Goal: Information Seeking & Learning: Learn about a topic

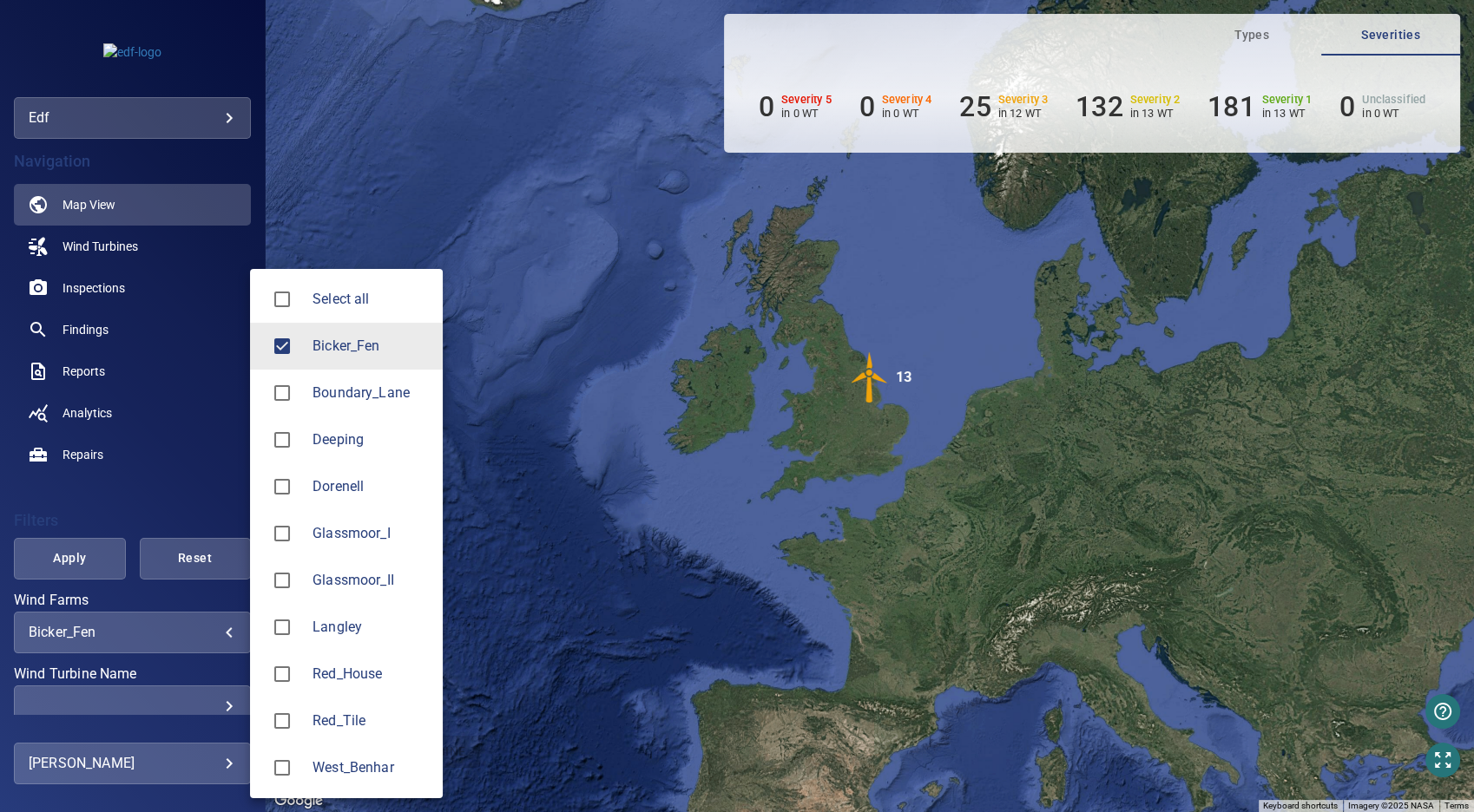
click at [215, 625] on body "**********" at bounding box center [737, 406] width 1474 height 812
click at [351, 631] on span "Langley" at bounding box center [371, 627] width 116 height 21
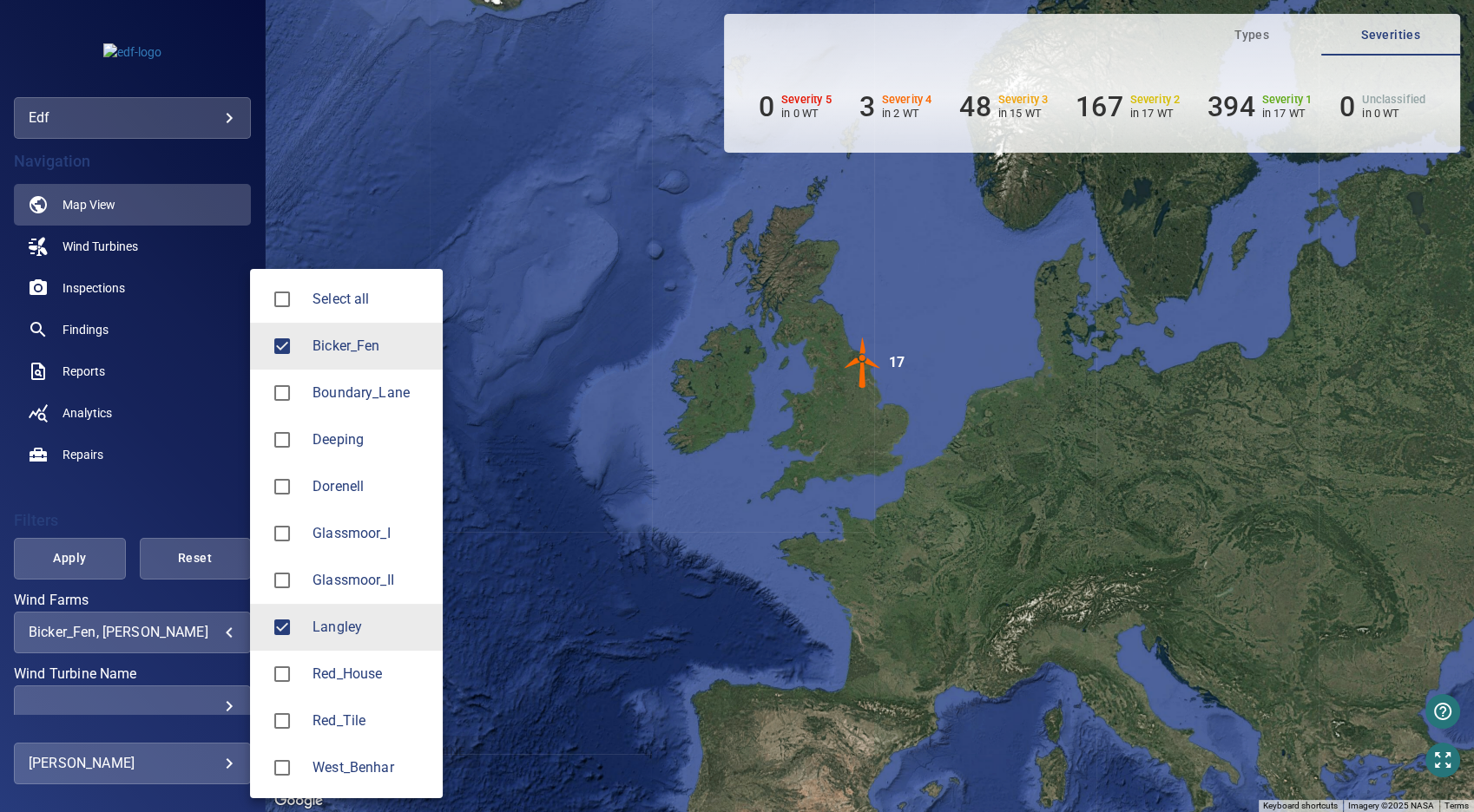
click at [354, 339] on span "Bicker_Fen" at bounding box center [371, 346] width 116 height 21
type input "*******"
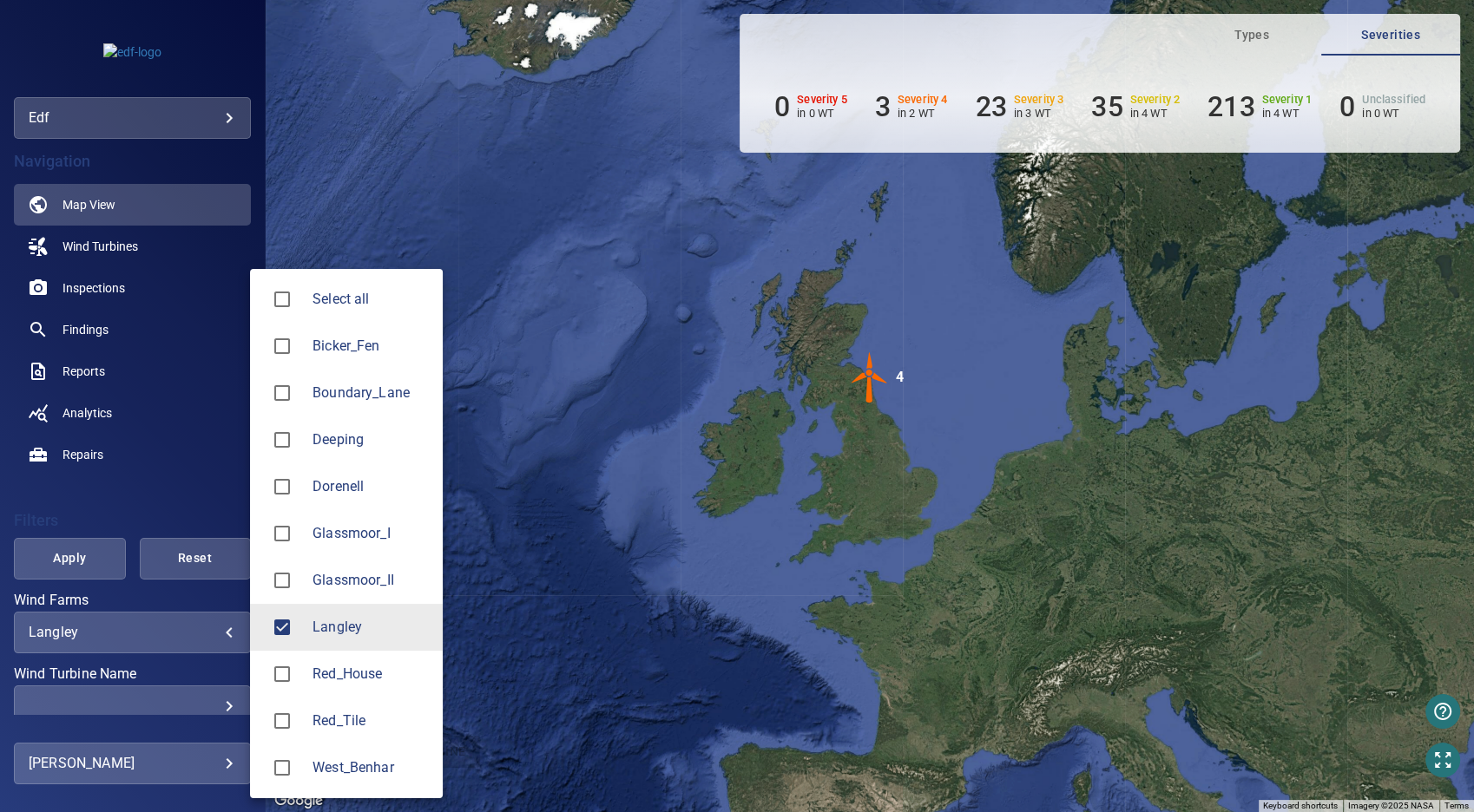
click at [712, 438] on div at bounding box center [737, 406] width 1474 height 812
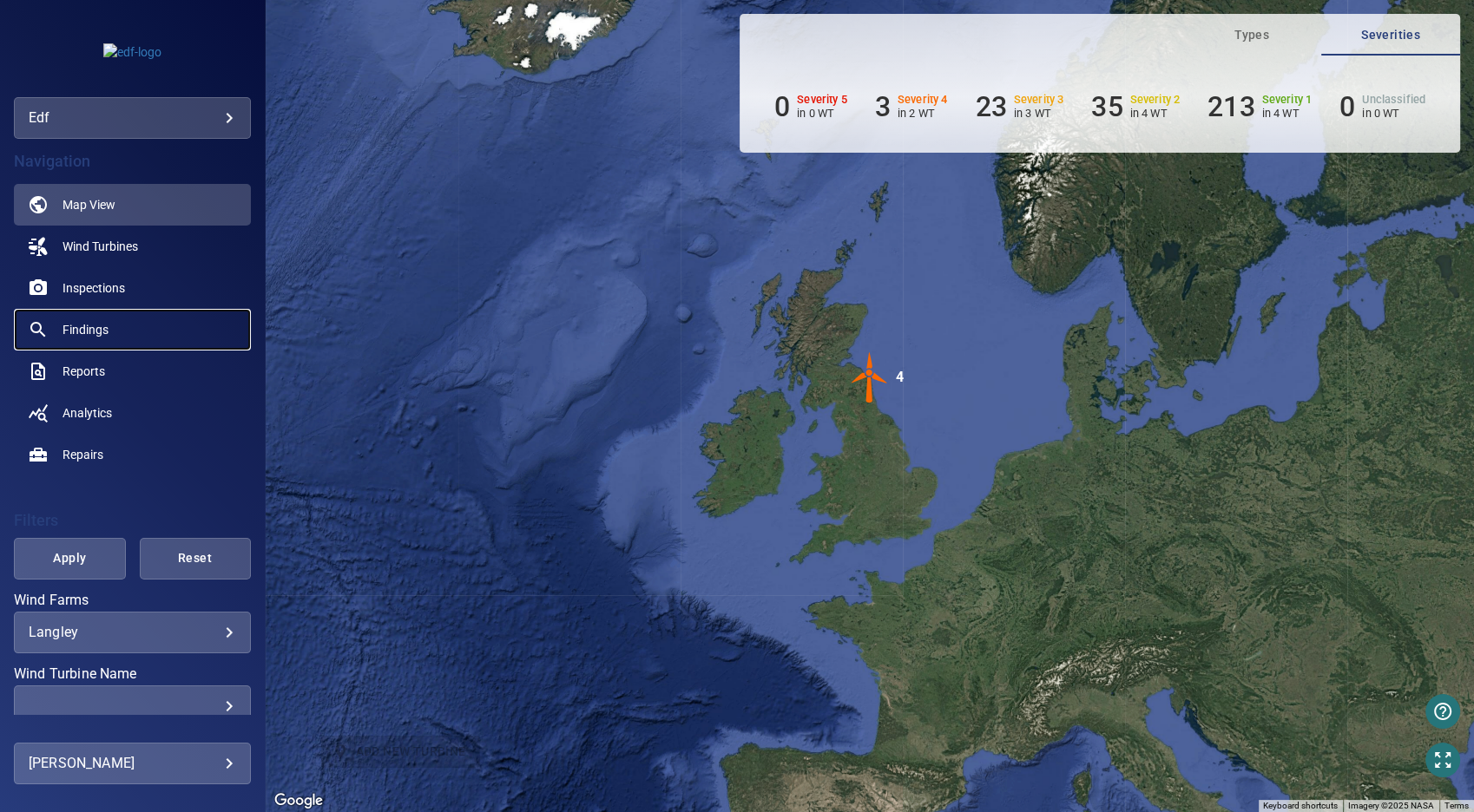
click at [95, 321] on span "Findings" at bounding box center [85, 329] width 46 height 17
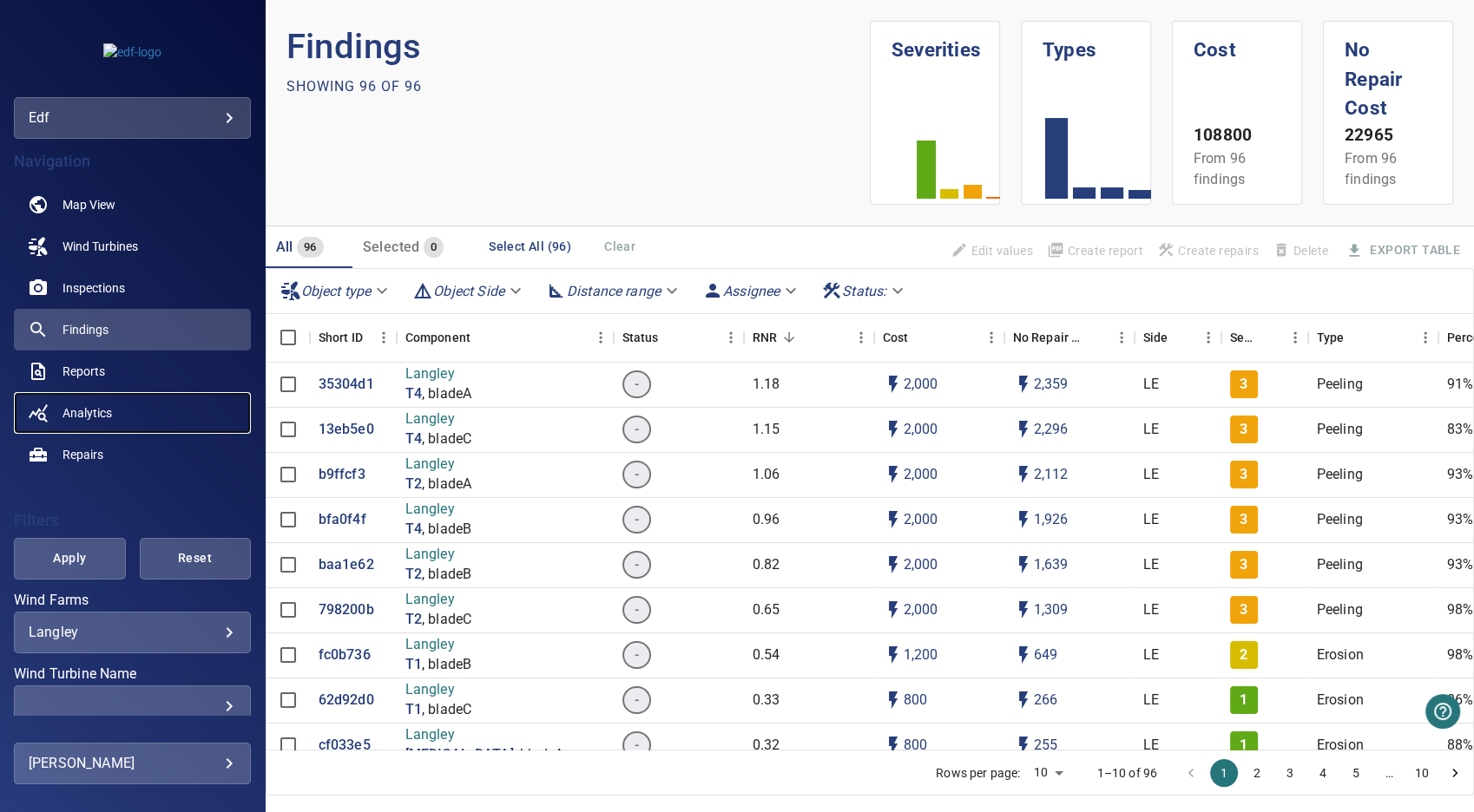
click at [106, 414] on span "Analytics" at bounding box center [87, 412] width 49 height 17
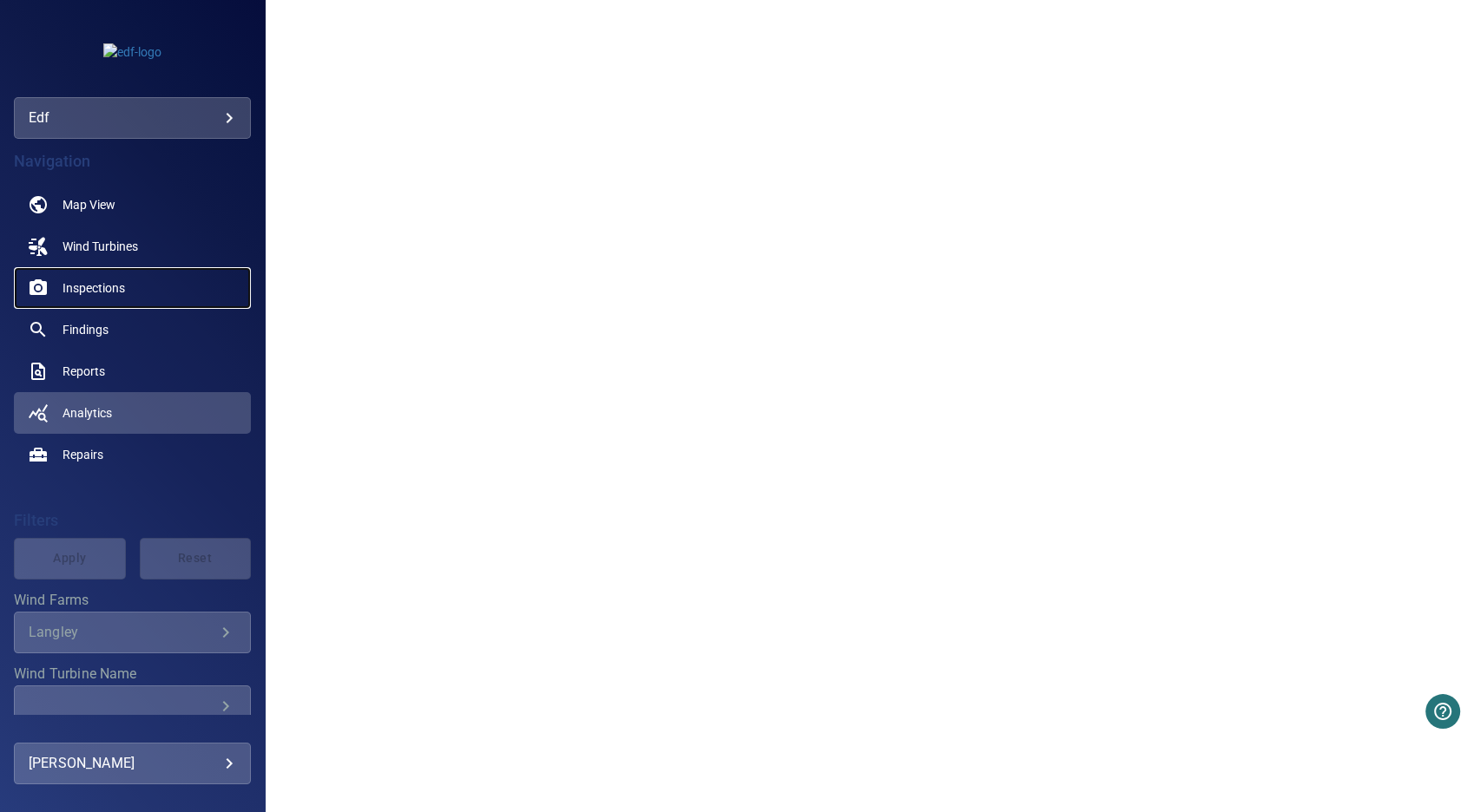
click at [95, 293] on span "Inspections" at bounding box center [94, 288] width 63 height 17
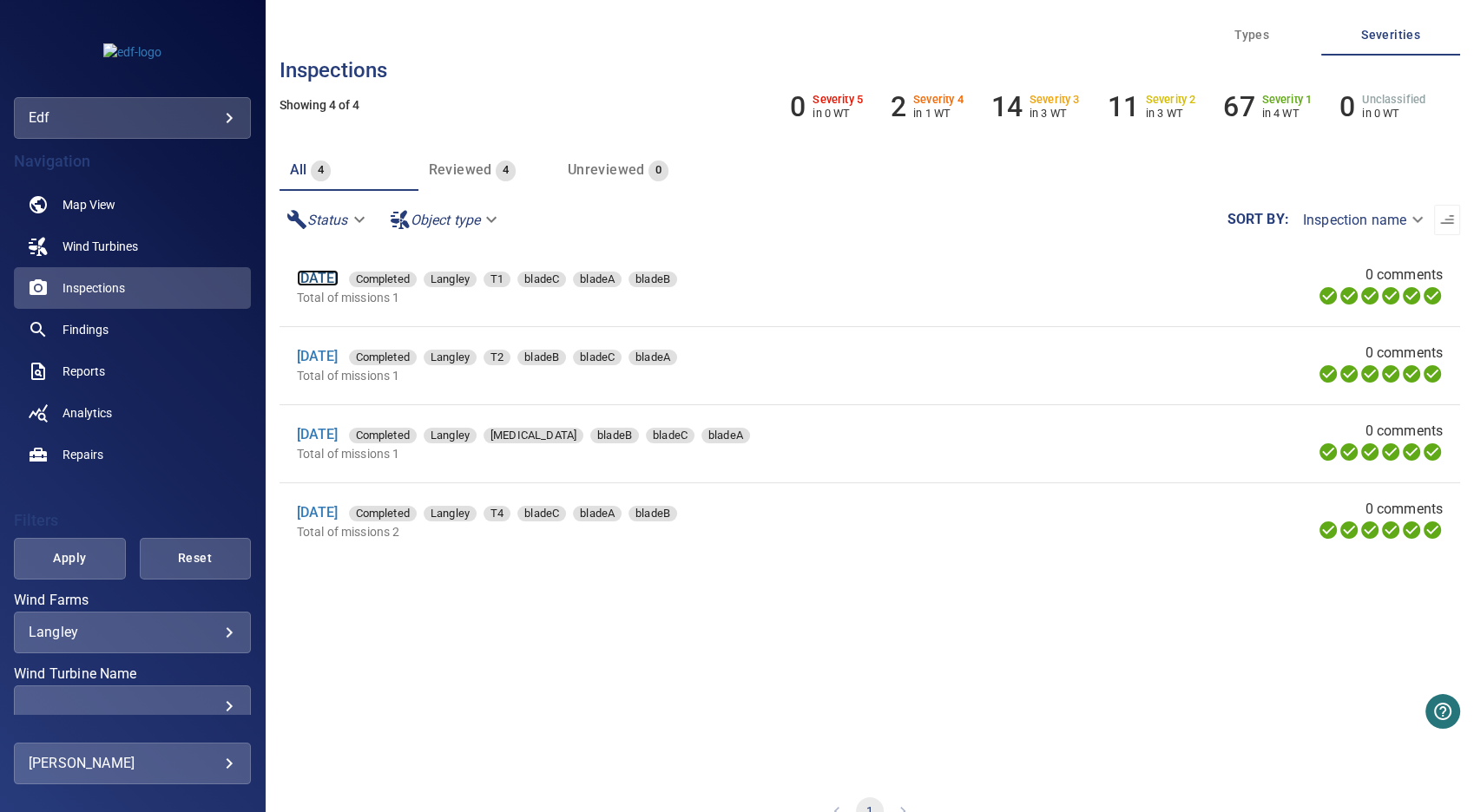
click at [339, 282] on link "[DATE]" at bounding box center [318, 278] width 42 height 16
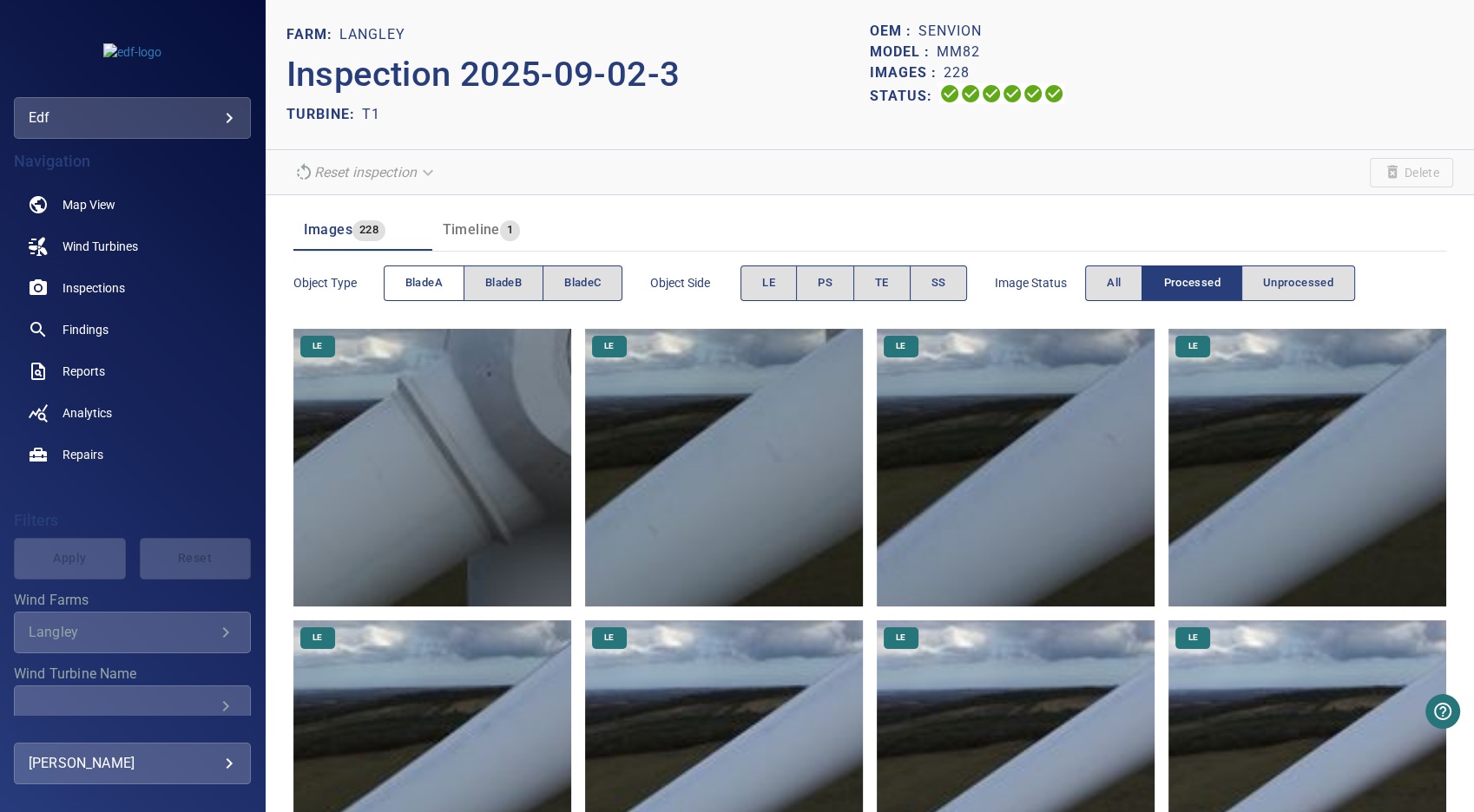
click at [429, 280] on span "bladeA" at bounding box center [423, 283] width 37 height 20
click at [493, 281] on span "bladeB" at bounding box center [503, 283] width 36 height 20
click at [581, 286] on span "bladeC" at bounding box center [583, 283] width 36 height 20
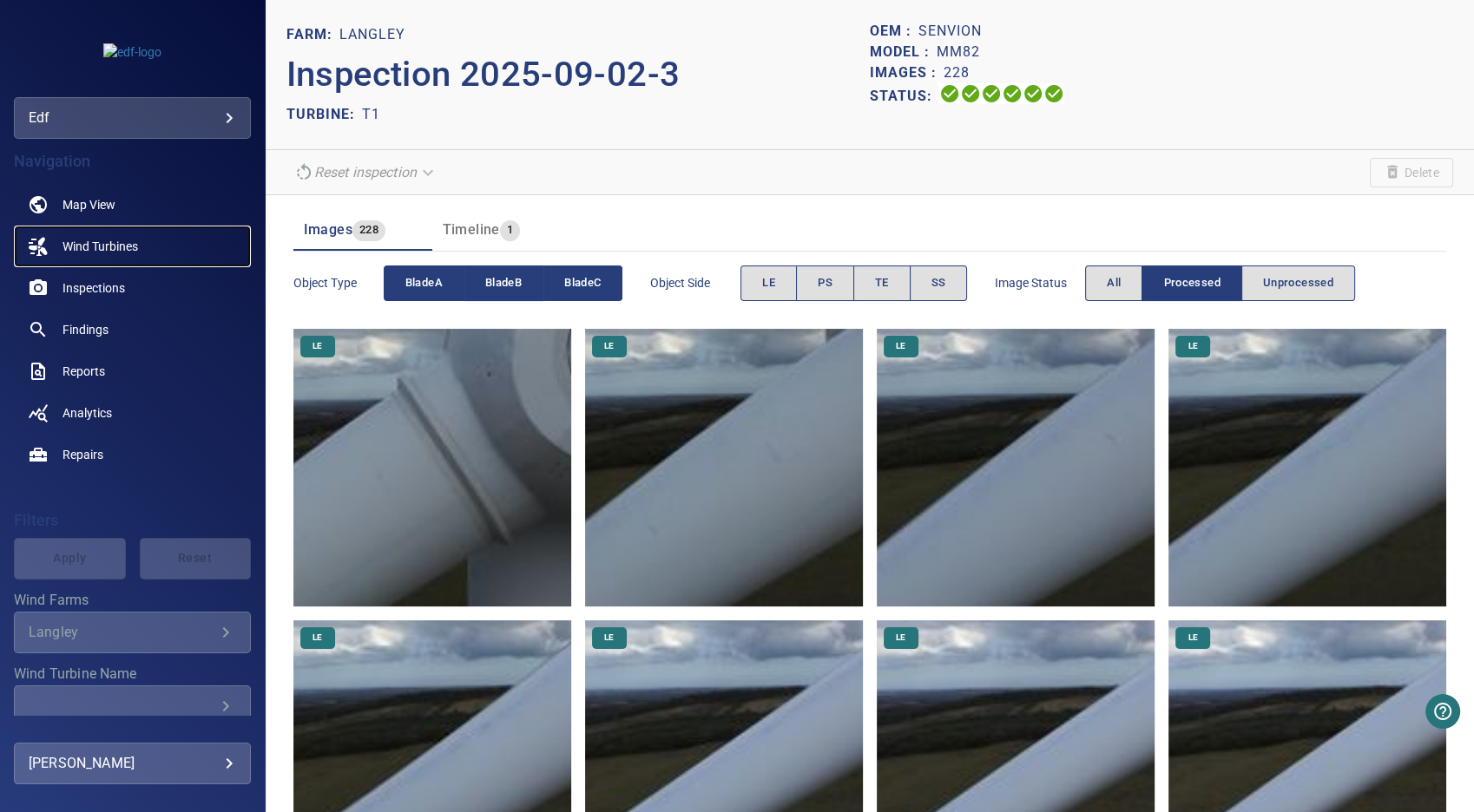
click at [118, 245] on span "Wind Turbines" at bounding box center [100, 246] width 75 height 17
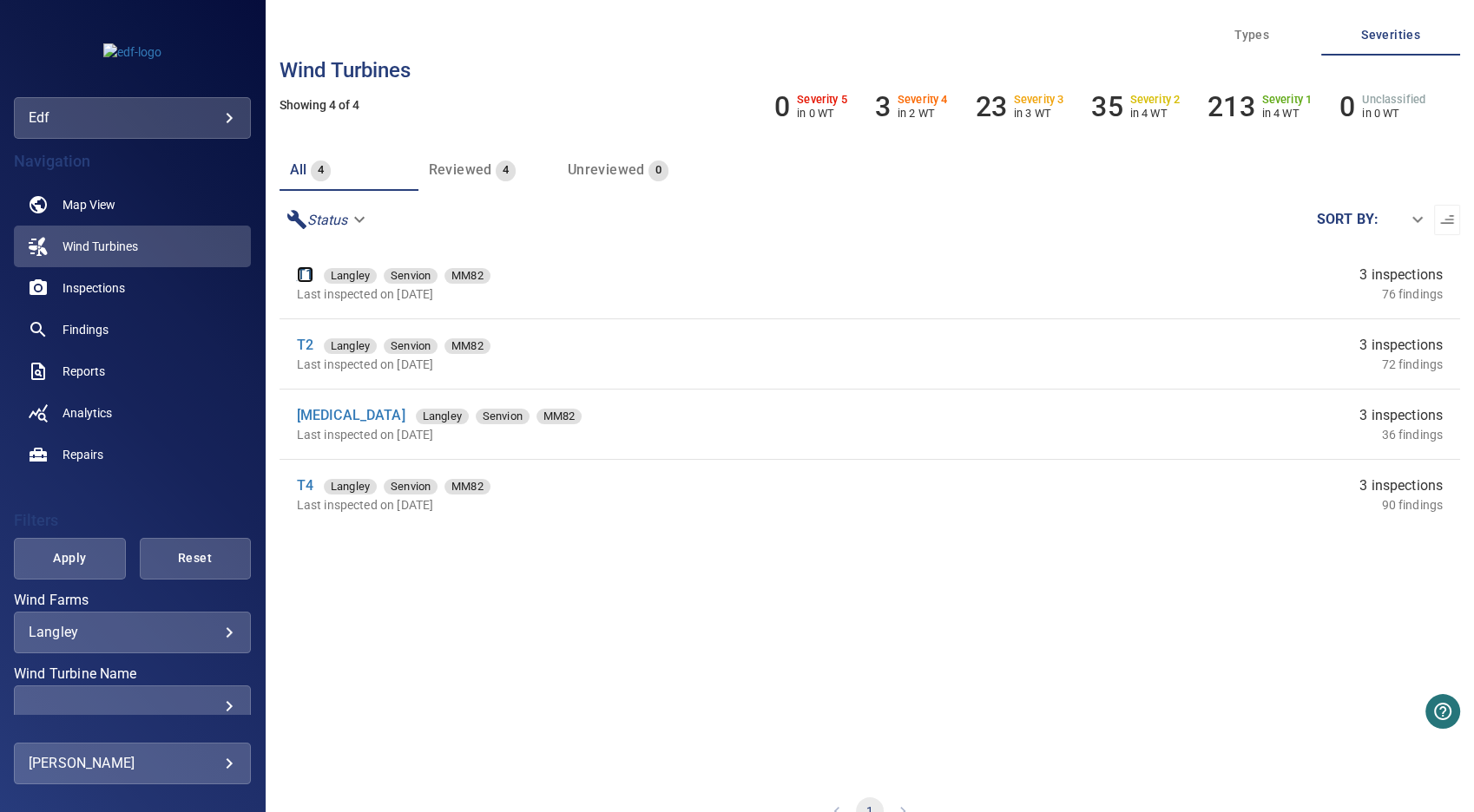
click at [305, 275] on link "T1" at bounding box center [305, 274] width 16 height 16
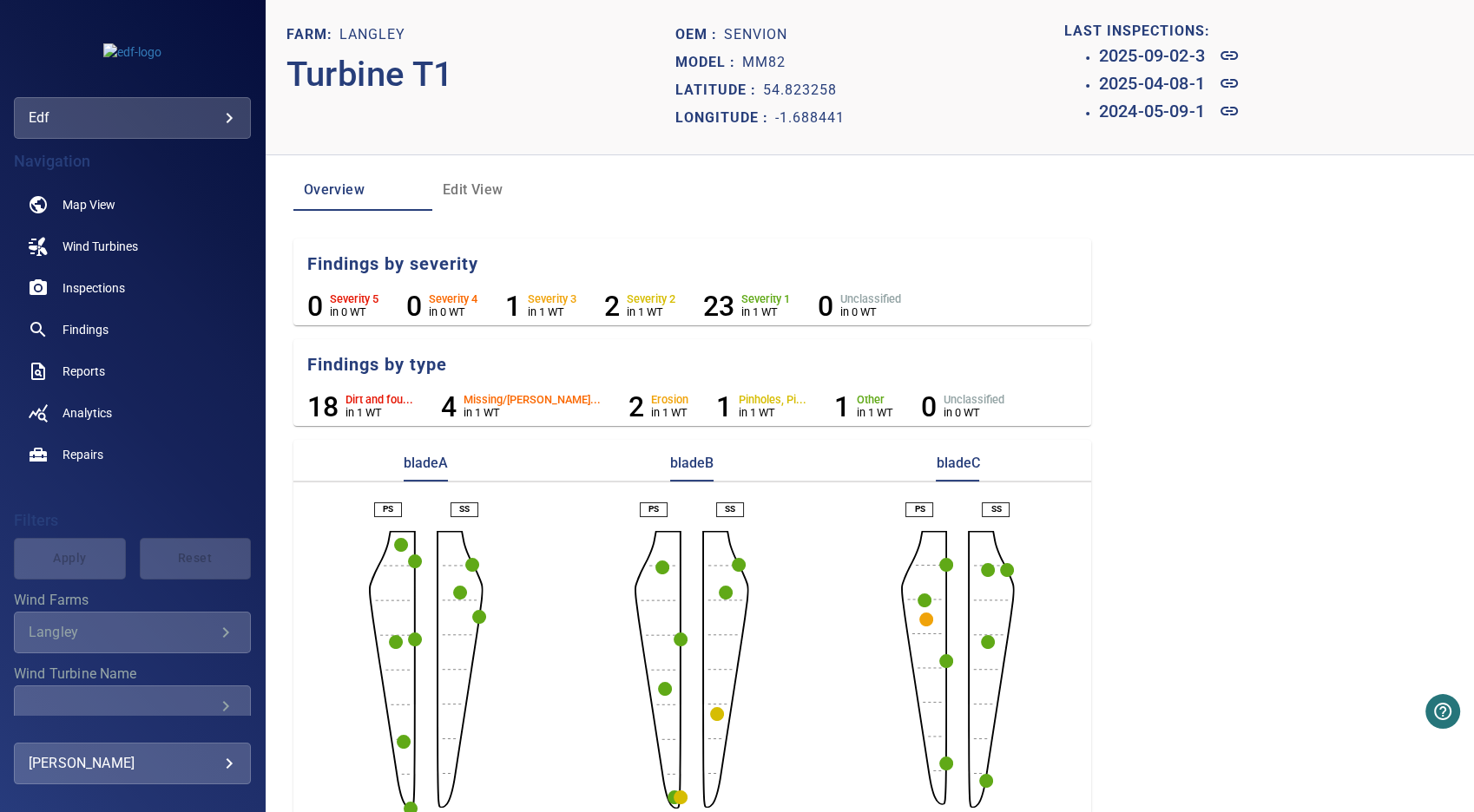
scroll to position [24, 0]
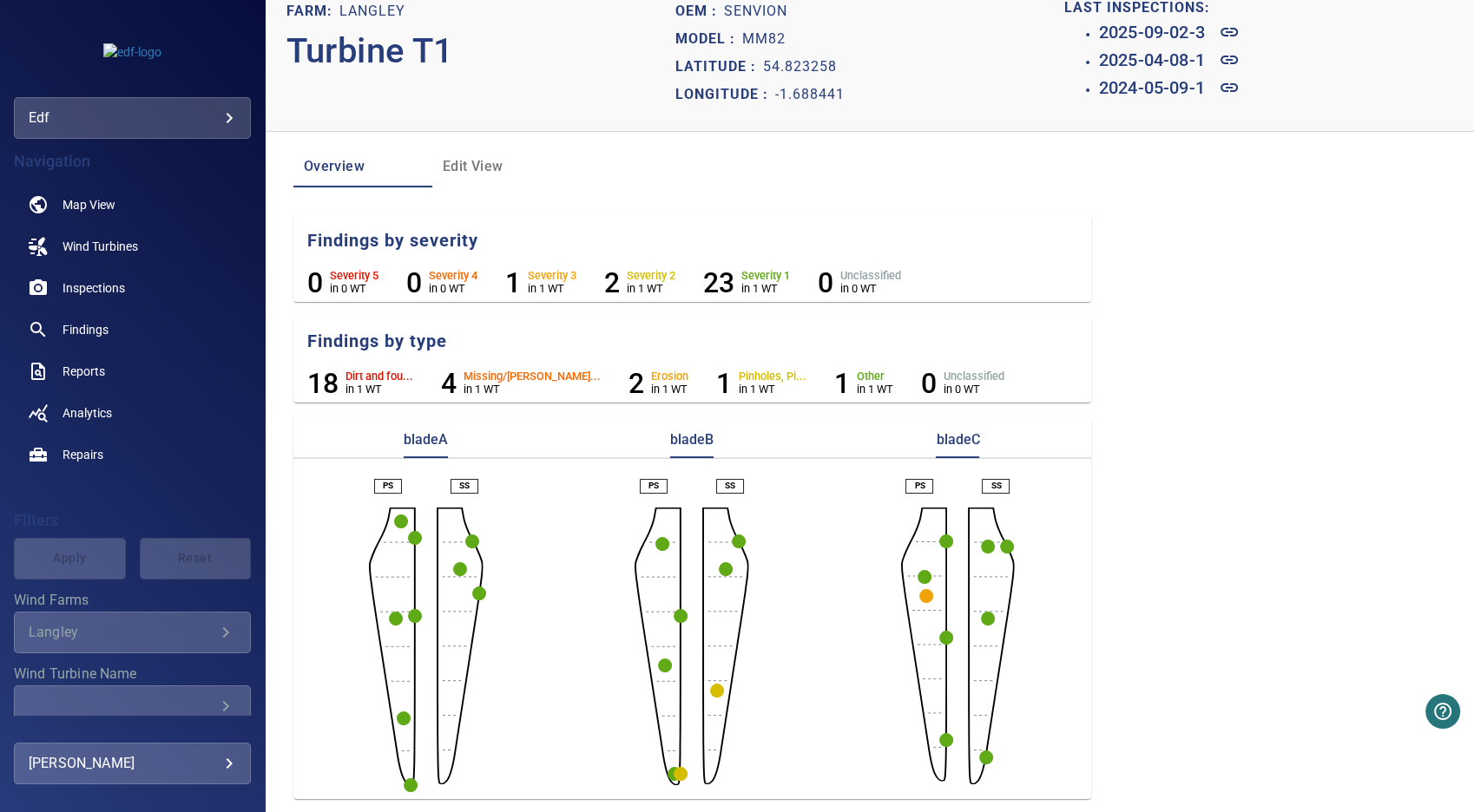
click at [399, 518] on circle "button" at bounding box center [401, 520] width 14 height 14
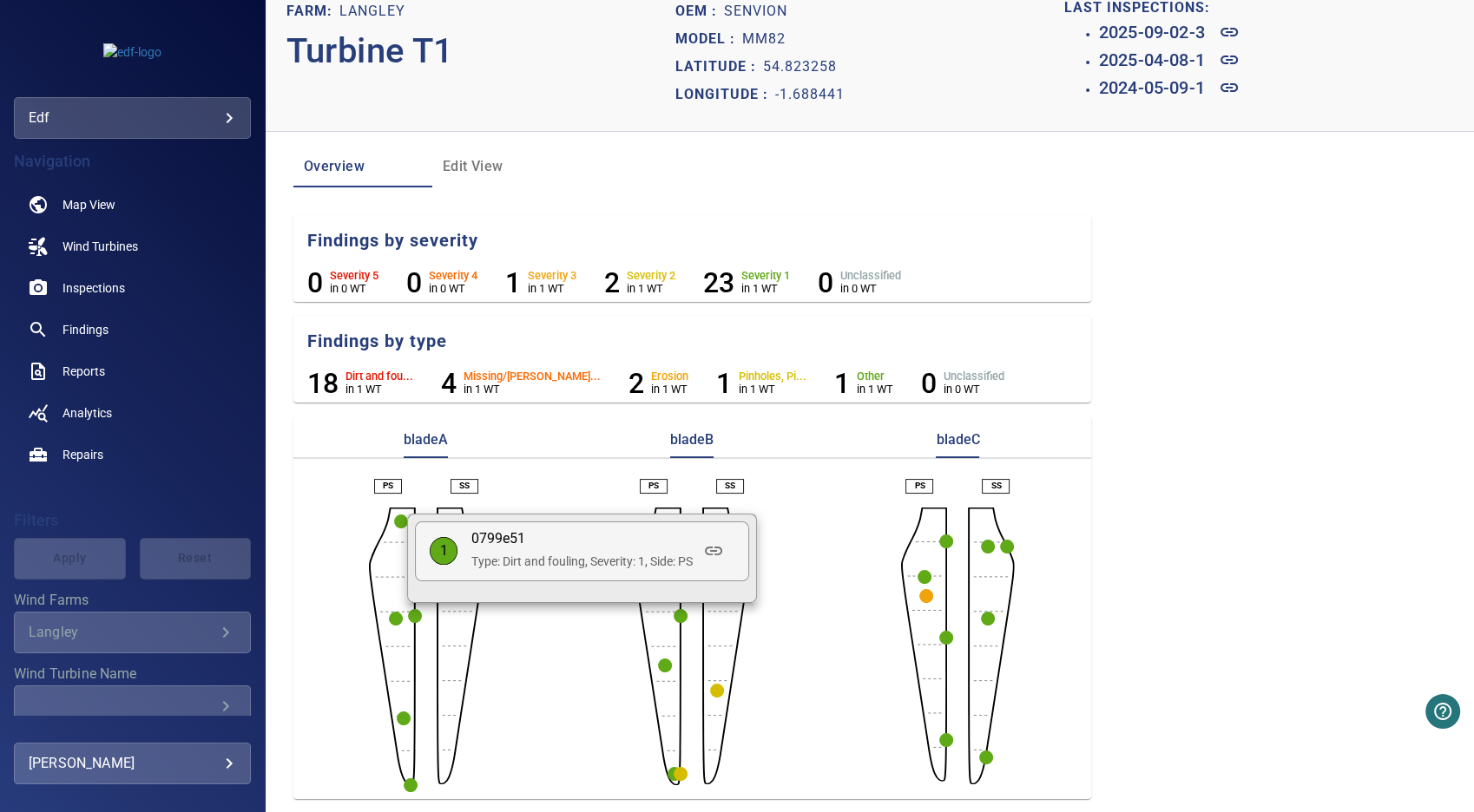
click at [395, 517] on div at bounding box center [737, 406] width 1474 height 812
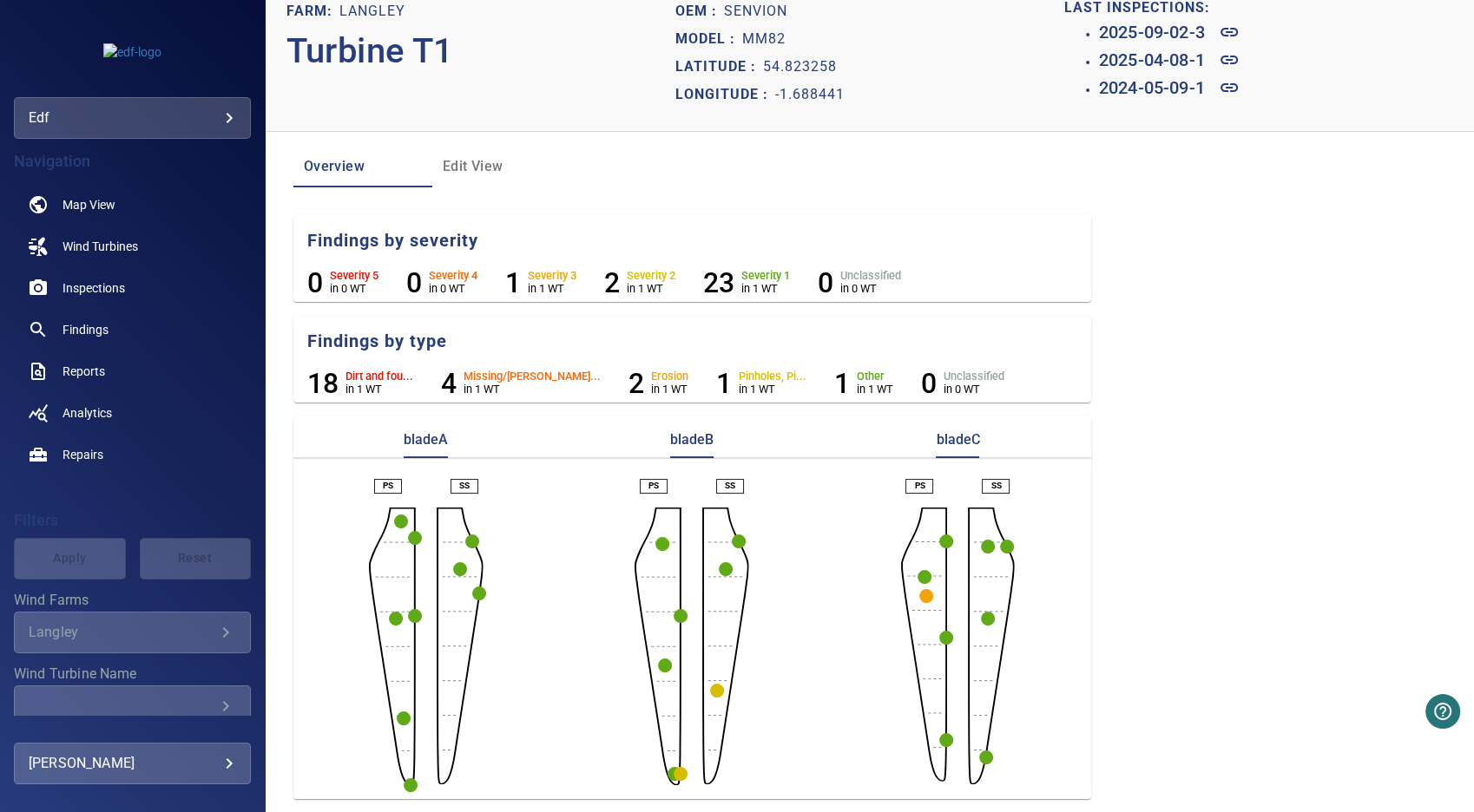
click at [397, 520] on circle "button" at bounding box center [401, 520] width 14 height 14
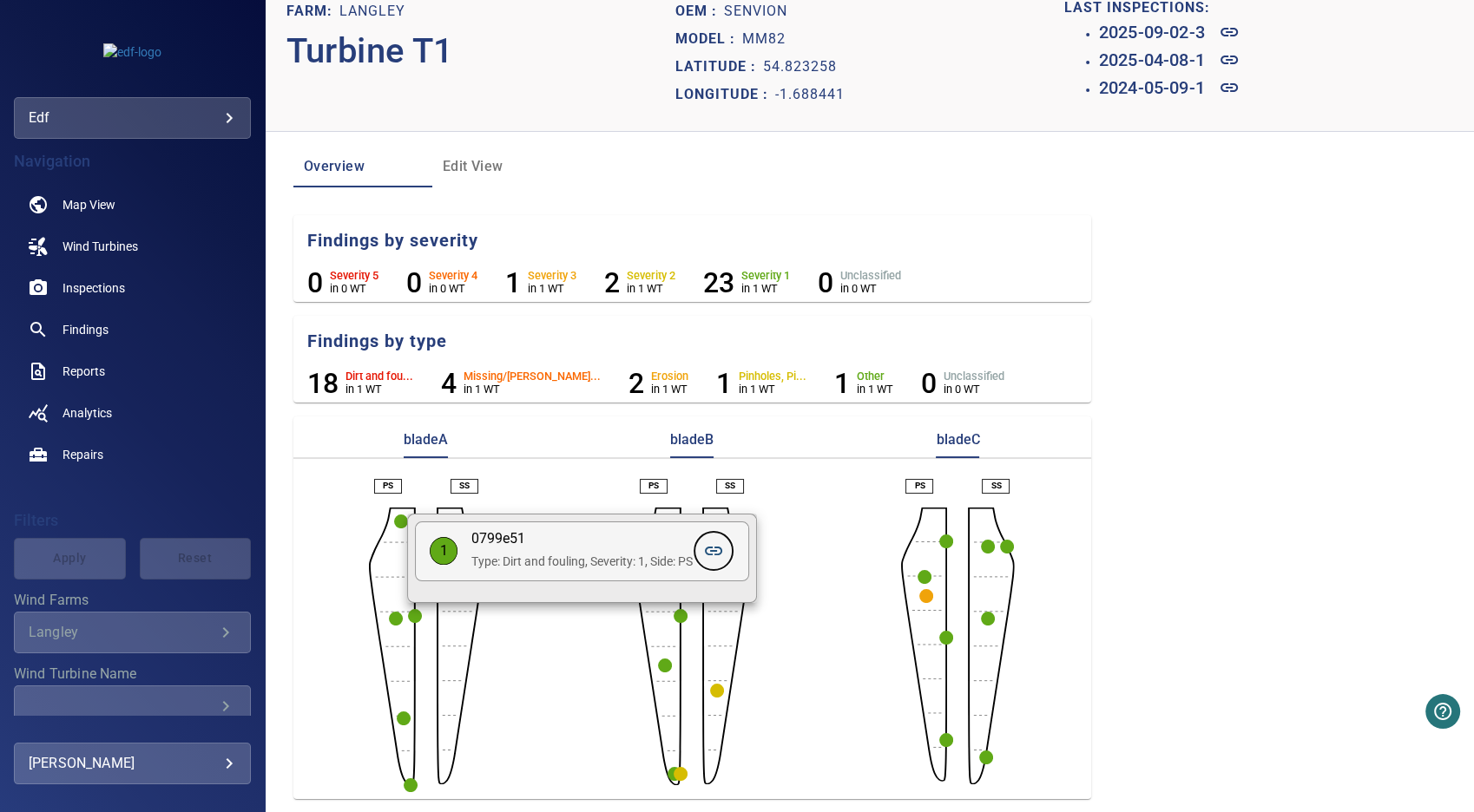
click at [710, 554] on icon at bounding box center [713, 550] width 21 height 21
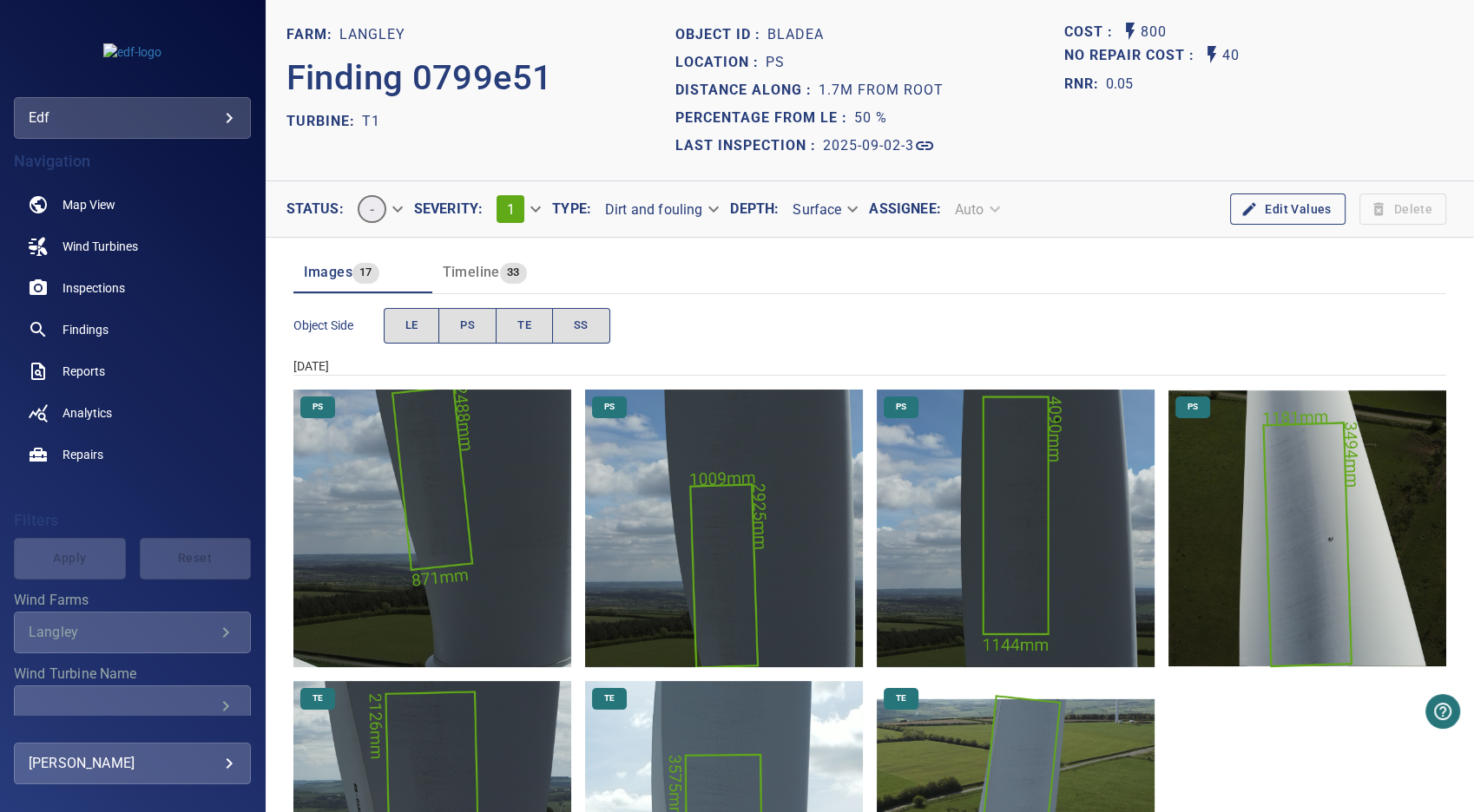
click at [528, 513] on img "Langley/T1/2024-05-09-1/2024-05-09-1/image119wp129.jpg" at bounding box center [433, 529] width 278 height 278
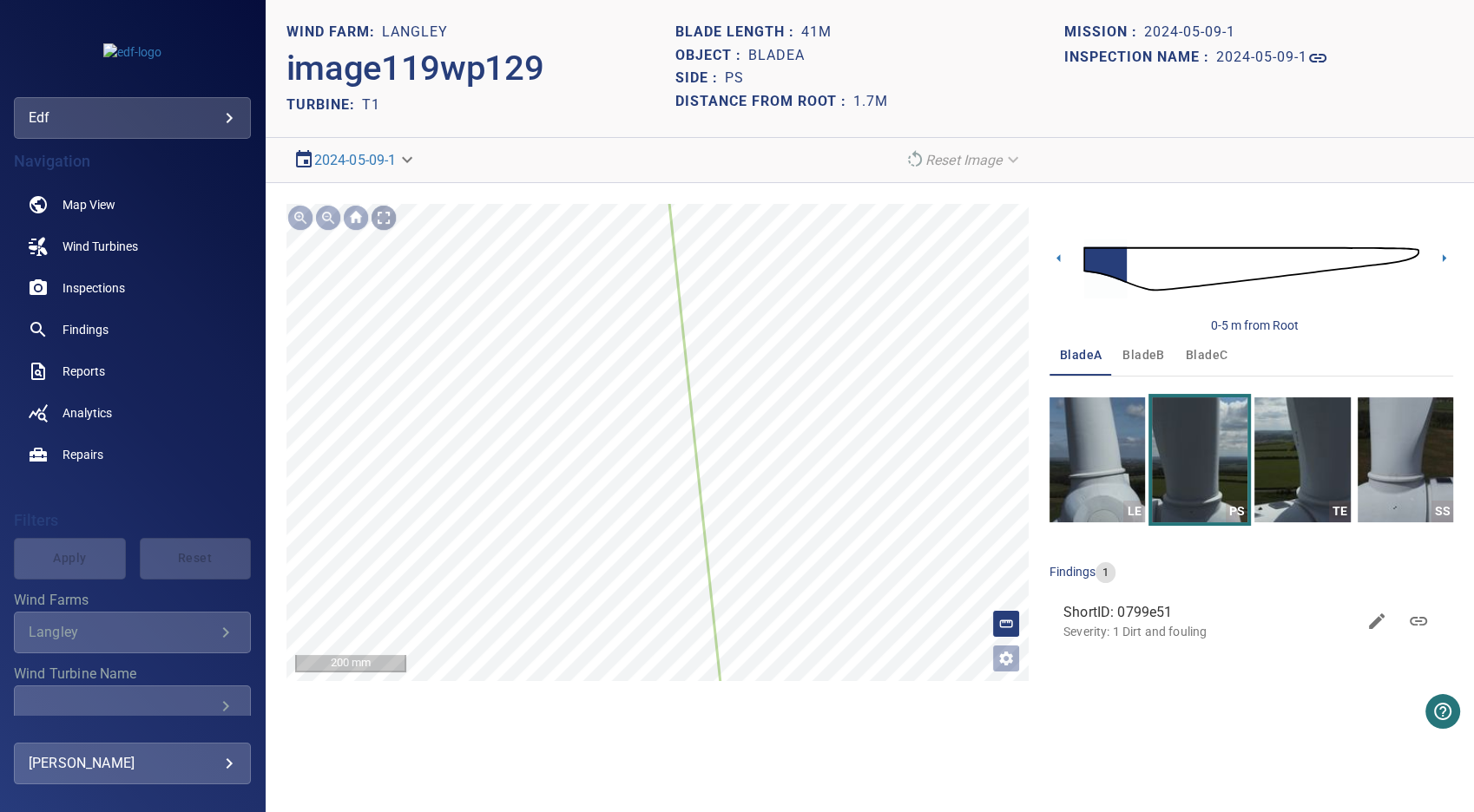
click at [383, 215] on div at bounding box center [383, 217] width 28 height 28
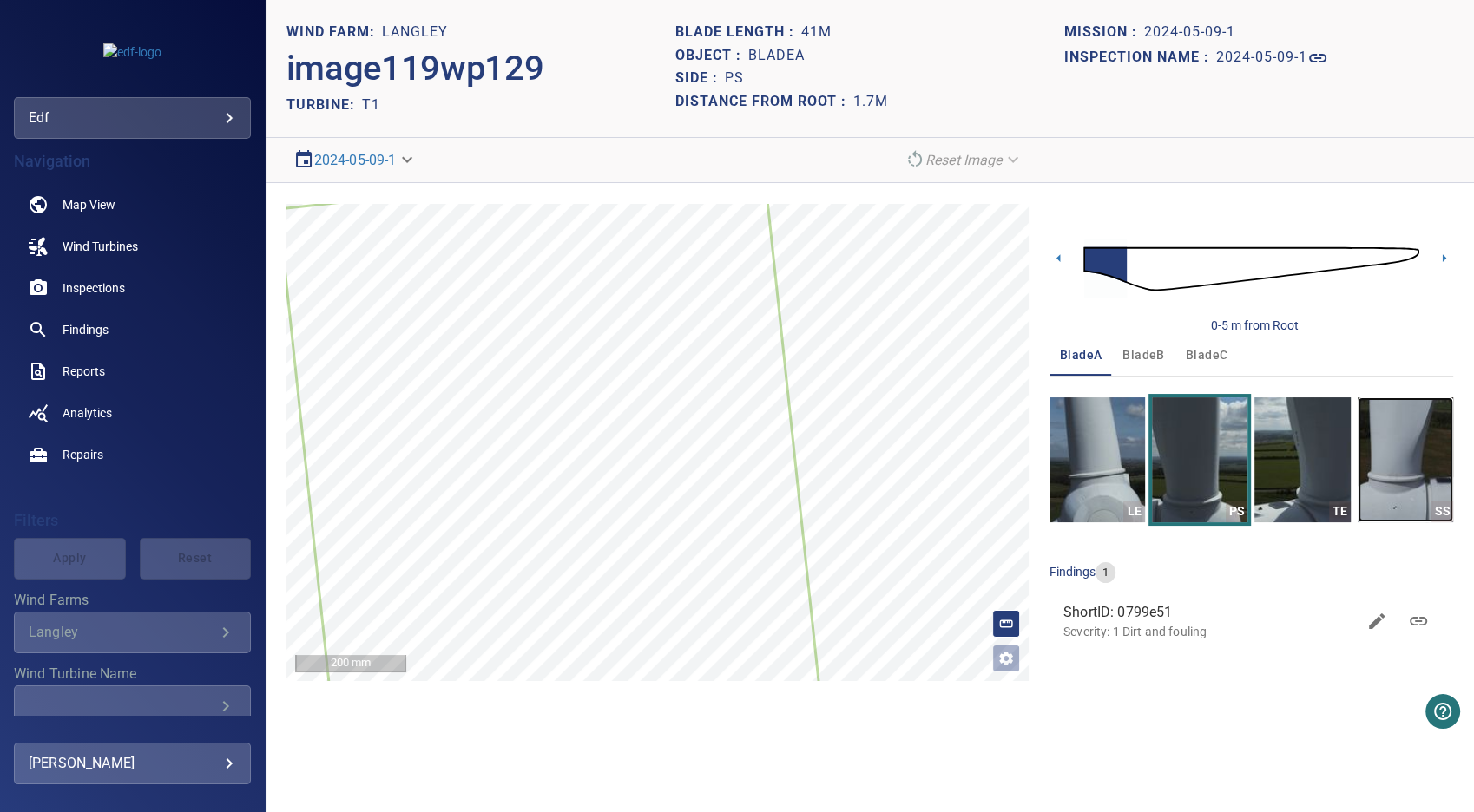
click at [1395, 460] on img "button" at bounding box center [1405, 460] width 95 height 125
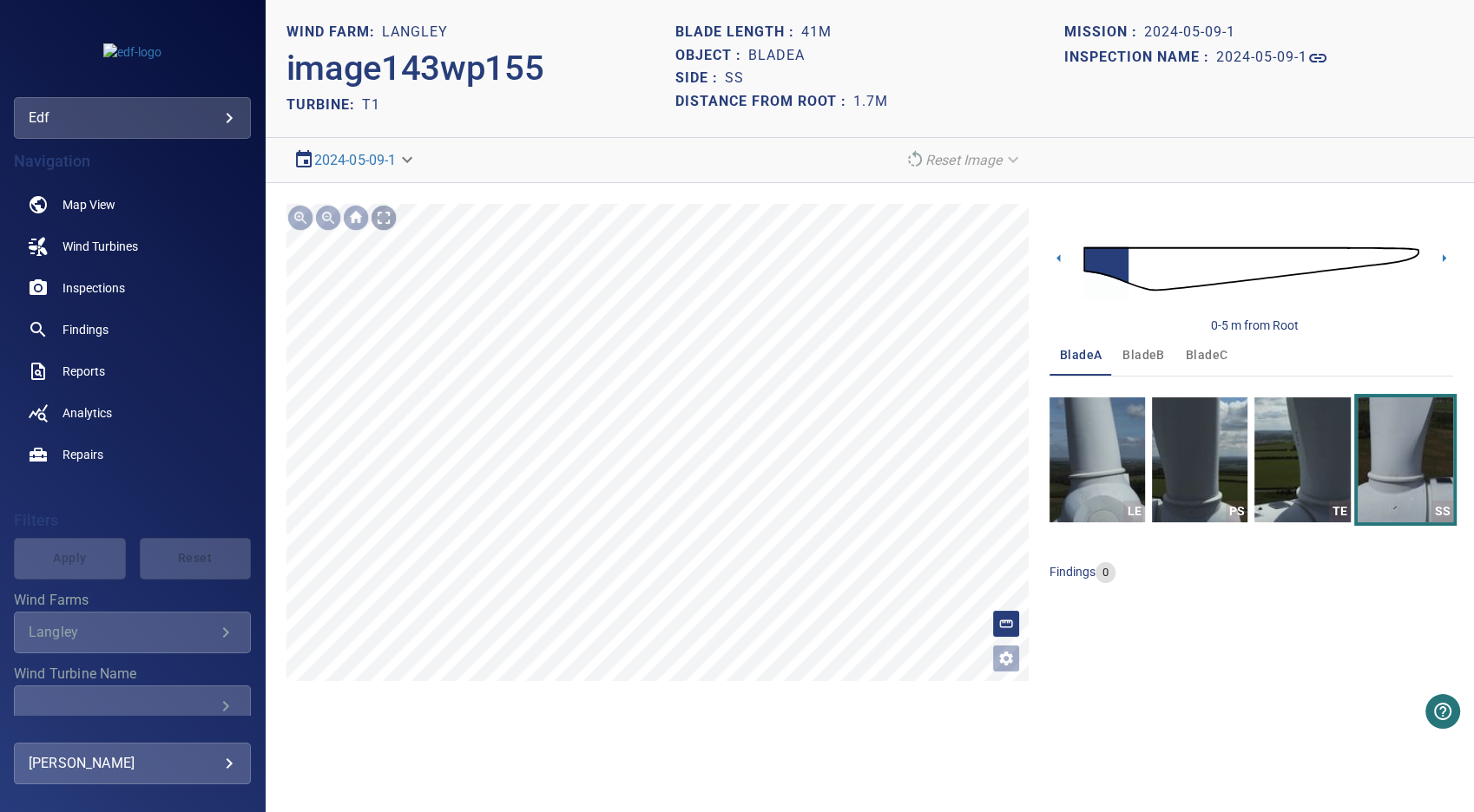
click at [383, 219] on div at bounding box center [383, 217] width 28 height 28
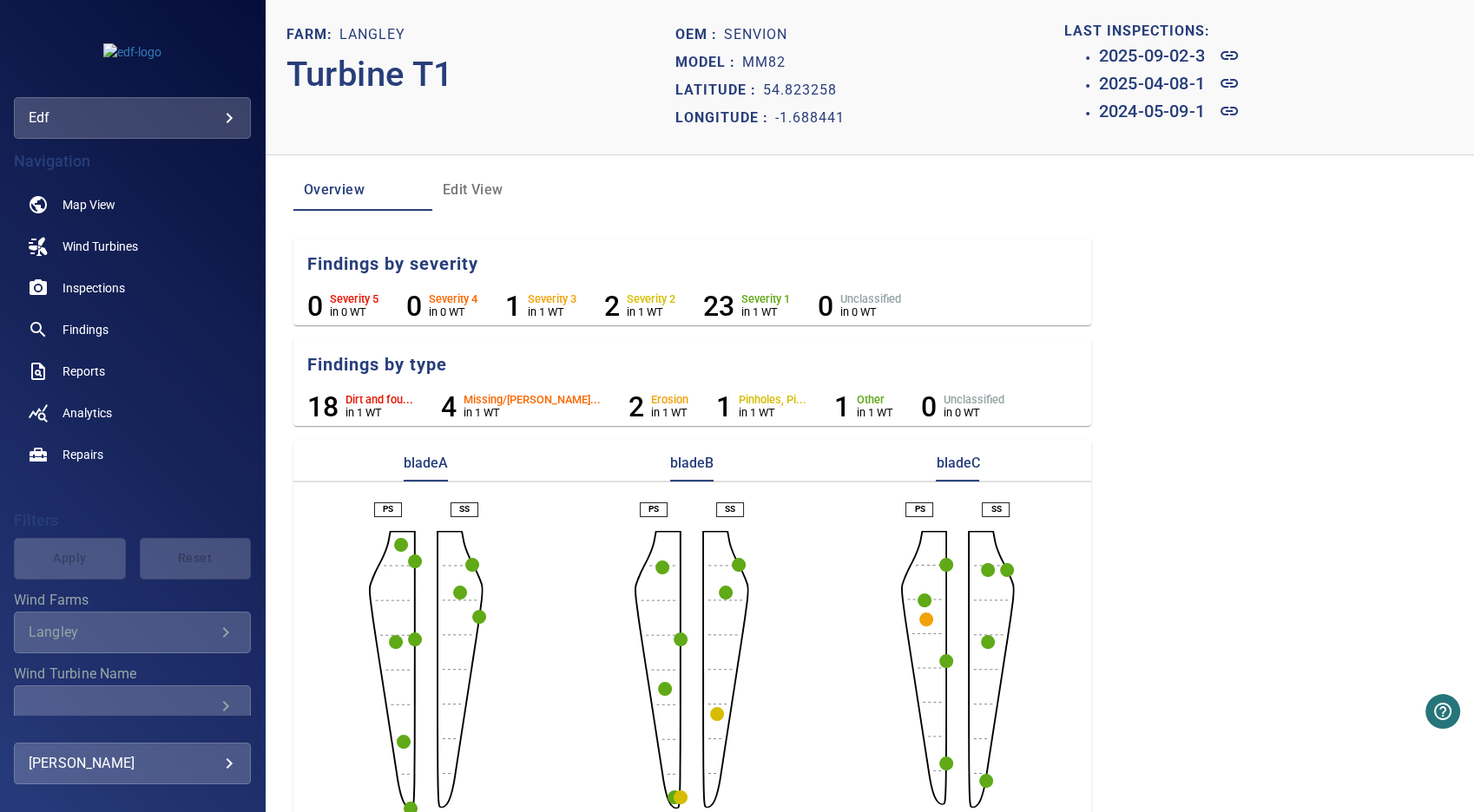
click at [412, 560] on circle "button" at bounding box center [414, 560] width 14 height 14
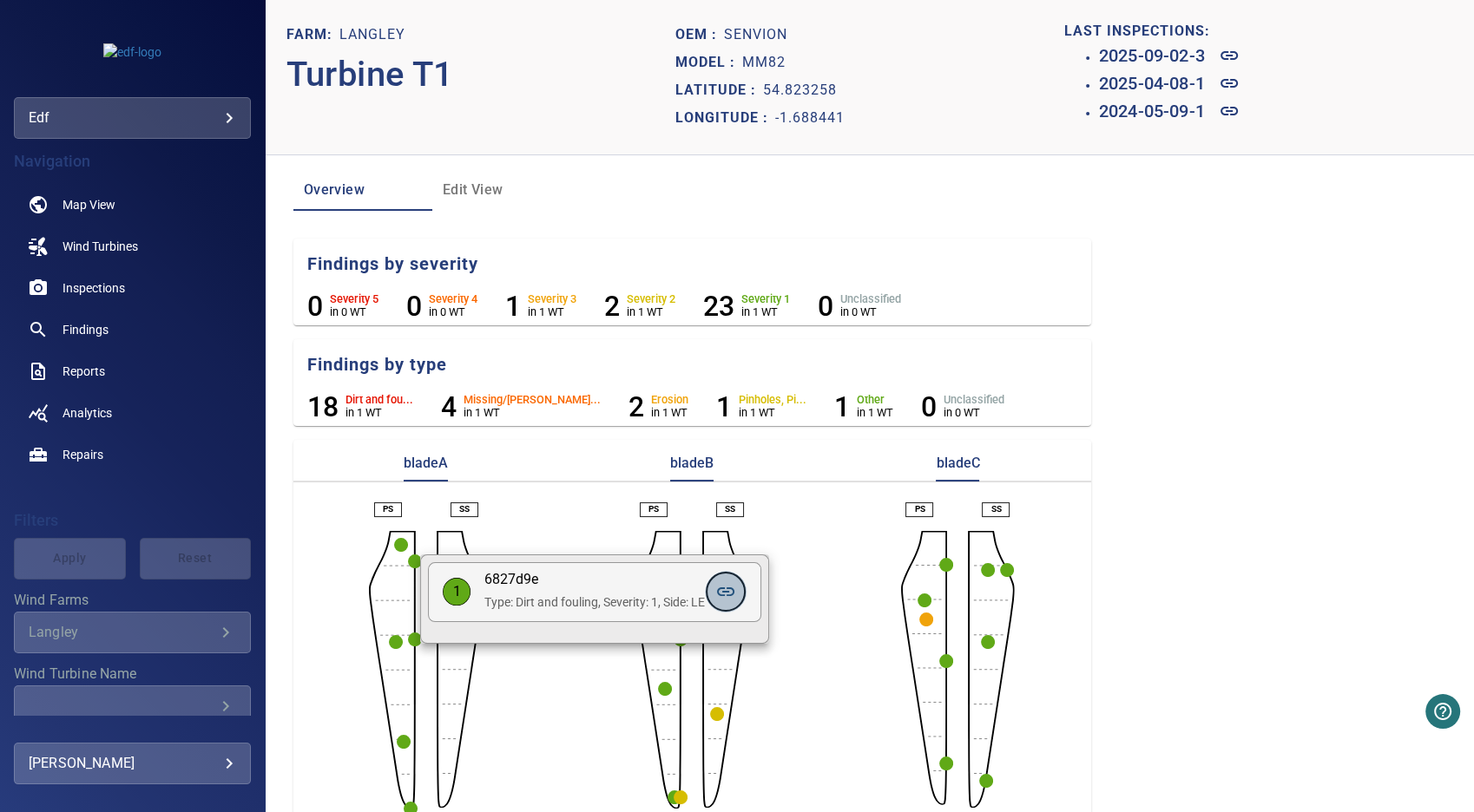
click at [731, 595] on icon at bounding box center [725, 592] width 17 height 9
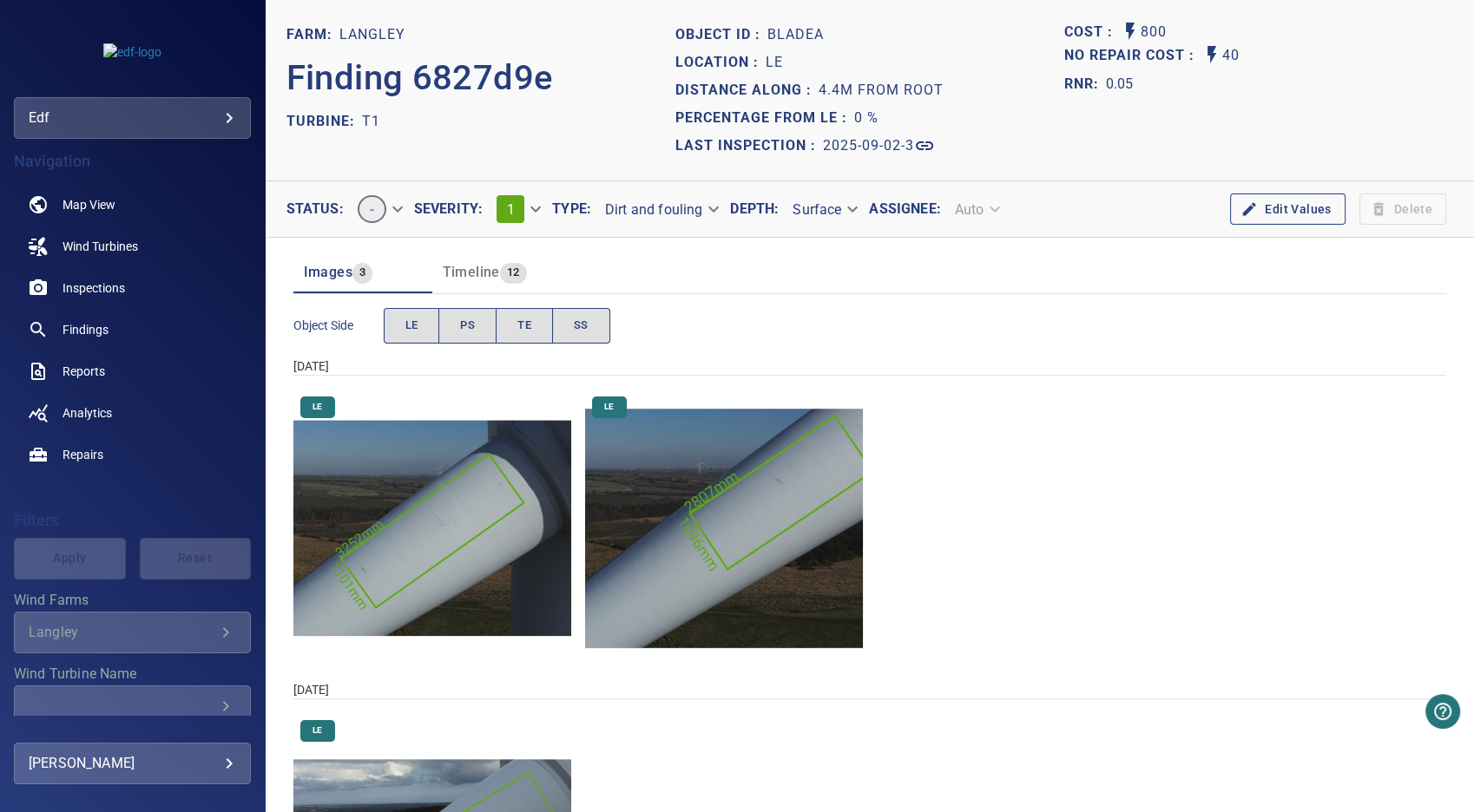
click at [426, 535] on img "Langley/T1/2025-04-08-1/2025-04-08-1/image61wp65.jpg" at bounding box center [433, 529] width 278 height 278
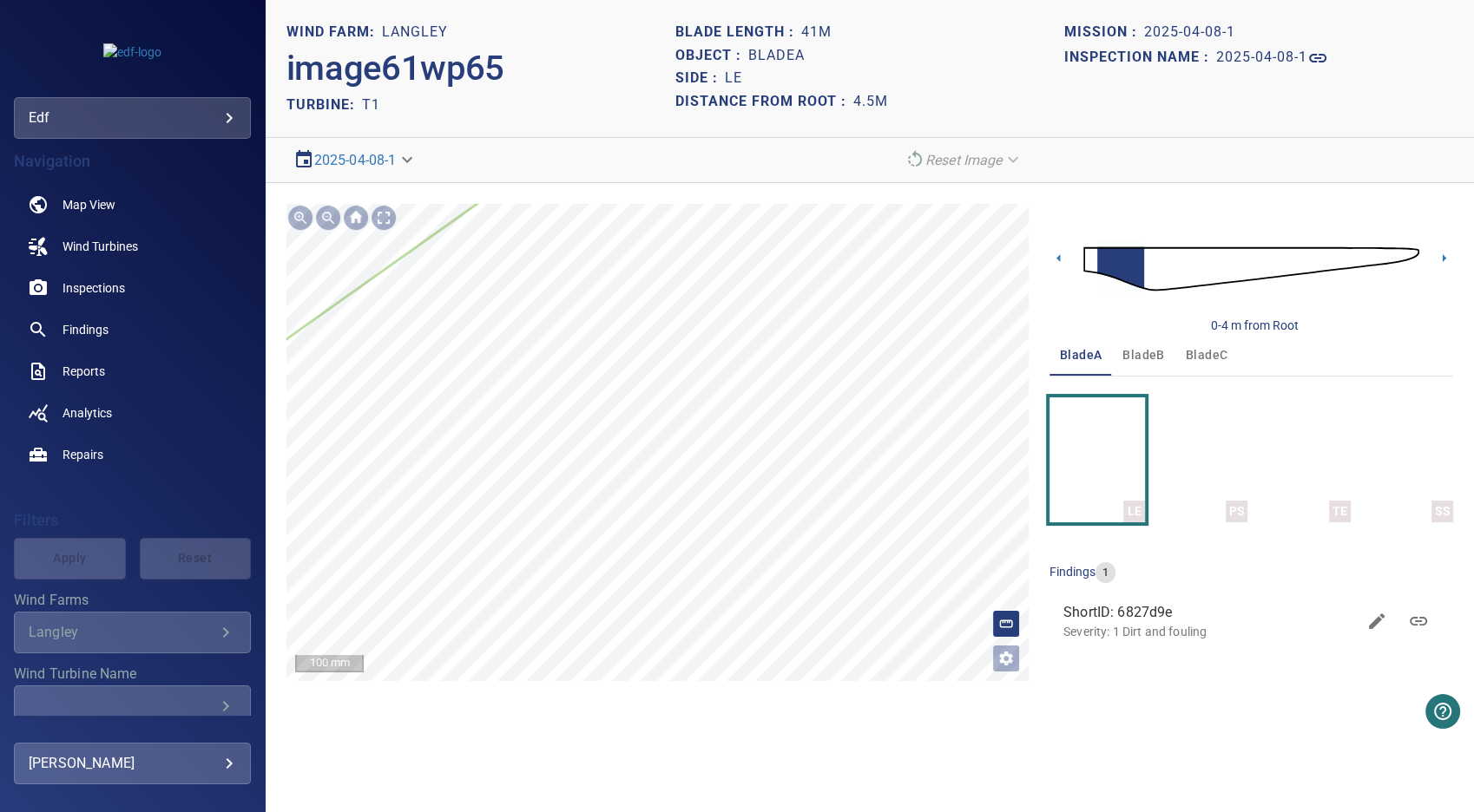
click at [721, 368] on icon at bounding box center [1073, 249] width 2279 height 1926
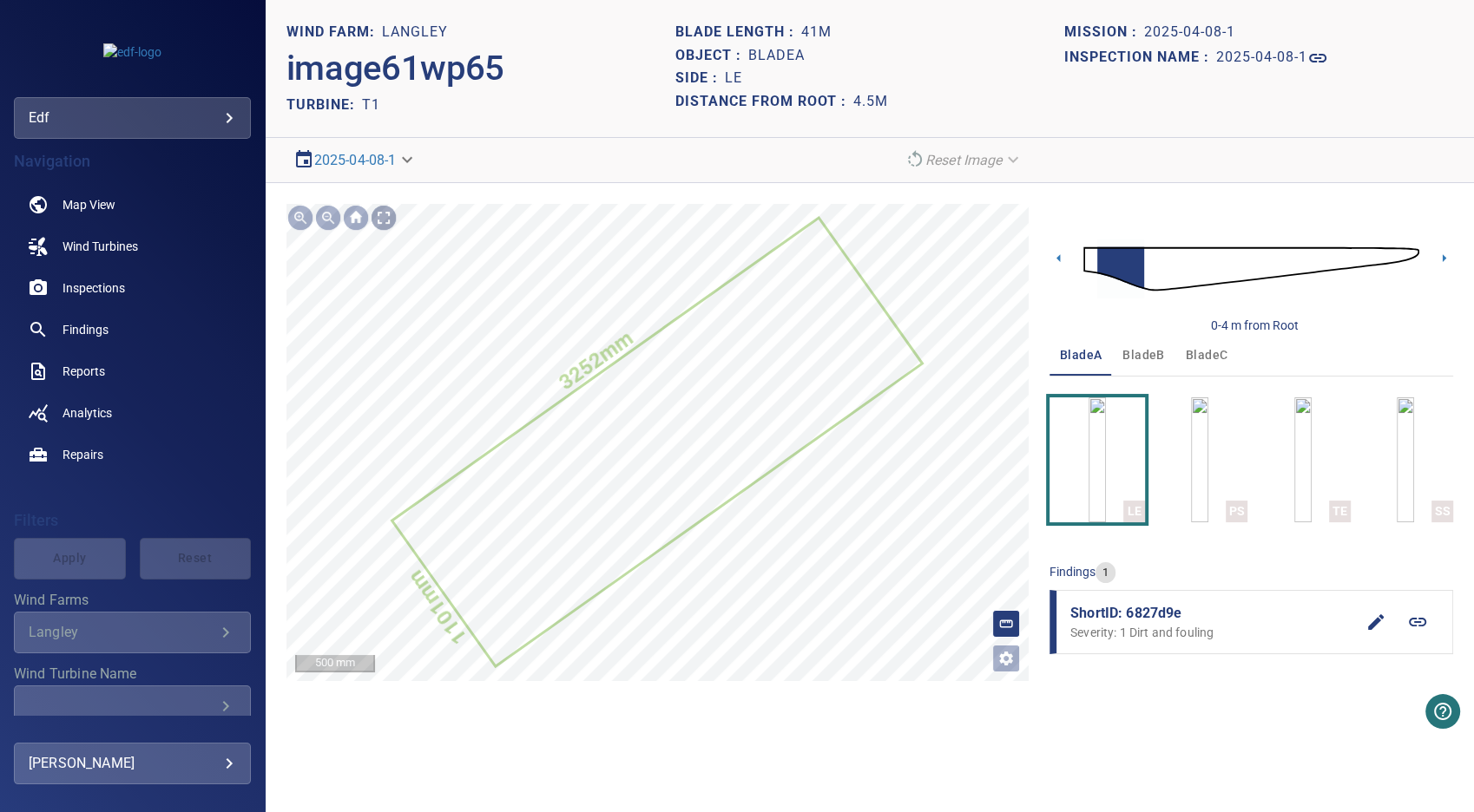
click at [391, 220] on div at bounding box center [383, 217] width 28 height 28
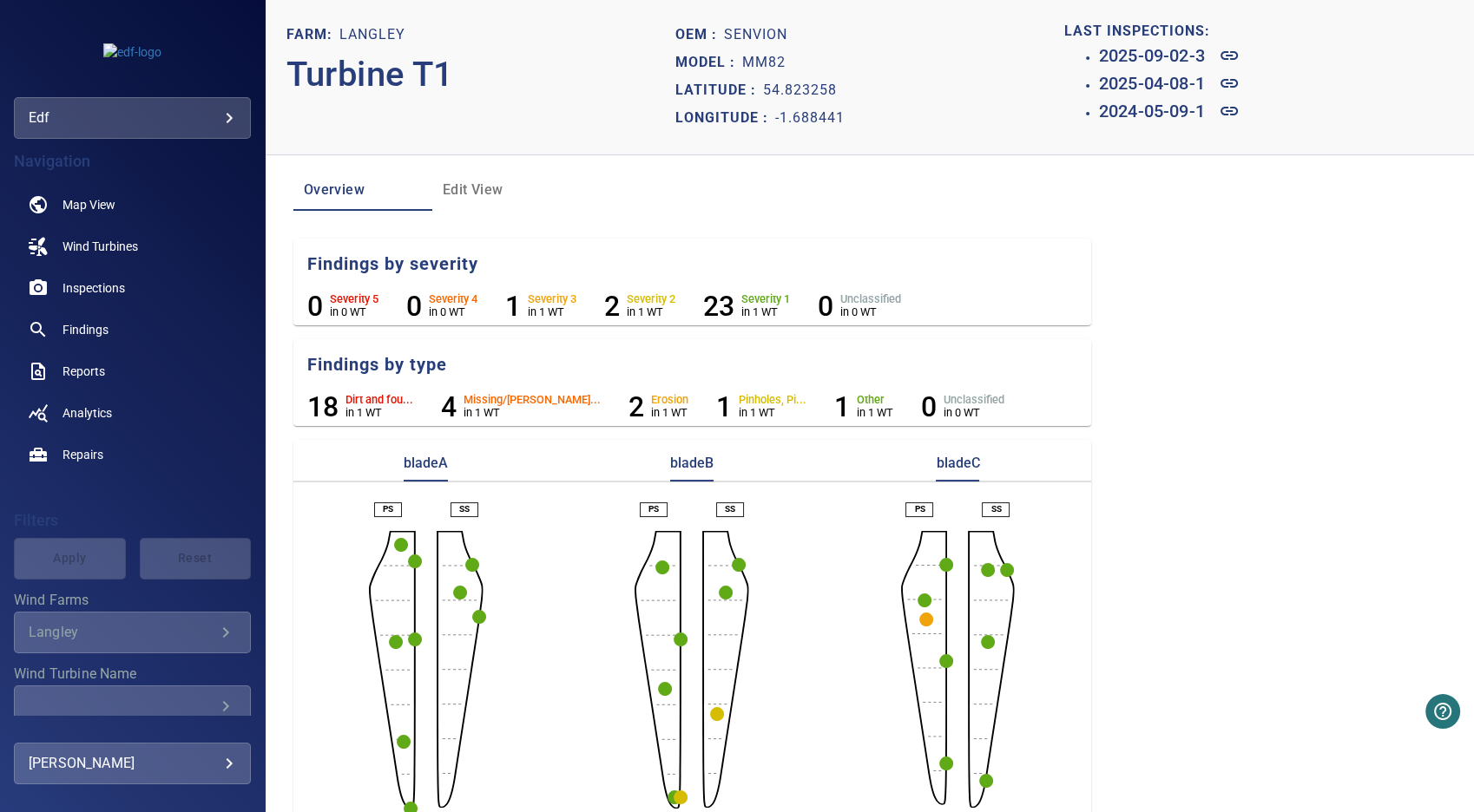
click at [411, 637] on circle "button" at bounding box center [414, 639] width 14 height 14
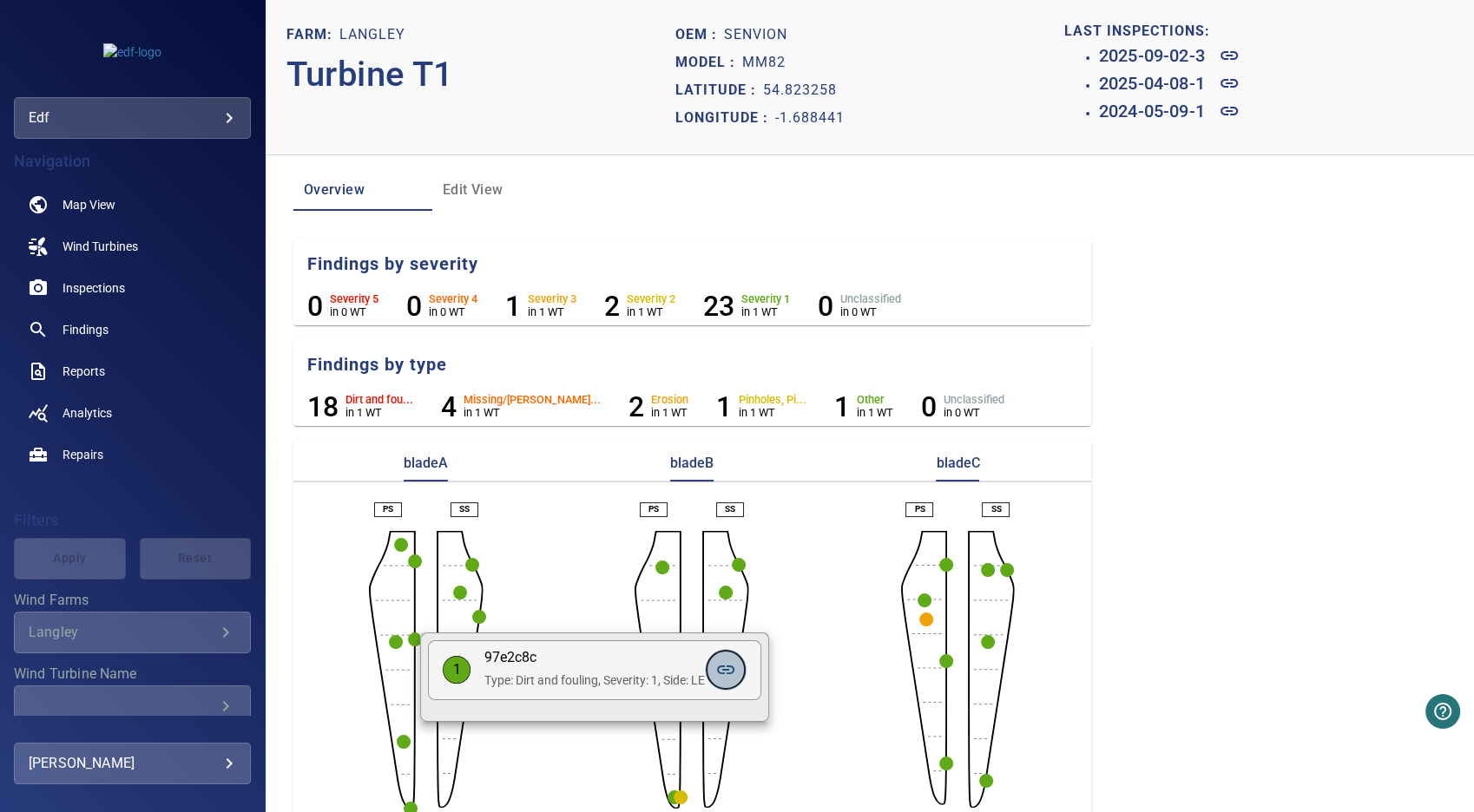
click at [731, 667] on icon at bounding box center [725, 670] width 17 height 9
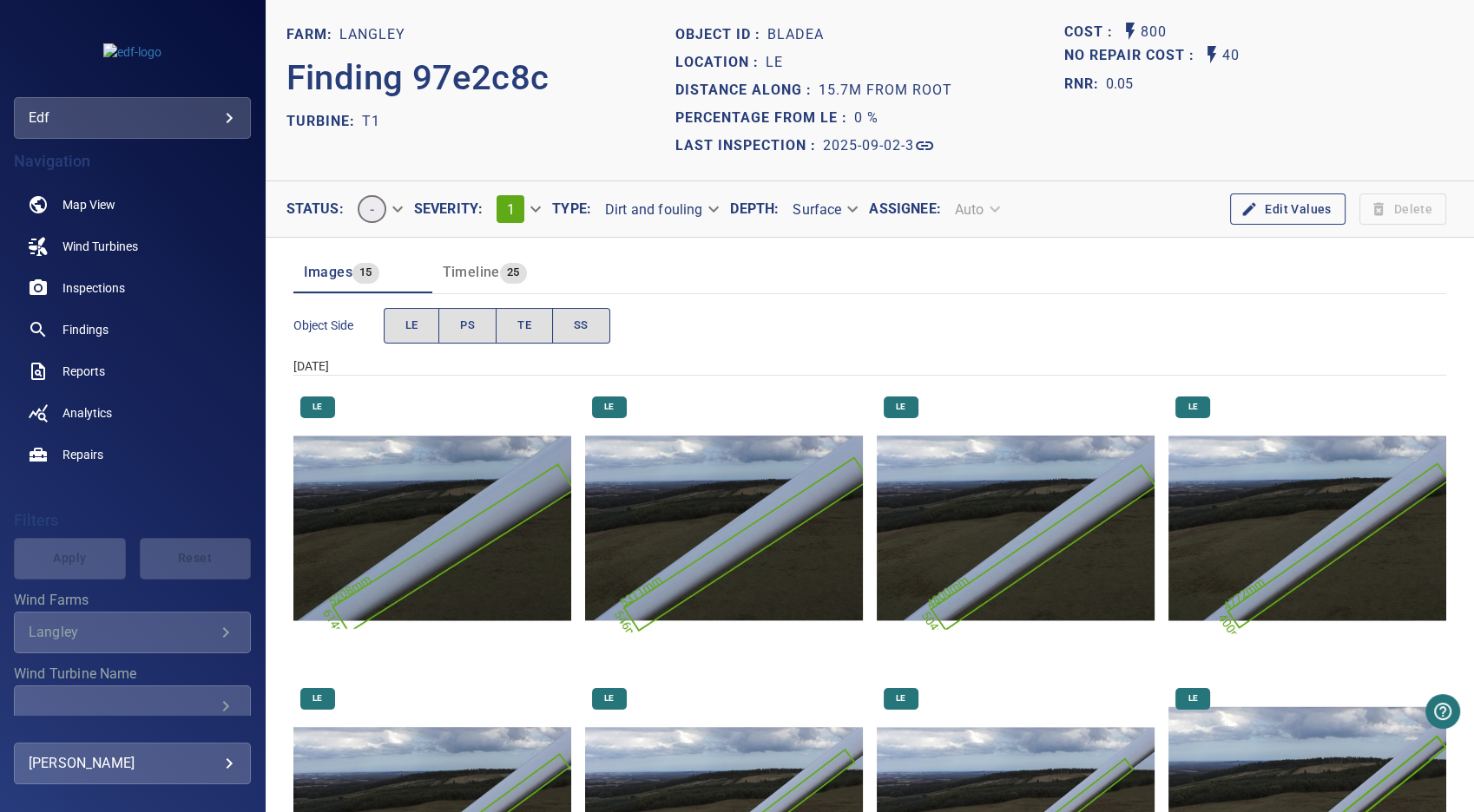
click at [478, 529] on img "Langley/T1/2025-09-02-3/2025-09-02-2/image83wp88.jpg" at bounding box center [433, 529] width 278 height 278
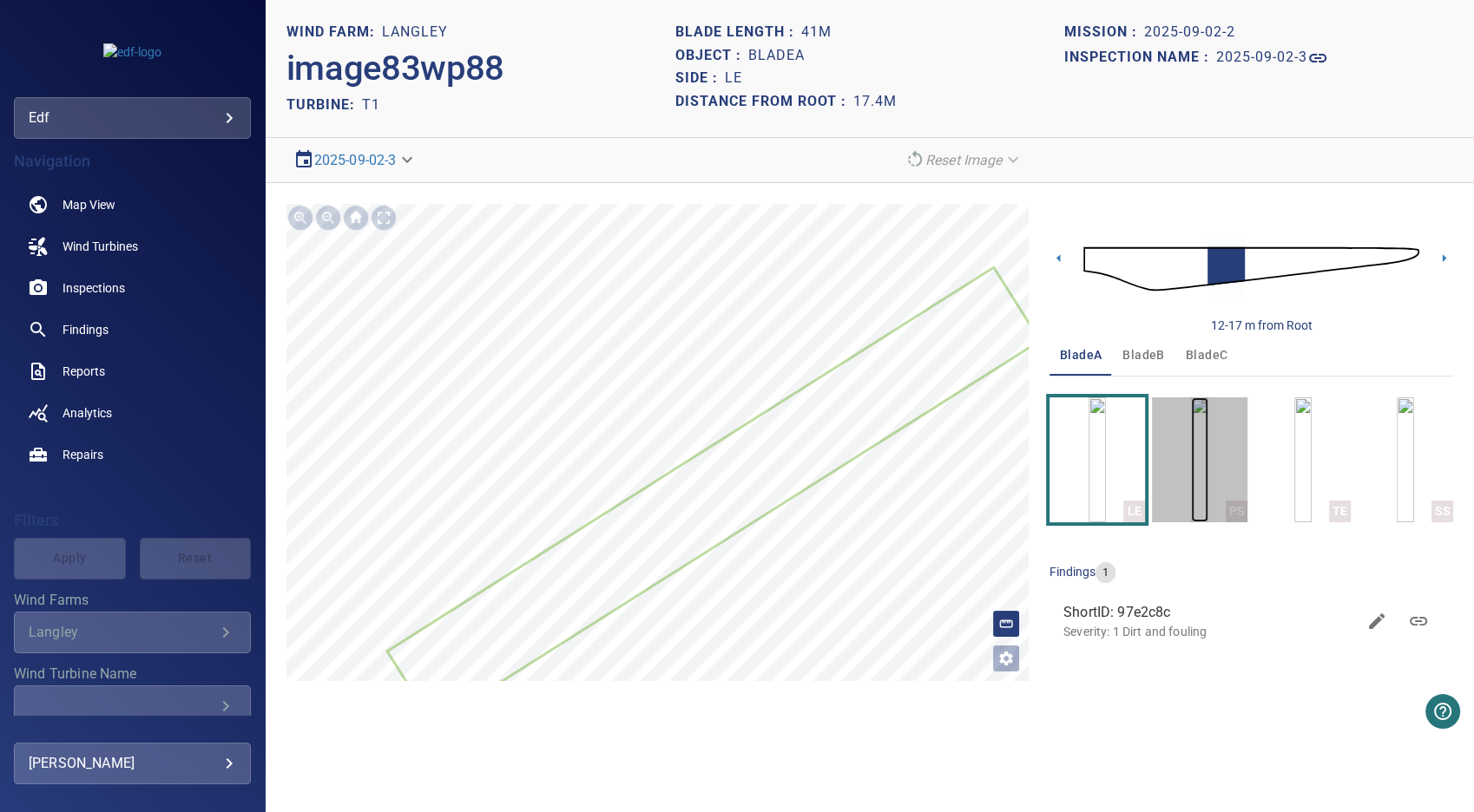
click at [1205, 469] on img "button" at bounding box center [1200, 460] width 17 height 125
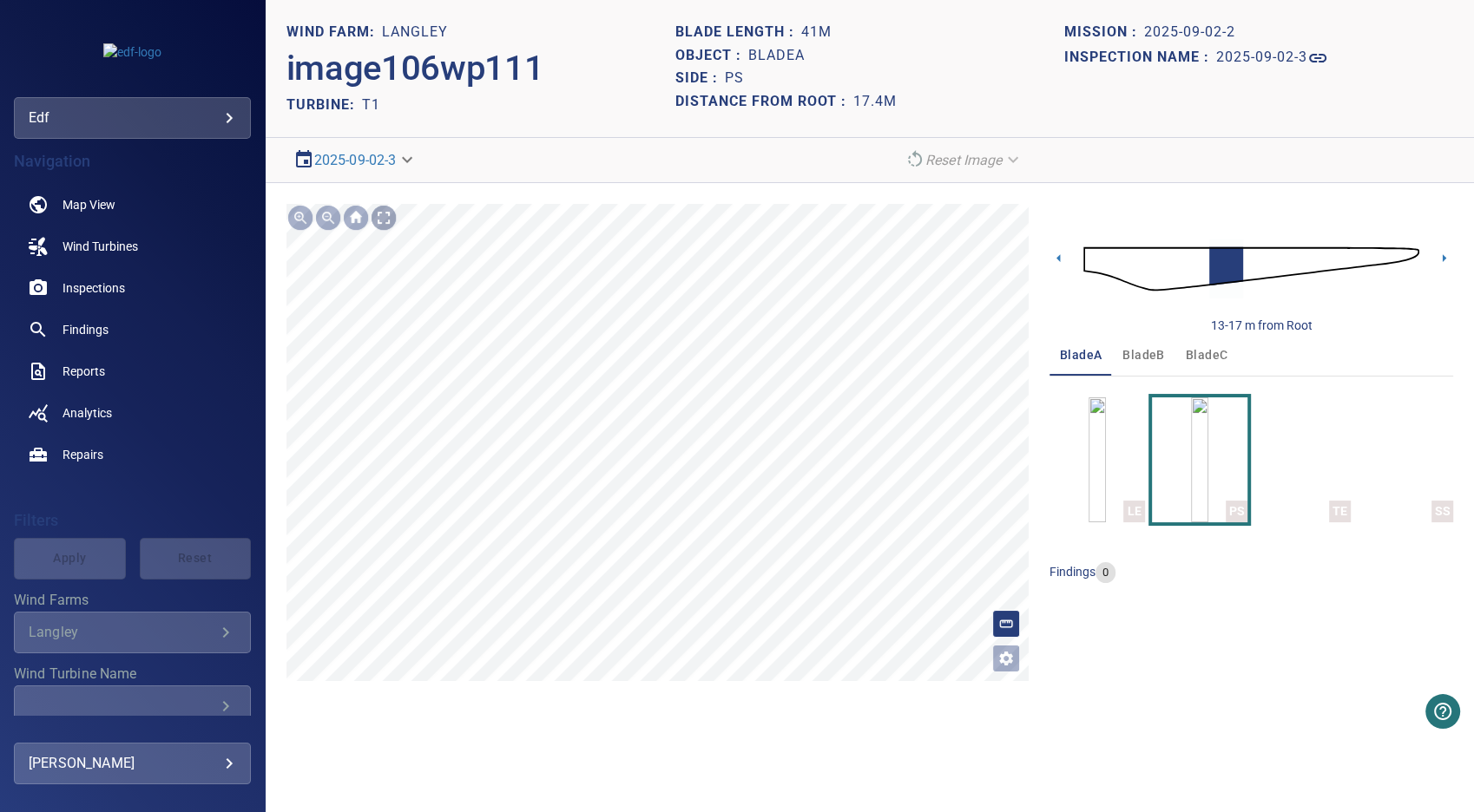
click at [387, 219] on div at bounding box center [383, 217] width 28 height 28
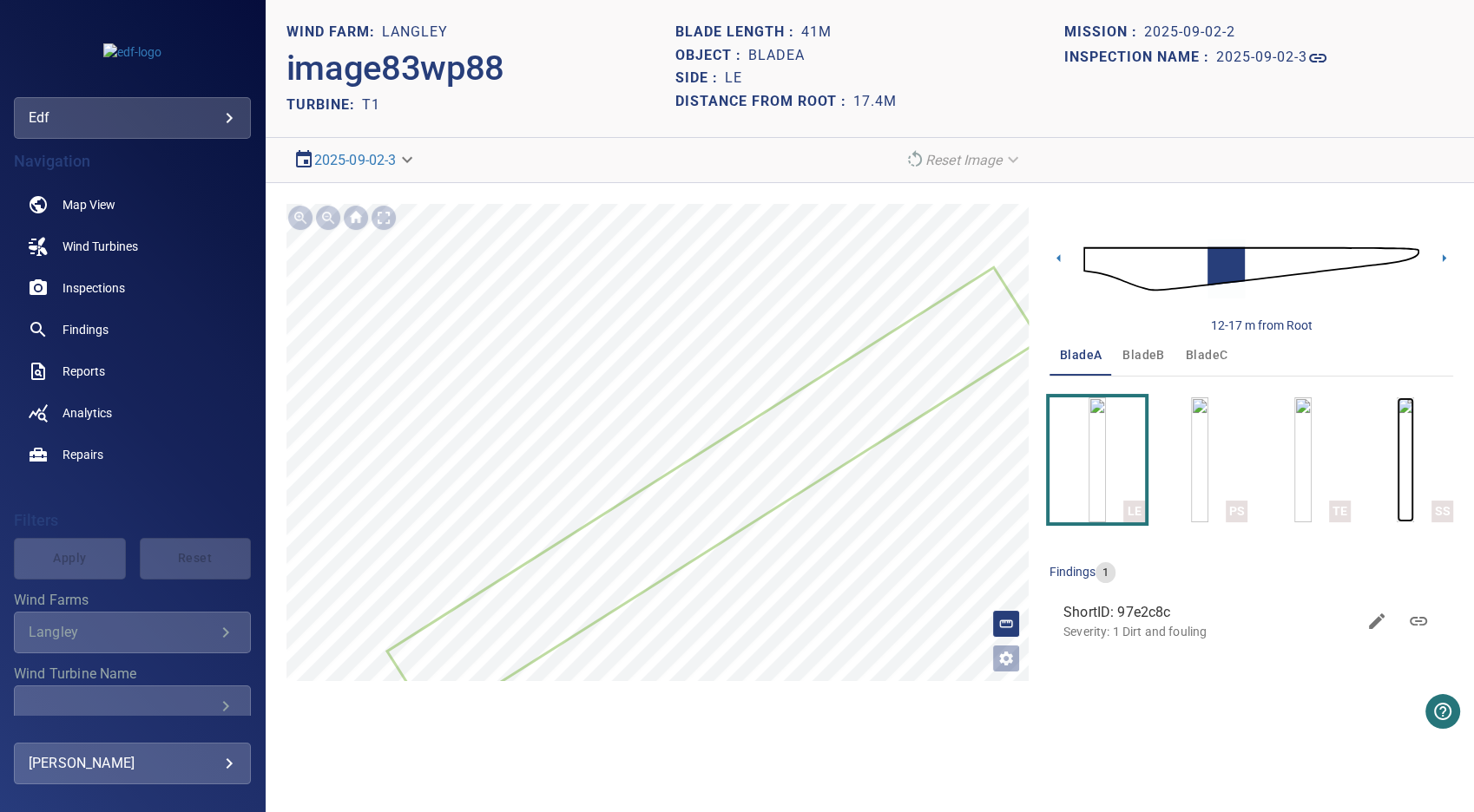
click at [1397, 461] on img "button" at bounding box center [1405, 460] width 17 height 125
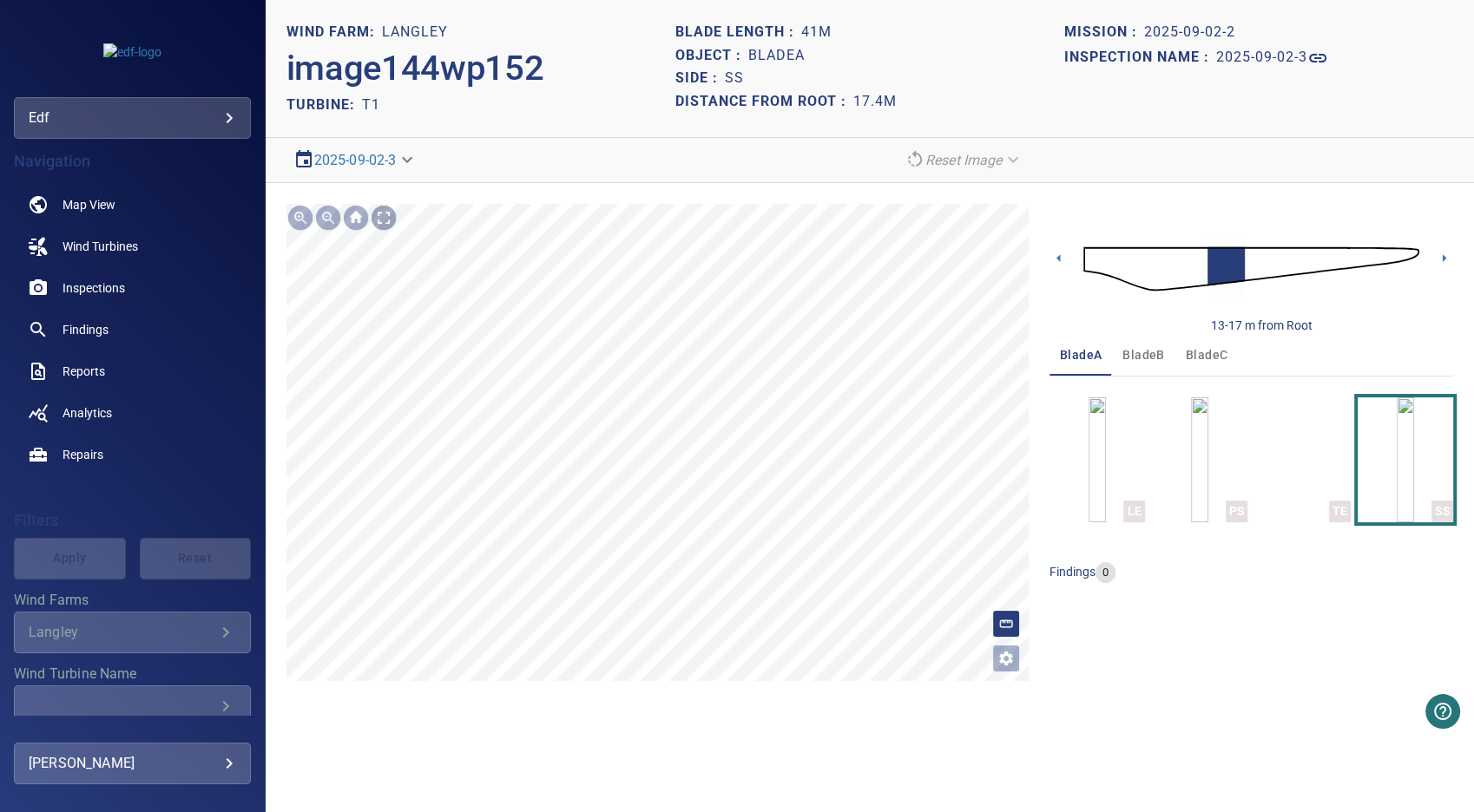
click at [382, 215] on div at bounding box center [383, 217] width 28 height 28
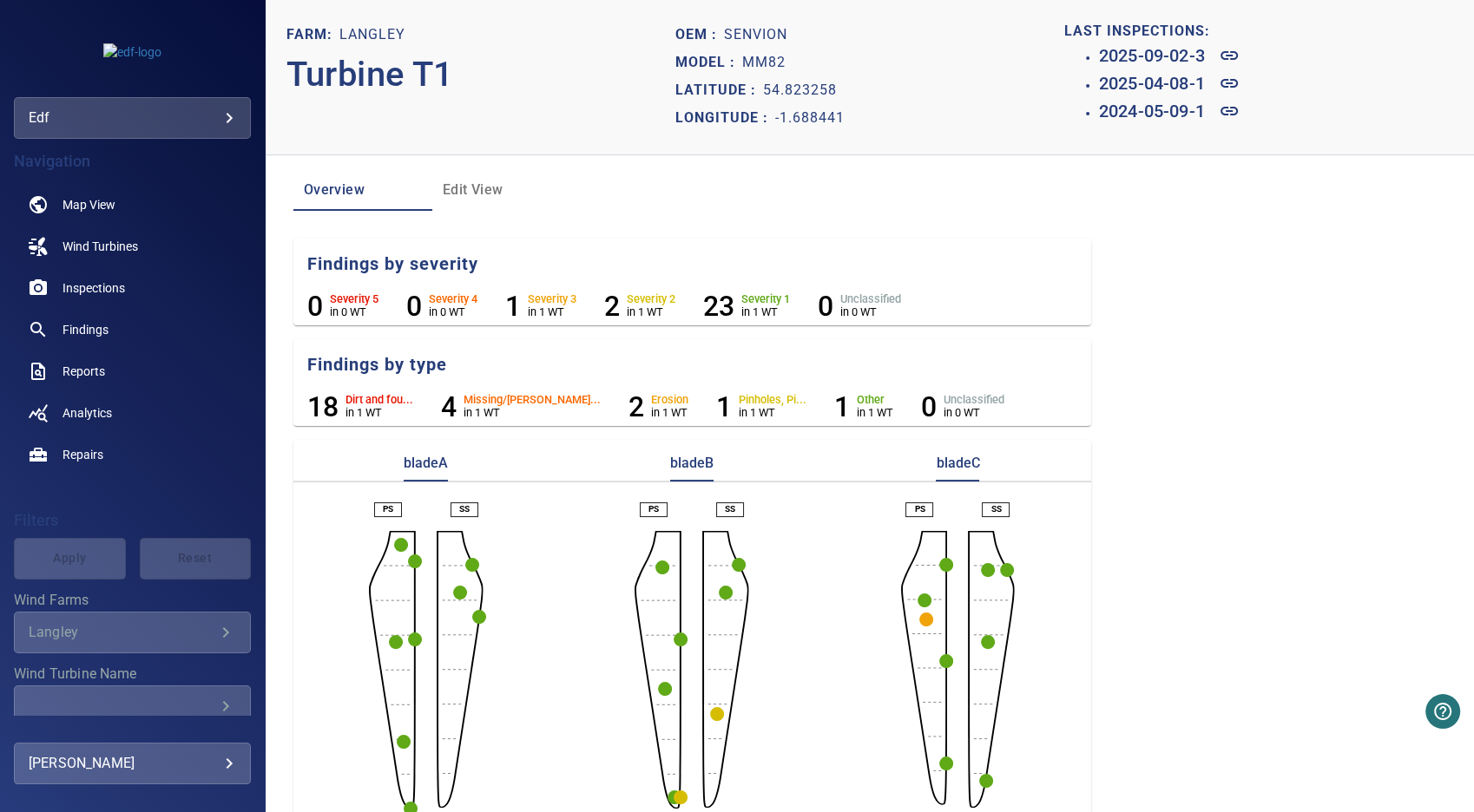
click at [391, 640] on circle "button" at bounding box center [395, 641] width 14 height 14
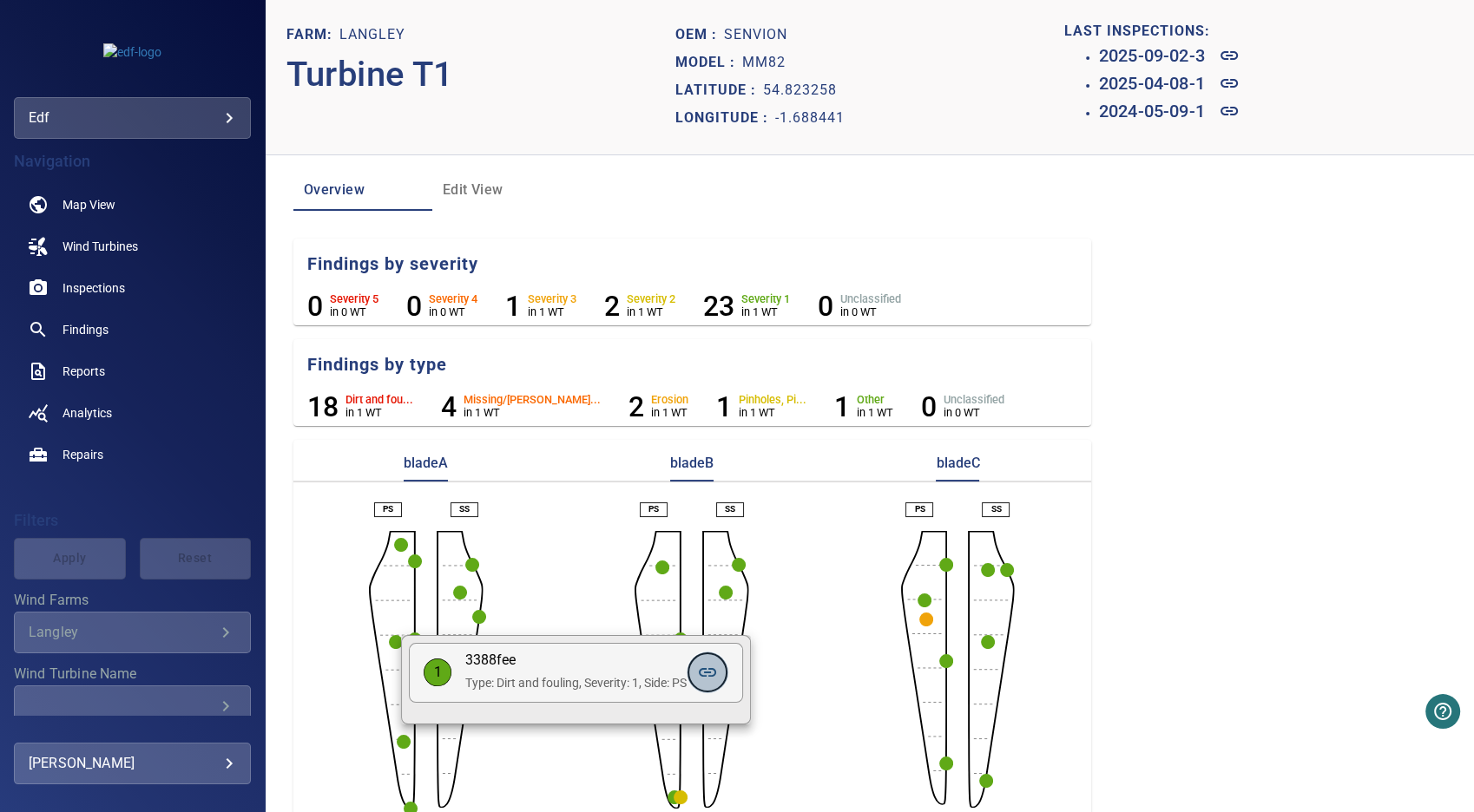
click at [708, 675] on icon at bounding box center [707, 672] width 21 height 21
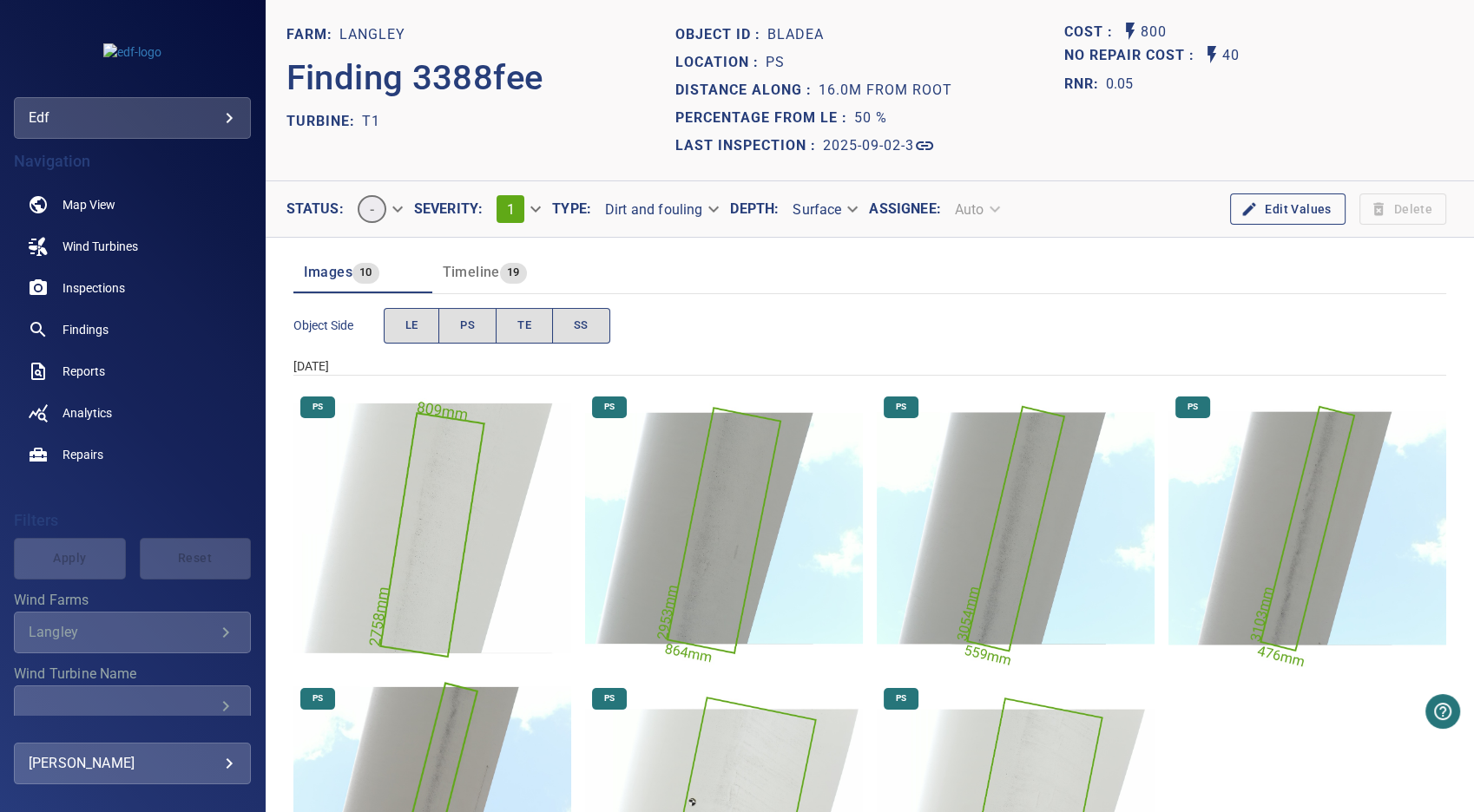
click at [476, 274] on span "Timeline" at bounding box center [471, 272] width 57 height 16
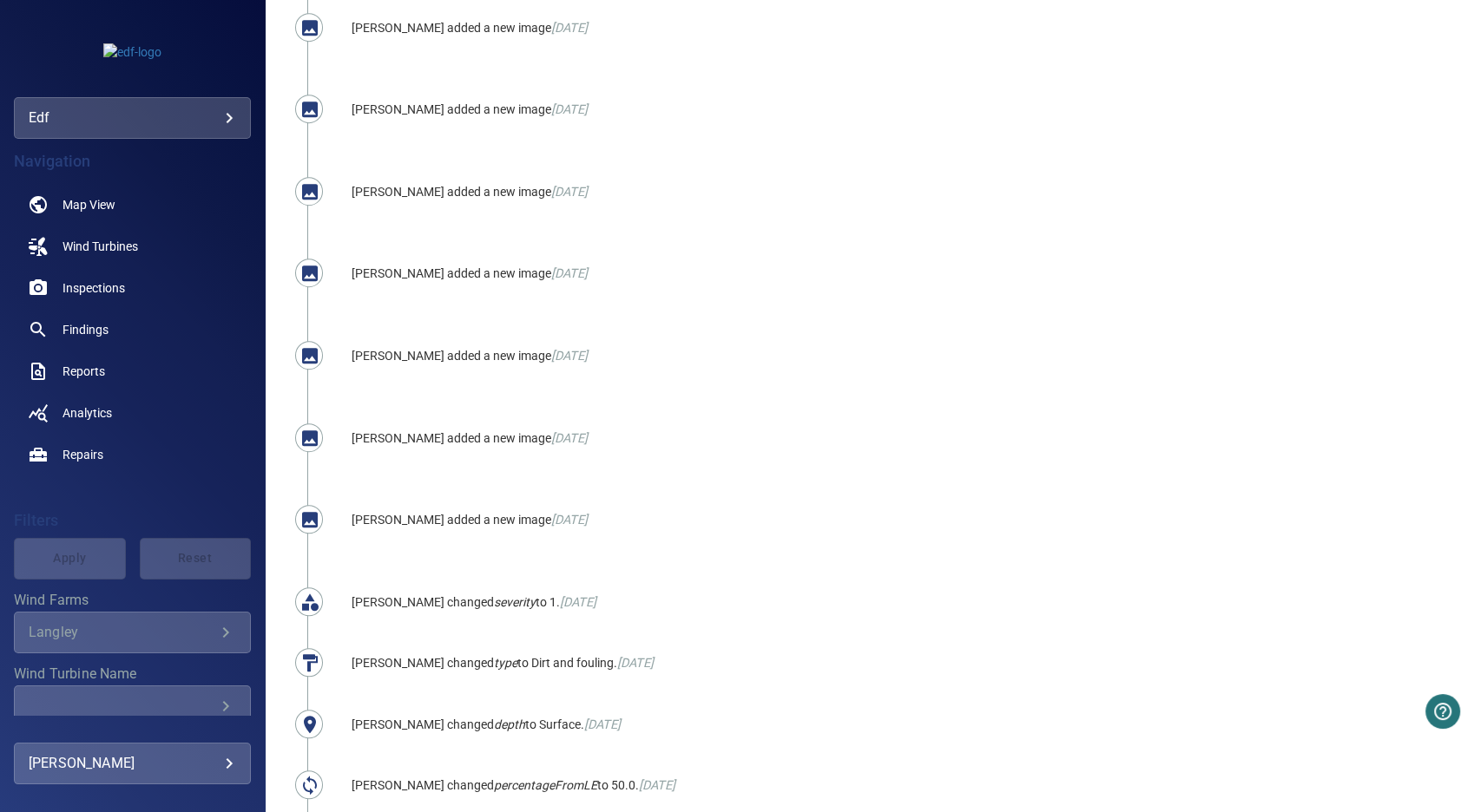
scroll to position [964, 0]
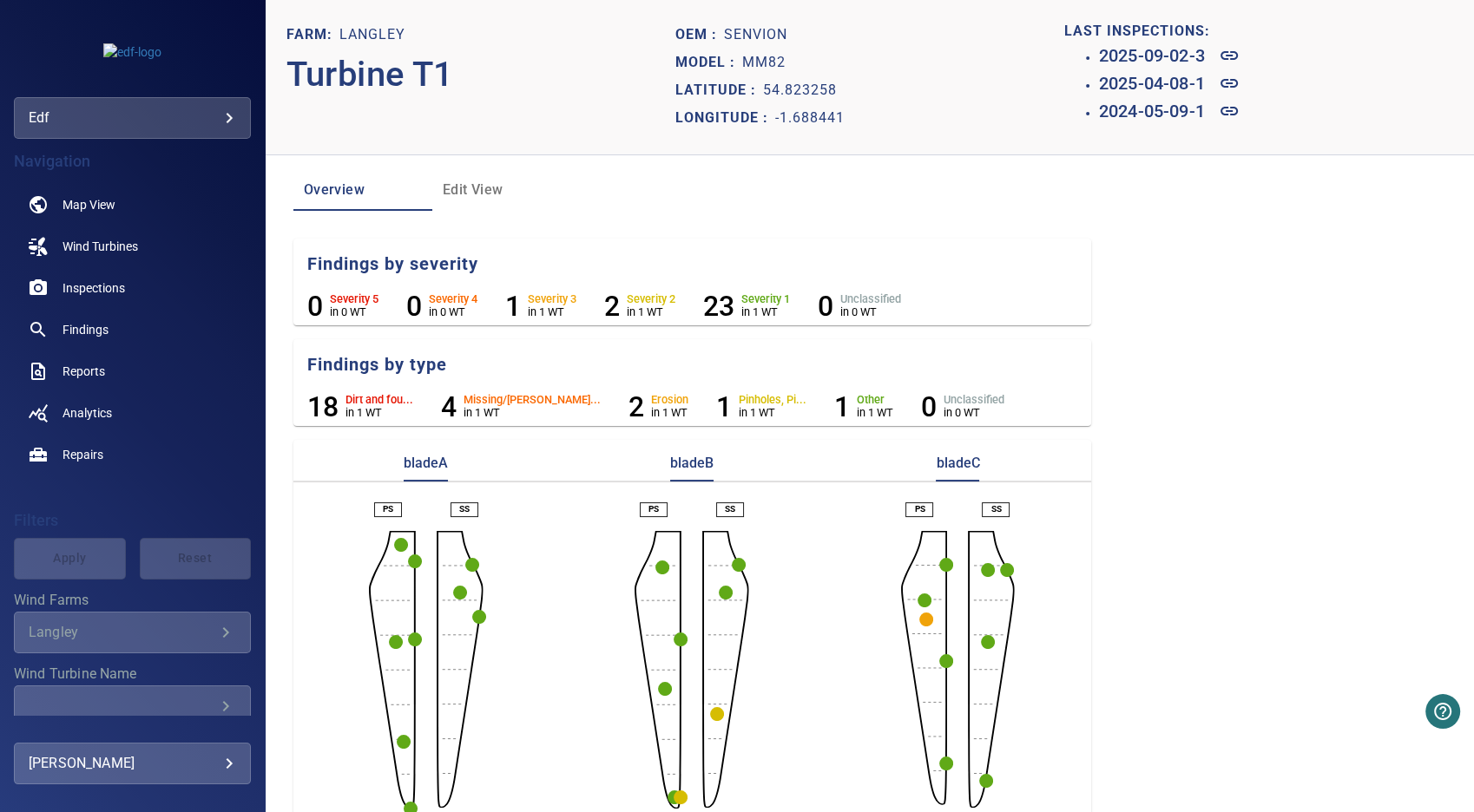
click at [400, 741] on circle "button" at bounding box center [403, 741] width 14 height 14
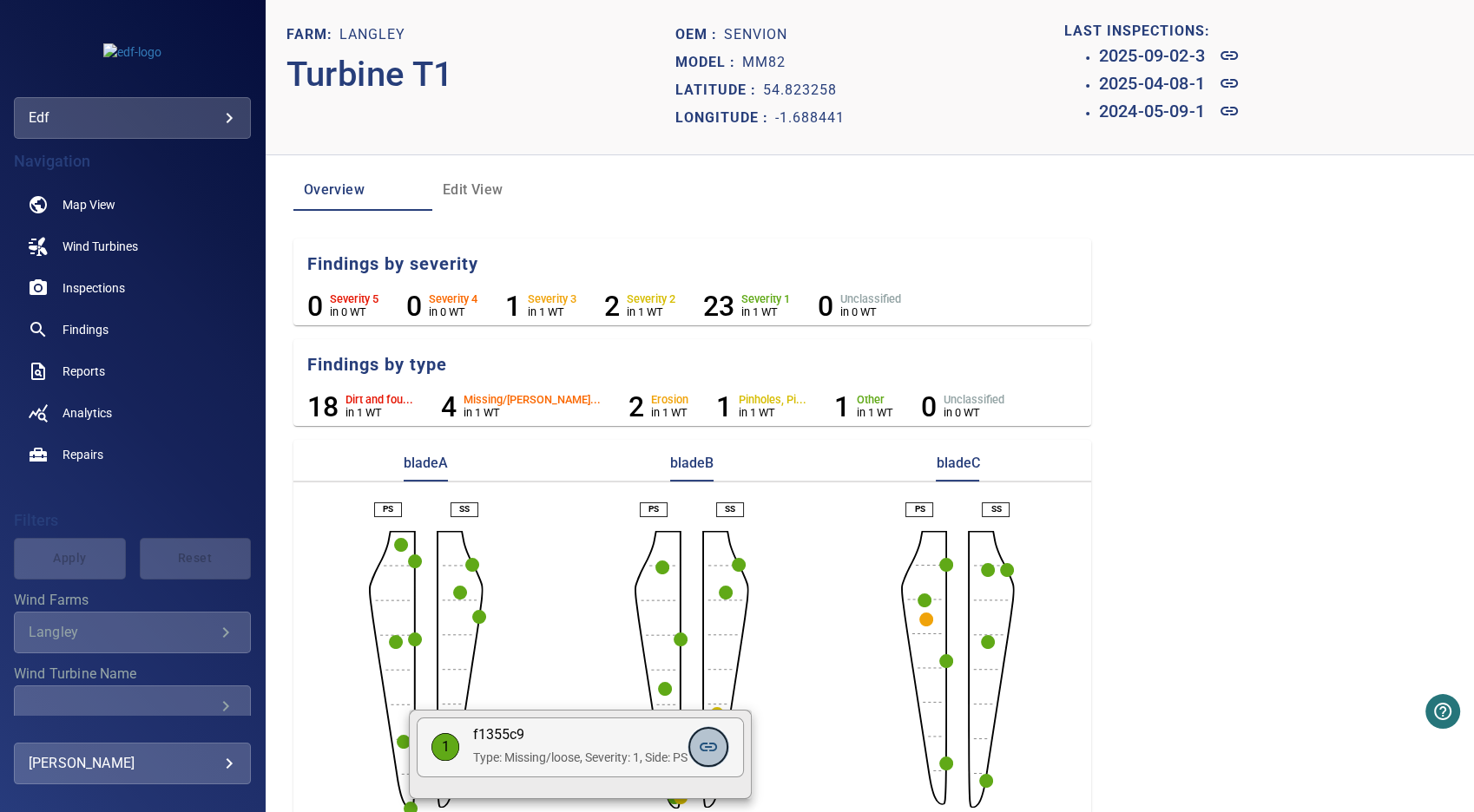
click at [712, 752] on icon at bounding box center [708, 747] width 21 height 21
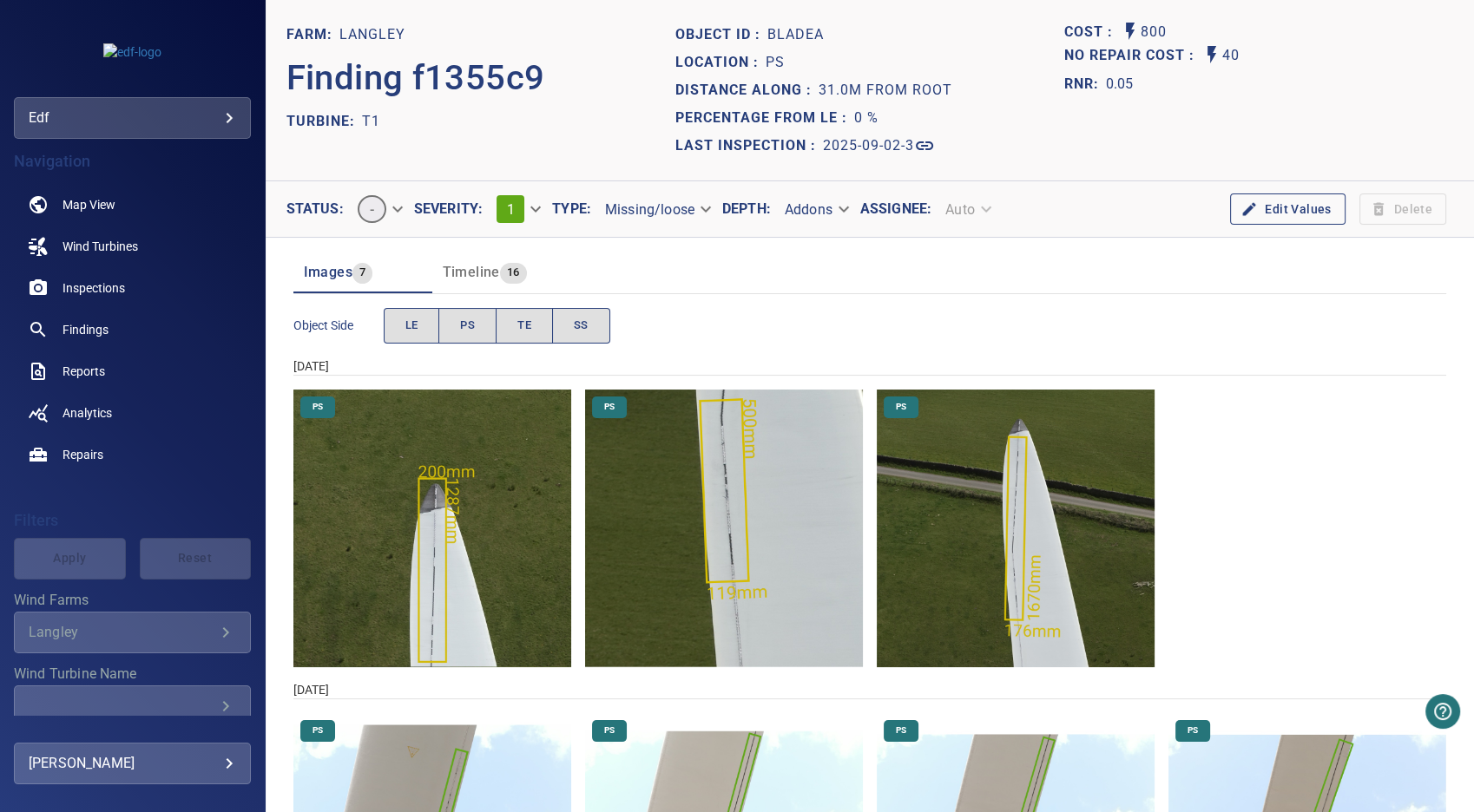
click at [436, 559] on img "Langley/T1/2024-05-09-1/2024-05-09-2/image0wp2.jpg" at bounding box center [433, 529] width 278 height 278
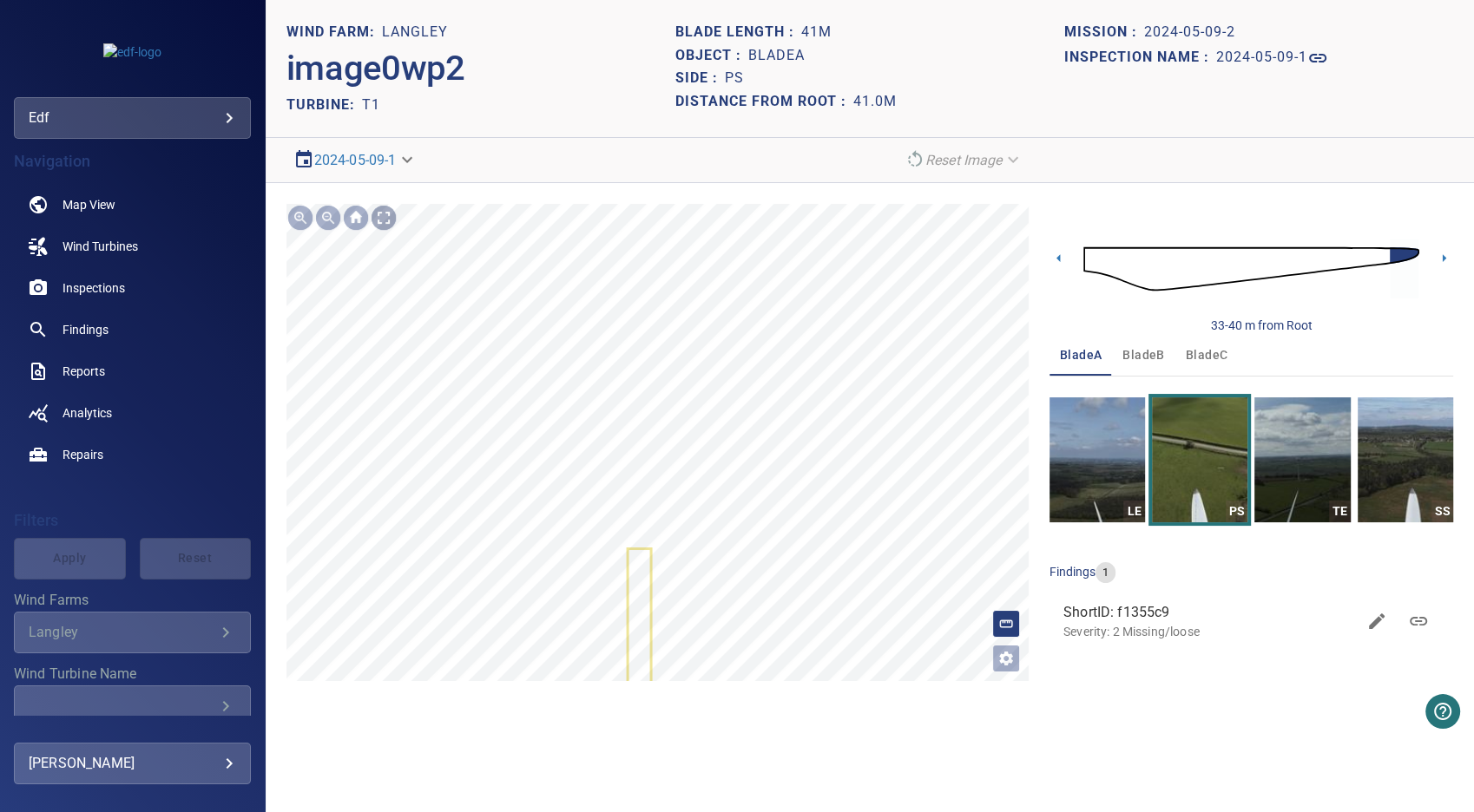
click at [383, 219] on div at bounding box center [383, 217] width 28 height 28
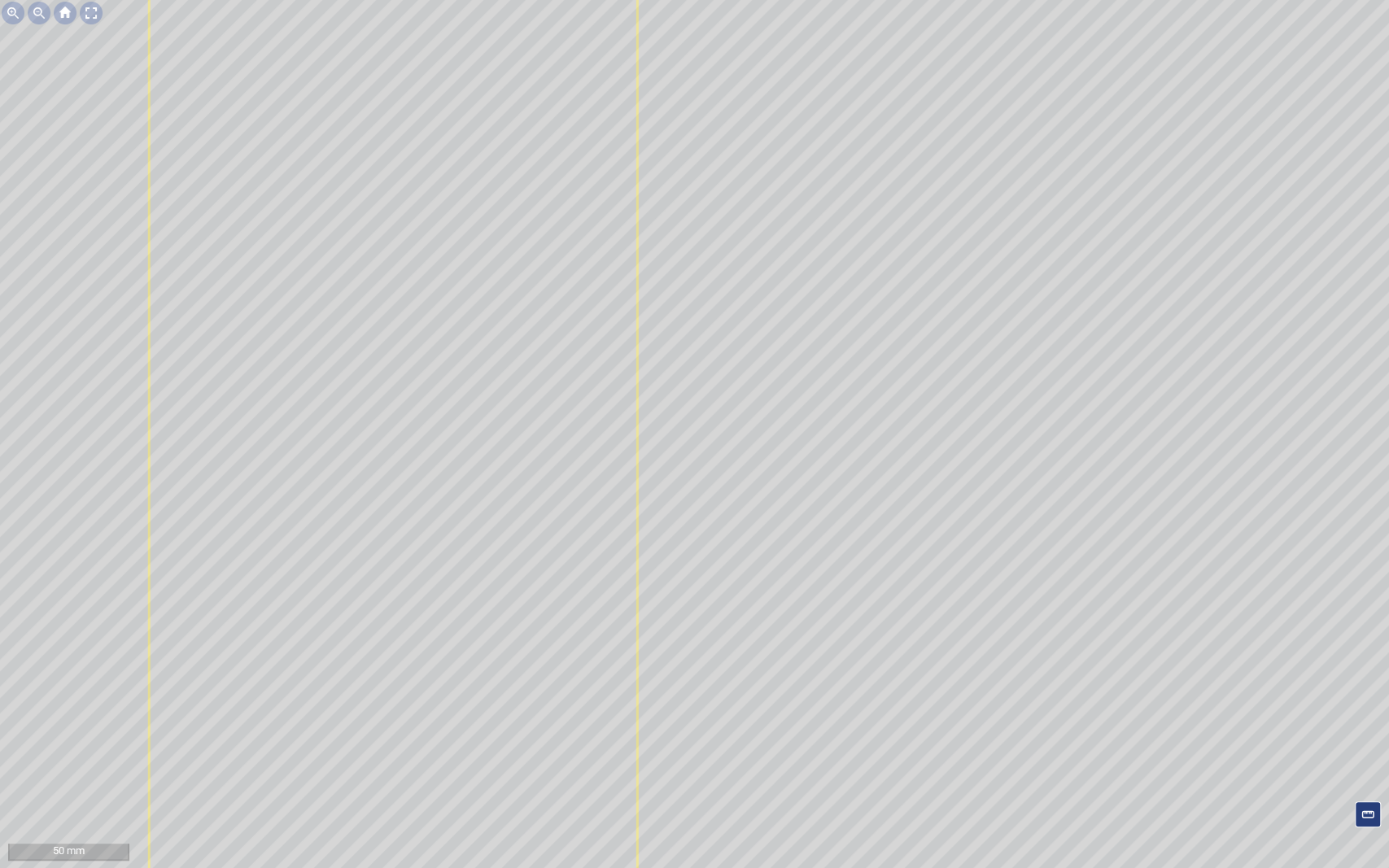
click at [94, 13] on div at bounding box center [91, 13] width 26 height 26
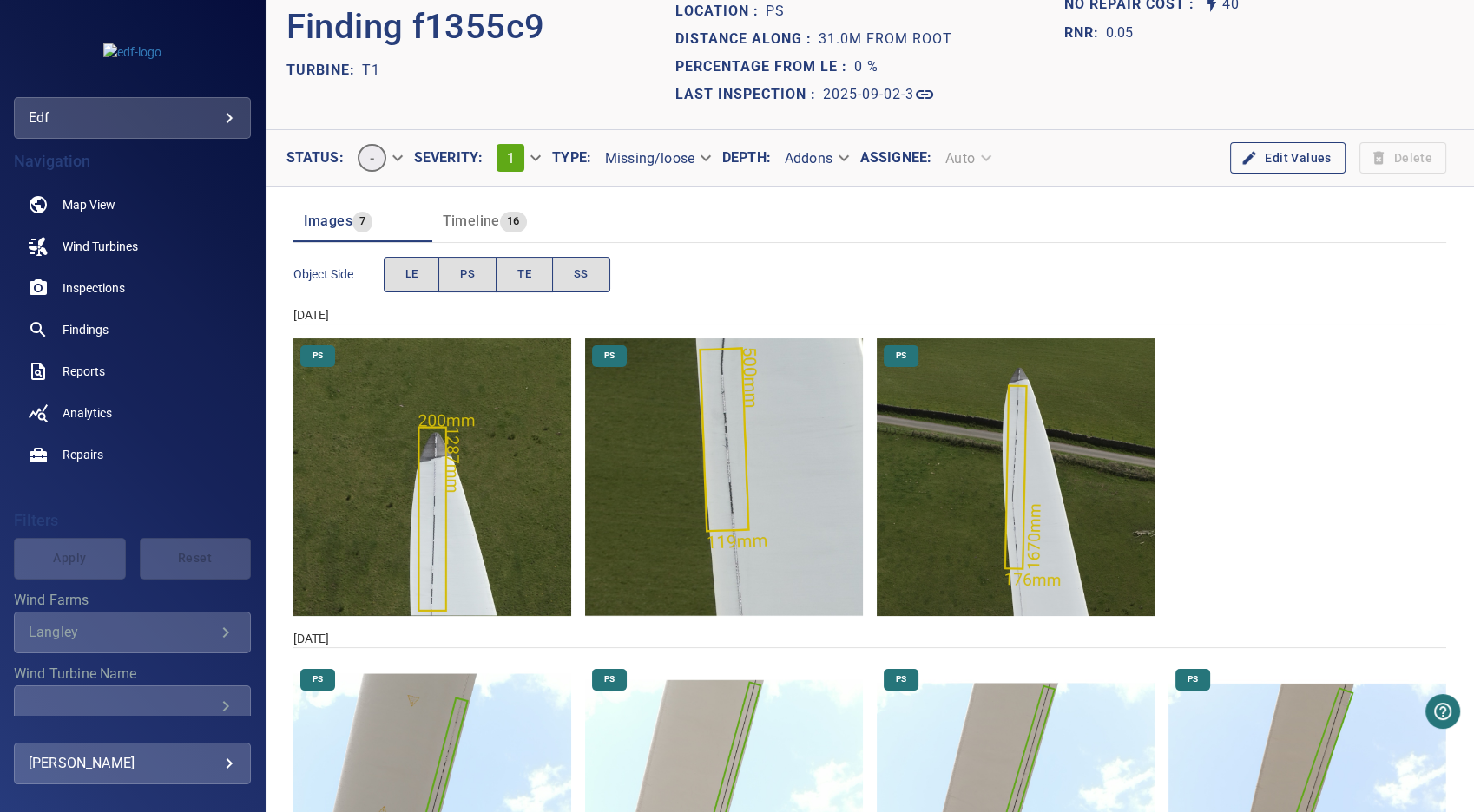
scroll to position [96, 0]
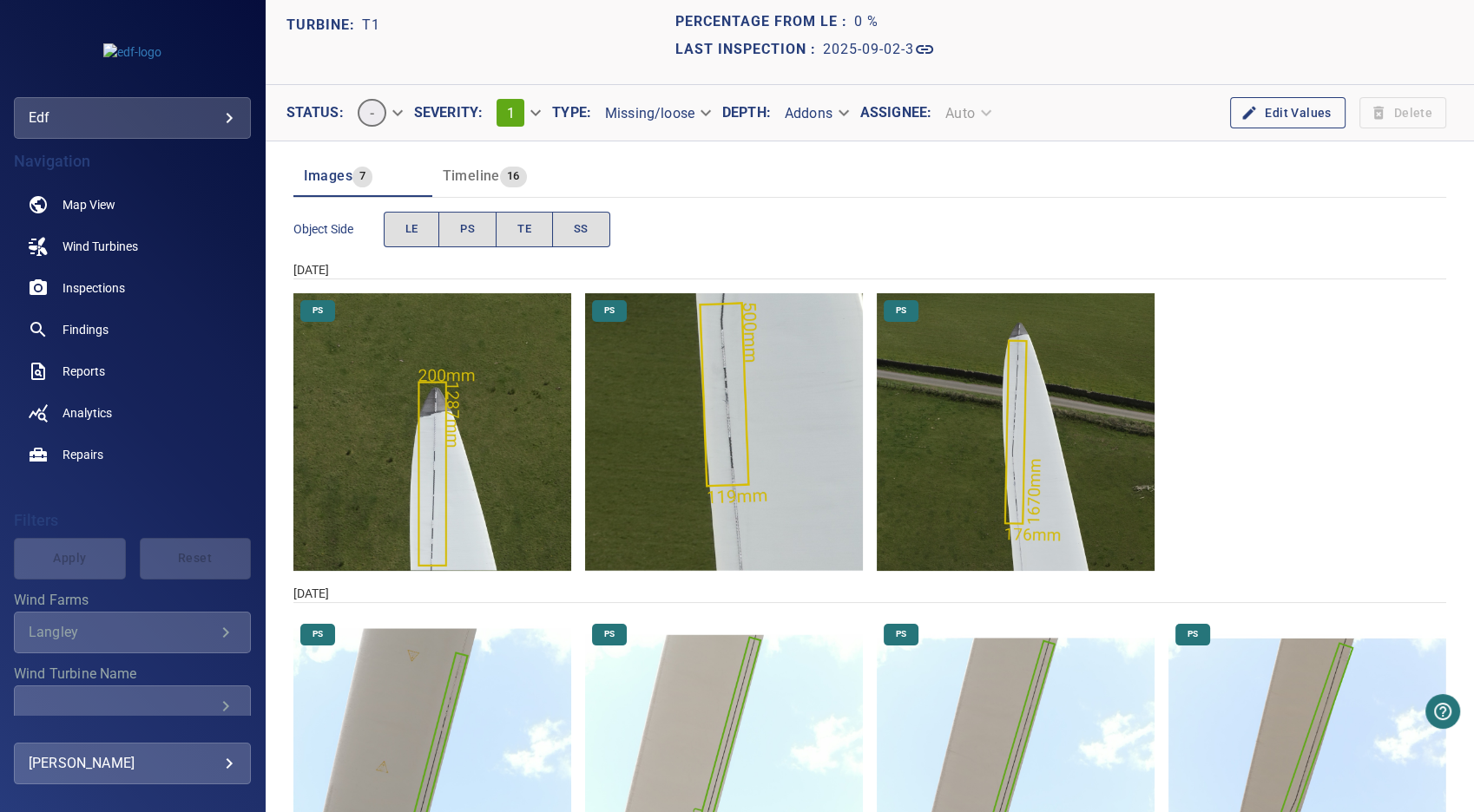
click at [1005, 475] on img "Langley/T1/2024-05-09-1/2024-05-09-2/image1wp3.jpg" at bounding box center [1016, 432] width 278 height 278
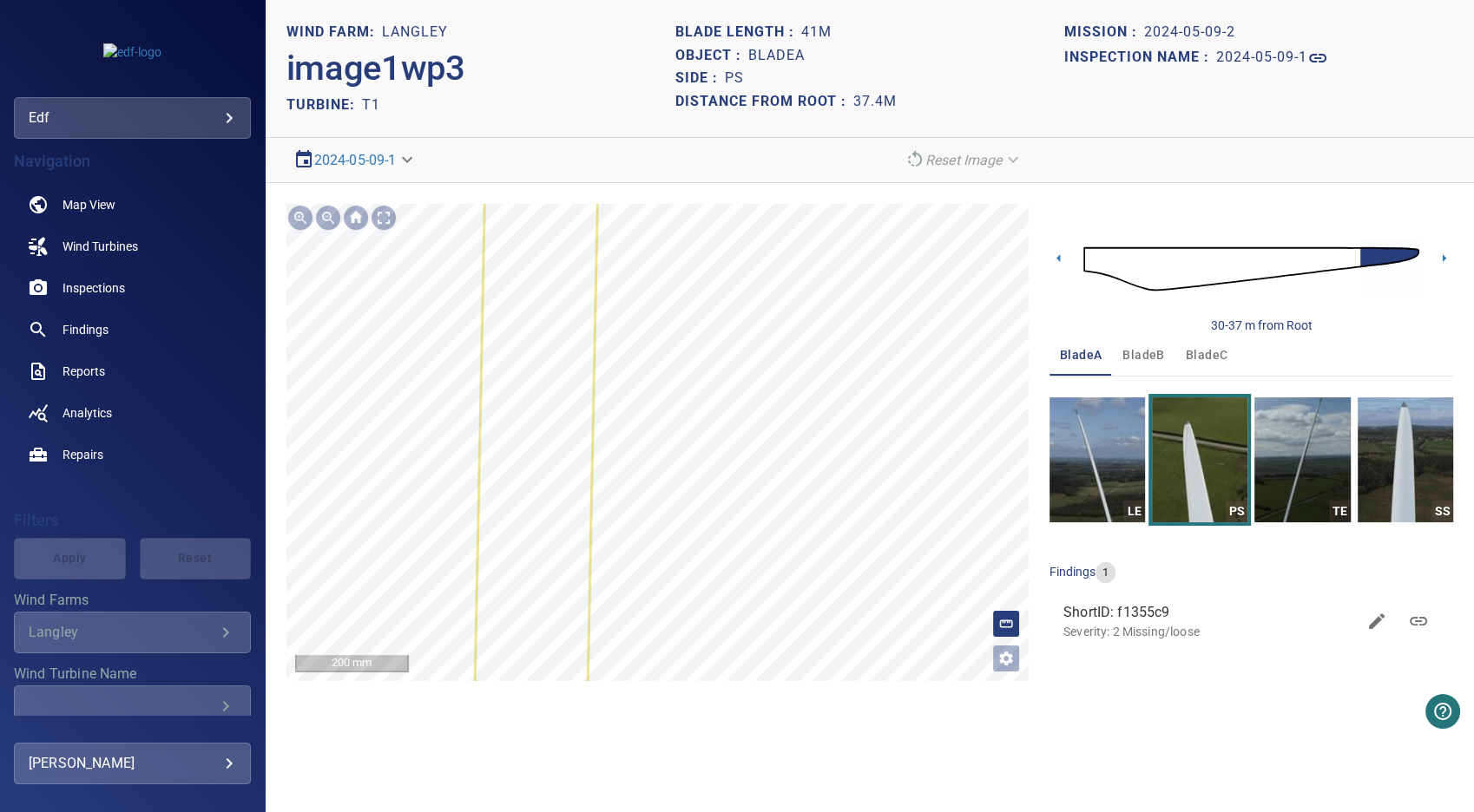
scroll to position [230, 0]
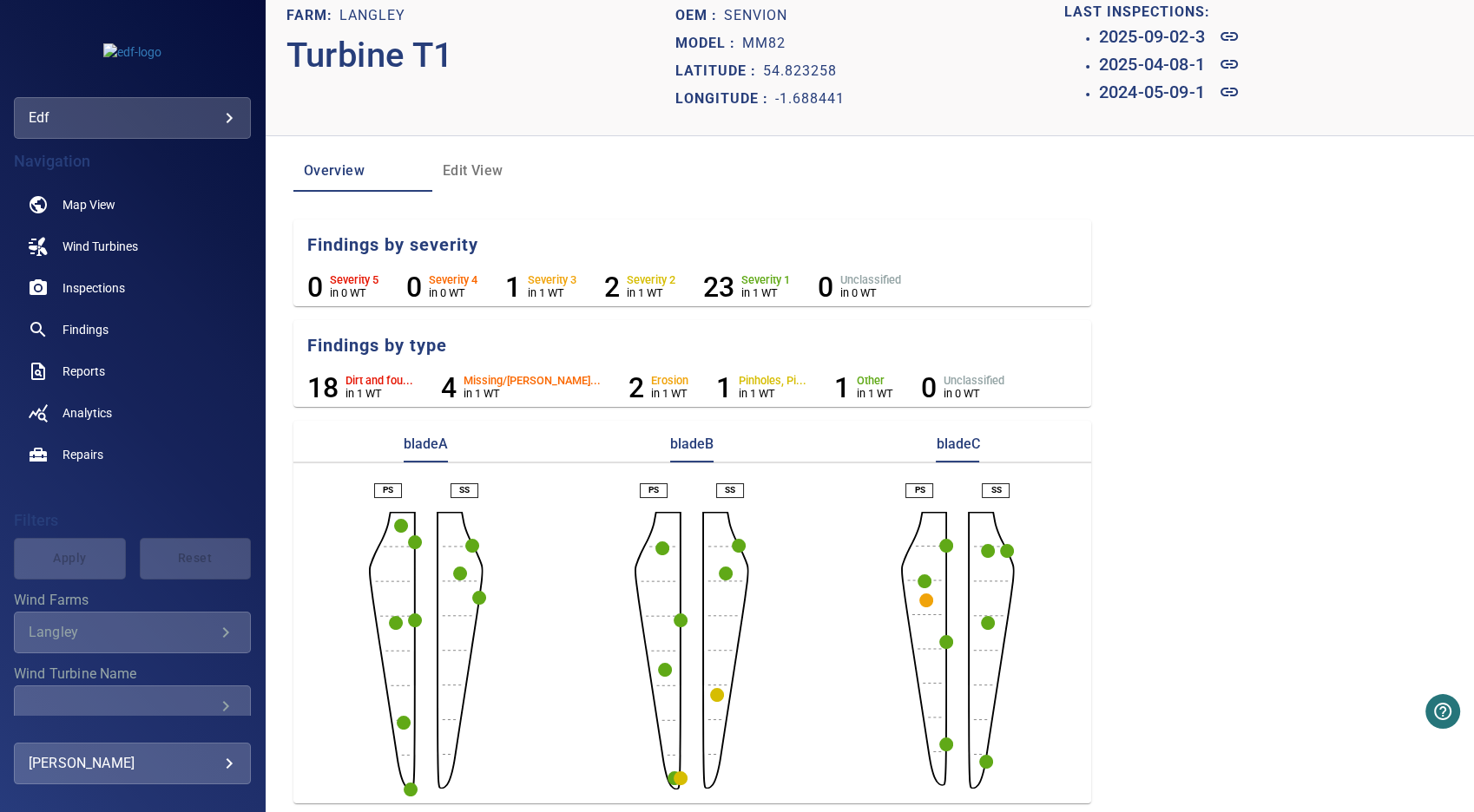
scroll to position [24, 0]
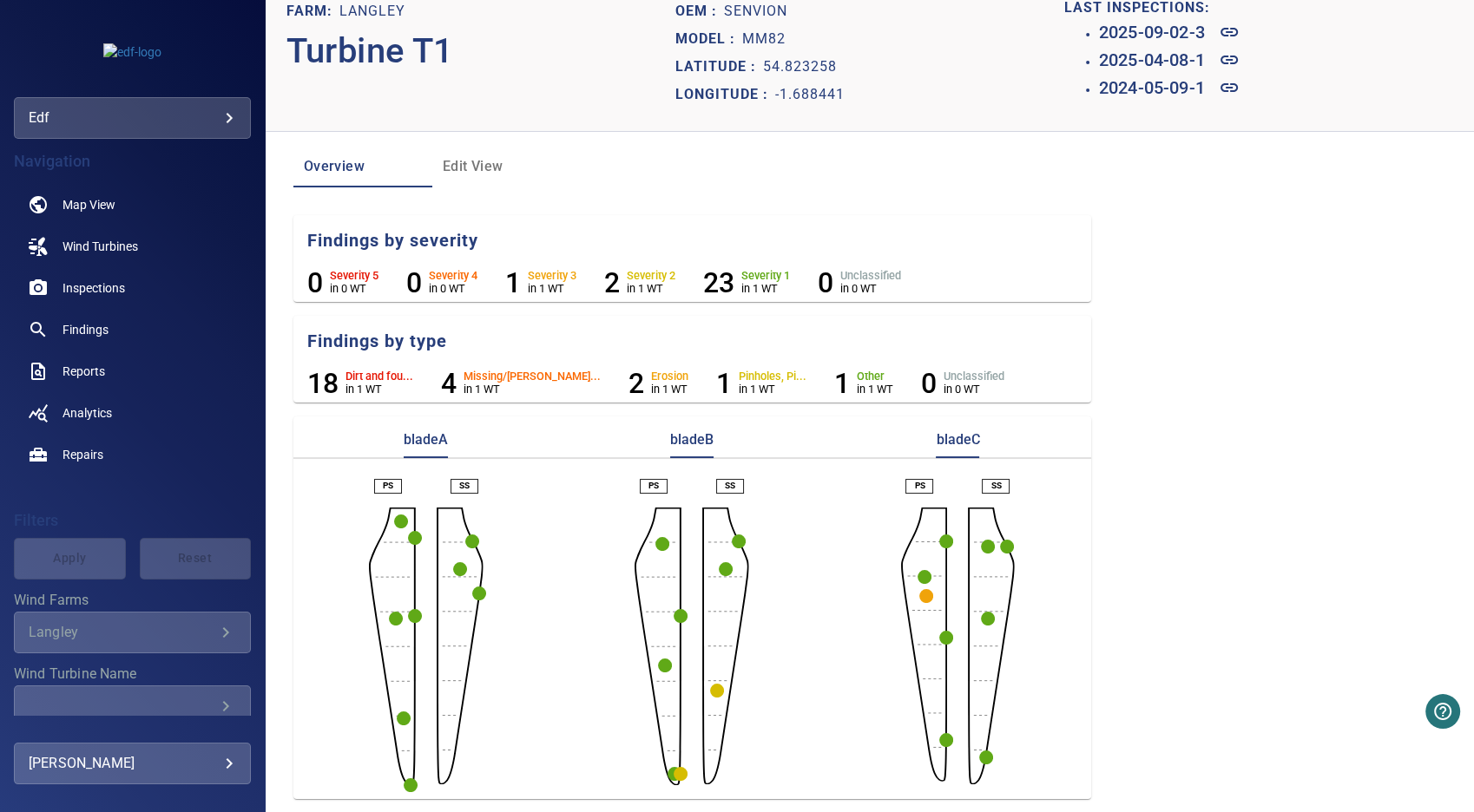
click at [410, 784] on circle "button" at bounding box center [410, 785] width 14 height 14
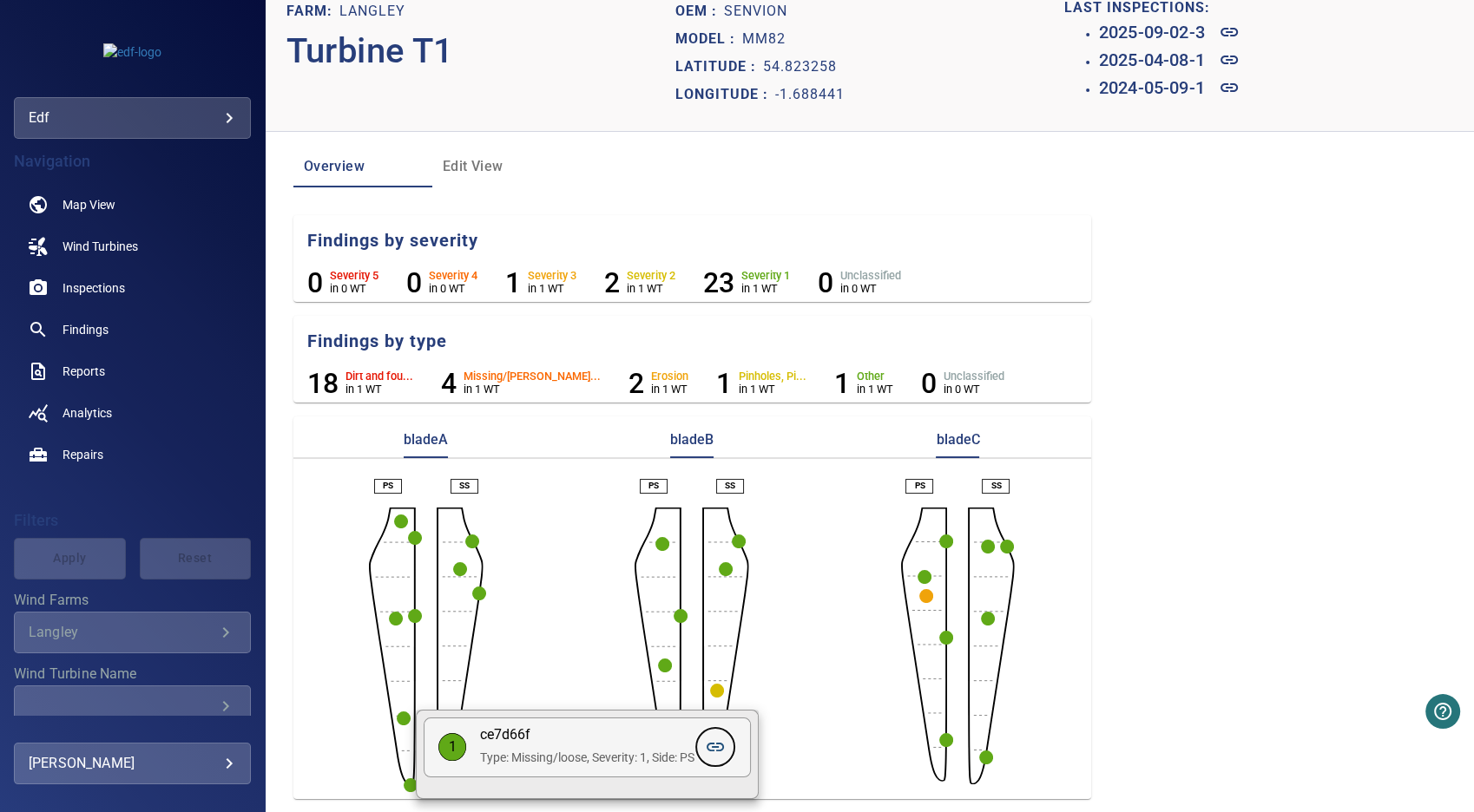
click at [723, 742] on icon at bounding box center [715, 747] width 21 height 21
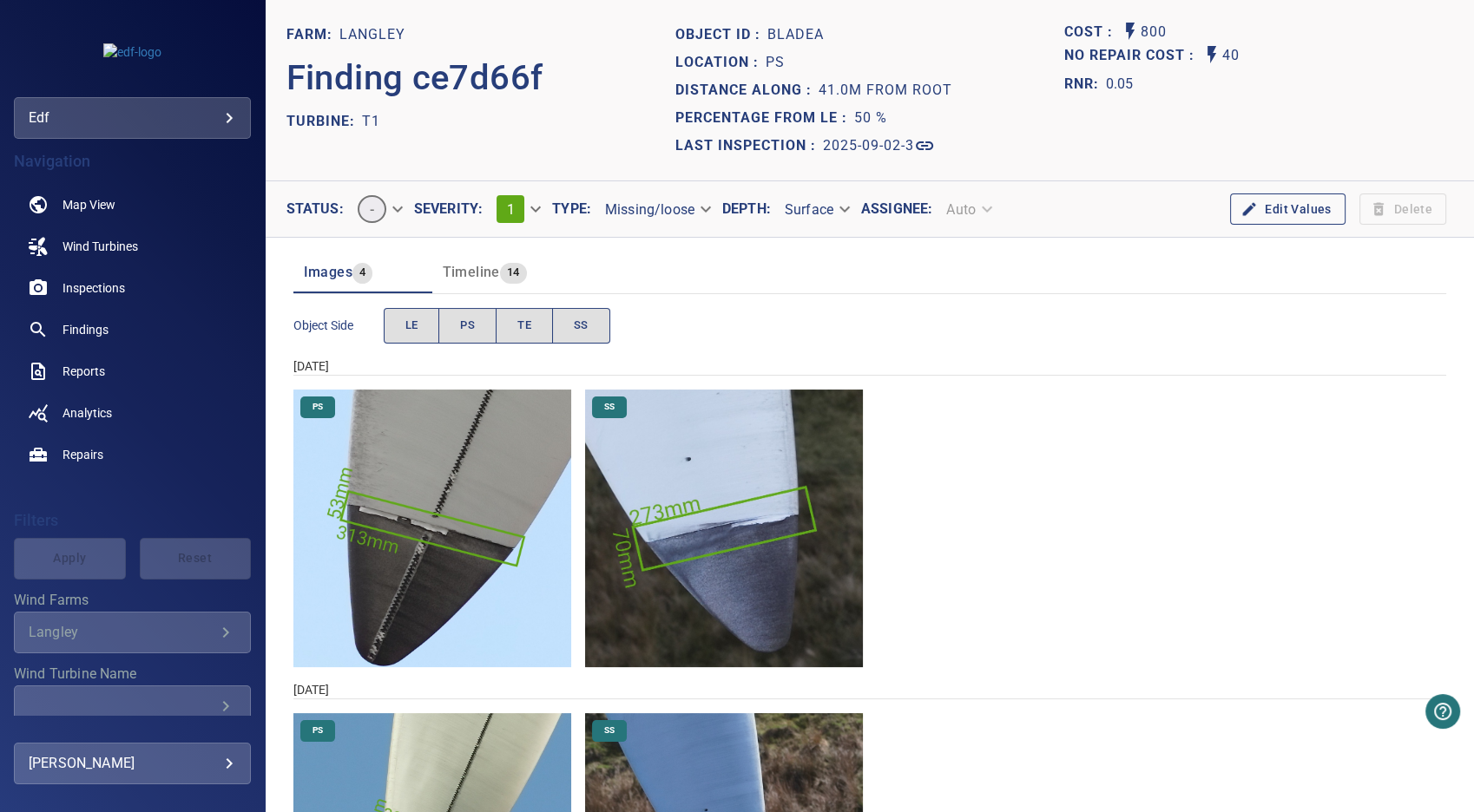
scroll to position [96, 0]
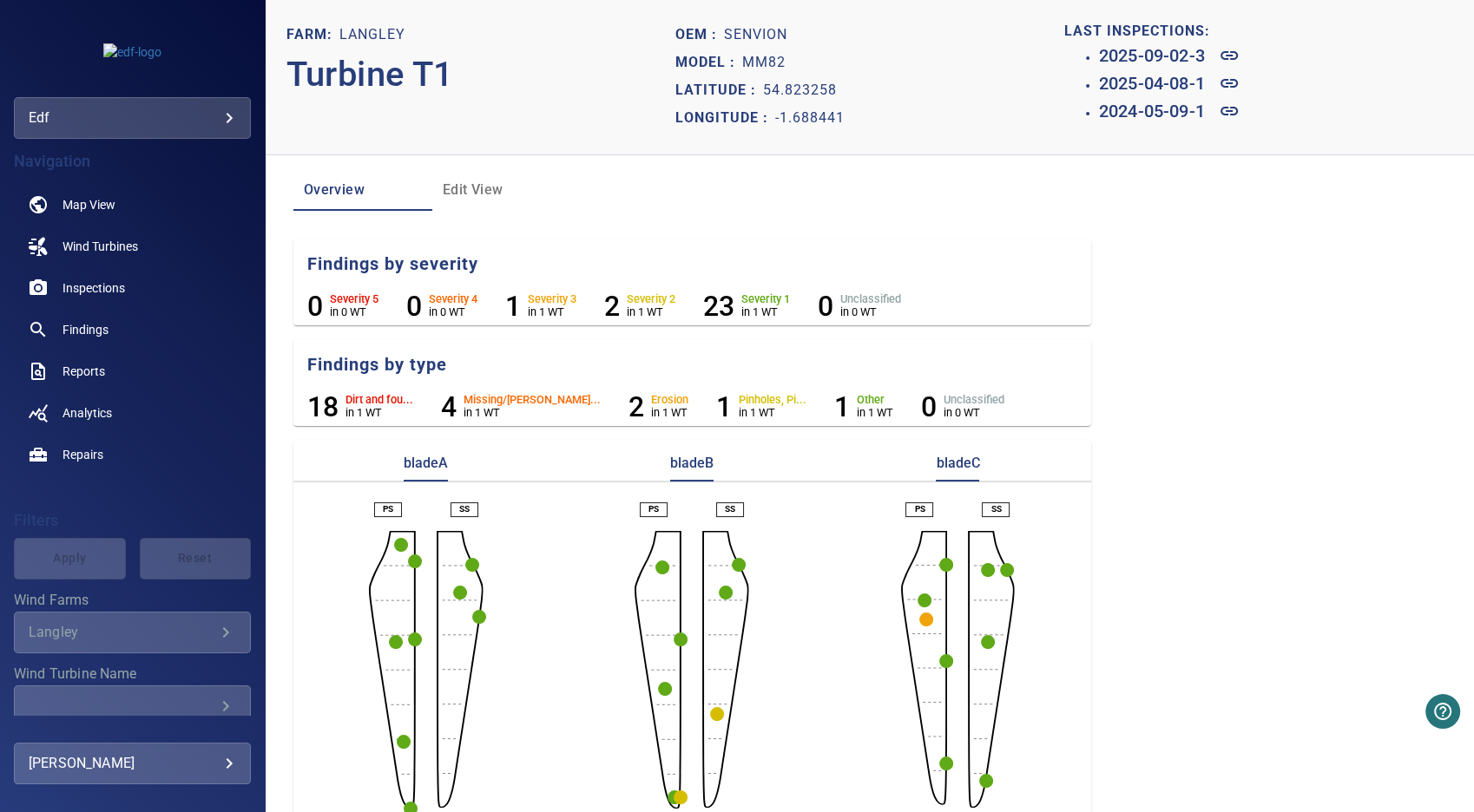
click at [473, 563] on circle "button" at bounding box center [472, 564] width 14 height 14
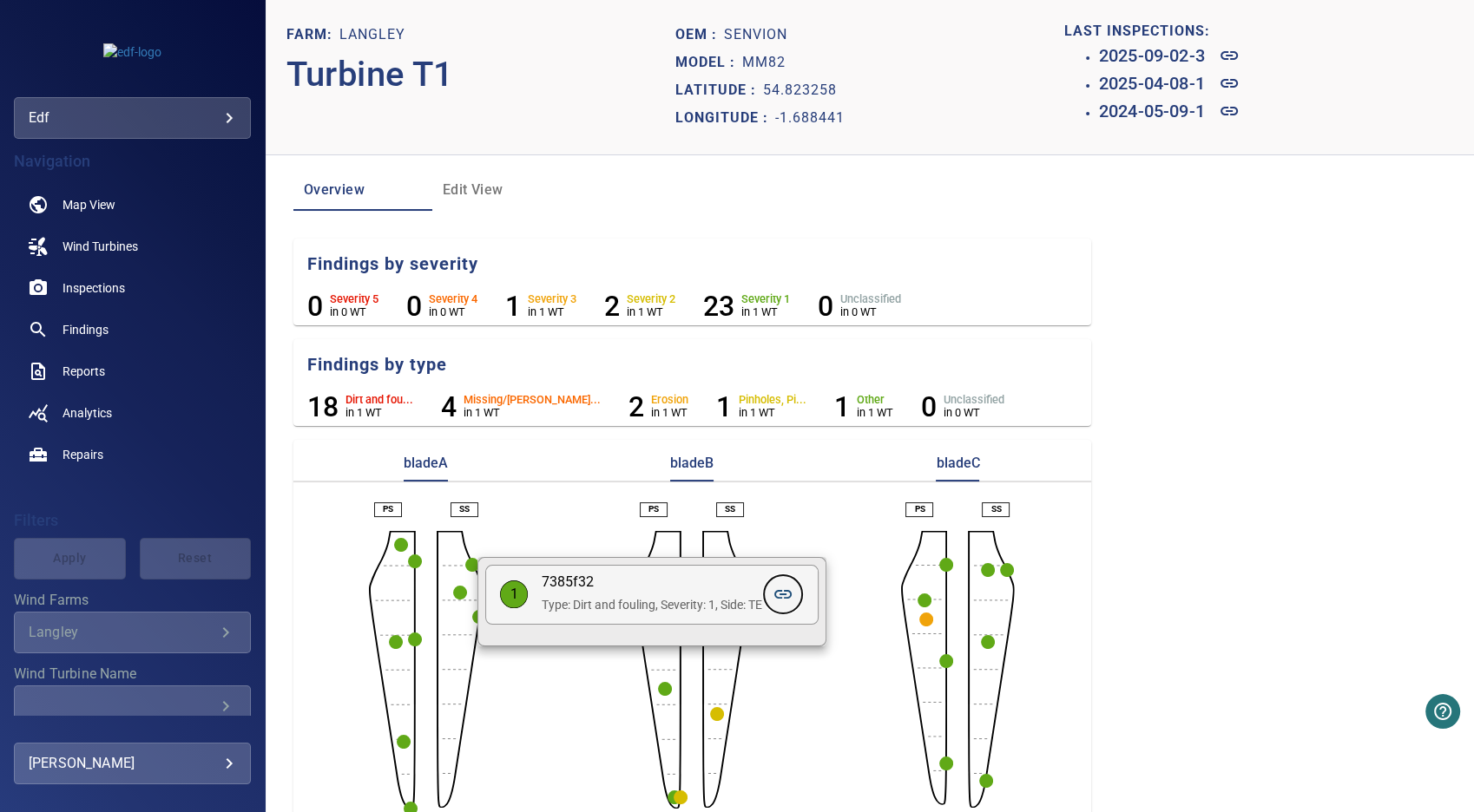
click at [789, 592] on icon at bounding box center [782, 594] width 21 height 21
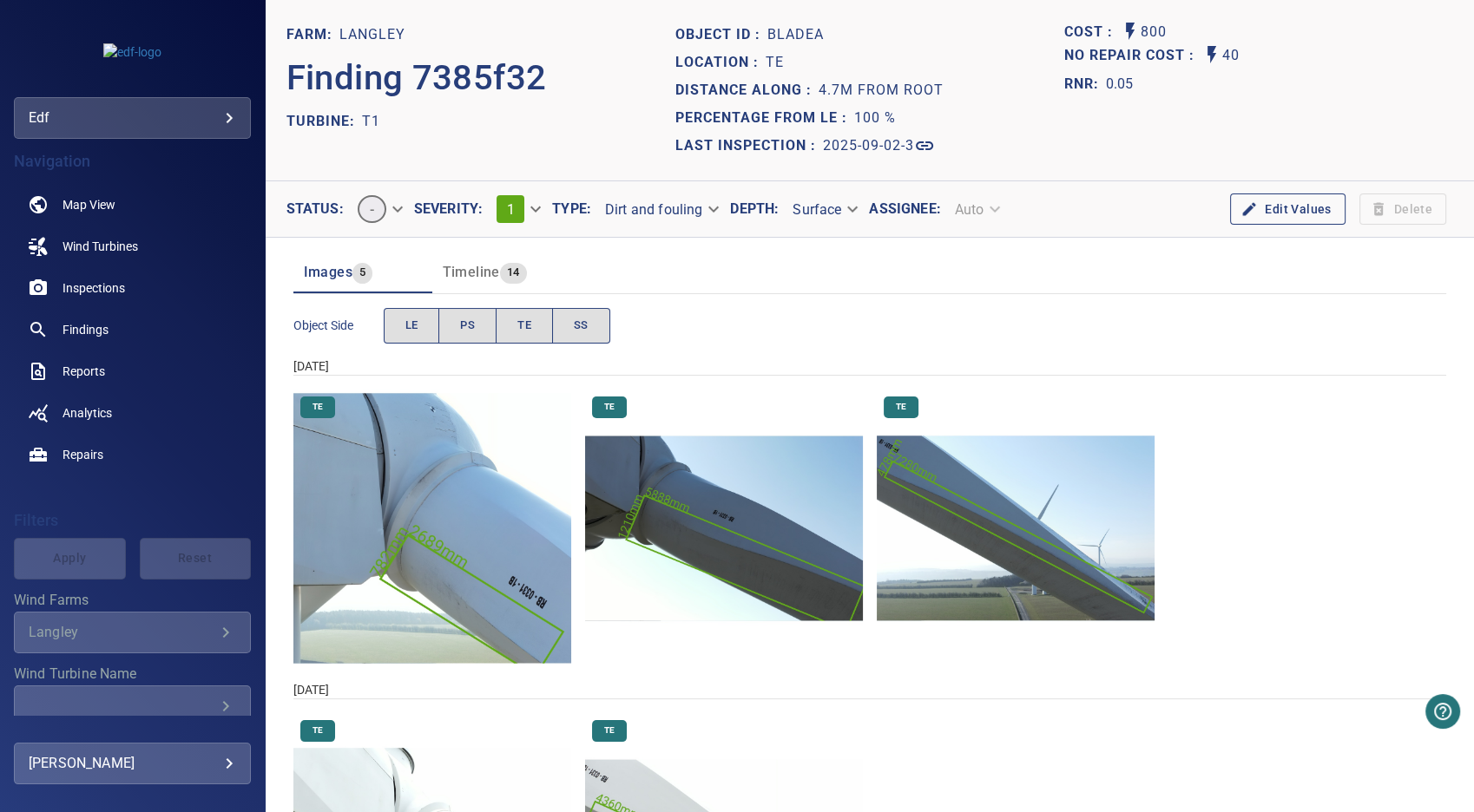
click at [944, 519] on img "Langley/T1/2025-04-08-1/2025-04-08-1/image92wp99.jpg" at bounding box center [1016, 529] width 278 height 278
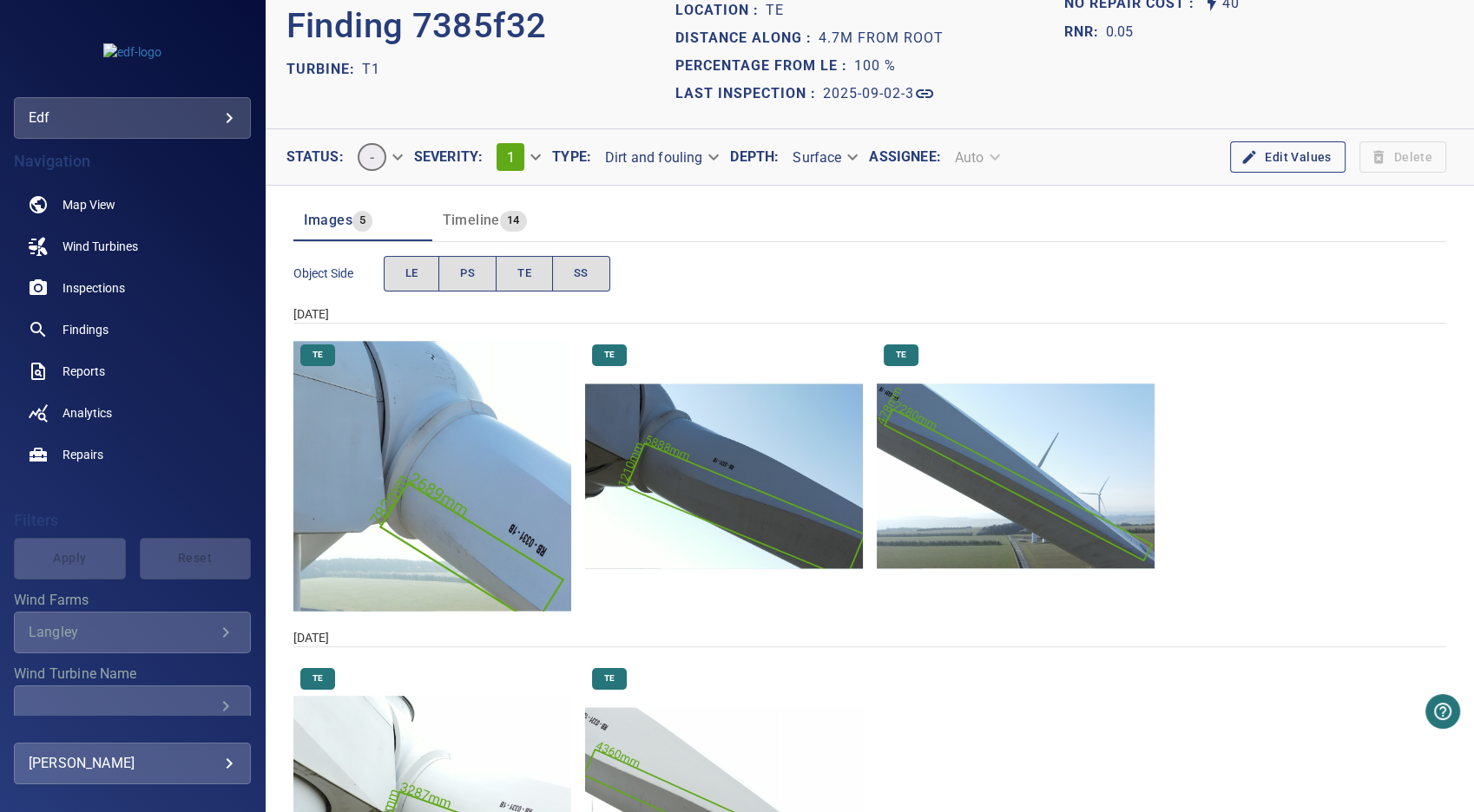
scroll to position [96, 0]
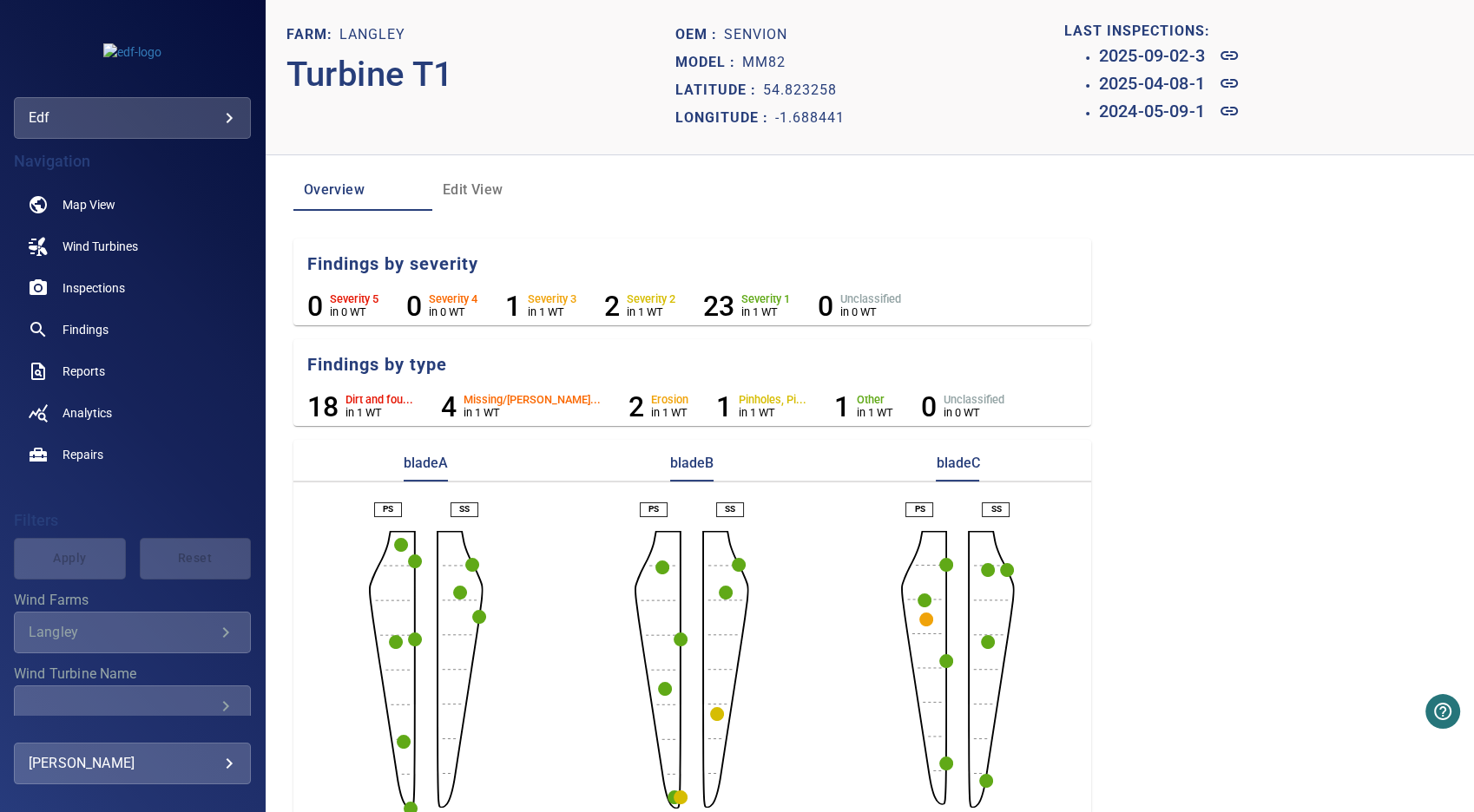
click at [458, 591] on circle "button" at bounding box center [460, 592] width 14 height 14
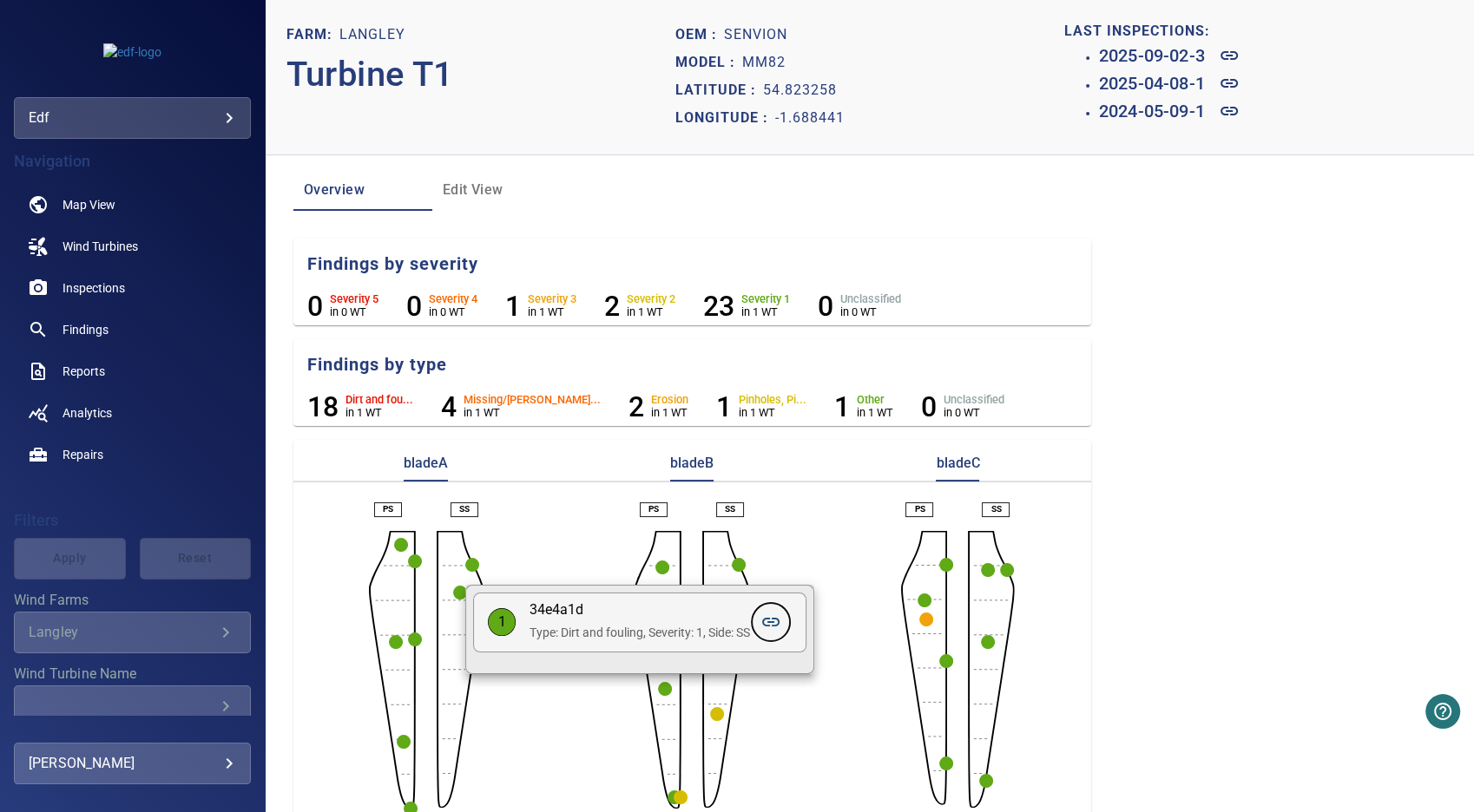
click at [778, 623] on icon at bounding box center [771, 621] width 21 height 21
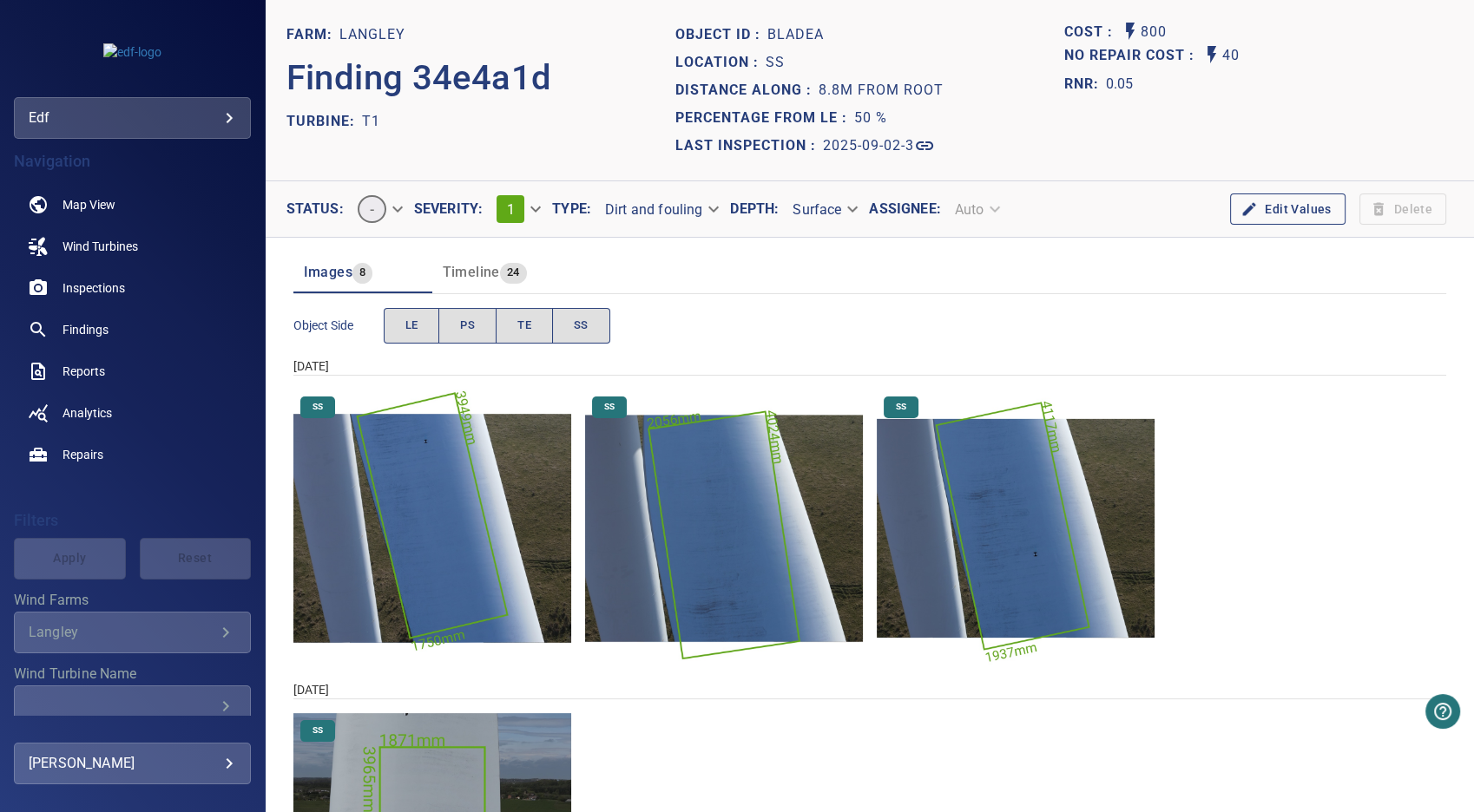
click at [743, 607] on img "Langley/T1/2025-04-08-1/2025-04-08-1/image116wp124.jpg" at bounding box center [724, 529] width 278 height 278
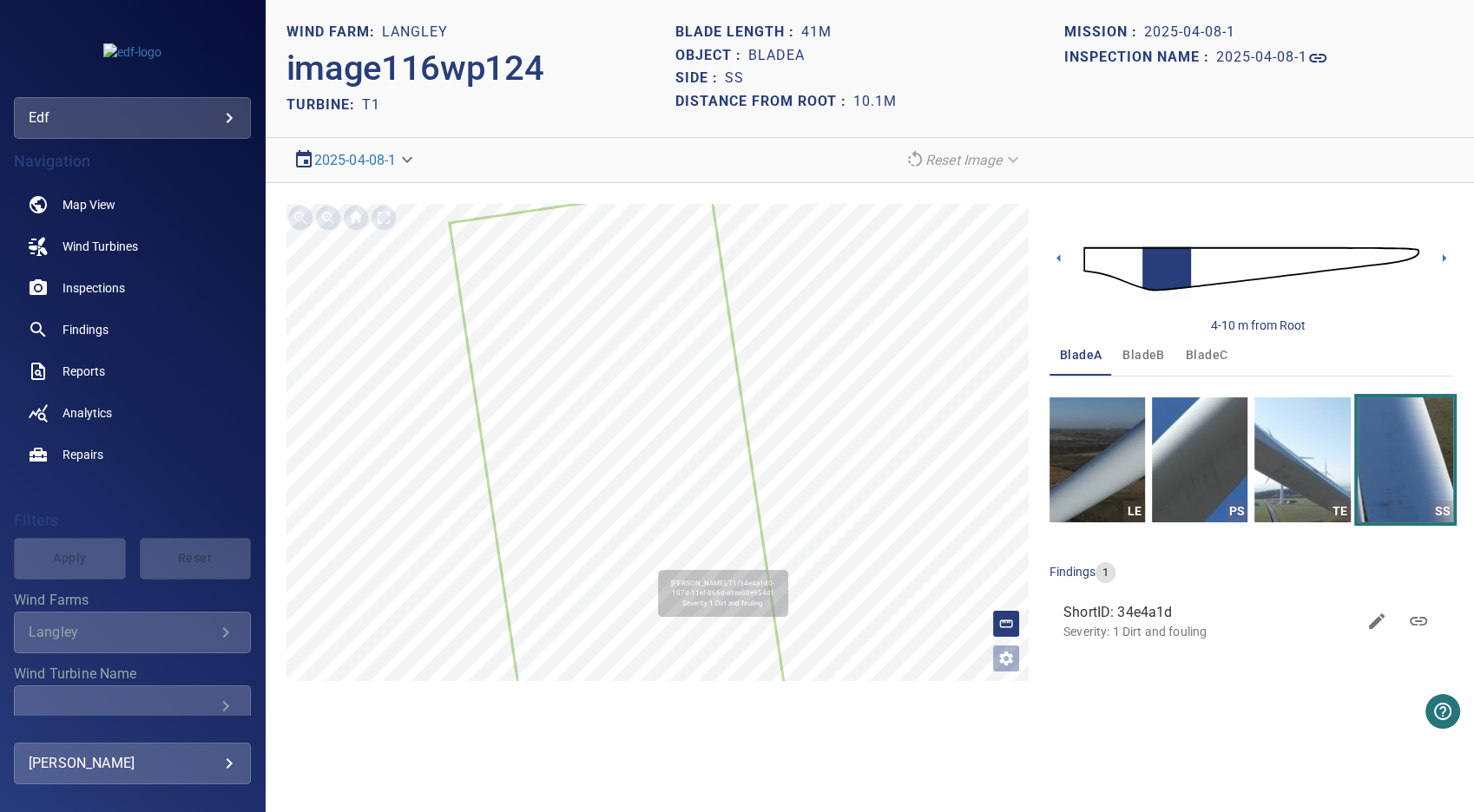
click at [613, 566] on icon at bounding box center [618, 456] width 333 height 541
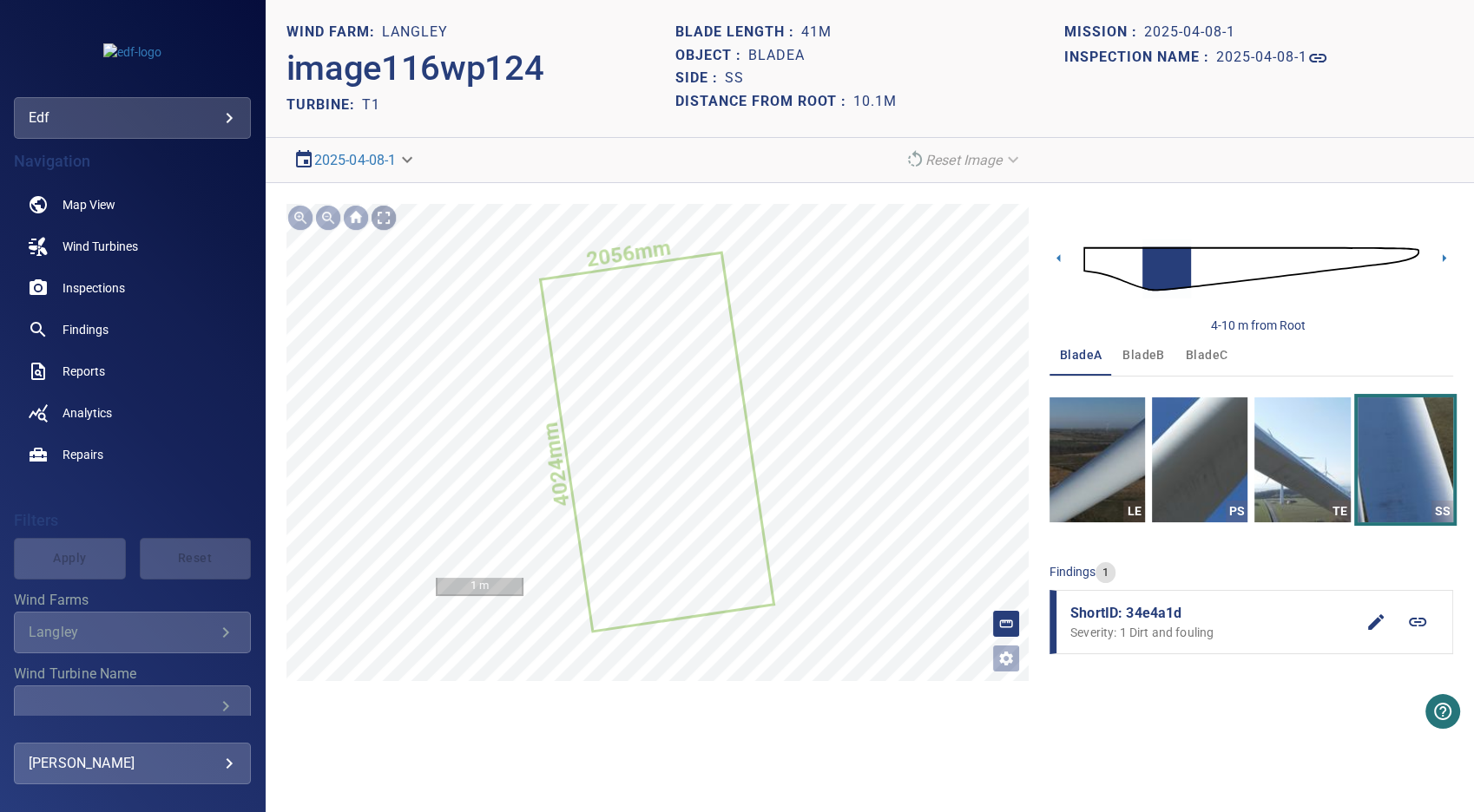
click at [383, 212] on div at bounding box center [383, 217] width 28 height 28
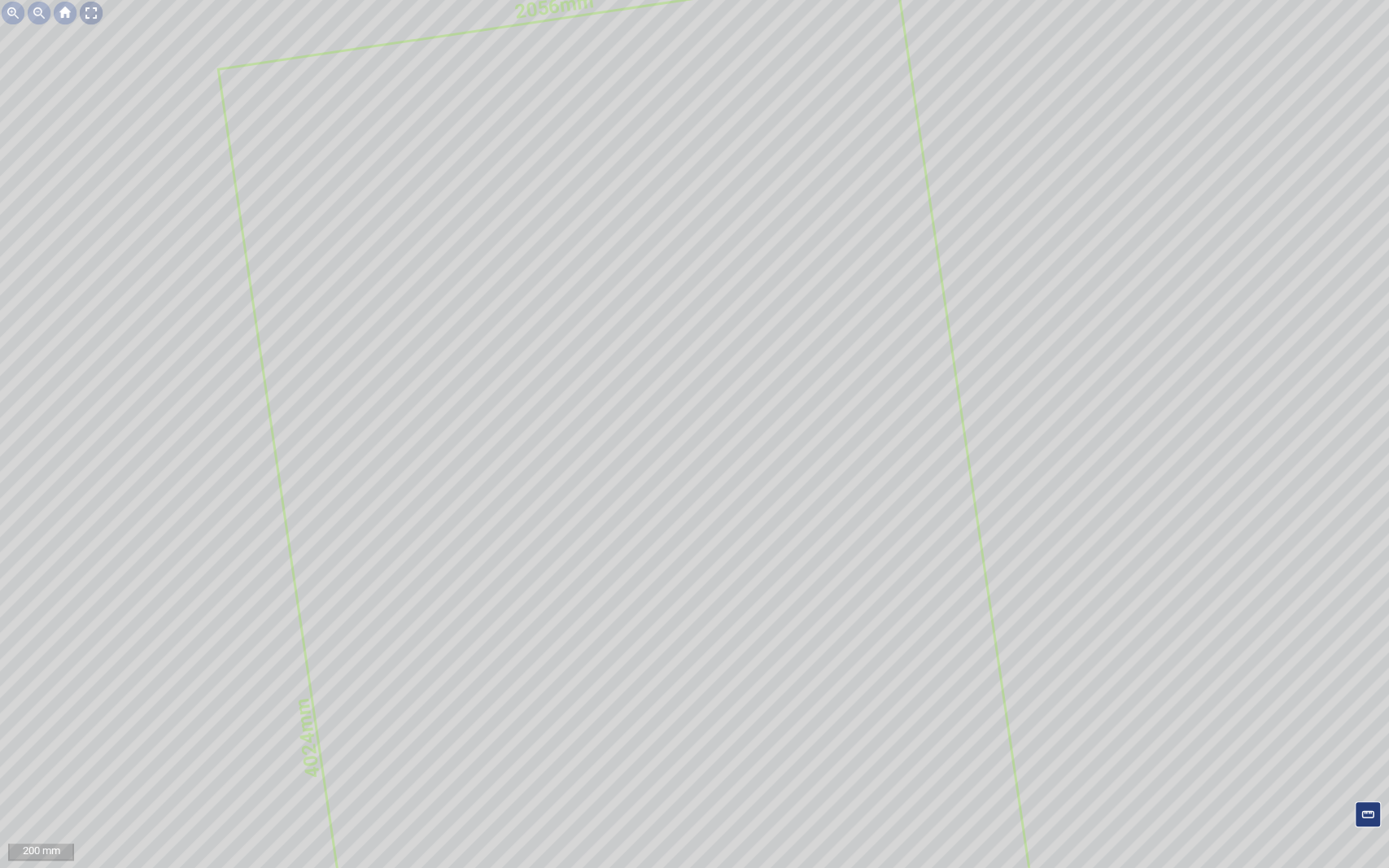
click at [89, 3] on div at bounding box center [91, 13] width 26 height 26
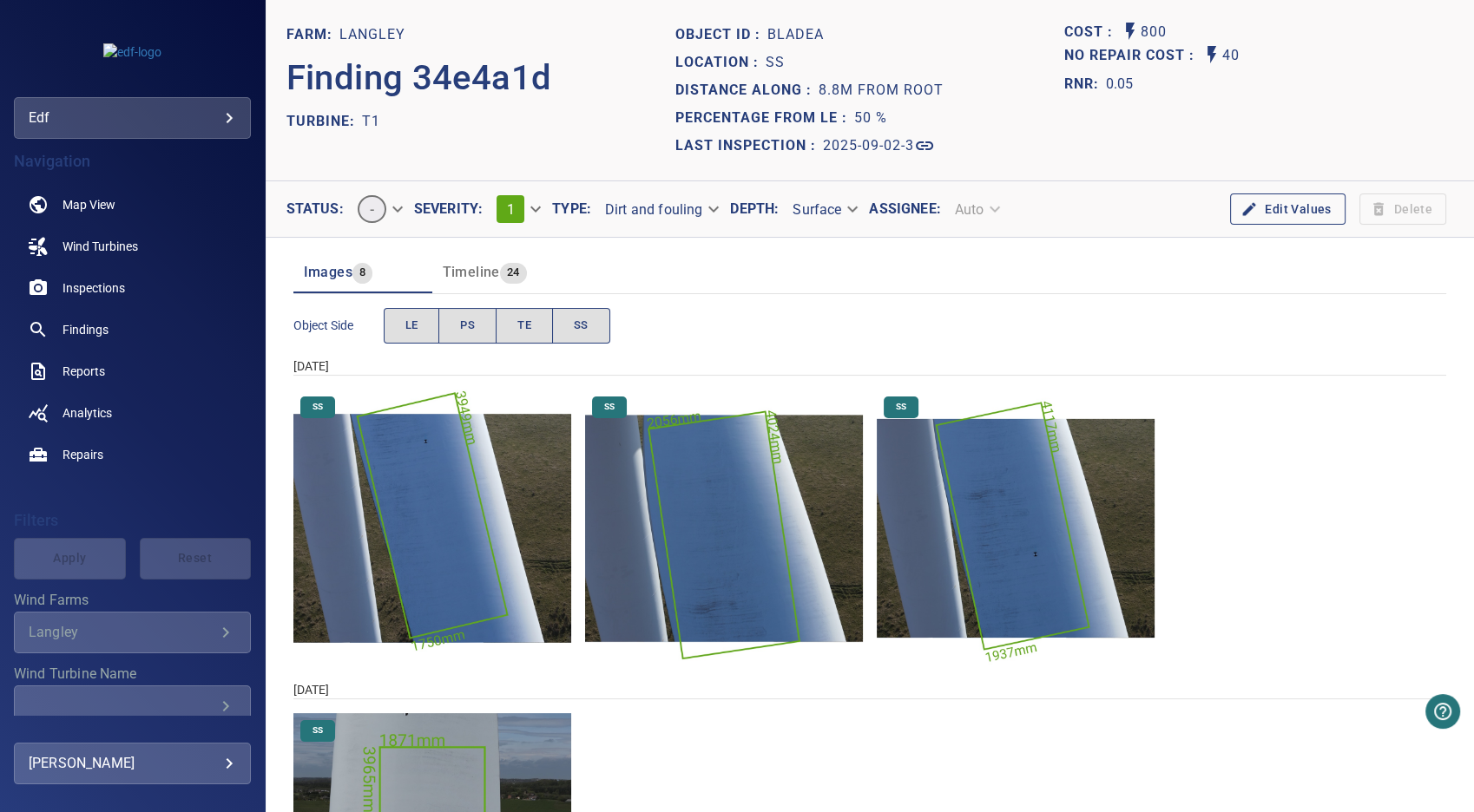
click at [995, 556] on img "Langley/T1/2025-04-08-1/2025-04-08-1/image115wp123.jpg" at bounding box center [1016, 529] width 278 height 278
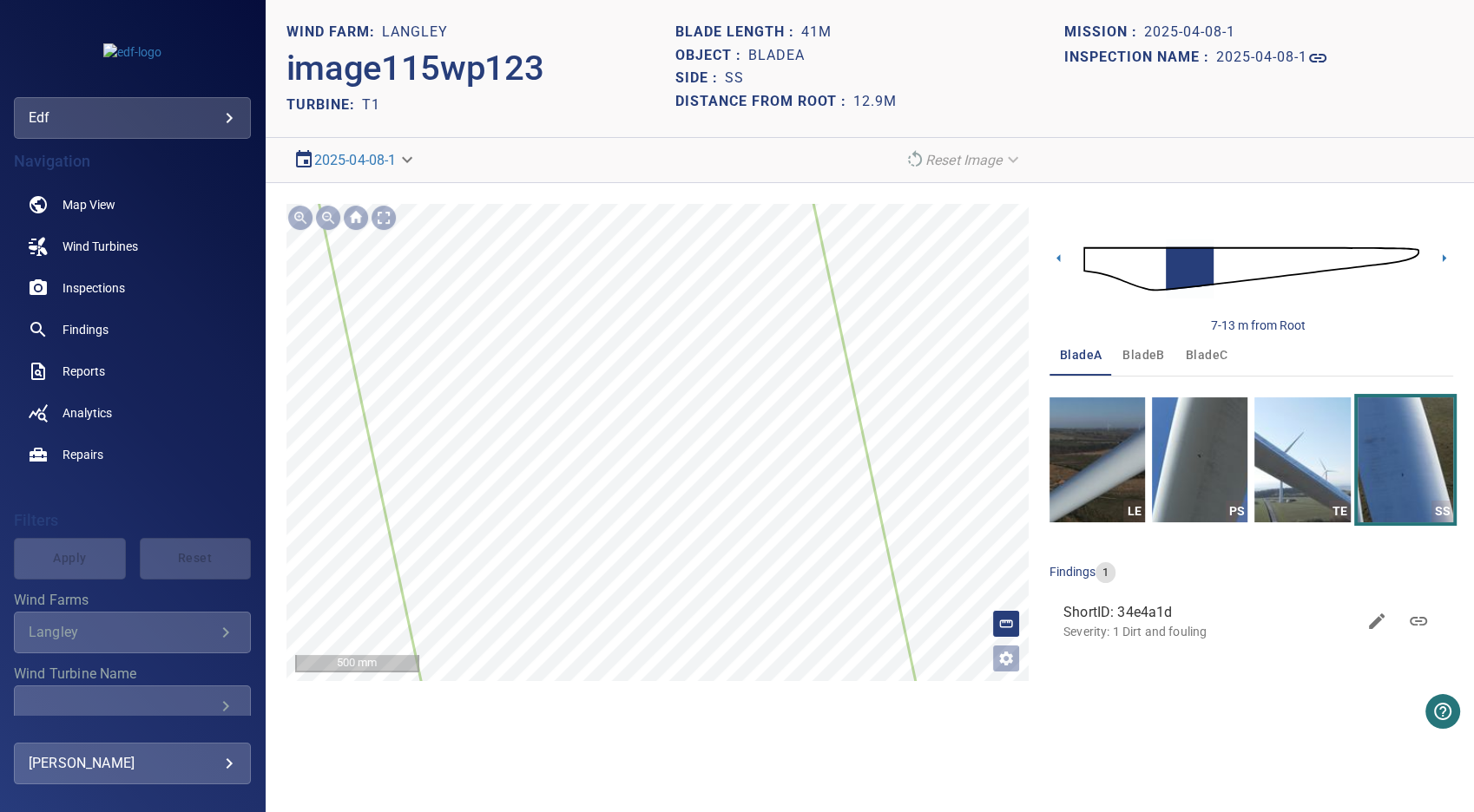
click at [749, 545] on icon at bounding box center [598, 355] width 684 height 1099
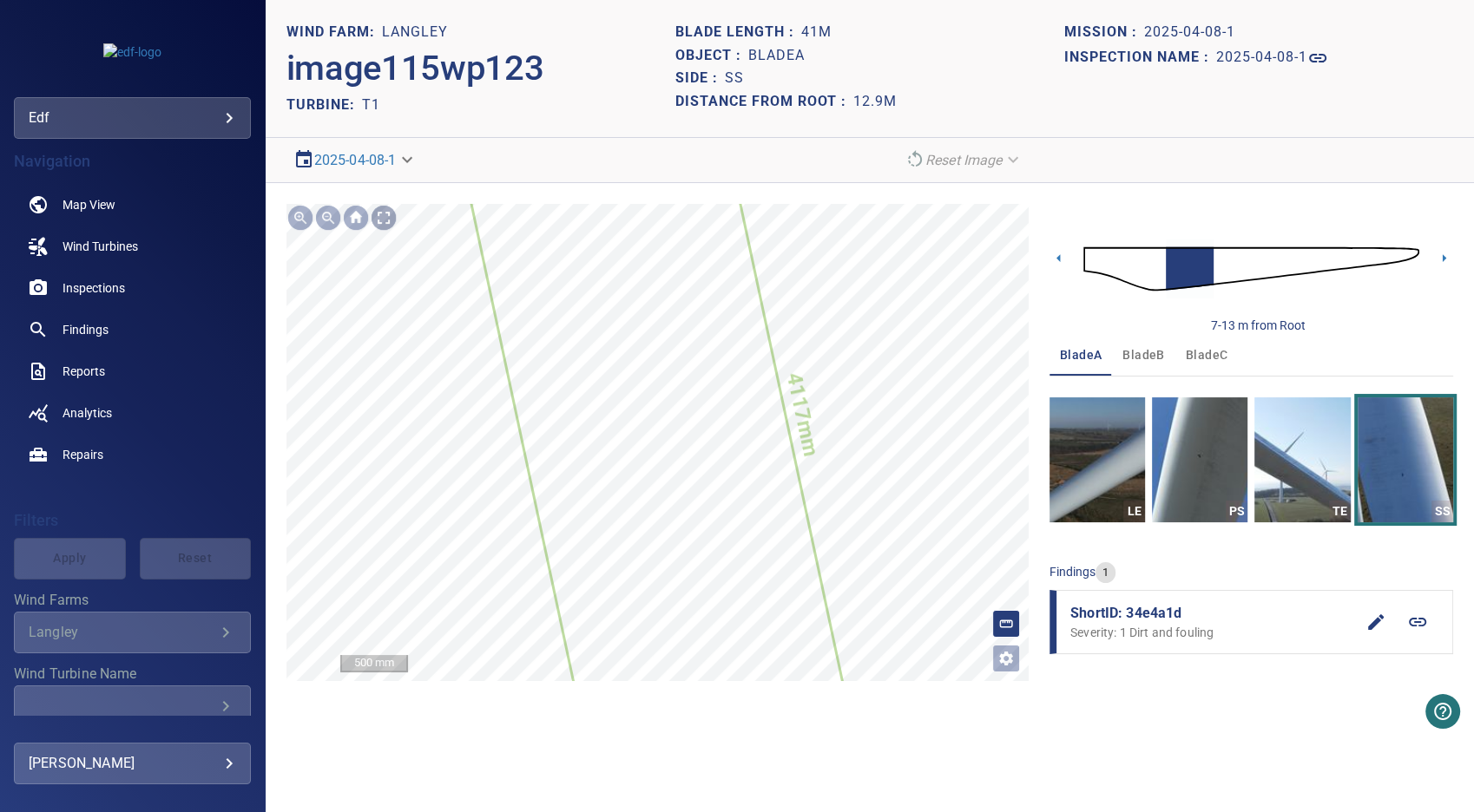
click at [384, 220] on div at bounding box center [383, 217] width 28 height 28
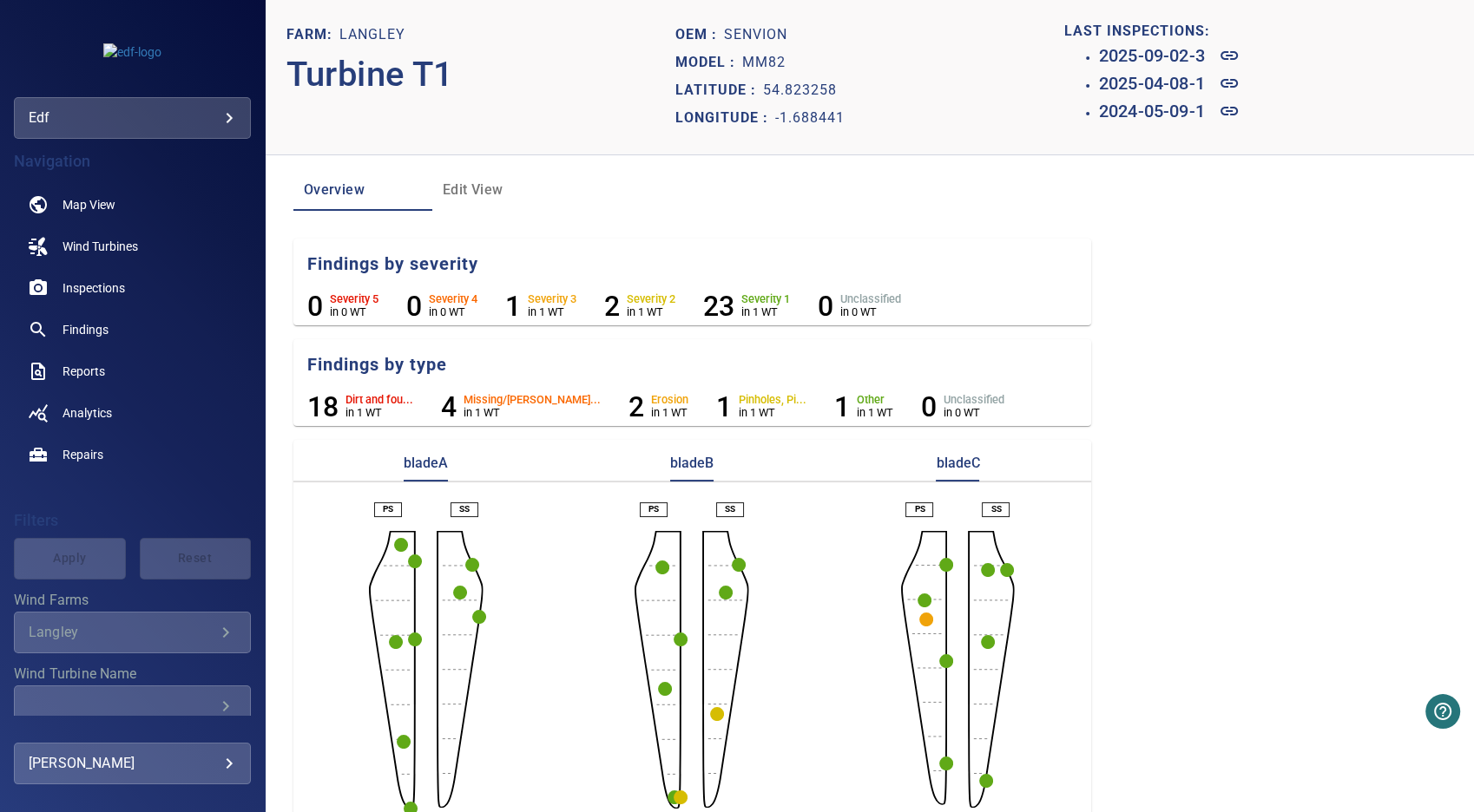
click at [476, 620] on circle "button" at bounding box center [479, 616] width 14 height 14
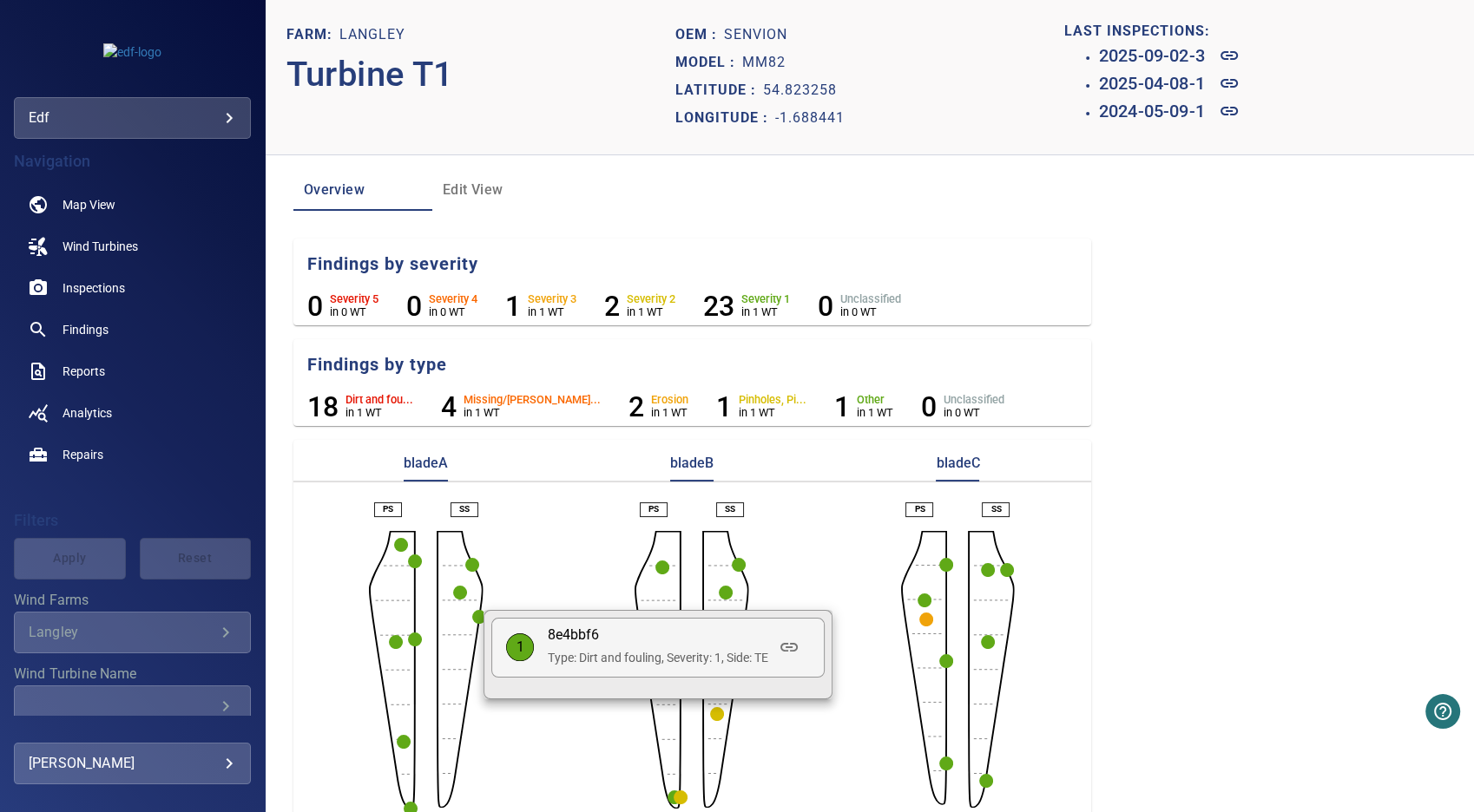
drag, startPoint x: 592, startPoint y: 566, endPoint x: 603, endPoint y: 571, distance: 12.1
click at [593, 566] on div at bounding box center [737, 406] width 1474 height 812
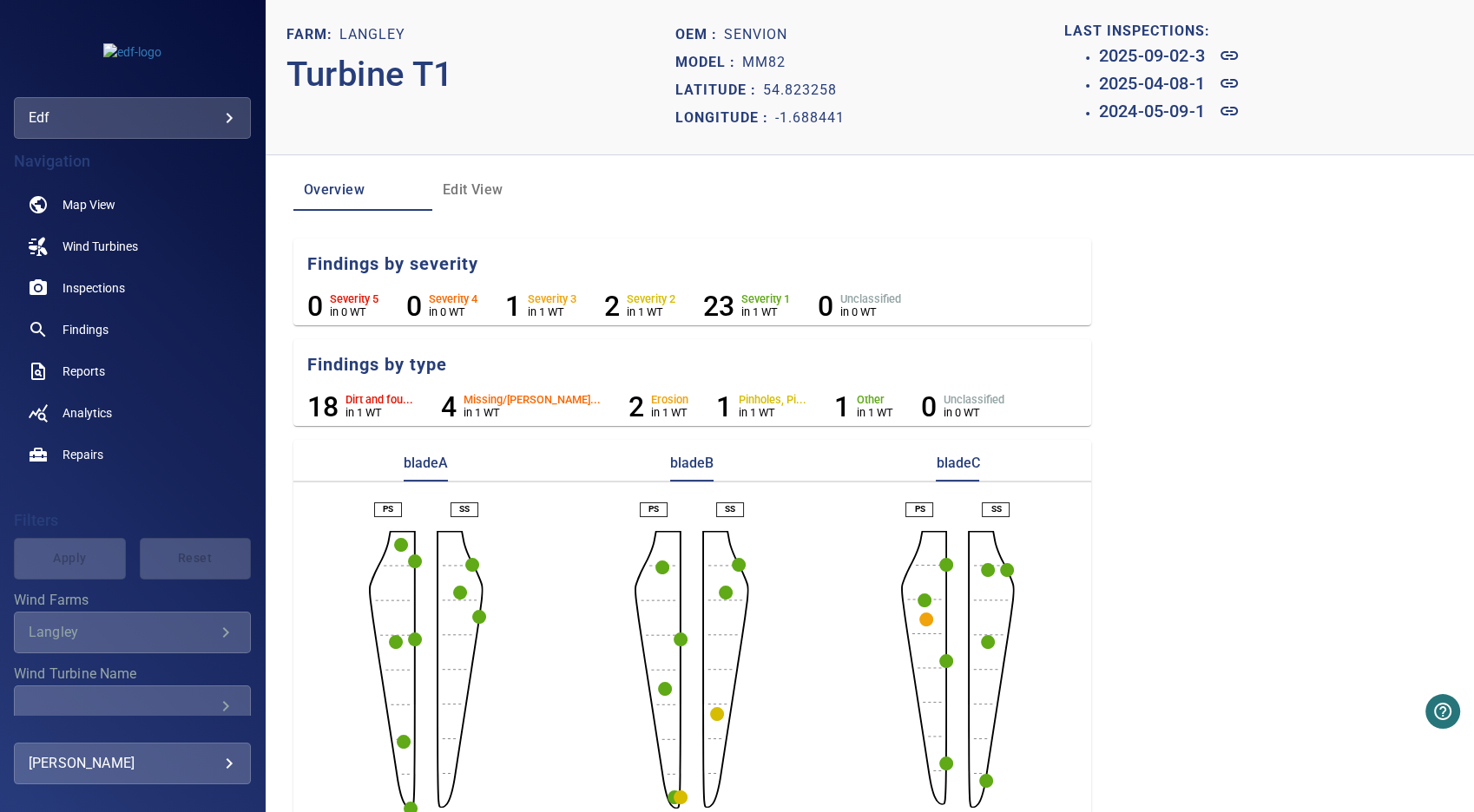
click at [659, 569] on circle "button" at bounding box center [662, 567] width 14 height 14
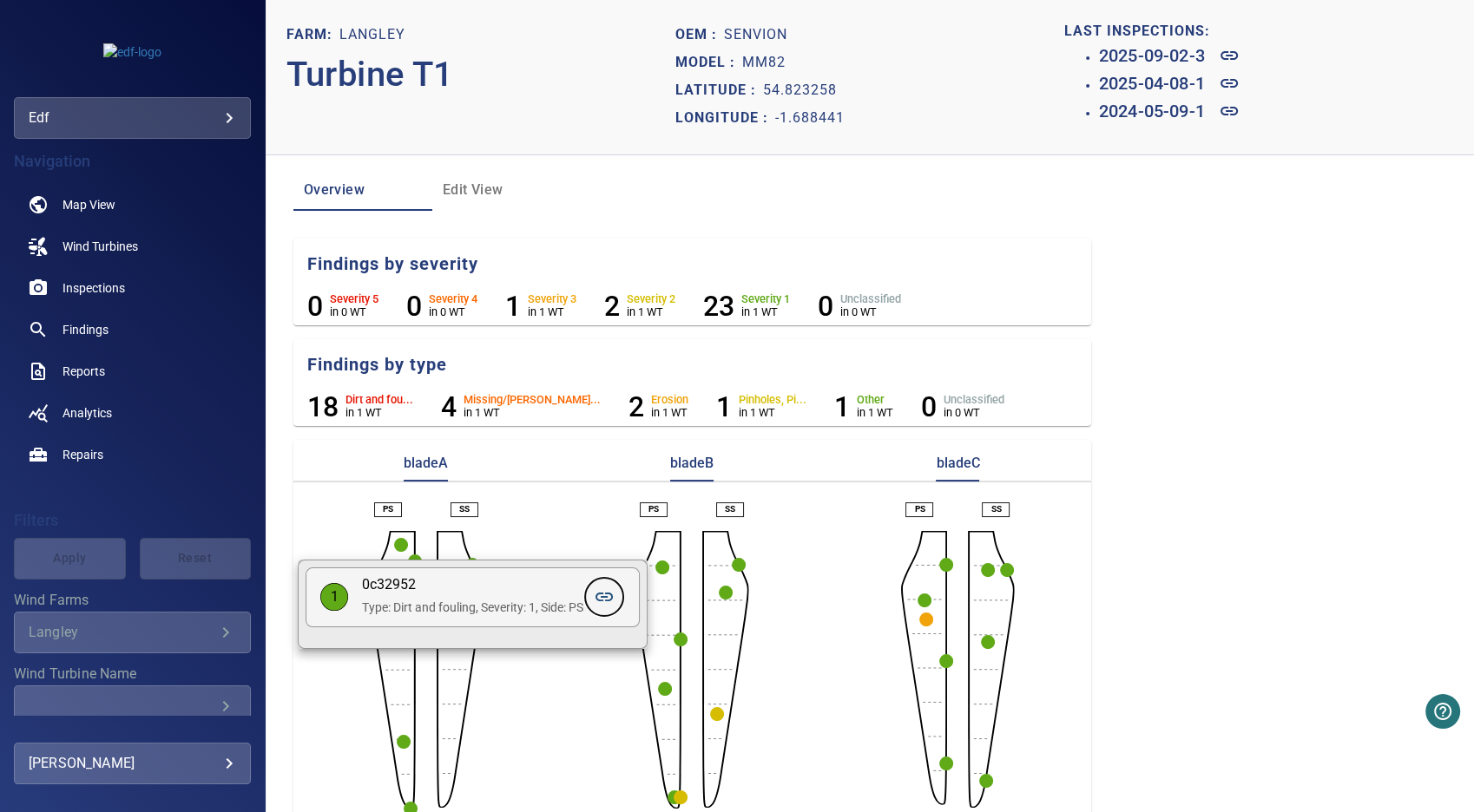
click at [613, 599] on icon at bounding box center [603, 597] width 17 height 9
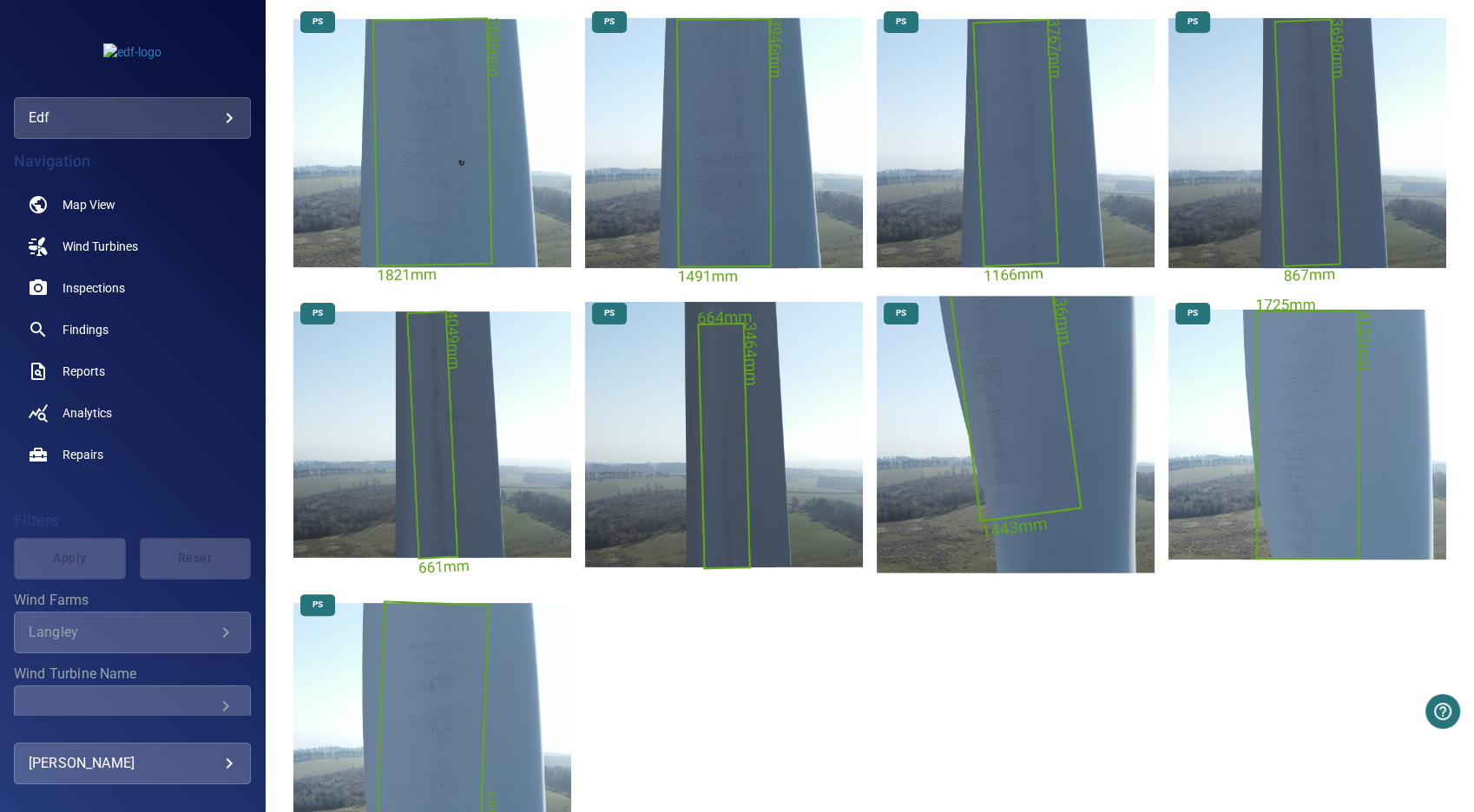
scroll to position [289, 0]
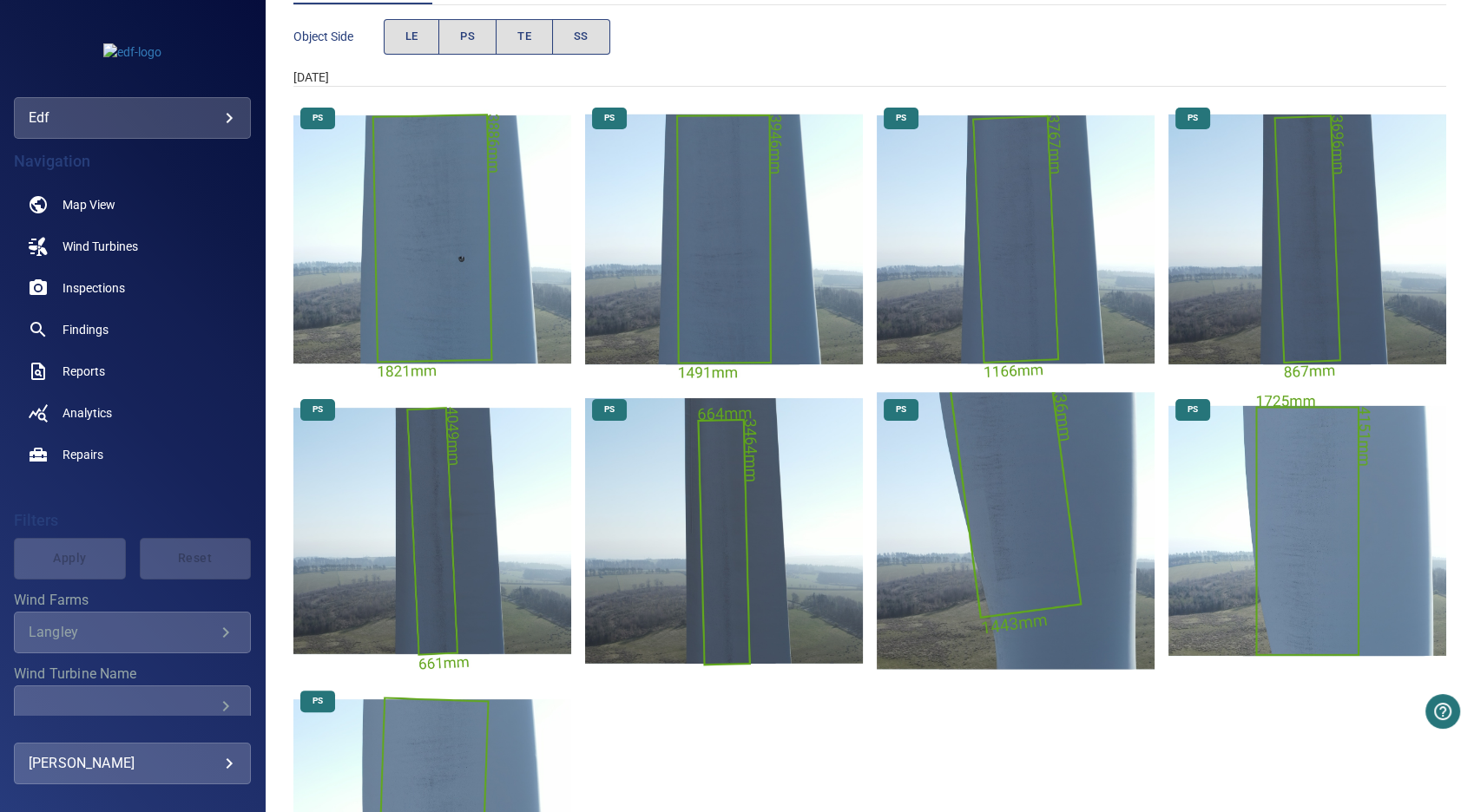
click at [420, 263] on img "Langley/T1/2025-04-08-1/2025-04-08-1/image145wp154.jpg" at bounding box center [433, 240] width 278 height 278
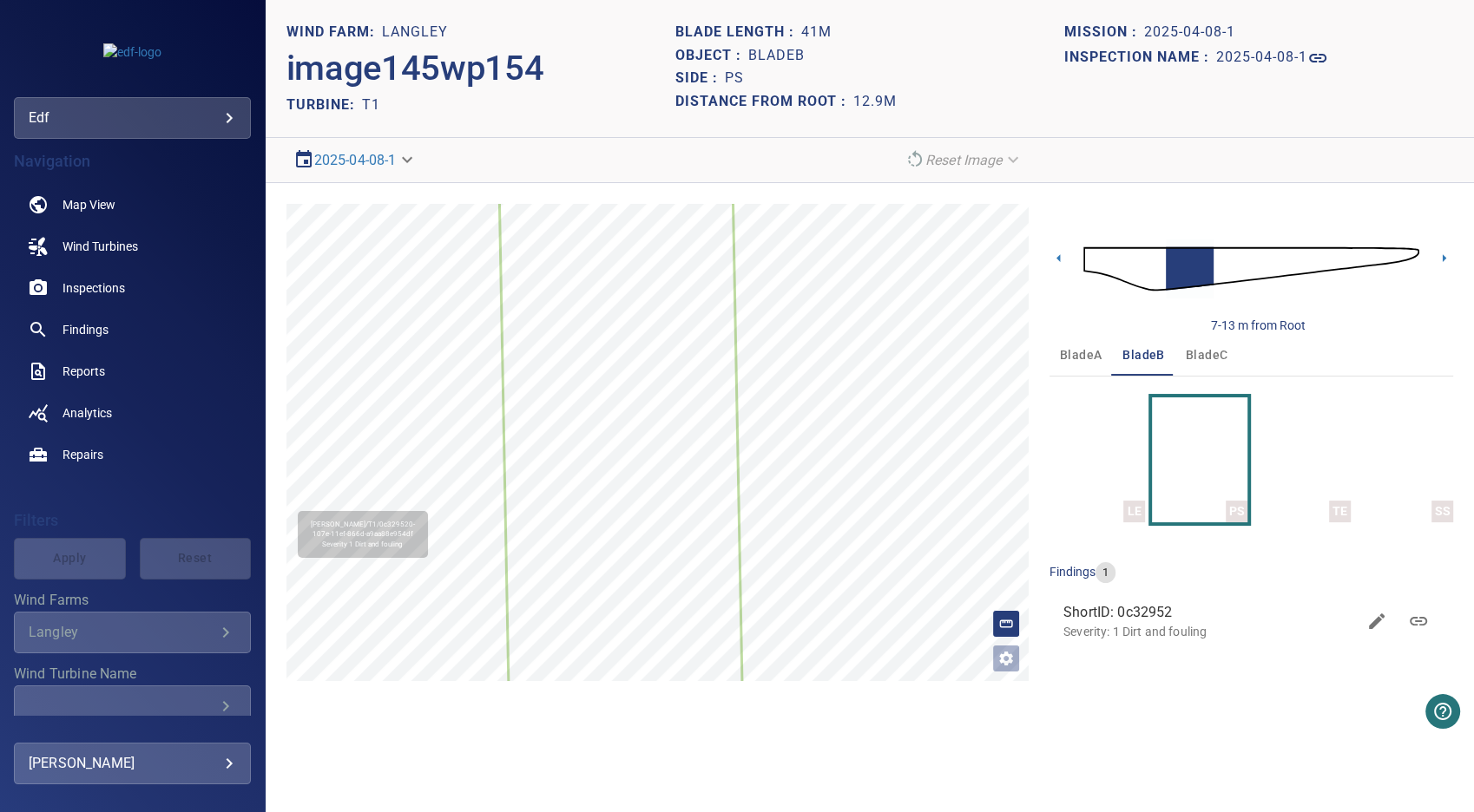
click at [647, 371] on icon at bounding box center [621, 439] width 240 height 495
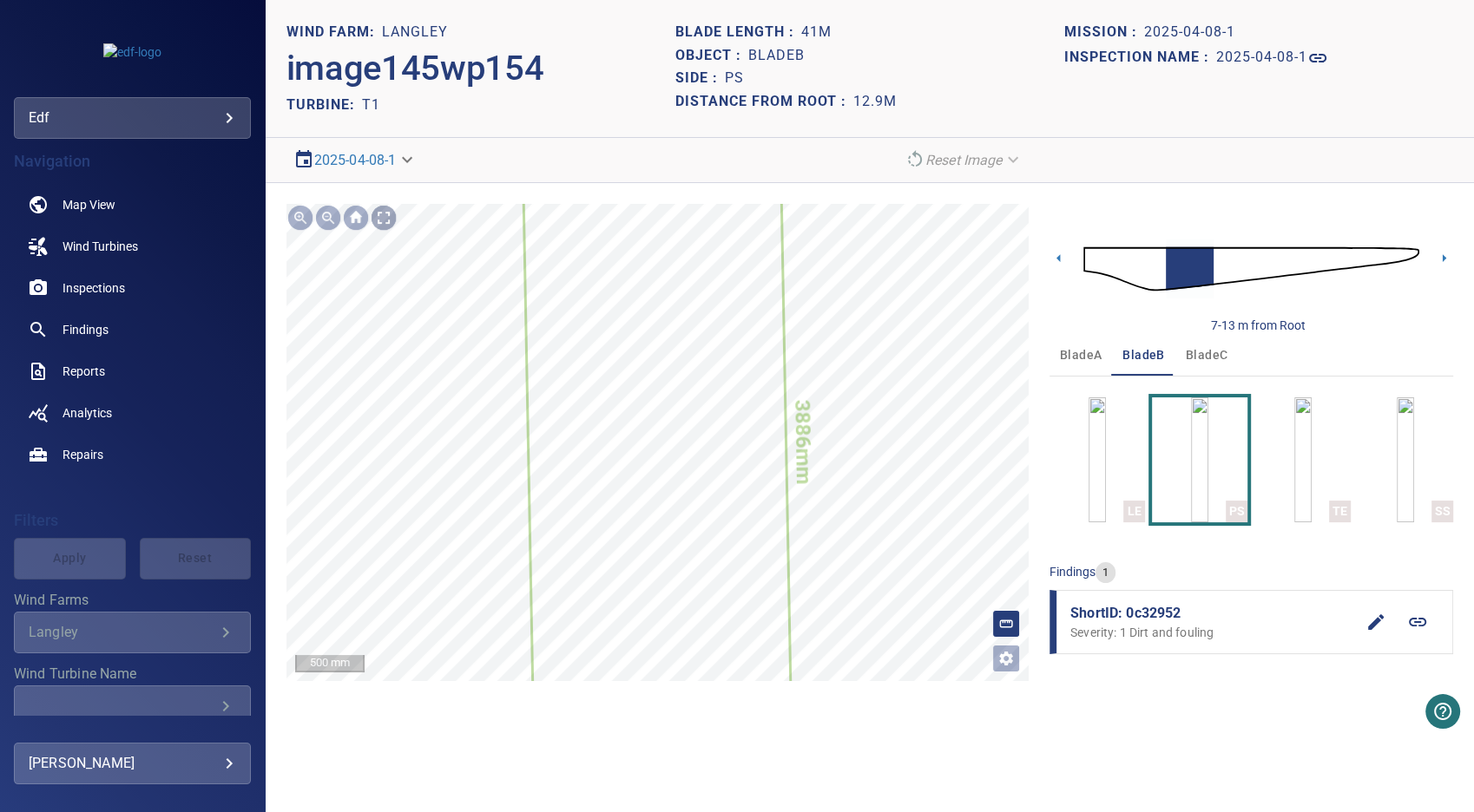
click at [386, 217] on div at bounding box center [383, 217] width 28 height 28
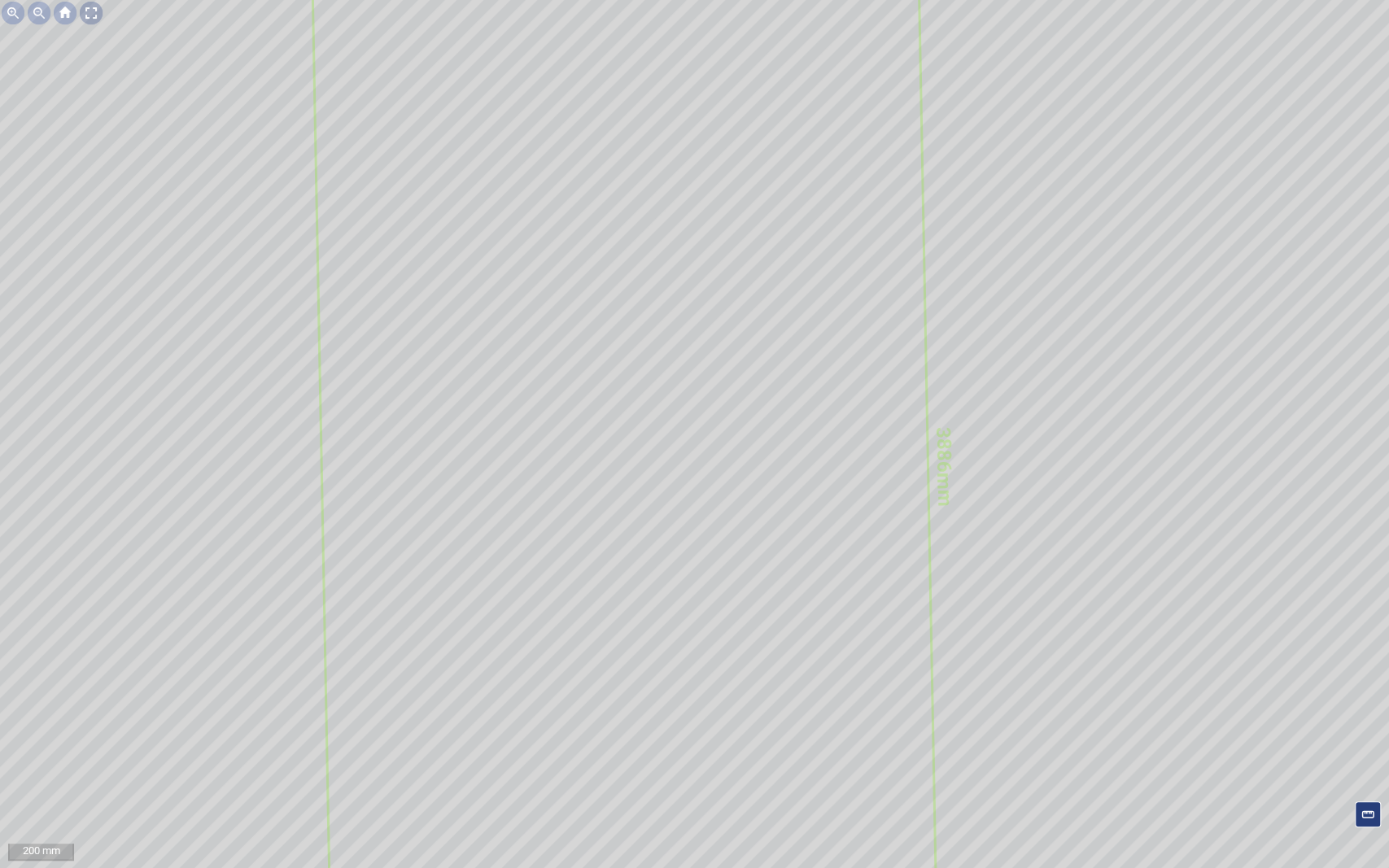
click at [101, 13] on div at bounding box center [91, 13] width 26 height 26
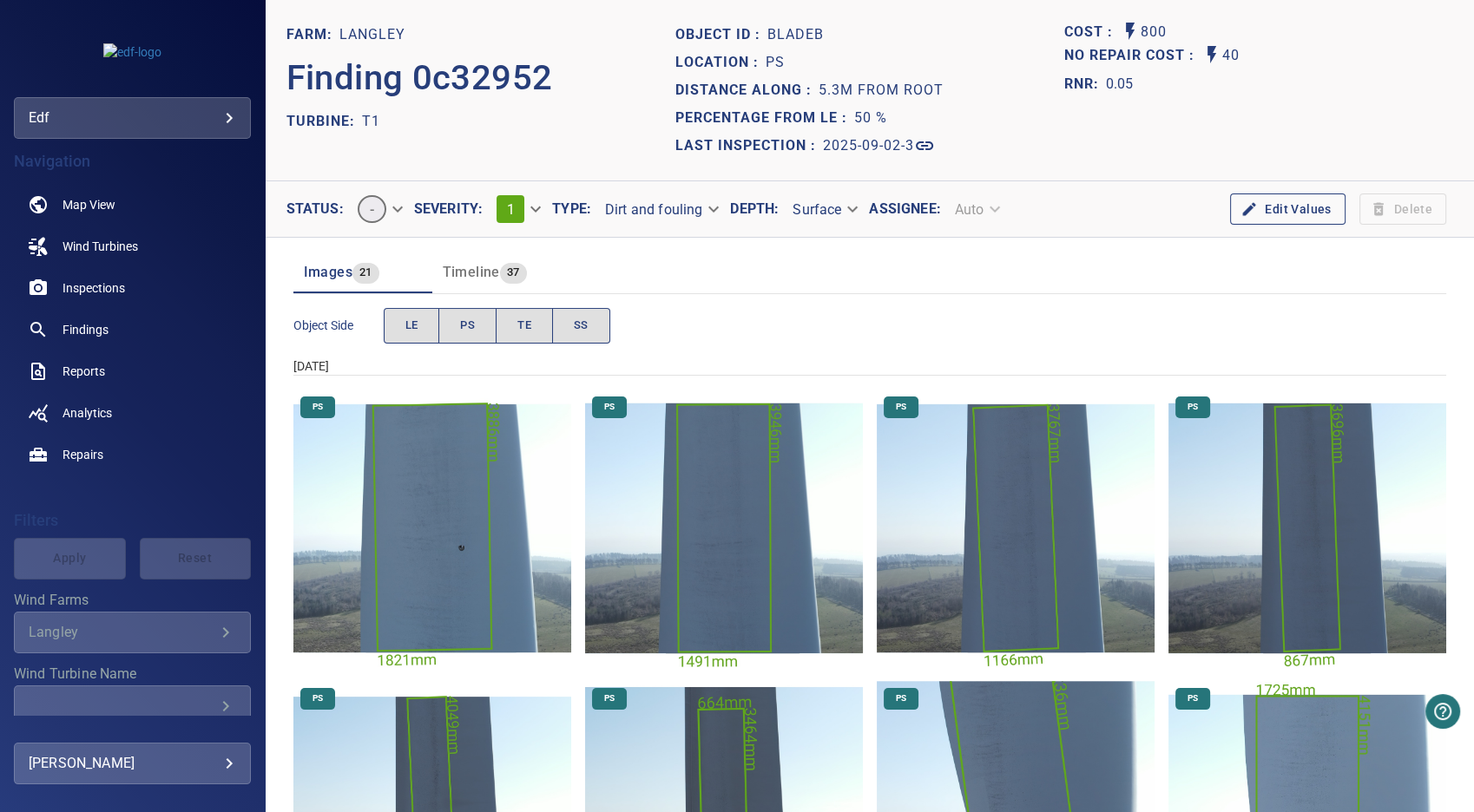
click at [999, 529] on img "Langley/T1/2025-04-08-1/2025-04-08-1/image143wp152.jpg" at bounding box center [1016, 529] width 278 height 278
click at [458, 274] on span "Timeline" at bounding box center [471, 272] width 57 height 16
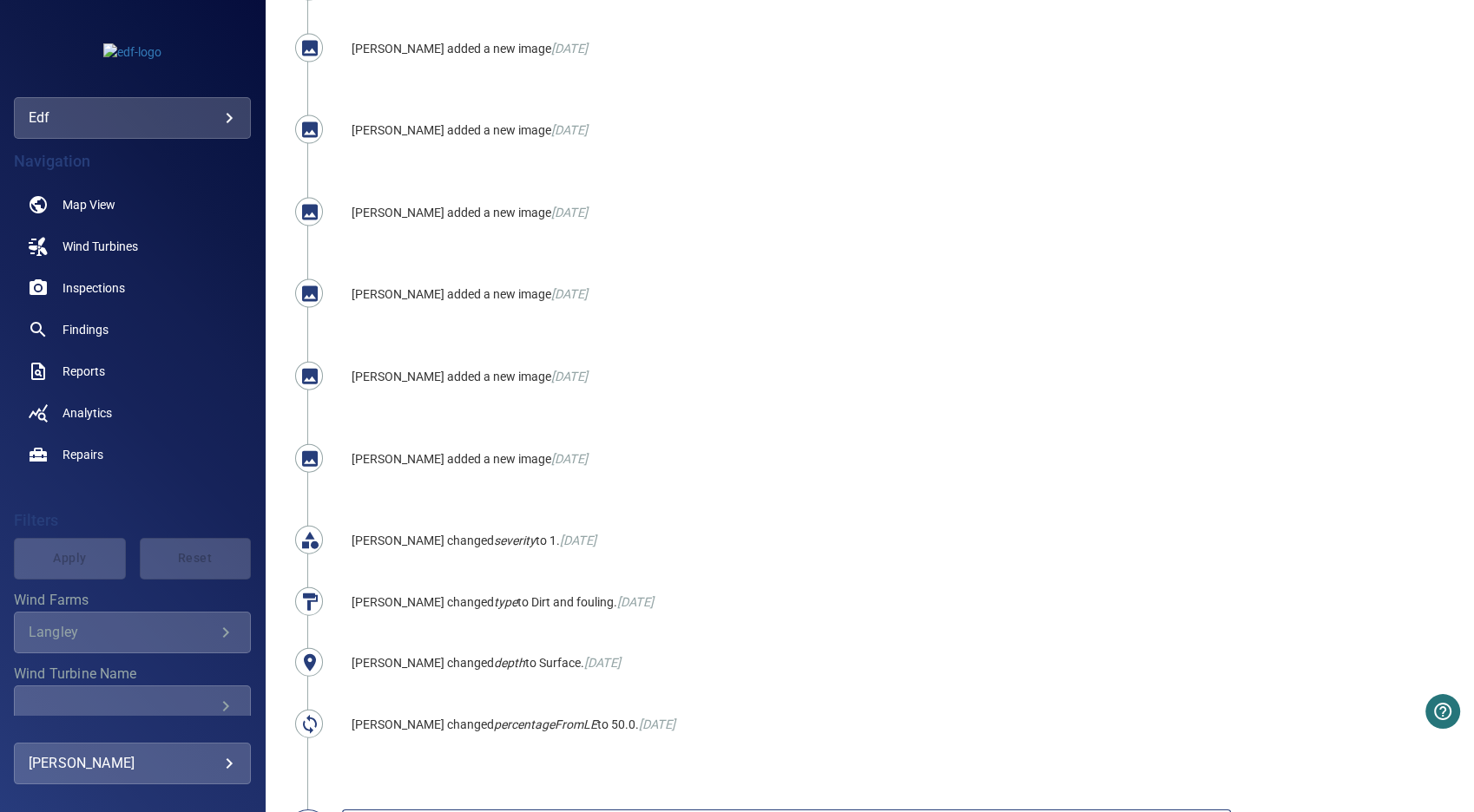
scroll to position [3962, 0]
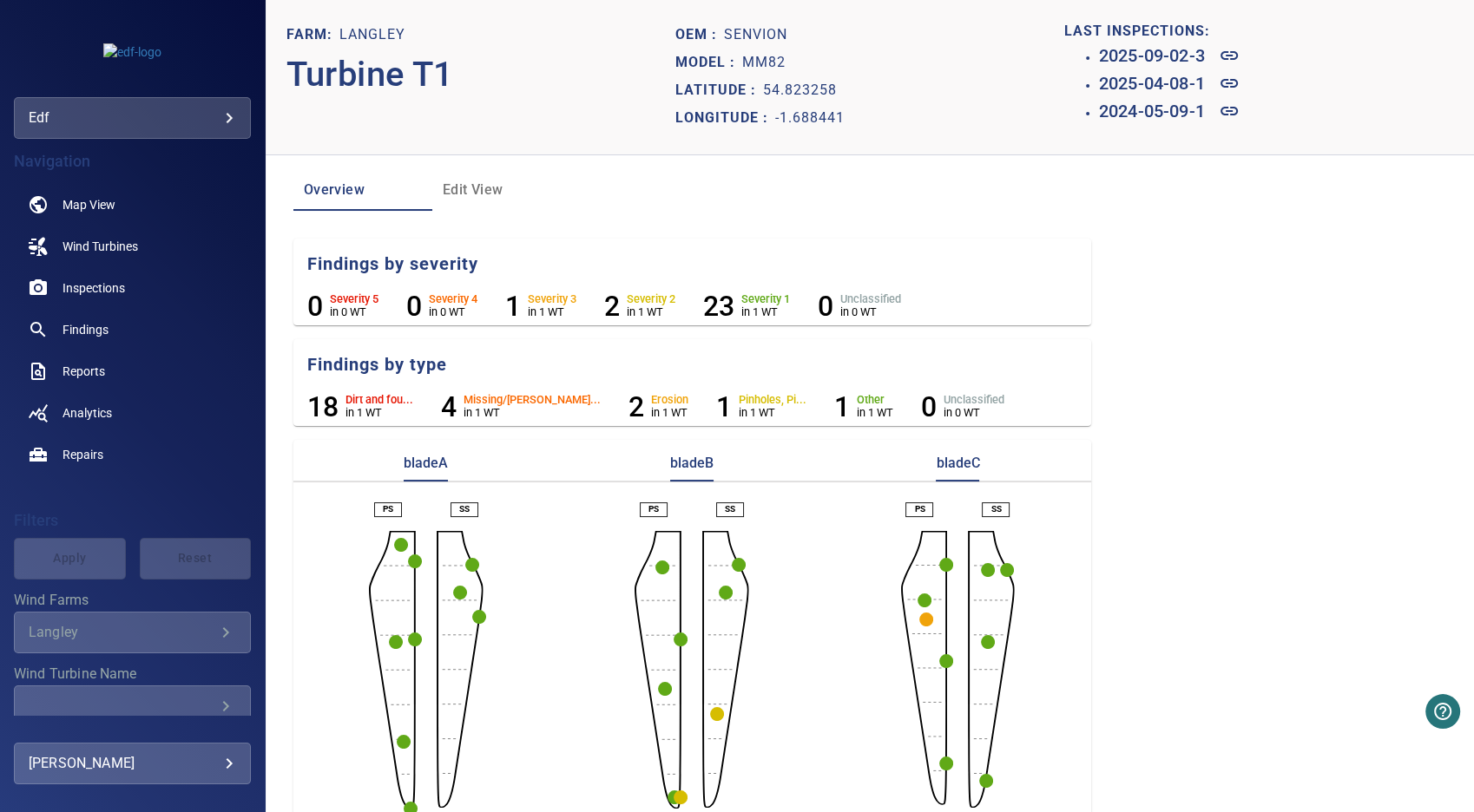
click at [673, 635] on circle "button" at bounding box center [680, 639] width 14 height 14
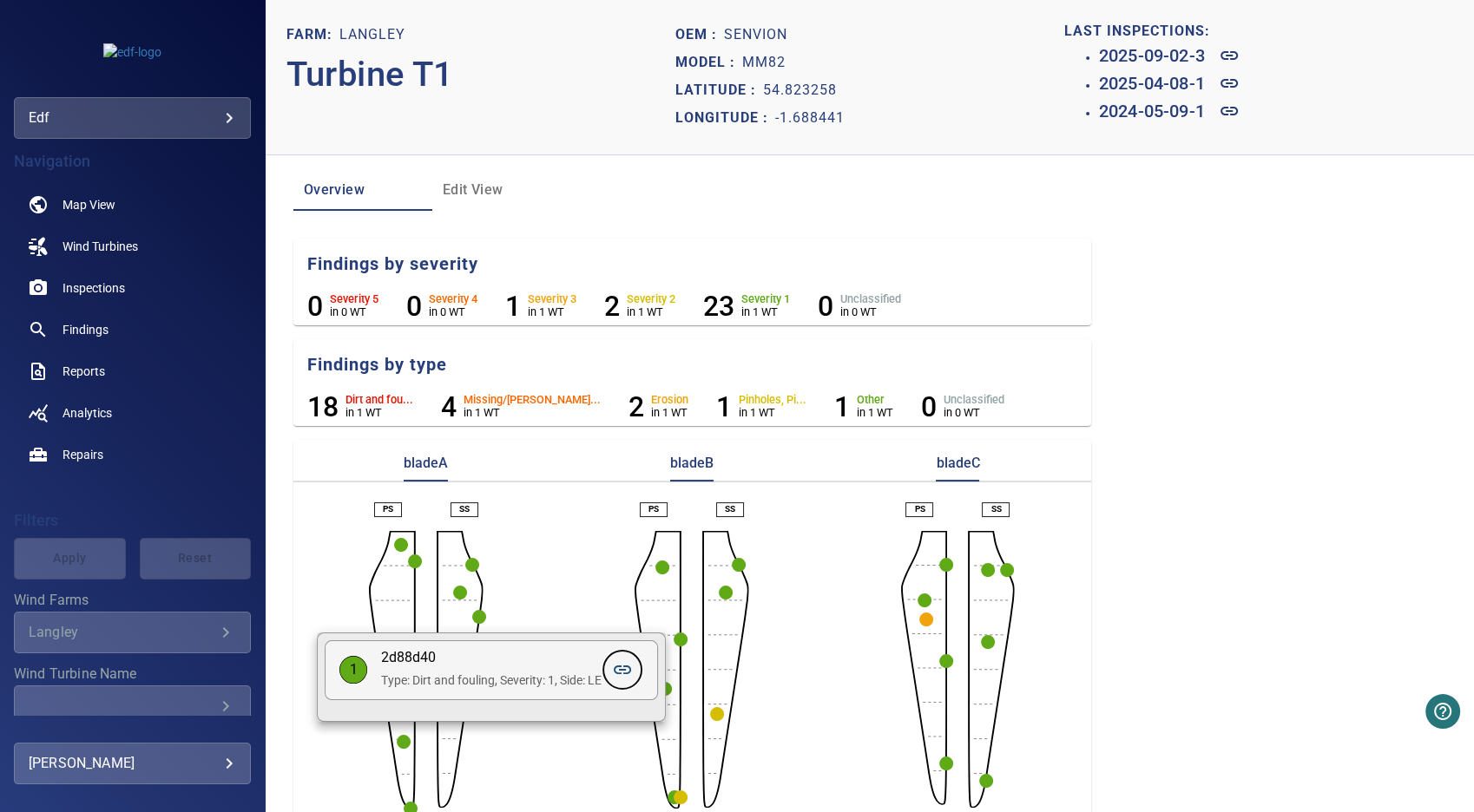
click at [629, 668] on icon at bounding box center [622, 669] width 21 height 21
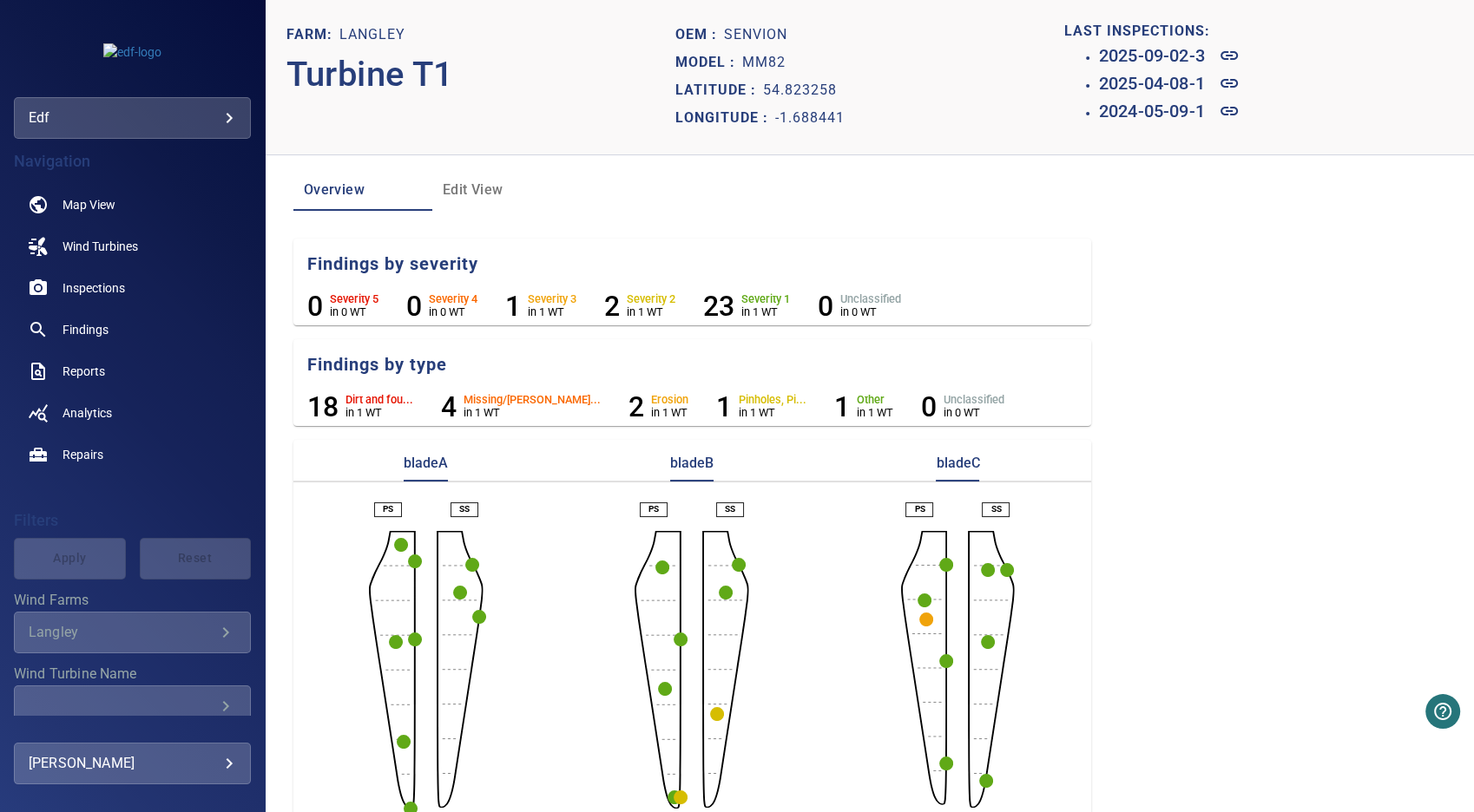
click at [658, 688] on circle "button" at bounding box center [664, 688] width 14 height 14
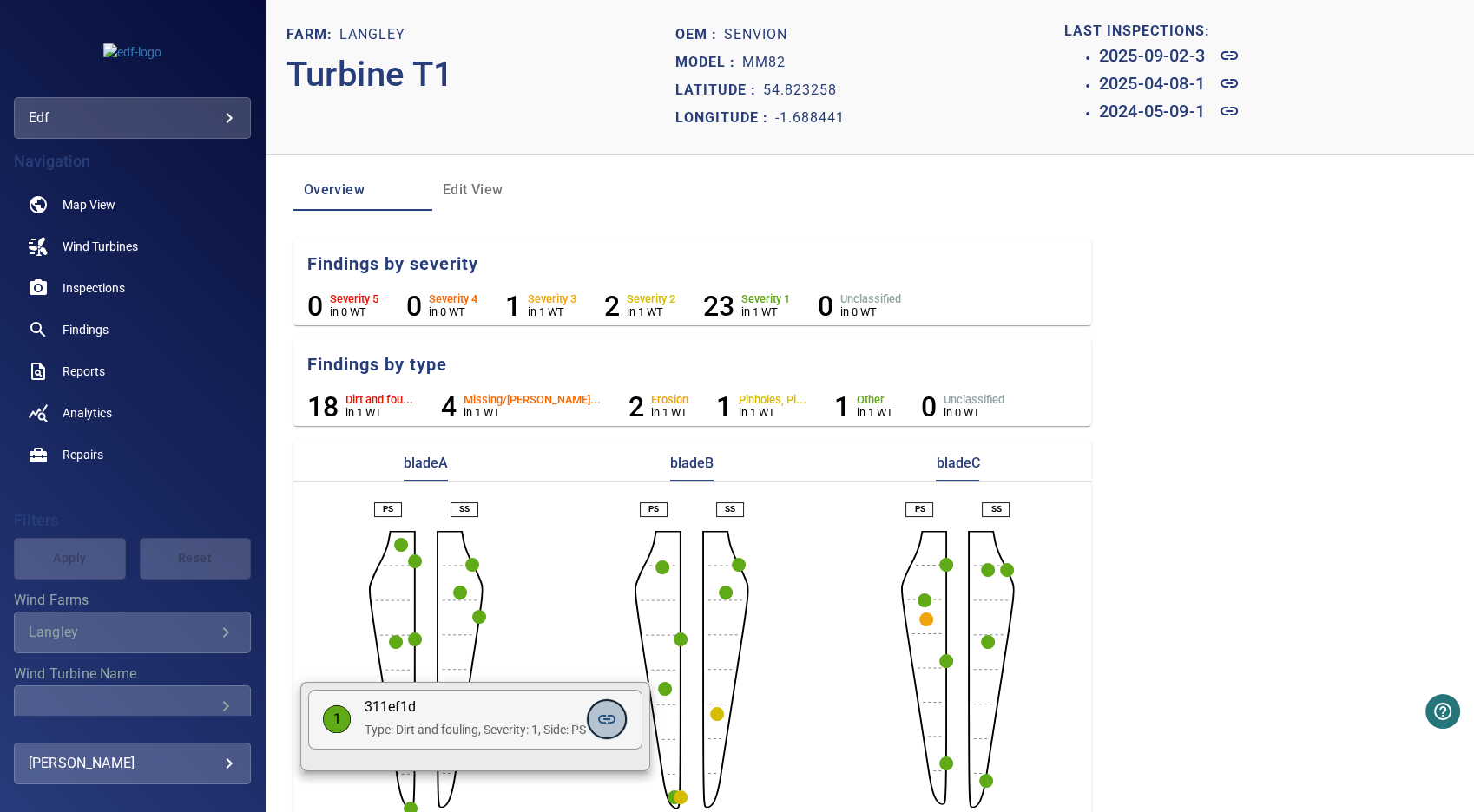
click at [612, 718] on icon at bounding box center [606, 718] width 21 height 21
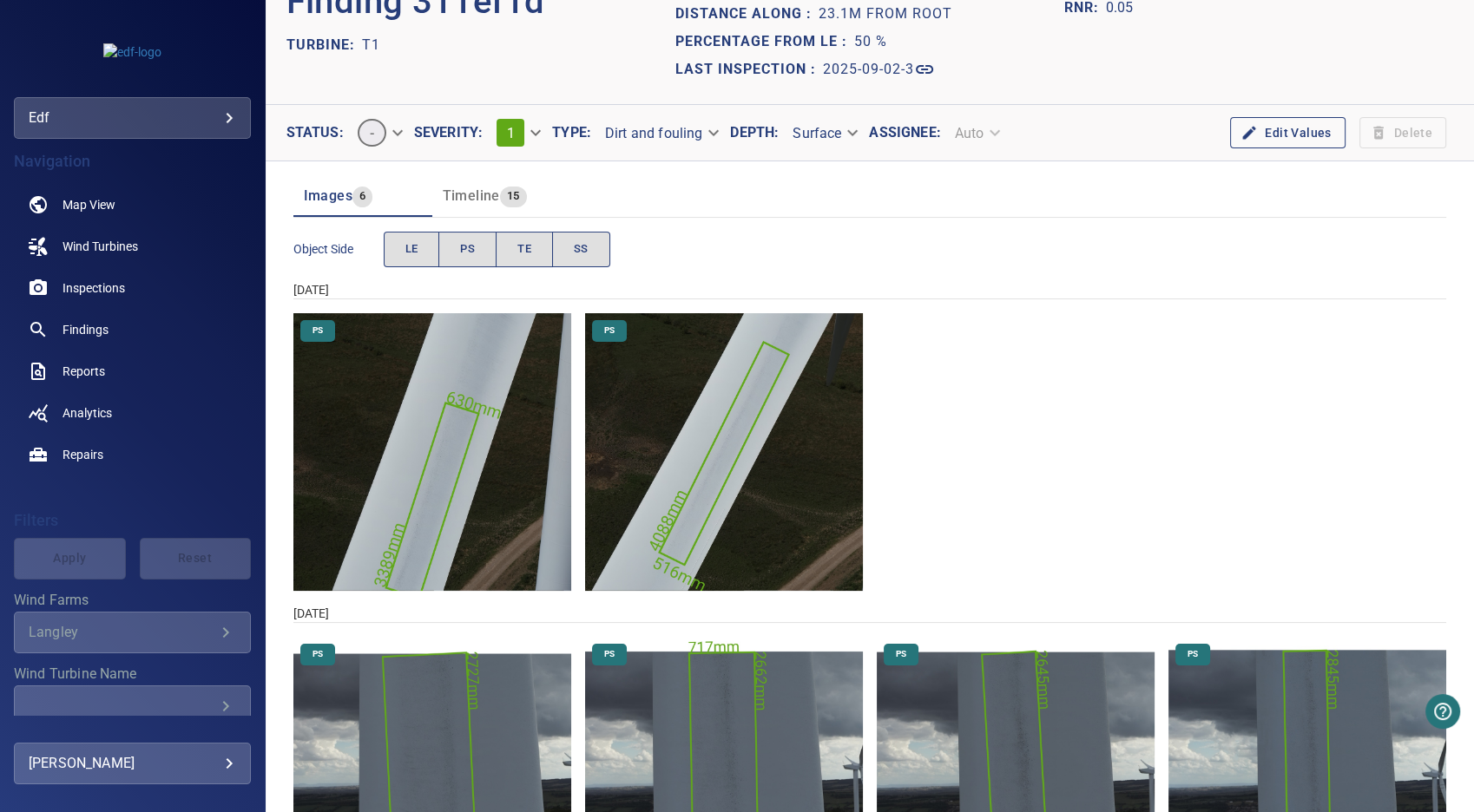
scroll to position [213, 0]
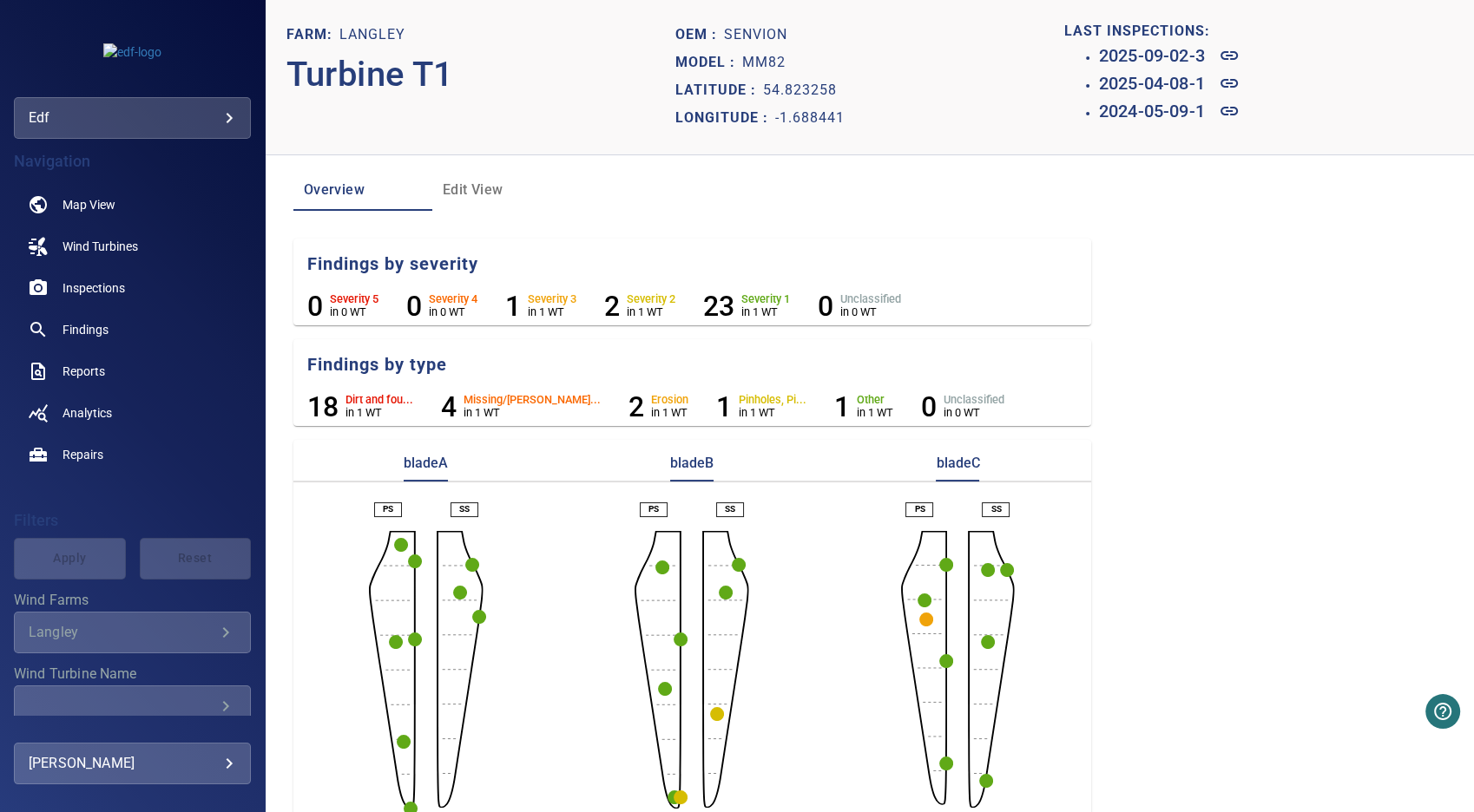
click at [679, 793] on circle "button" at bounding box center [680, 797] width 14 height 14
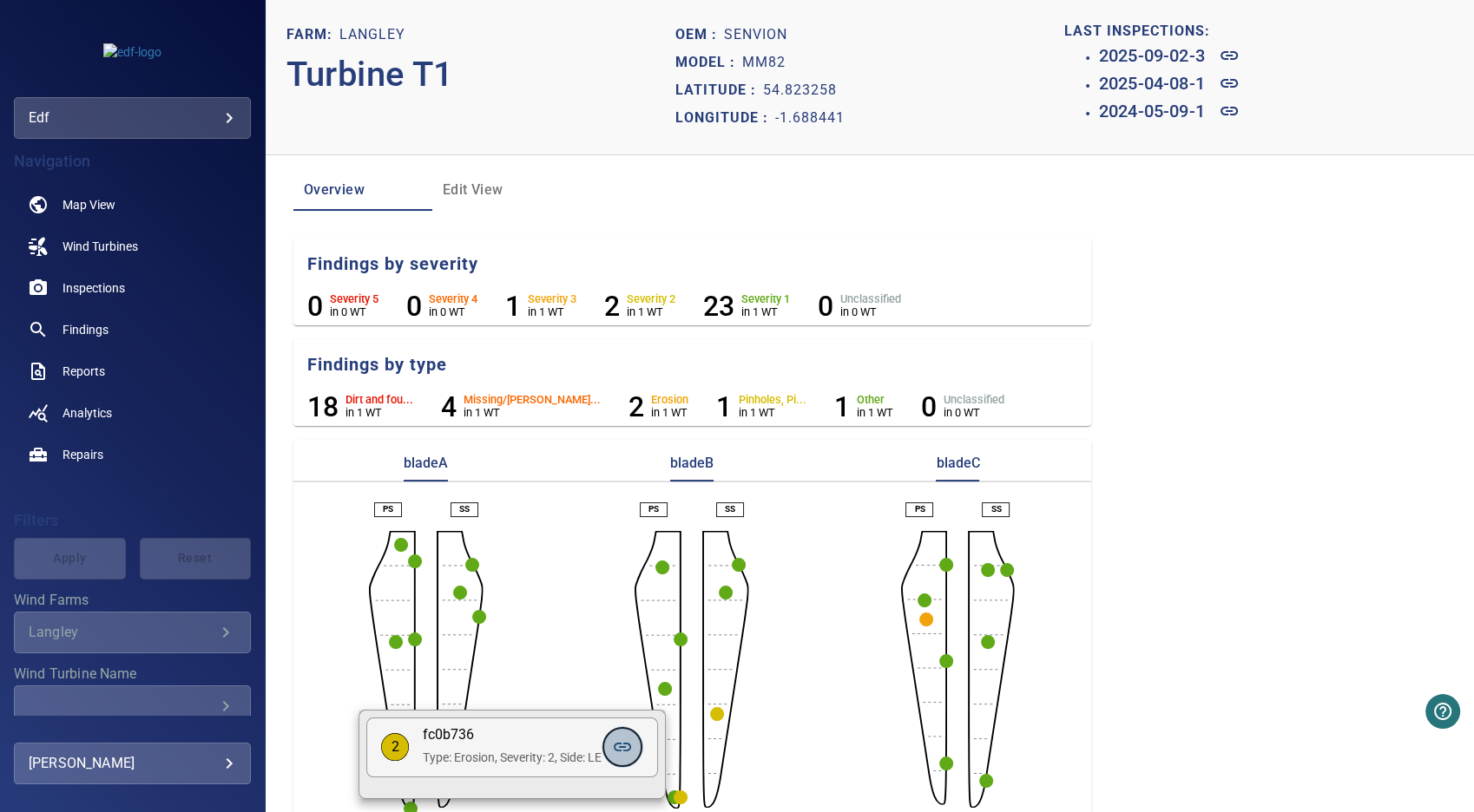
click at [630, 739] on icon at bounding box center [622, 747] width 21 height 21
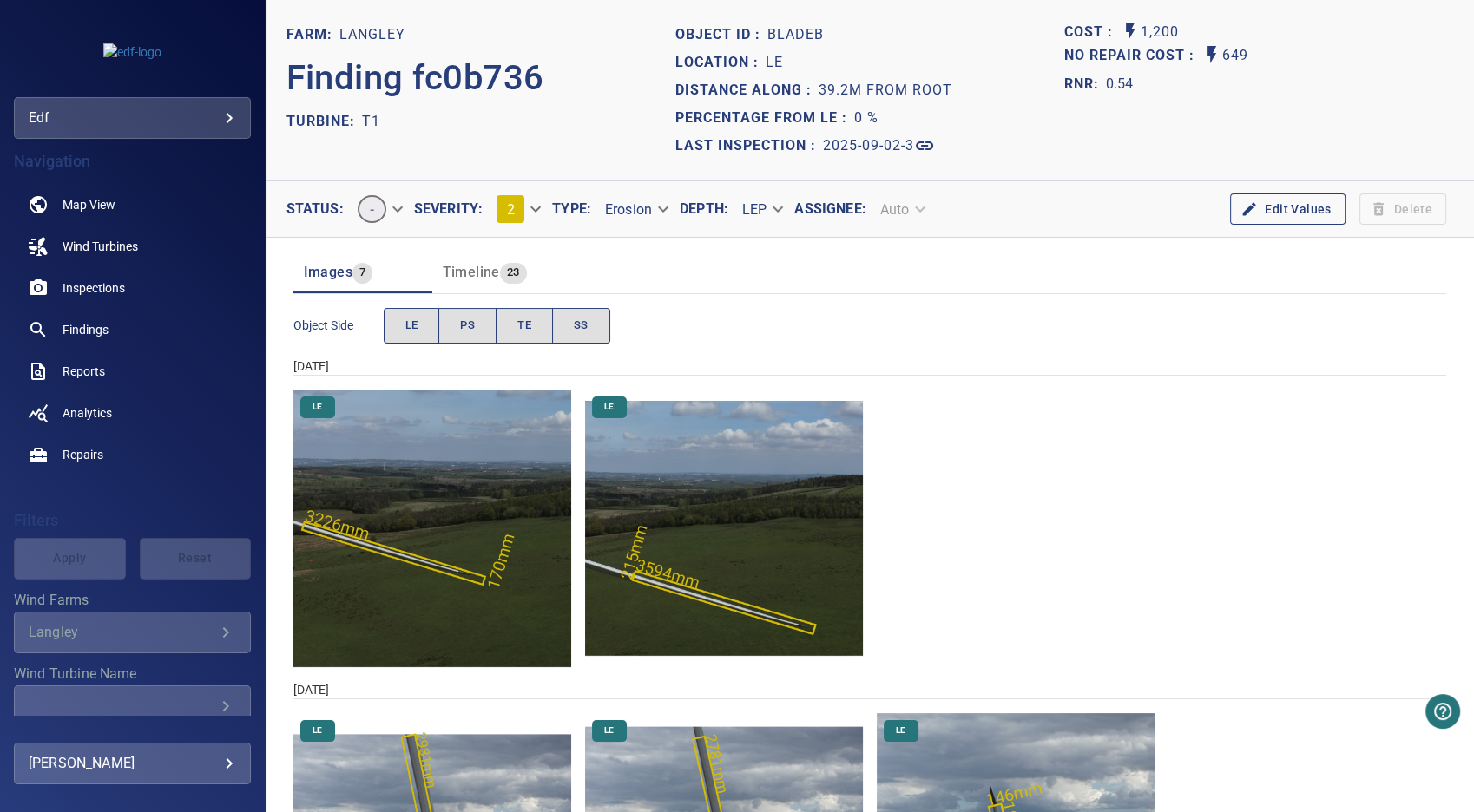
click at [721, 602] on img "Langley/T1/2024-05-09-1/2024-05-09-1/image10wp12.jpg" at bounding box center [724, 529] width 278 height 278
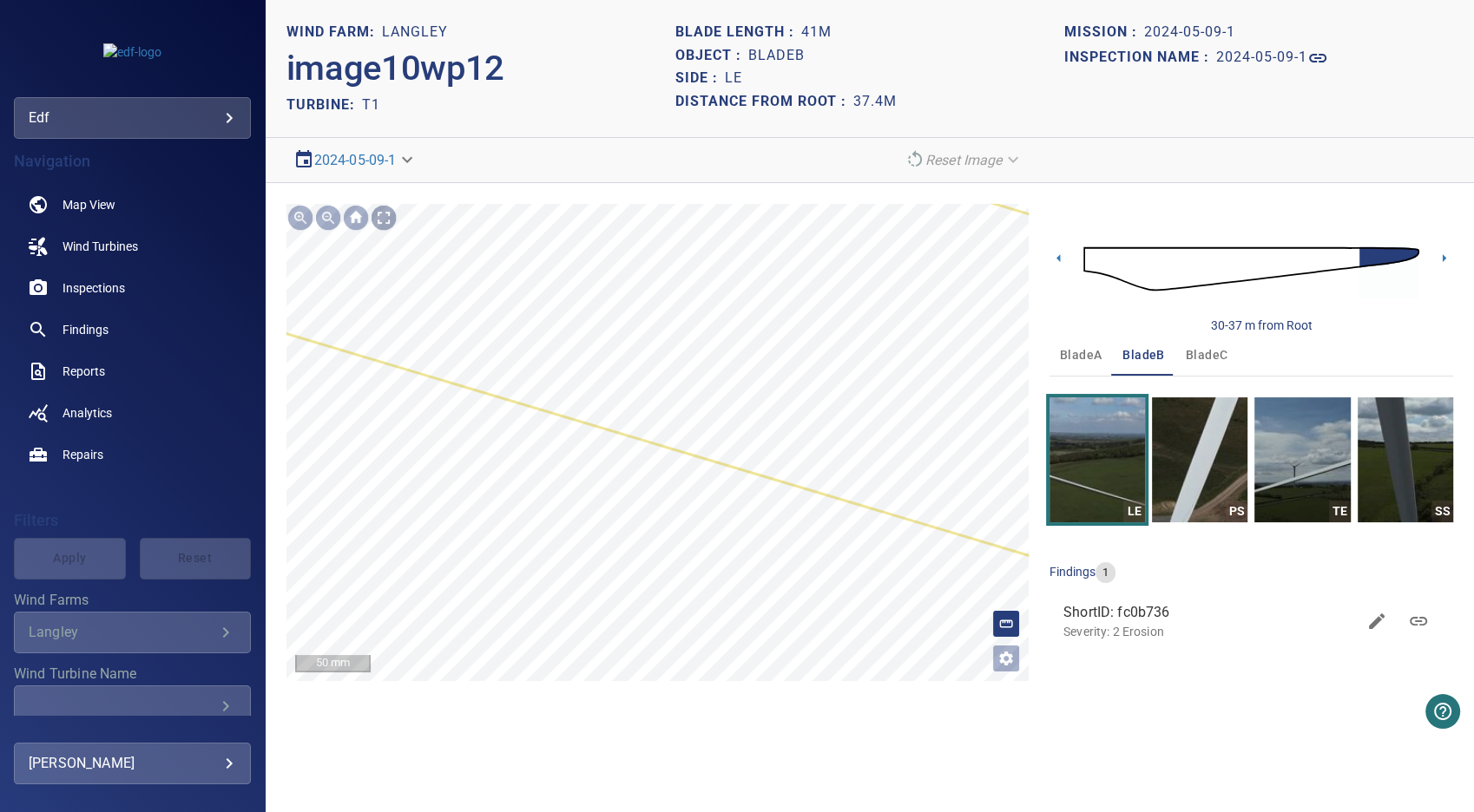
click at [394, 218] on div at bounding box center [383, 217] width 28 height 28
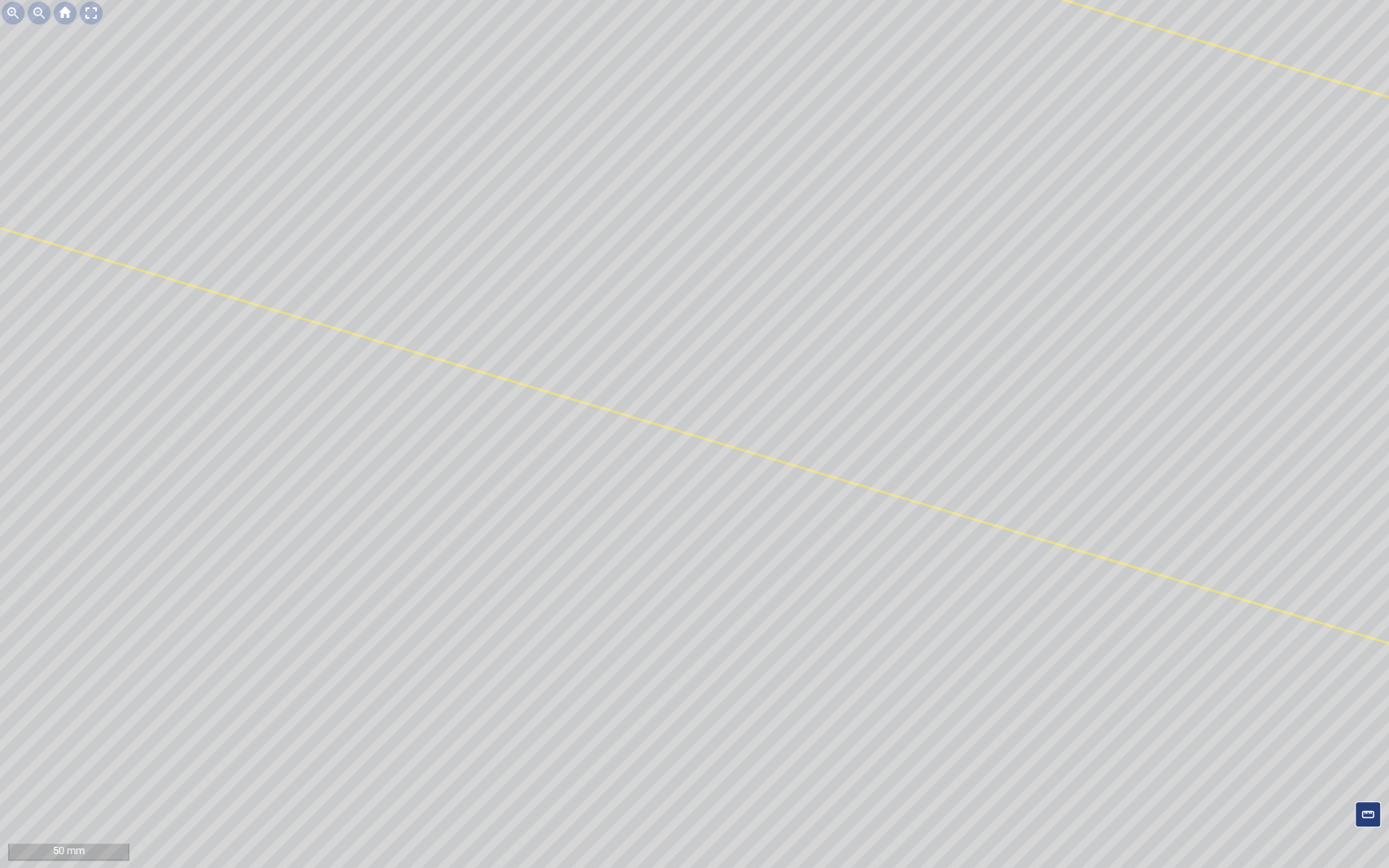
click at [90, 7] on div at bounding box center [91, 13] width 26 height 26
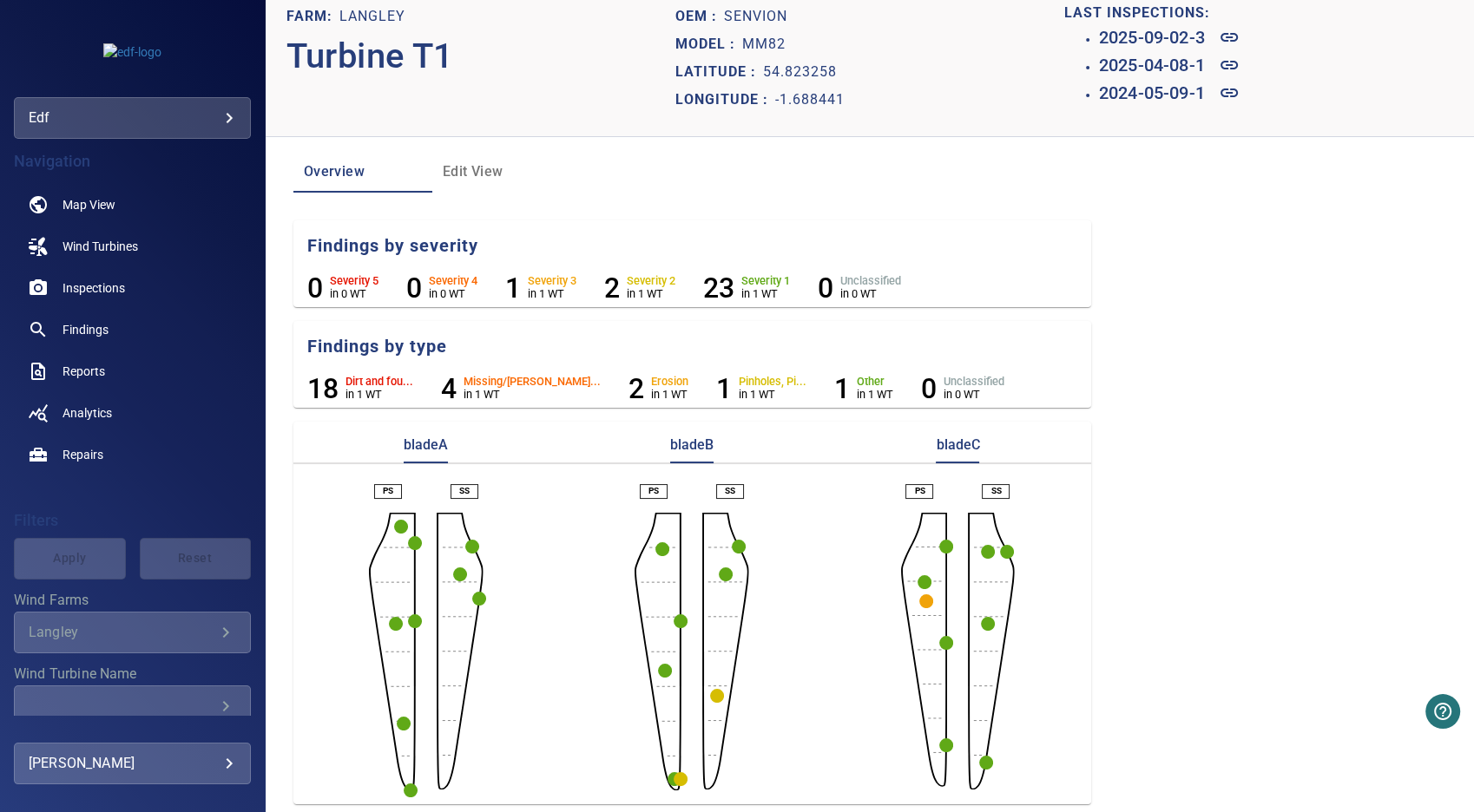
scroll to position [24, 0]
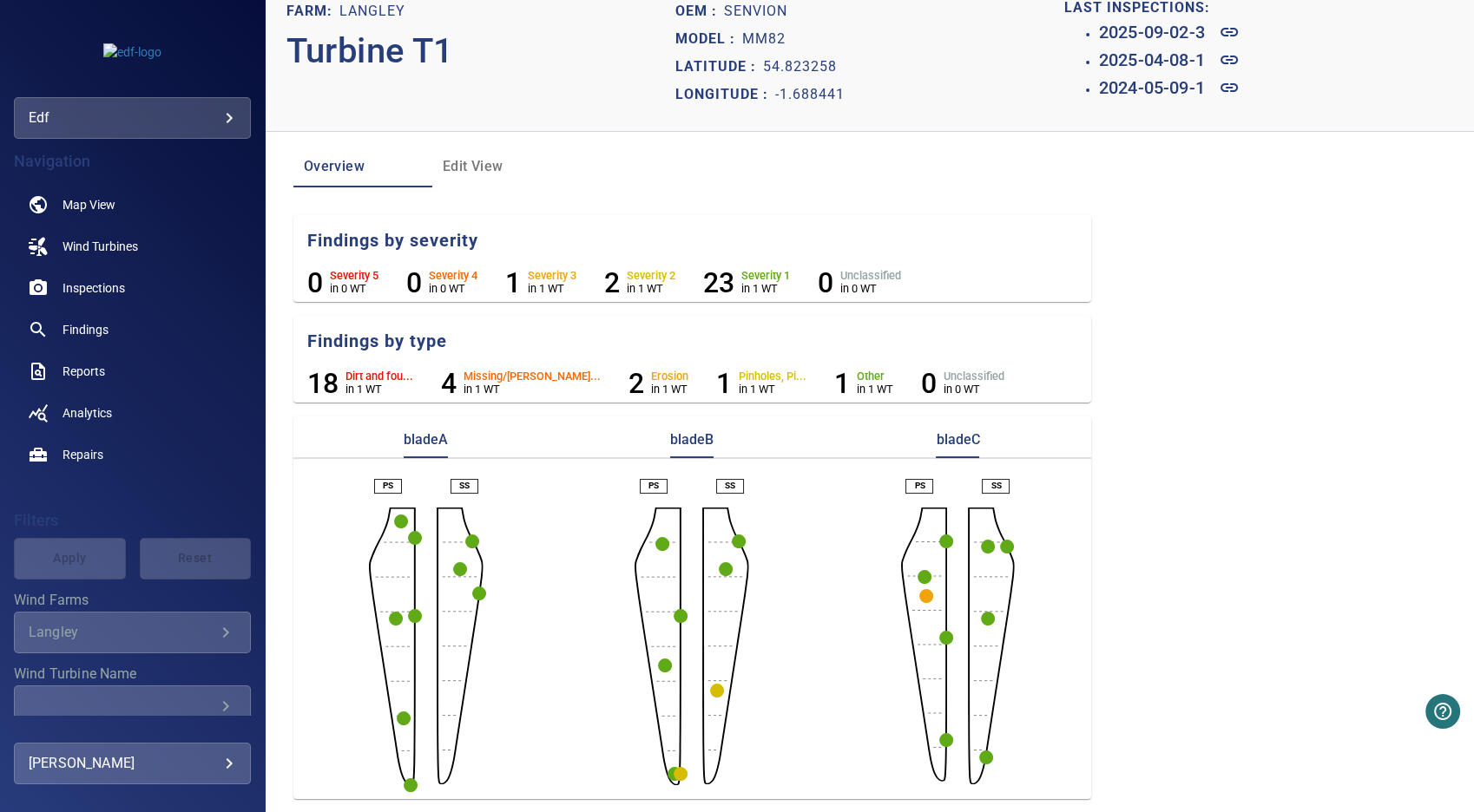
click at [719, 569] on icon "button" at bounding box center [725, 569] width 14 height 14
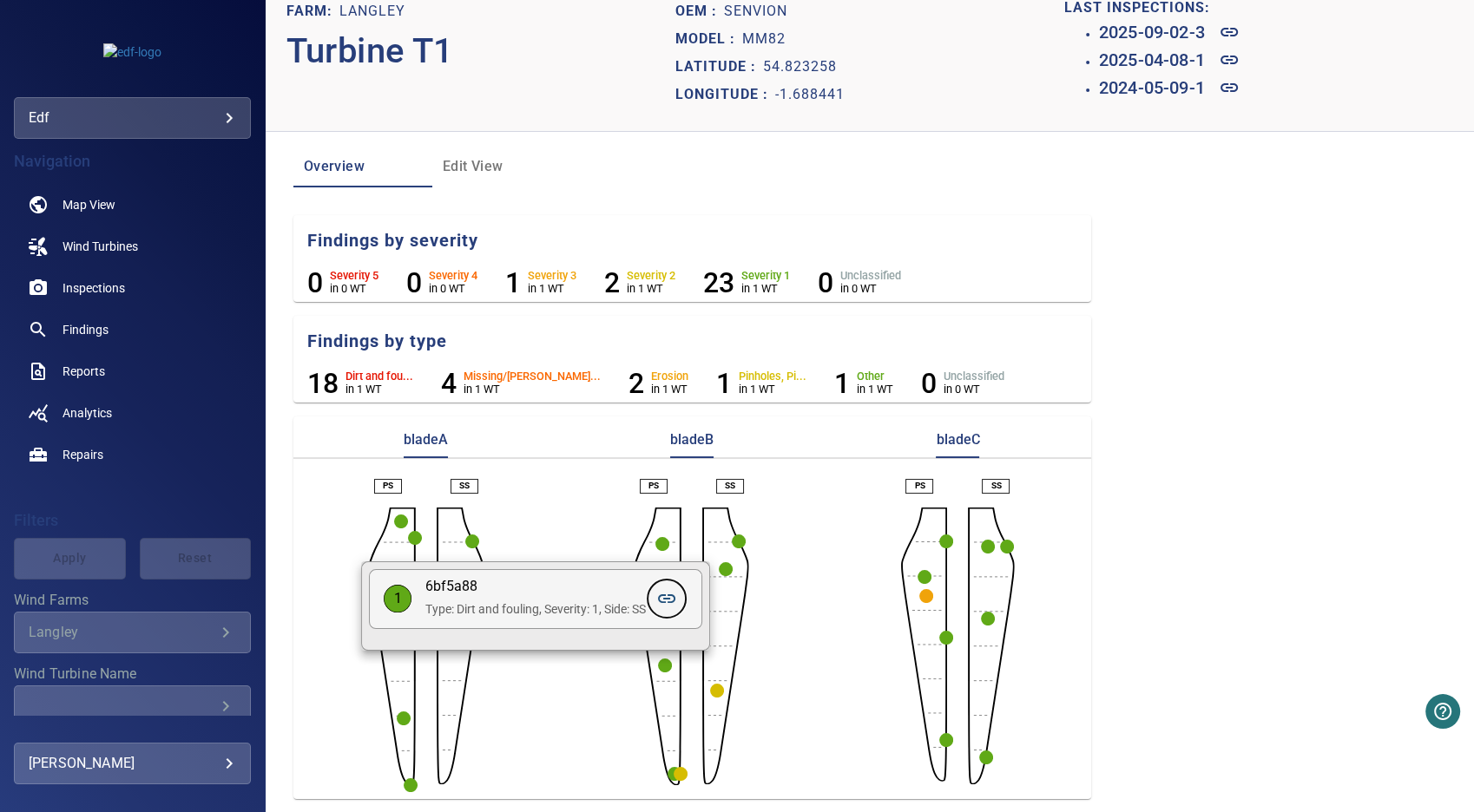
click at [671, 600] on icon at bounding box center [666, 599] width 21 height 21
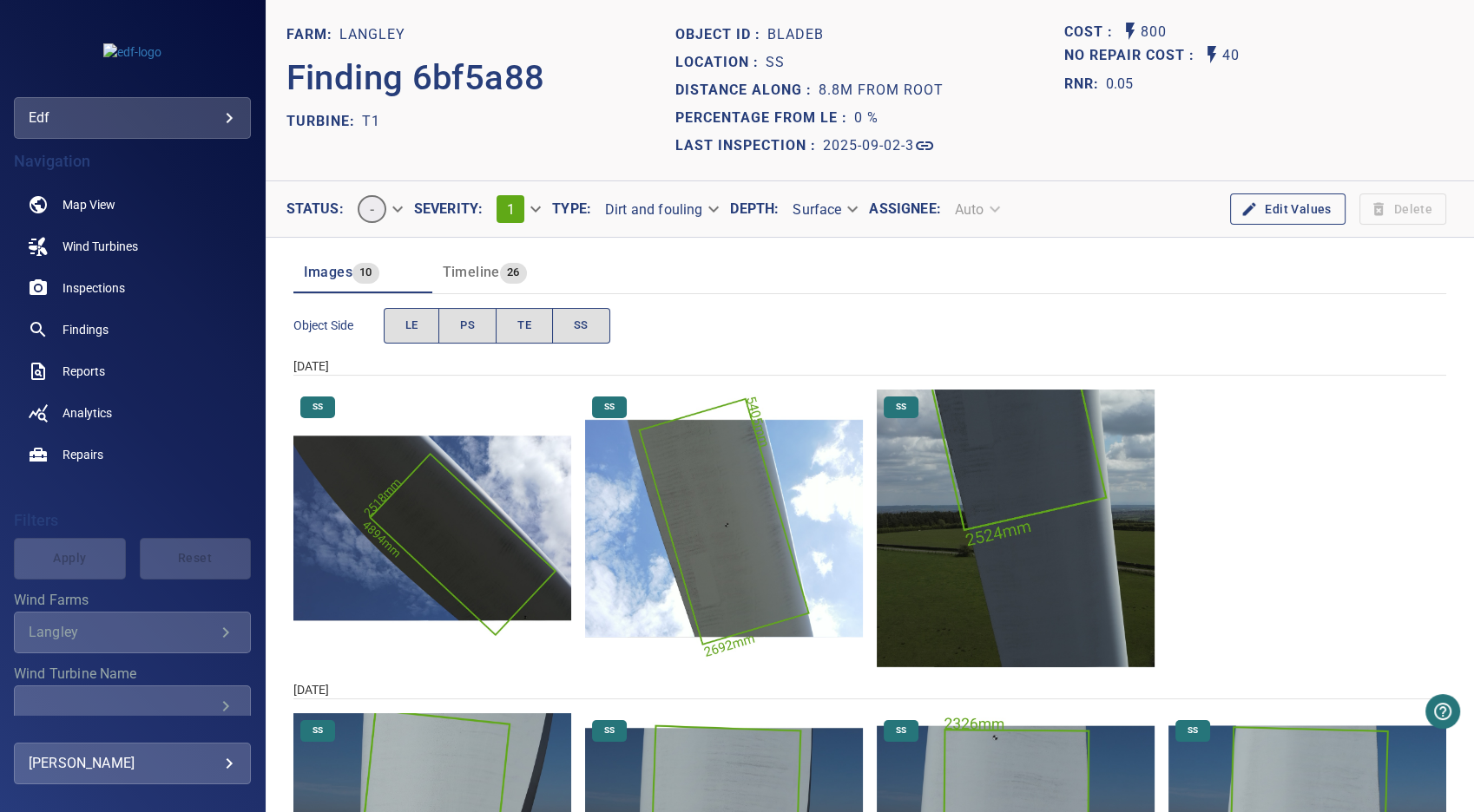
click at [715, 538] on img "Langley/T1/2024-05-09-1/2024-05-09-1/image44wp48.jpg" at bounding box center [724, 529] width 278 height 278
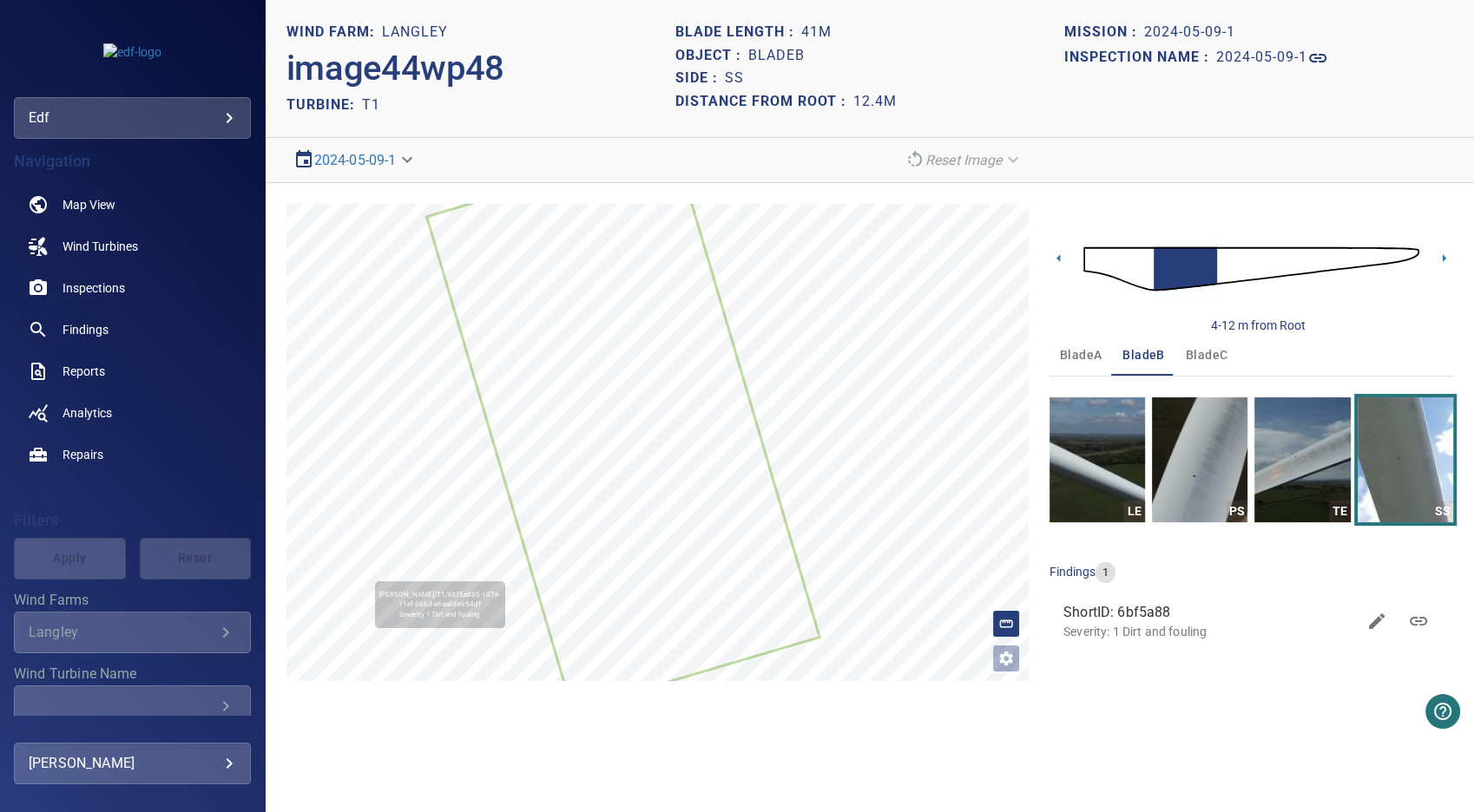
click at [670, 419] on icon at bounding box center [622, 427] width 390 height 563
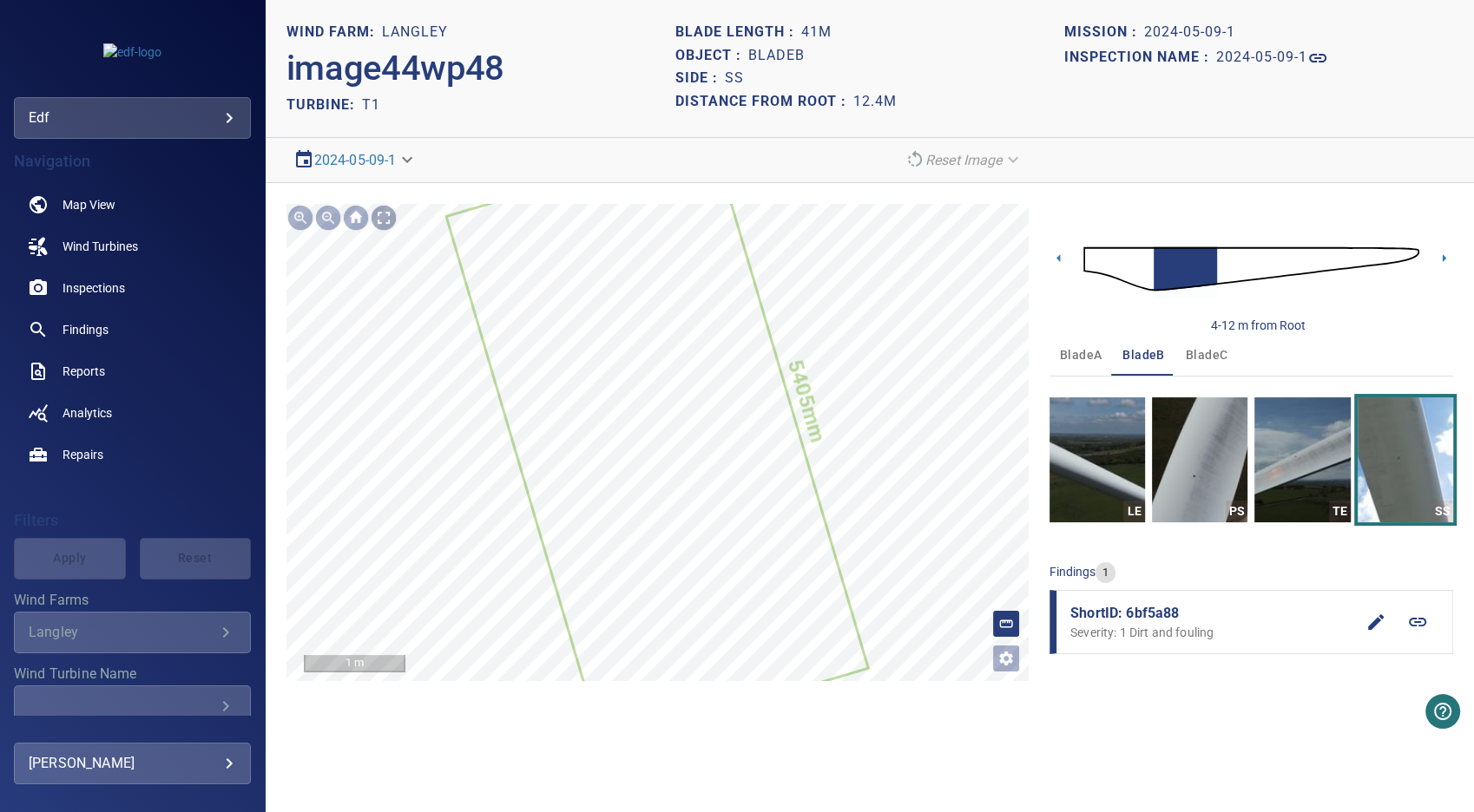
click at [387, 220] on div at bounding box center [383, 217] width 28 height 28
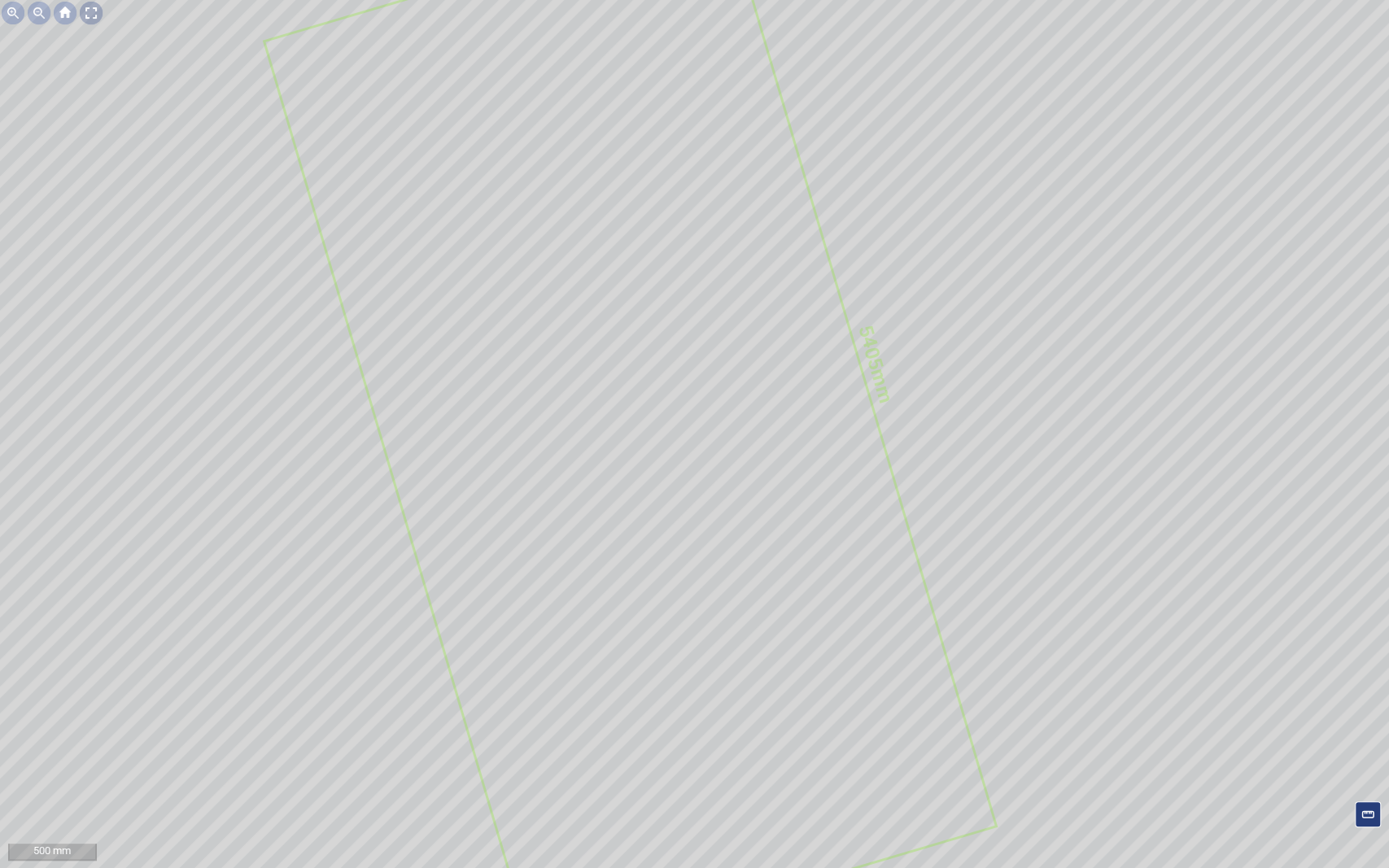
click at [98, 7] on div at bounding box center [91, 13] width 26 height 26
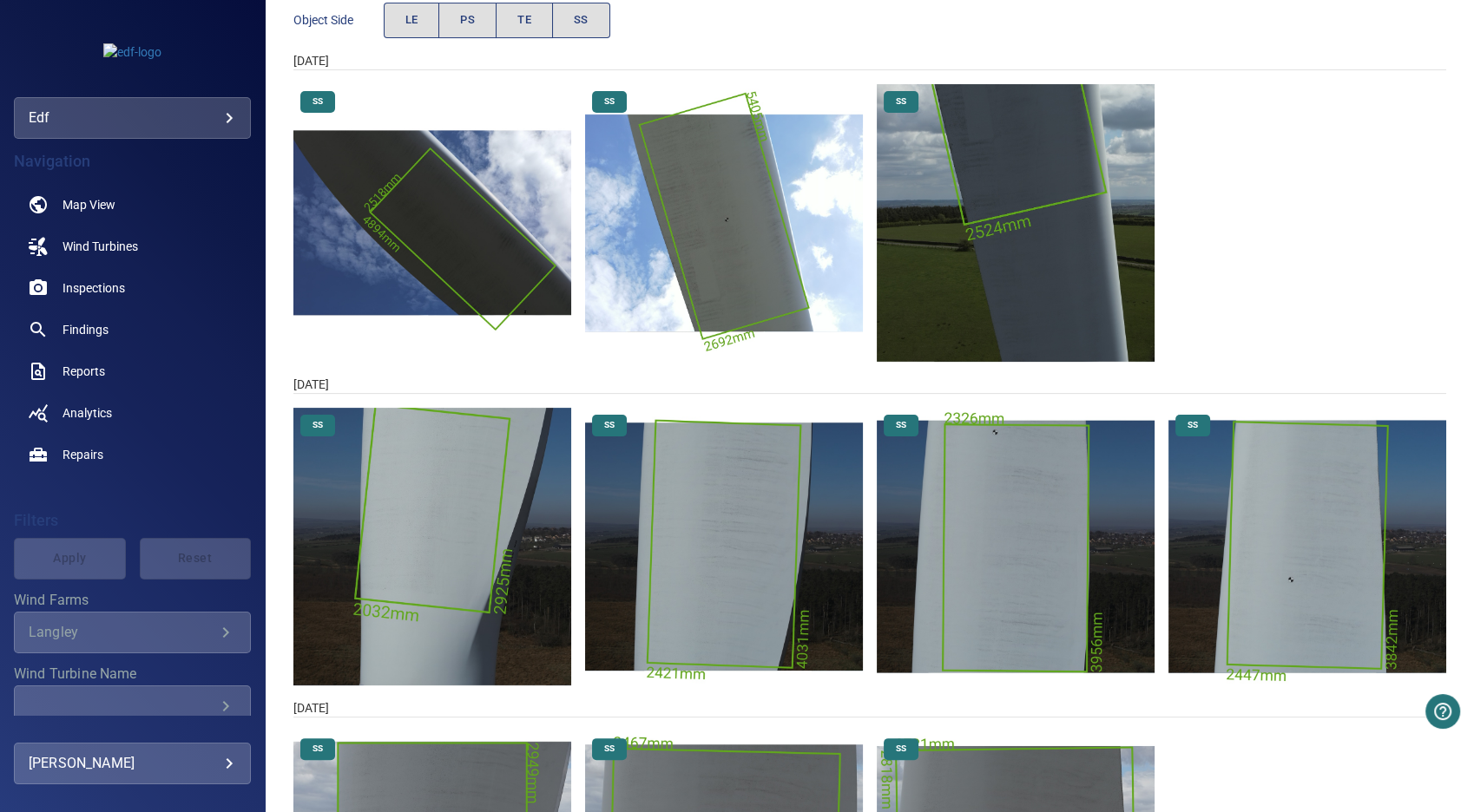
scroll to position [96, 0]
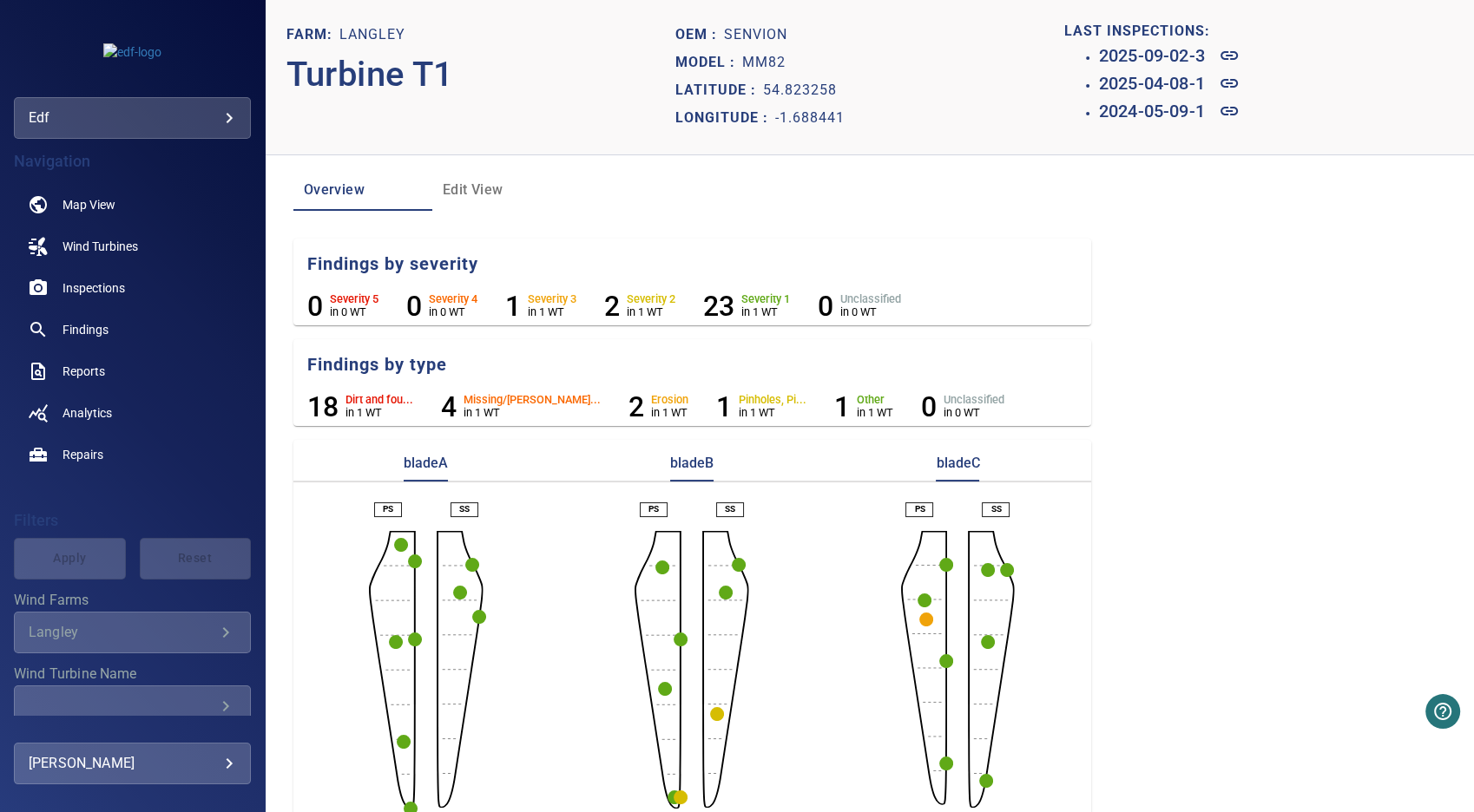
click at [711, 716] on circle "button" at bounding box center [716, 713] width 14 height 14
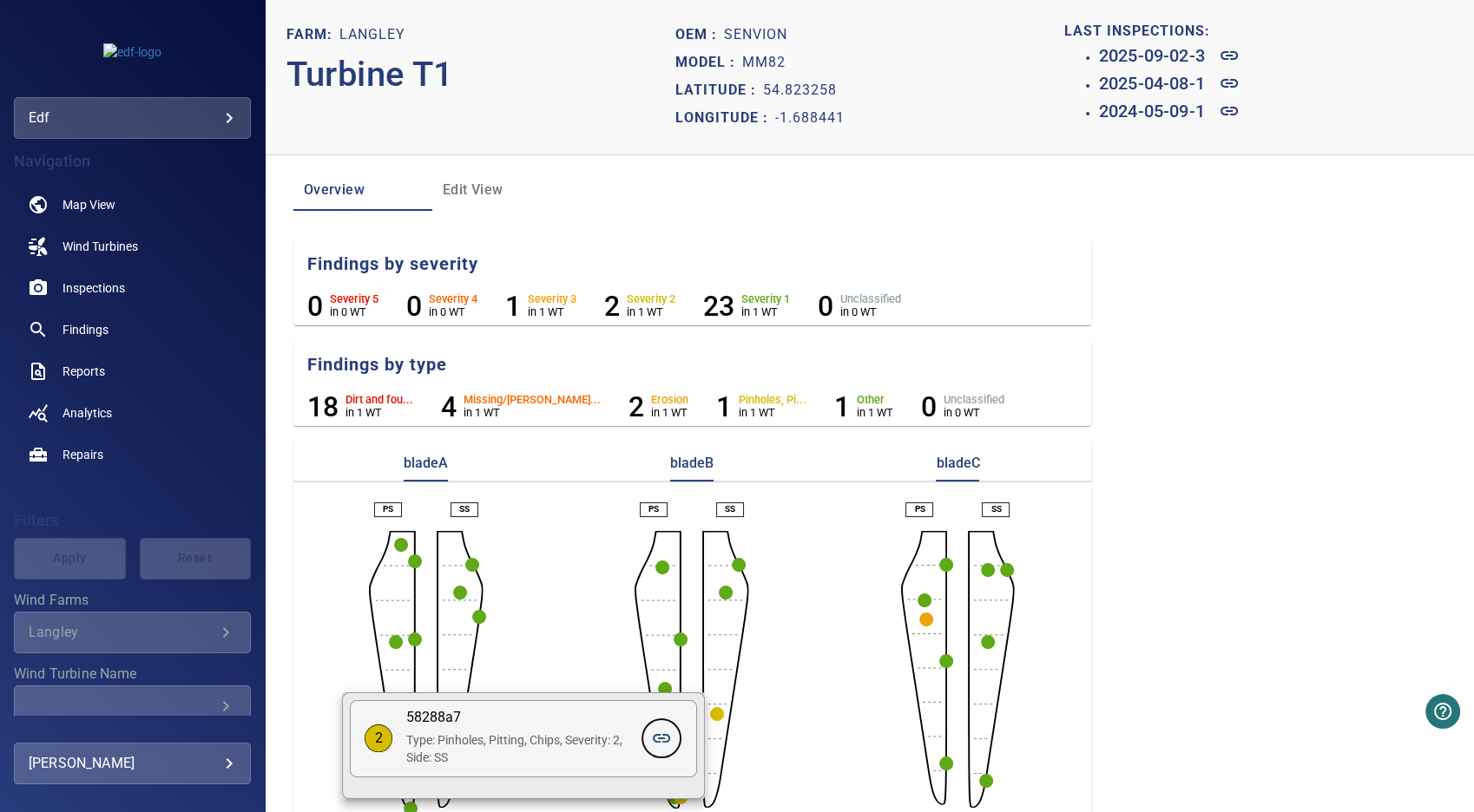
click at [668, 737] on icon at bounding box center [661, 738] width 17 height 9
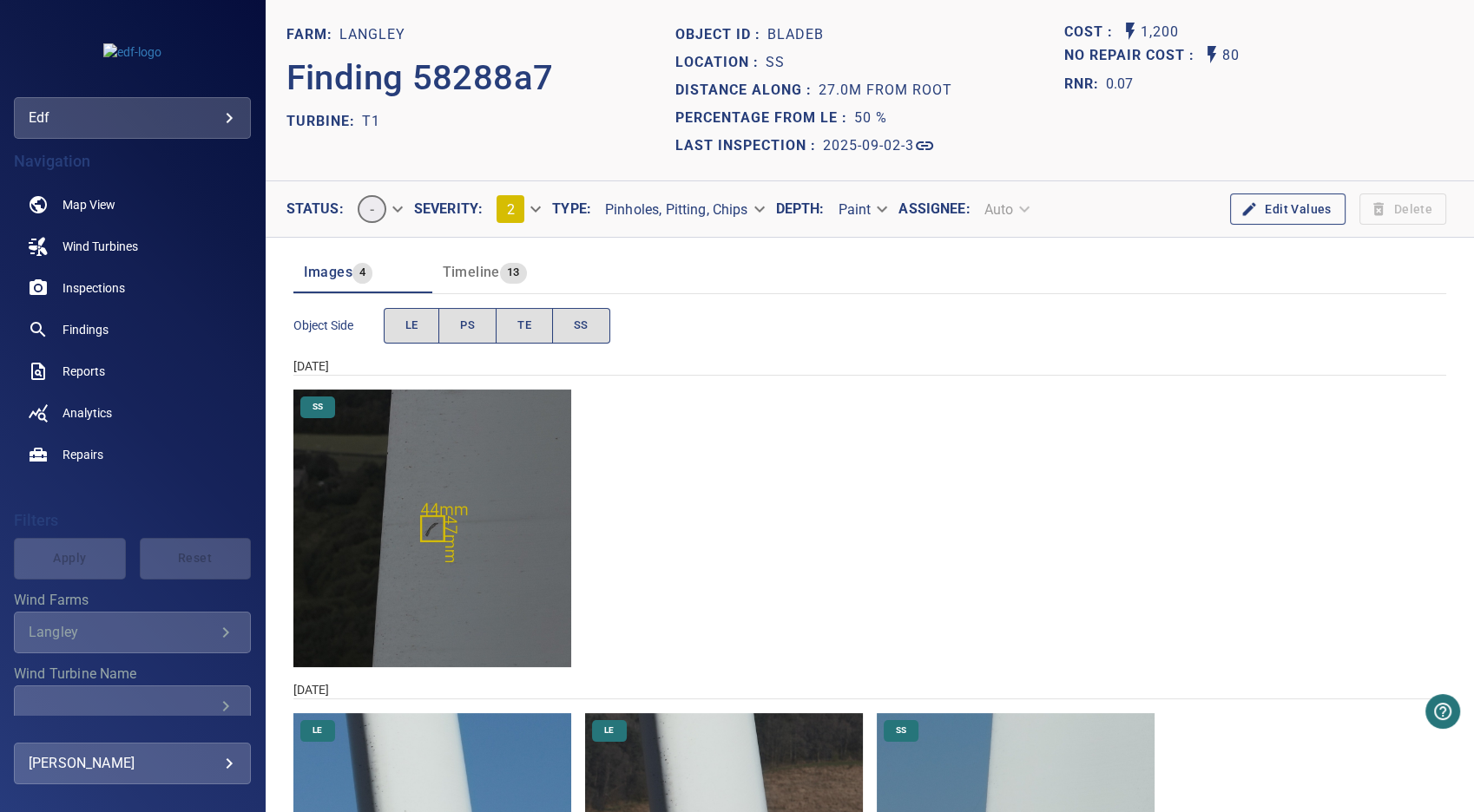
click at [431, 525] on img "Langley/T1/2025-09-02-3/2025-09-02-2/image215wp225.jpg" at bounding box center [433, 529] width 278 height 278
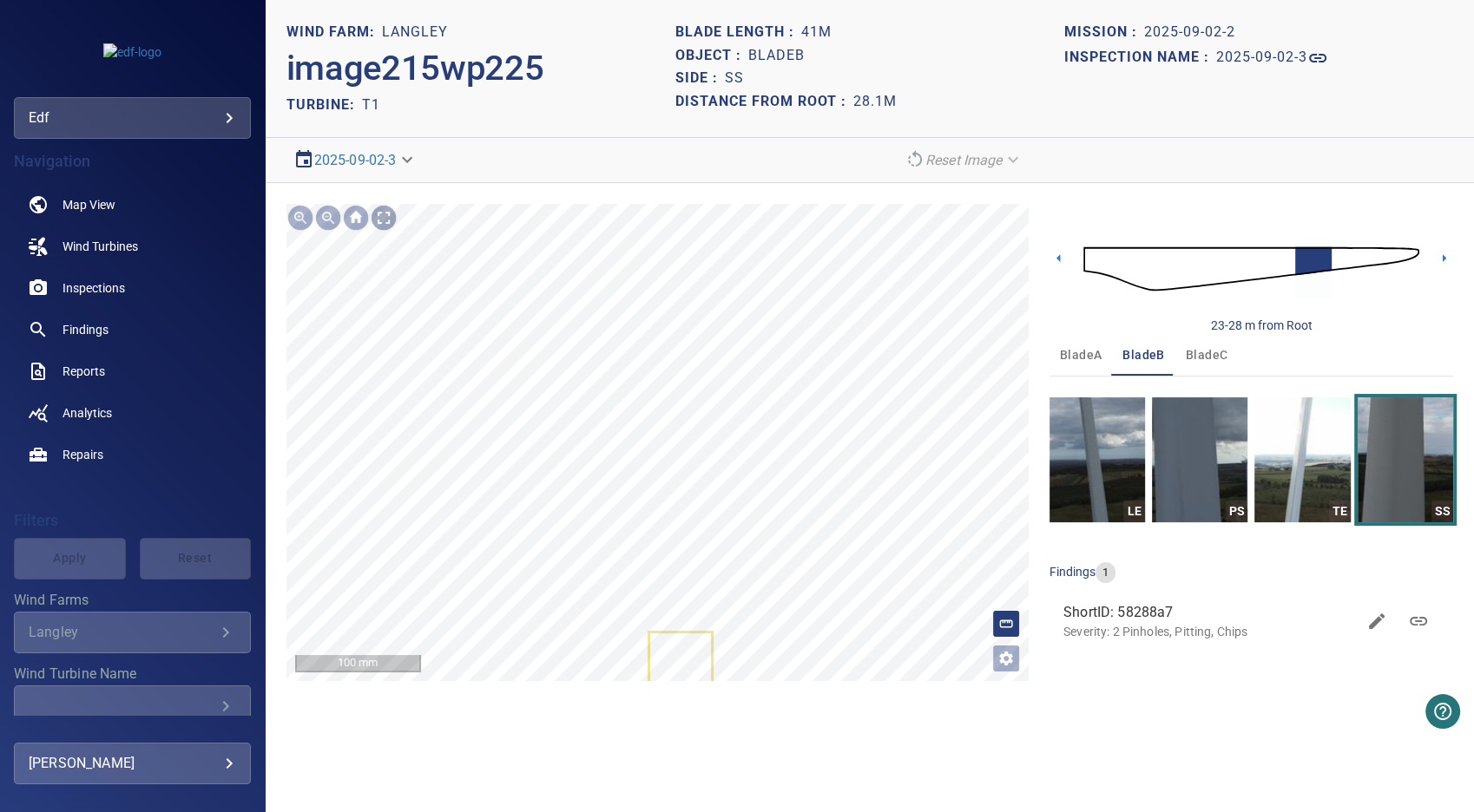
click at [386, 219] on div at bounding box center [383, 217] width 28 height 28
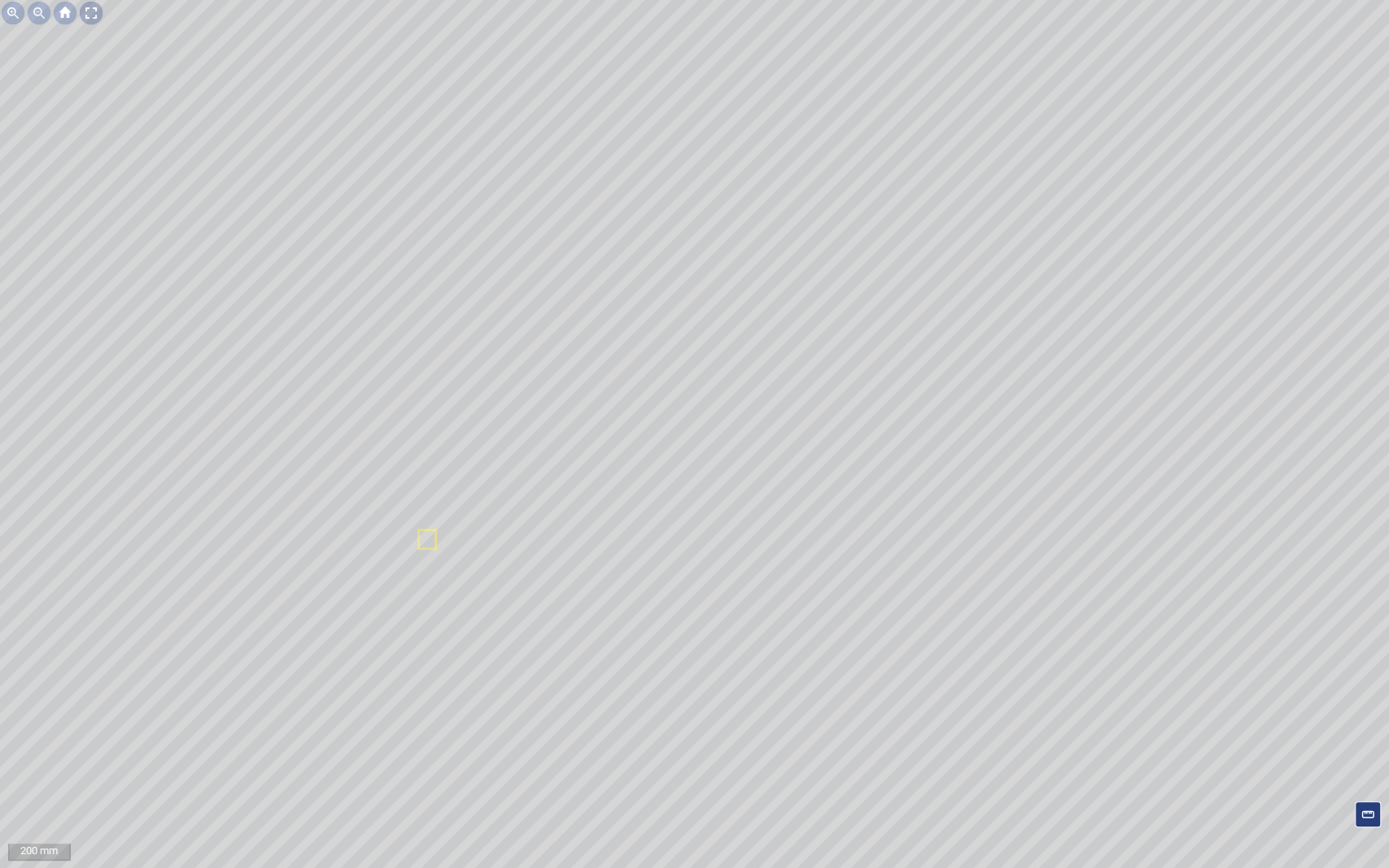
click at [91, 14] on div at bounding box center [91, 13] width 26 height 26
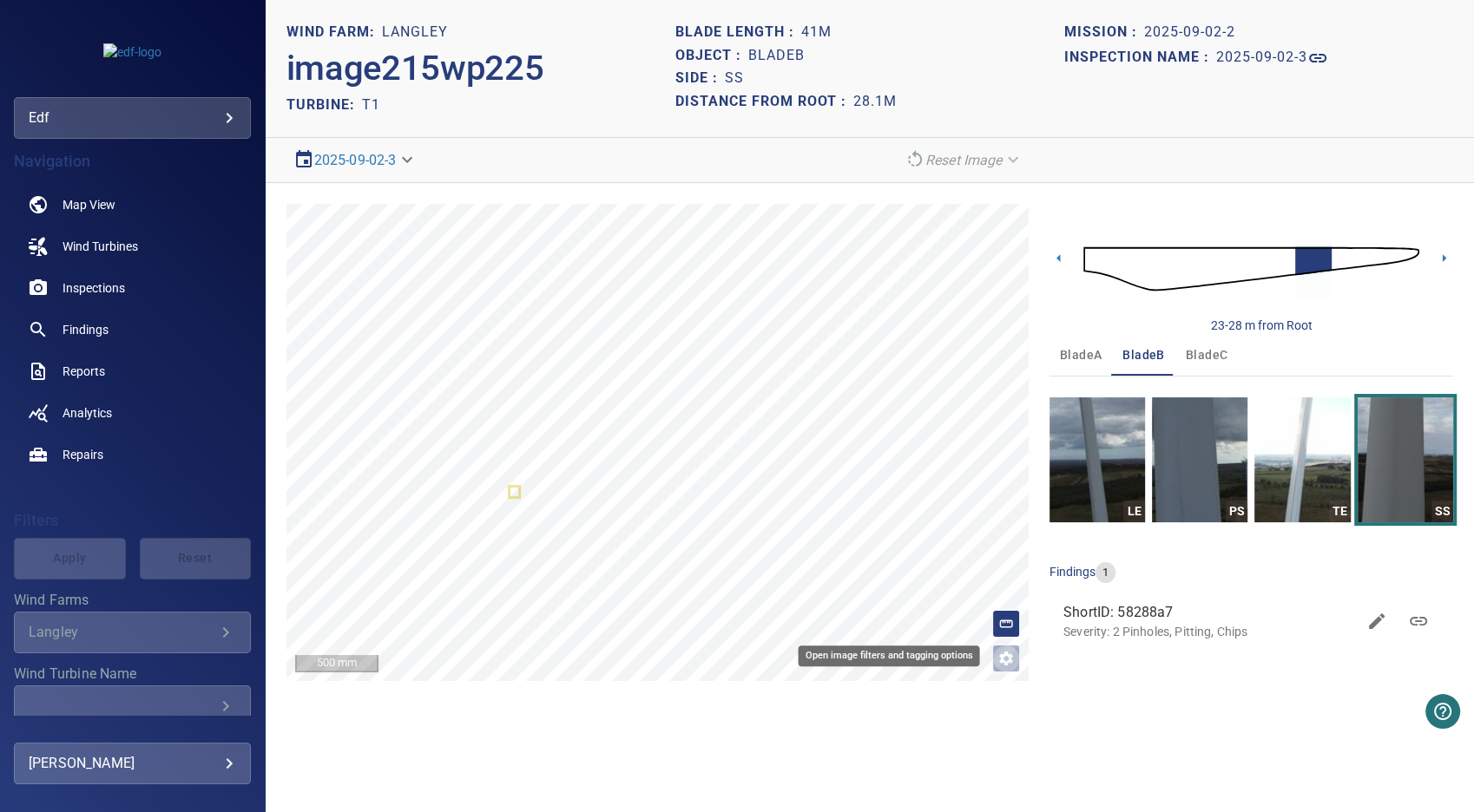
click at [1005, 659] on icon "Open image filters and tagging options" at bounding box center [1005, 658] width 17 height 17
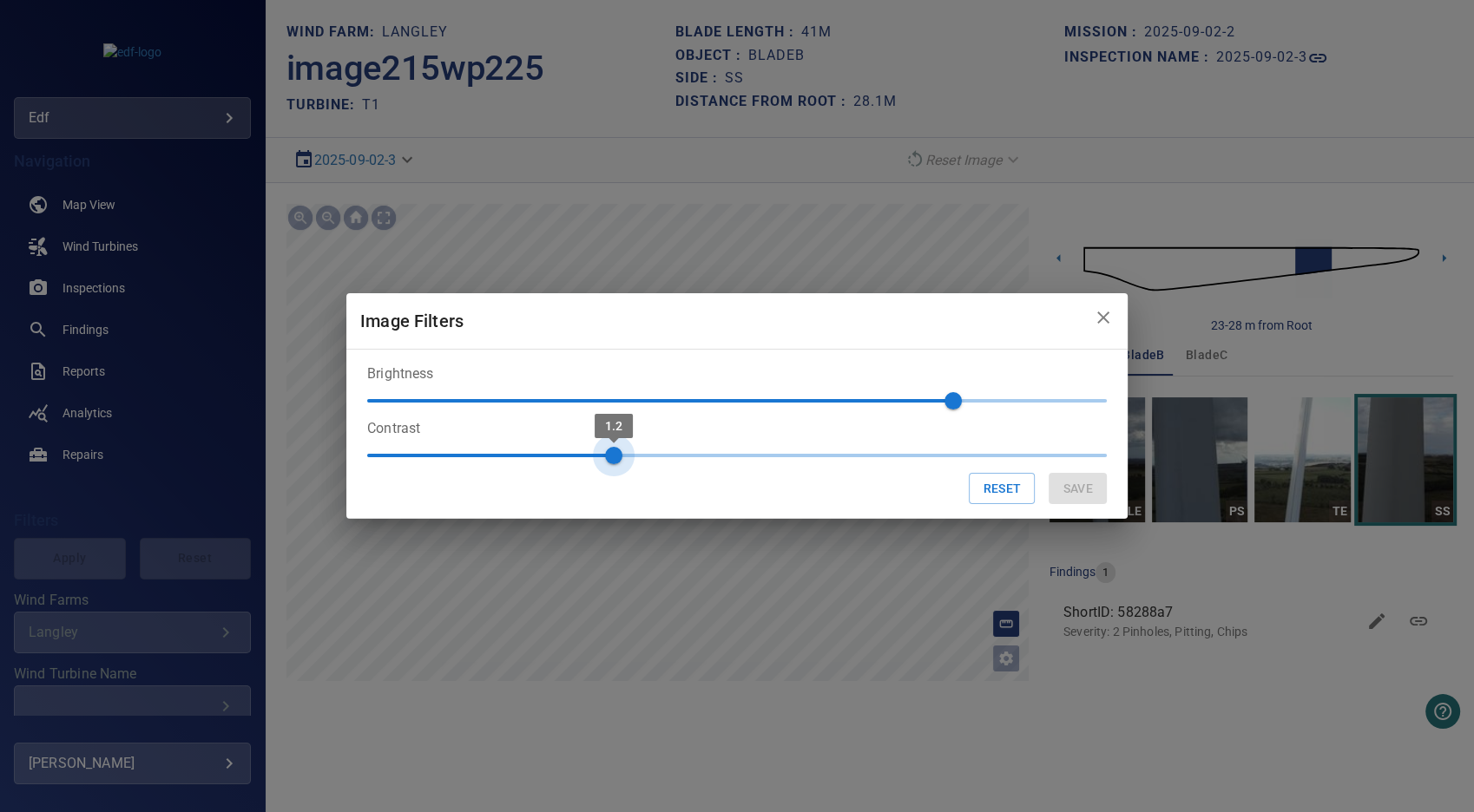
type input "***"
drag, startPoint x: 555, startPoint y: 460, endPoint x: 569, endPoint y: 461, distance: 14.0
click at [569, 461] on span "1.1" at bounding box center [737, 455] width 740 height 26
drag, startPoint x: 948, startPoint y: 404, endPoint x: 893, endPoint y: 423, distance: 58.2
click at [893, 423] on form "Brightness 50 Contrast 1.1 Reset Save" at bounding box center [737, 434] width 740 height 142
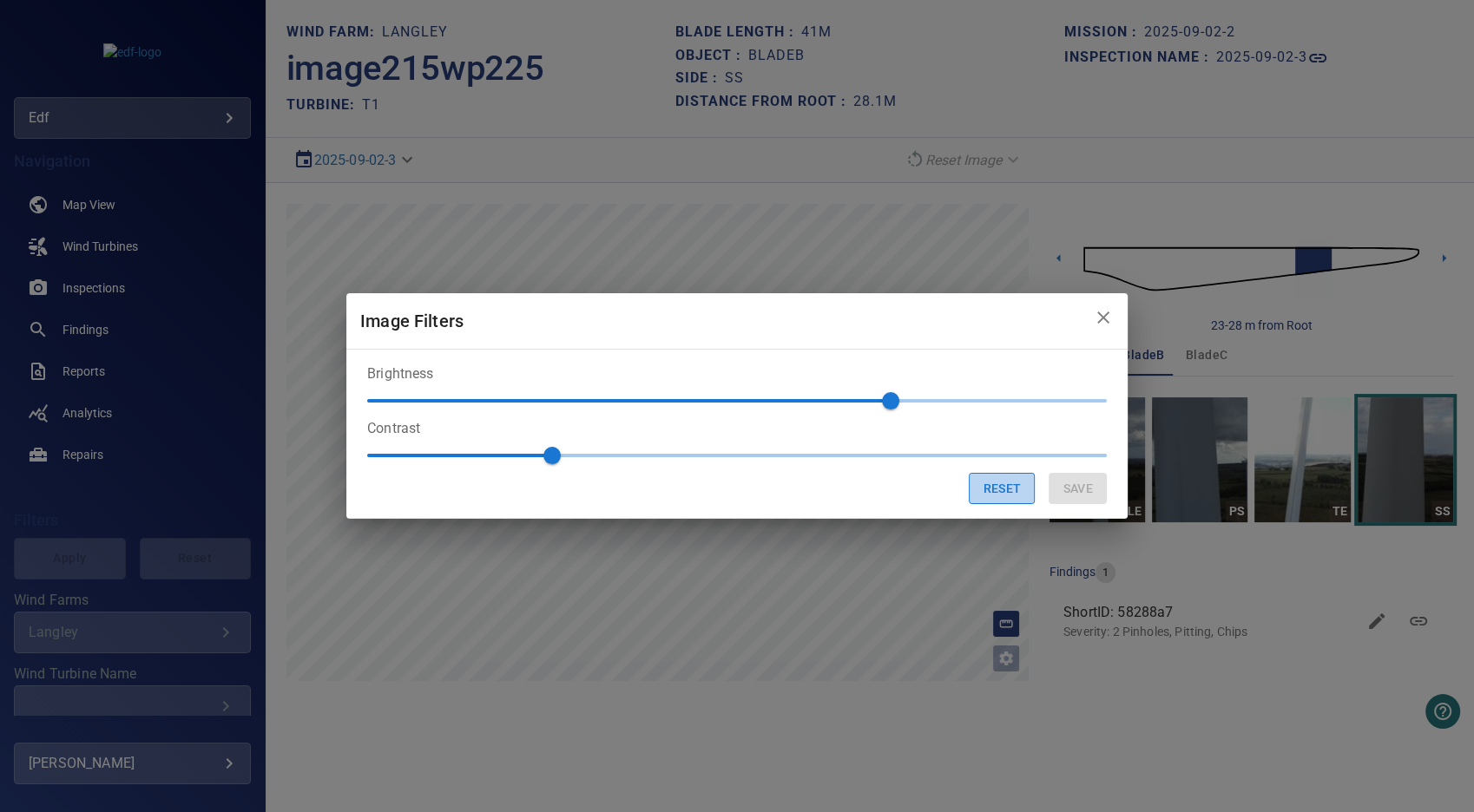
click at [993, 493] on button "Reset" at bounding box center [1001, 489] width 66 height 32
type input "**"
click at [1104, 320] on icon "close" at bounding box center [1103, 317] width 21 height 21
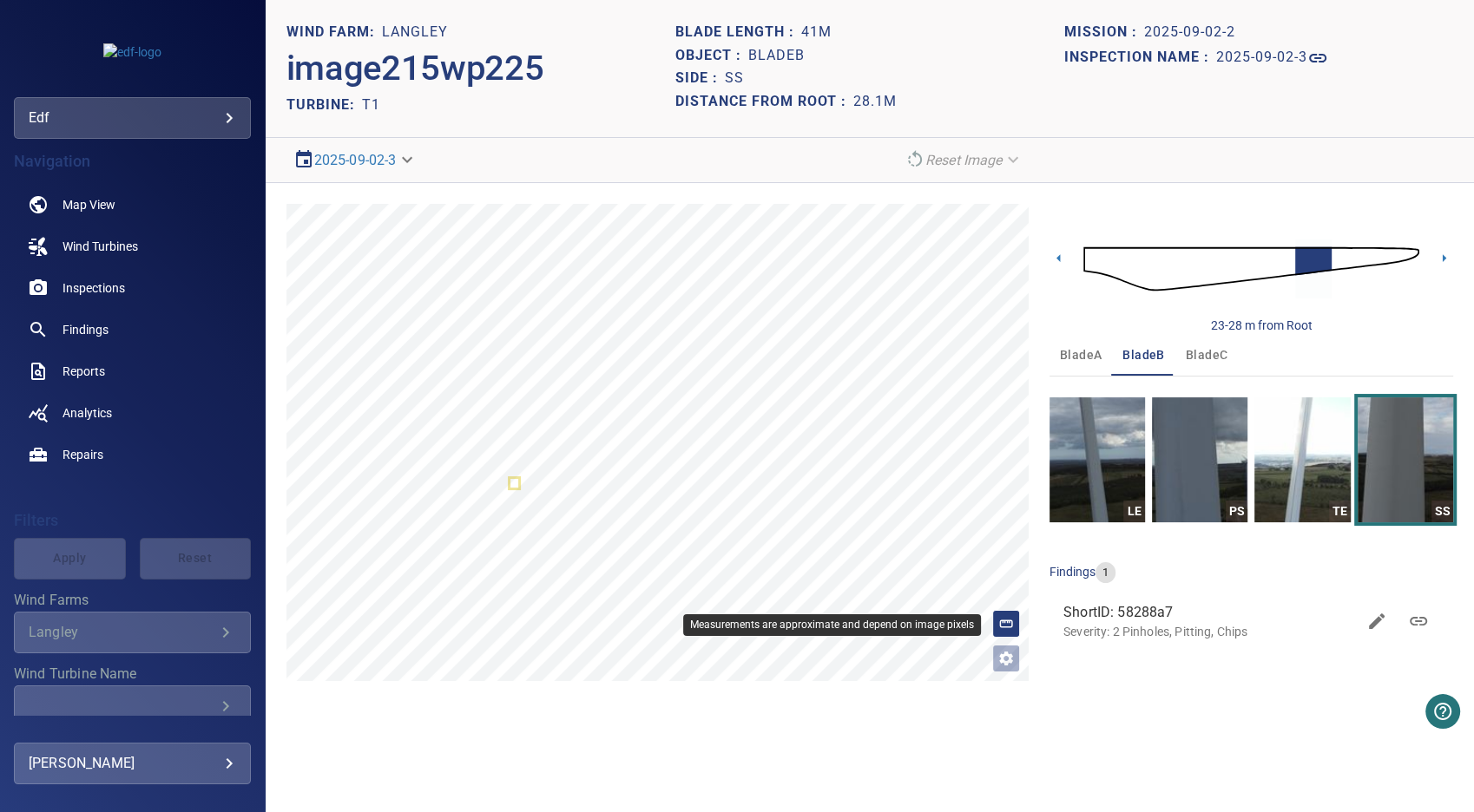
click at [1011, 625] on icon at bounding box center [1005, 623] width 15 height 15
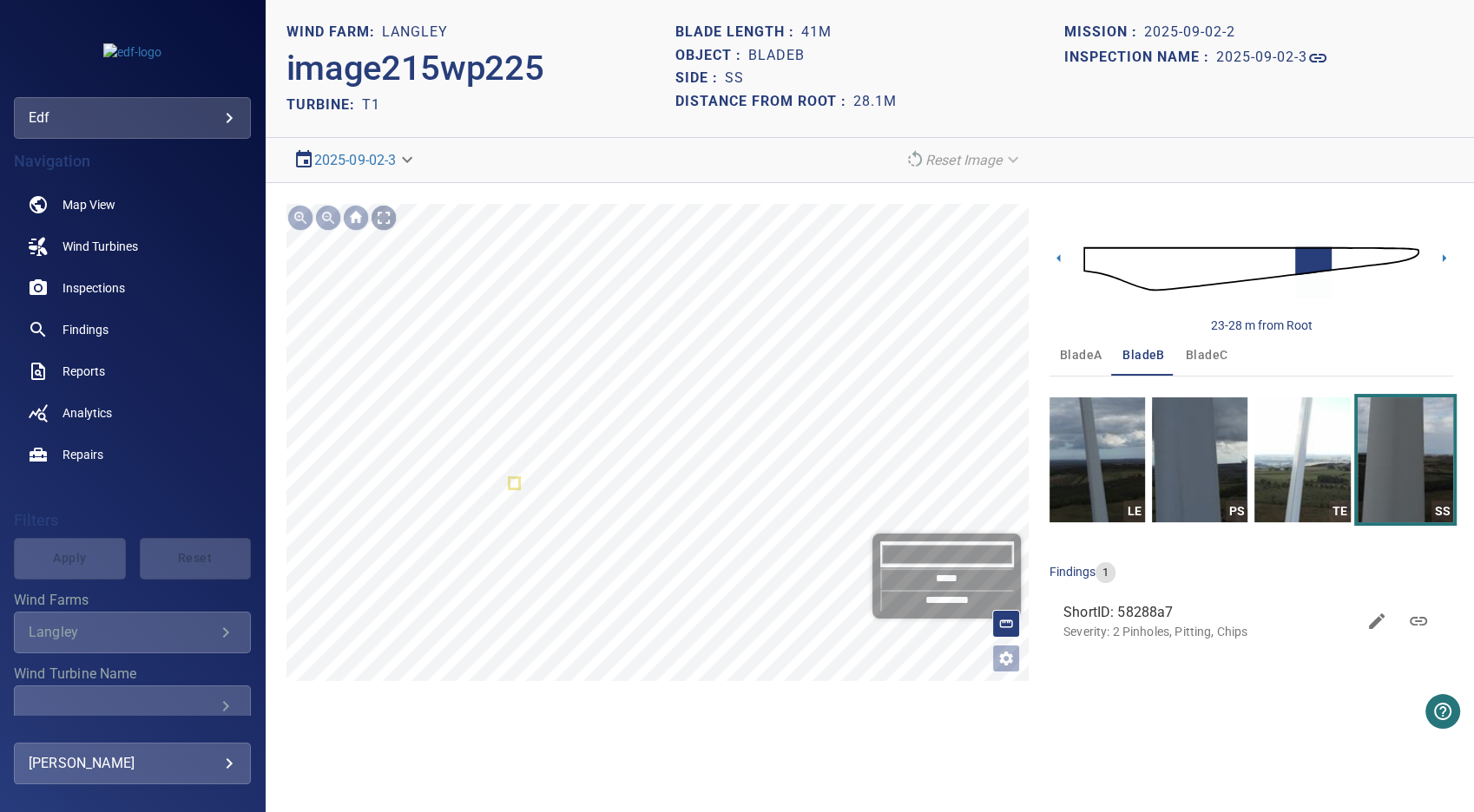
click at [385, 211] on div at bounding box center [383, 217] width 28 height 28
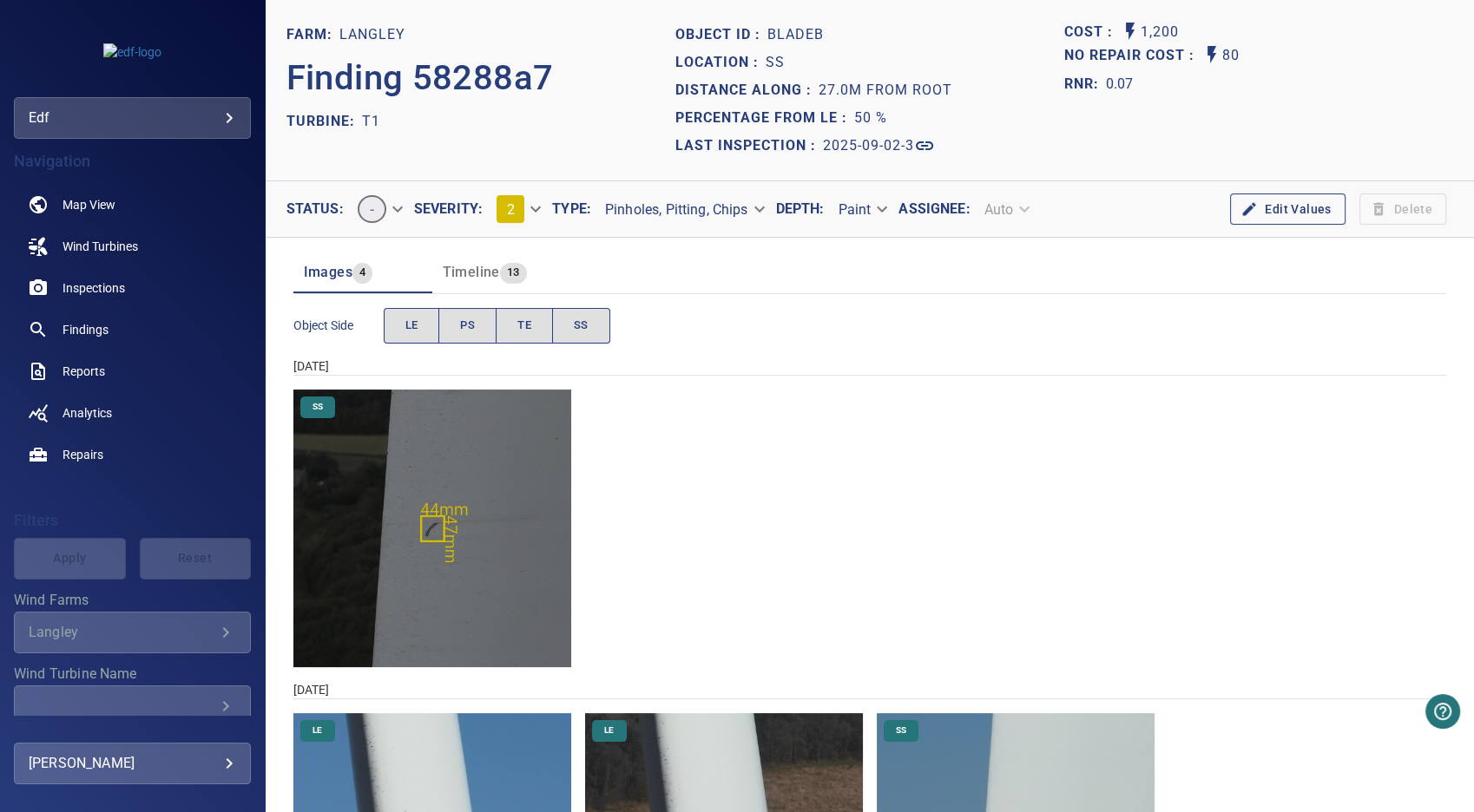
click at [428, 520] on img "Langley/T1/2025-09-02-3/2025-09-02-2/image215wp225.jpg" at bounding box center [433, 529] width 278 height 278
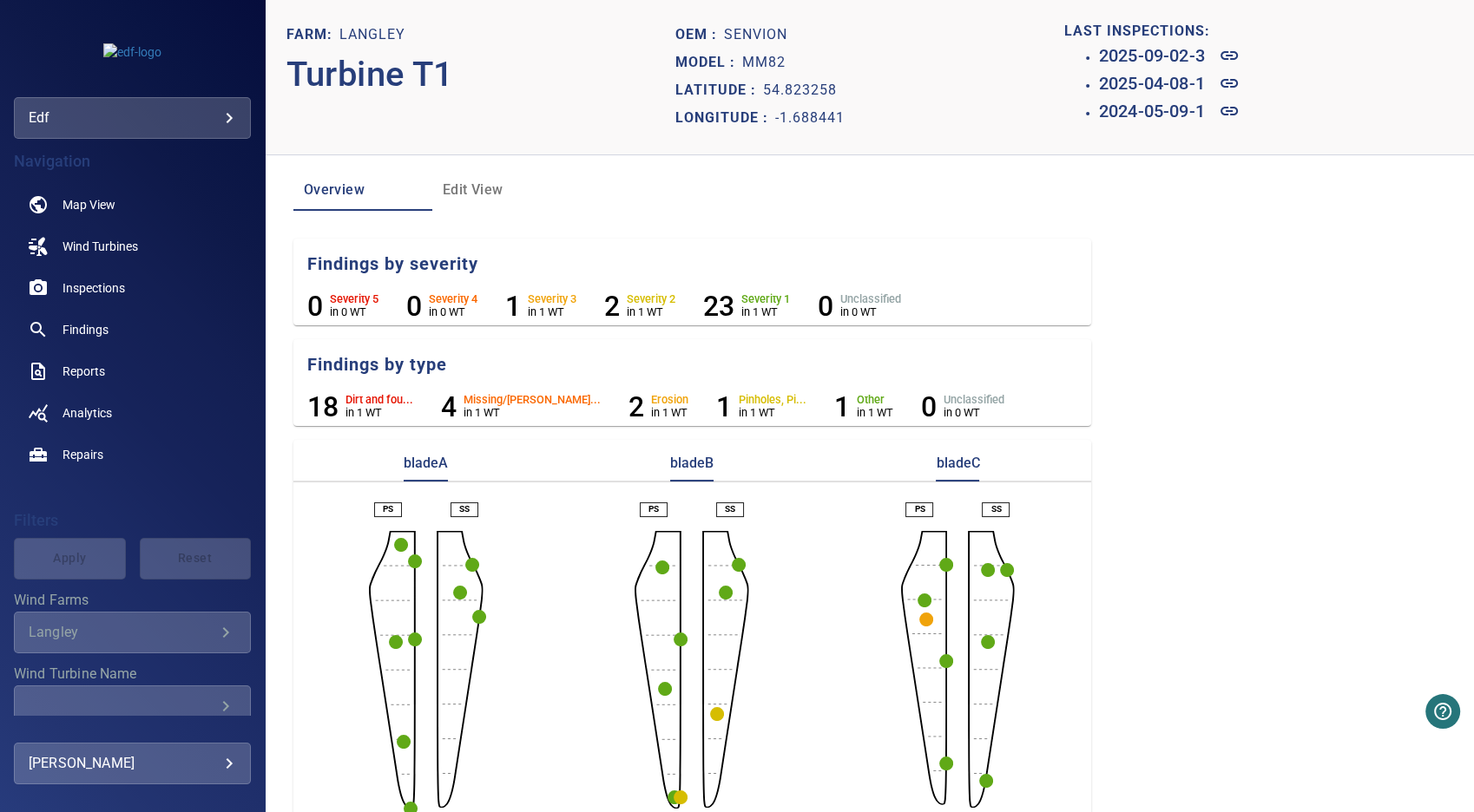
click at [710, 718] on circle "button" at bounding box center [716, 713] width 14 height 14
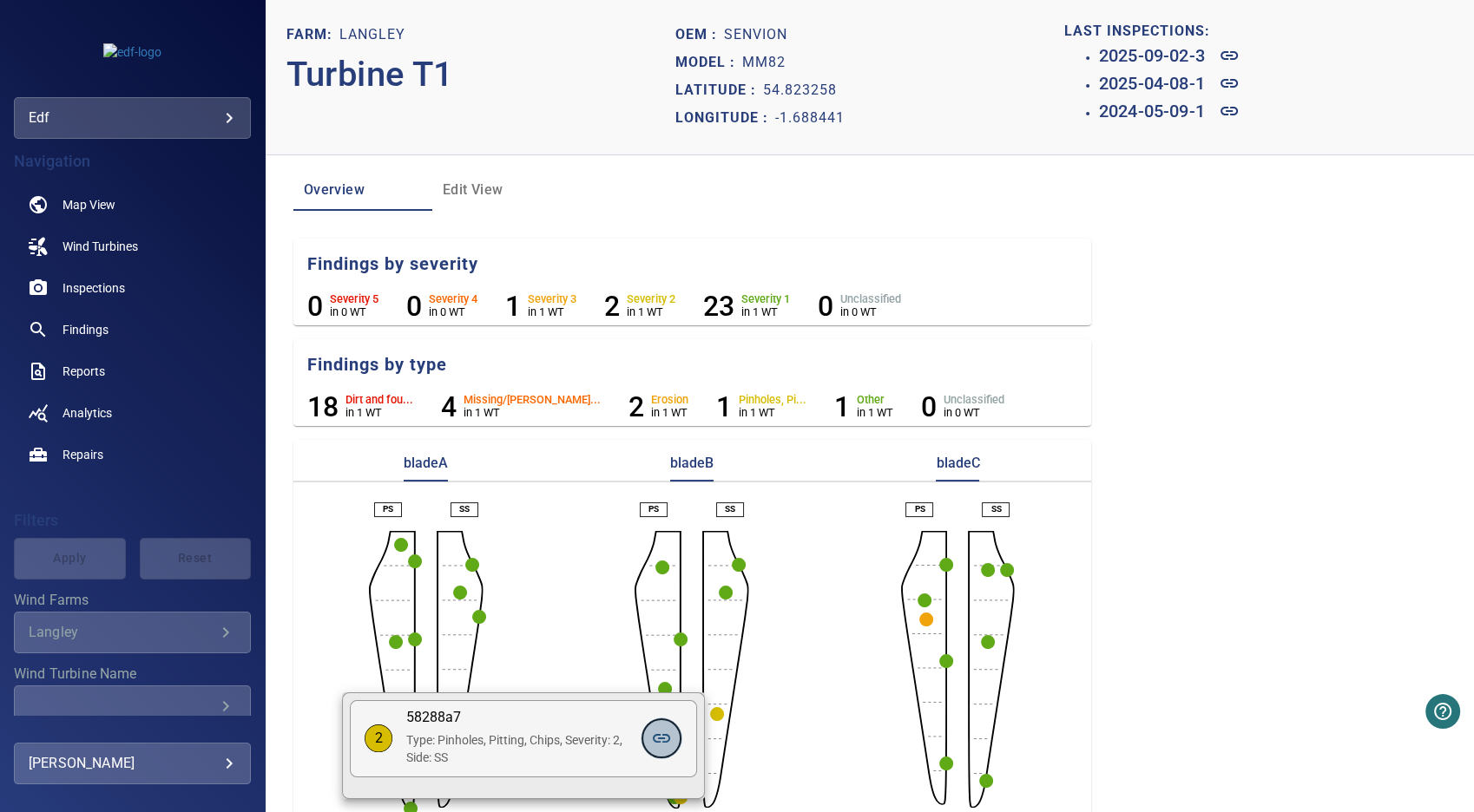
click at [670, 732] on icon at bounding box center [661, 738] width 21 height 21
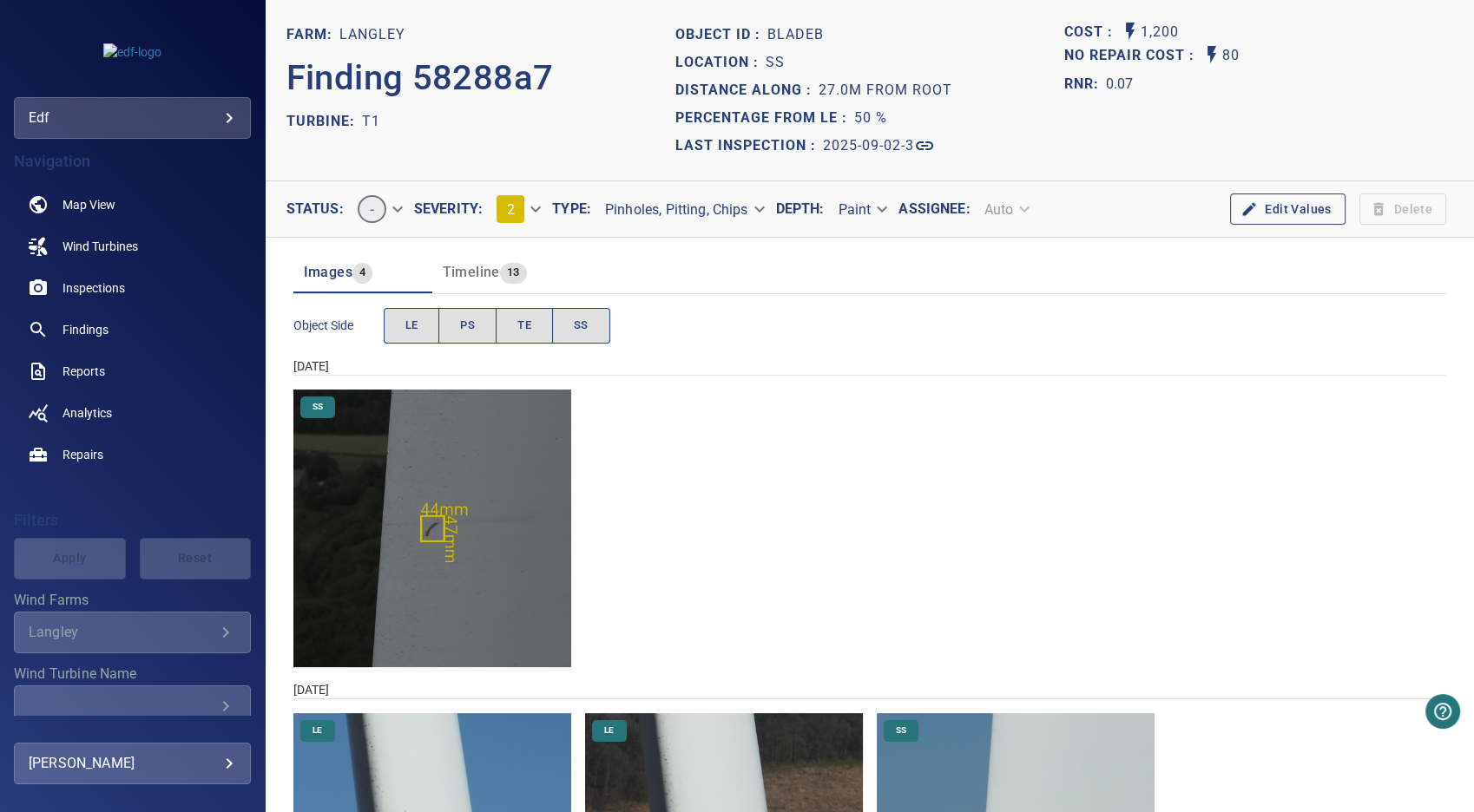
click at [500, 272] on span "13" at bounding box center [513, 272] width 27 height 20
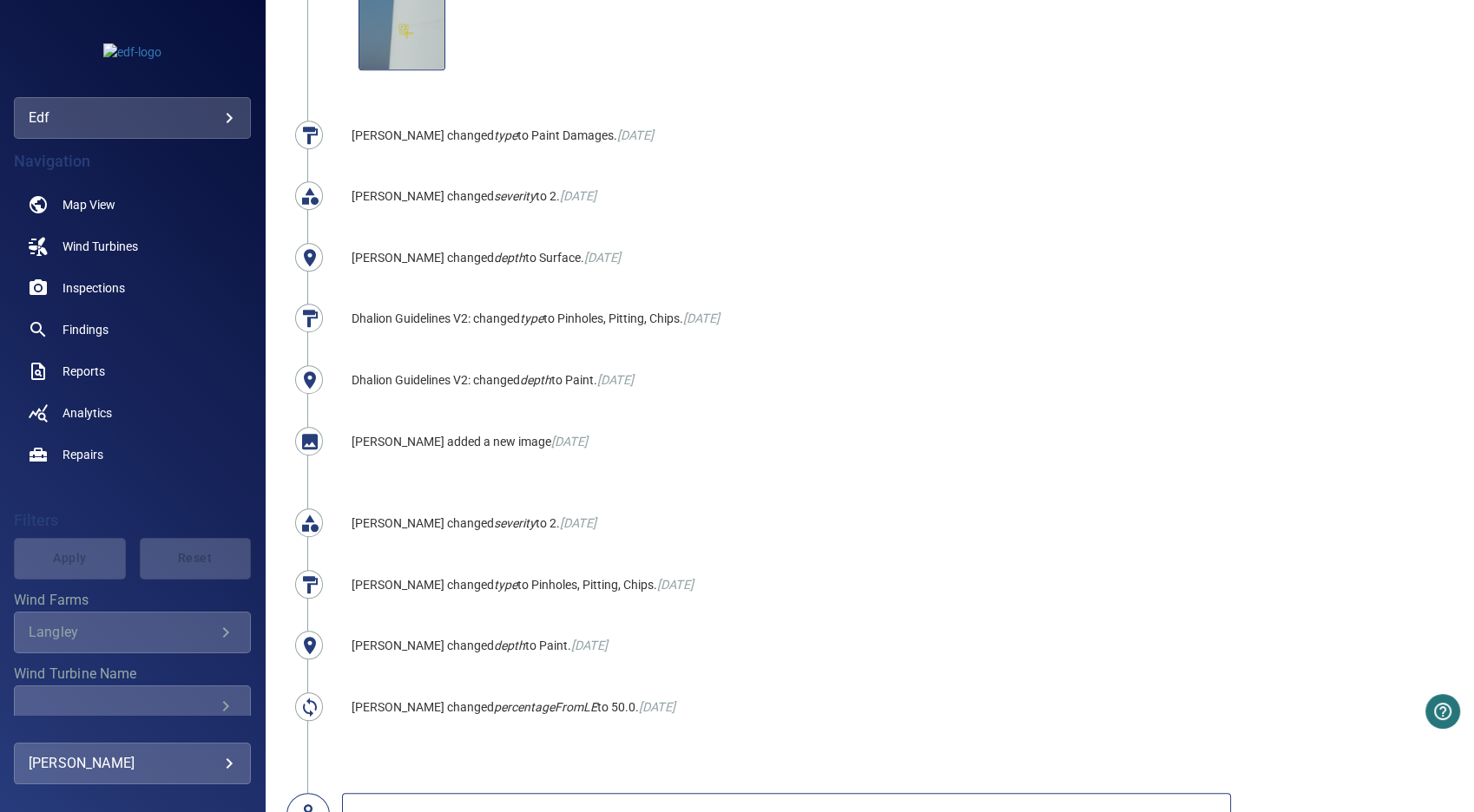
scroll to position [945, 0]
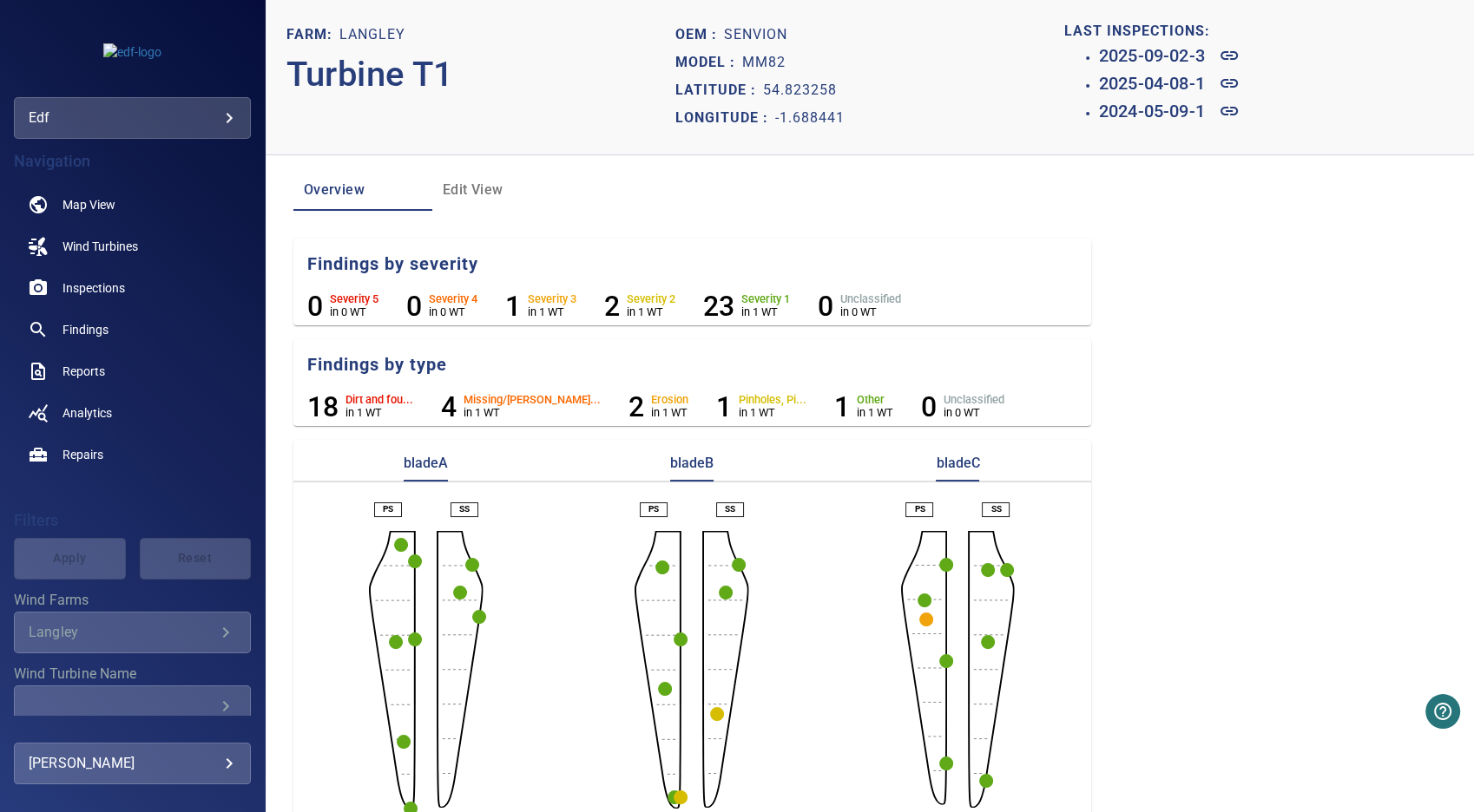
click at [940, 562] on circle "button" at bounding box center [946, 564] width 14 height 14
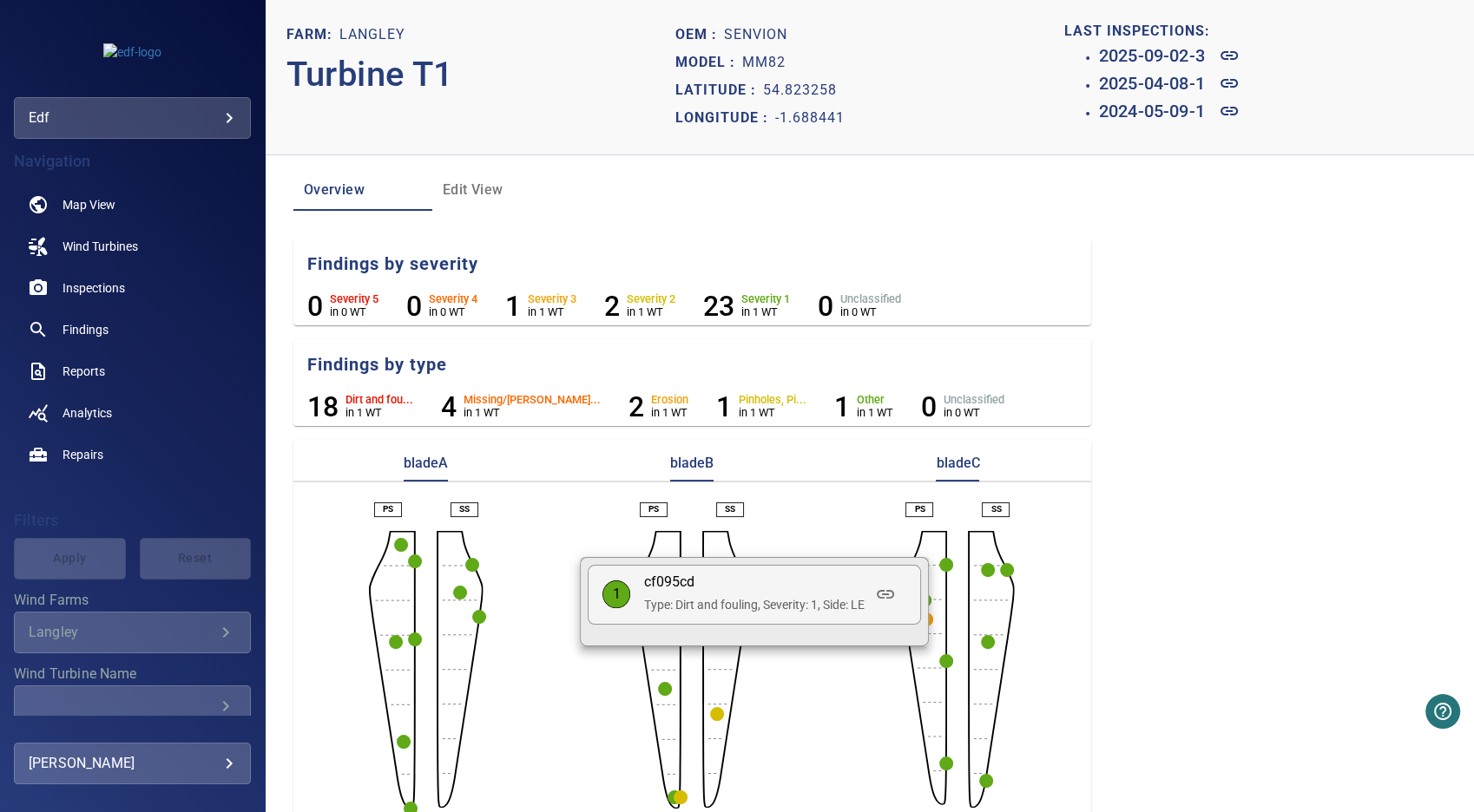
click at [950, 593] on div at bounding box center [737, 406] width 1474 height 812
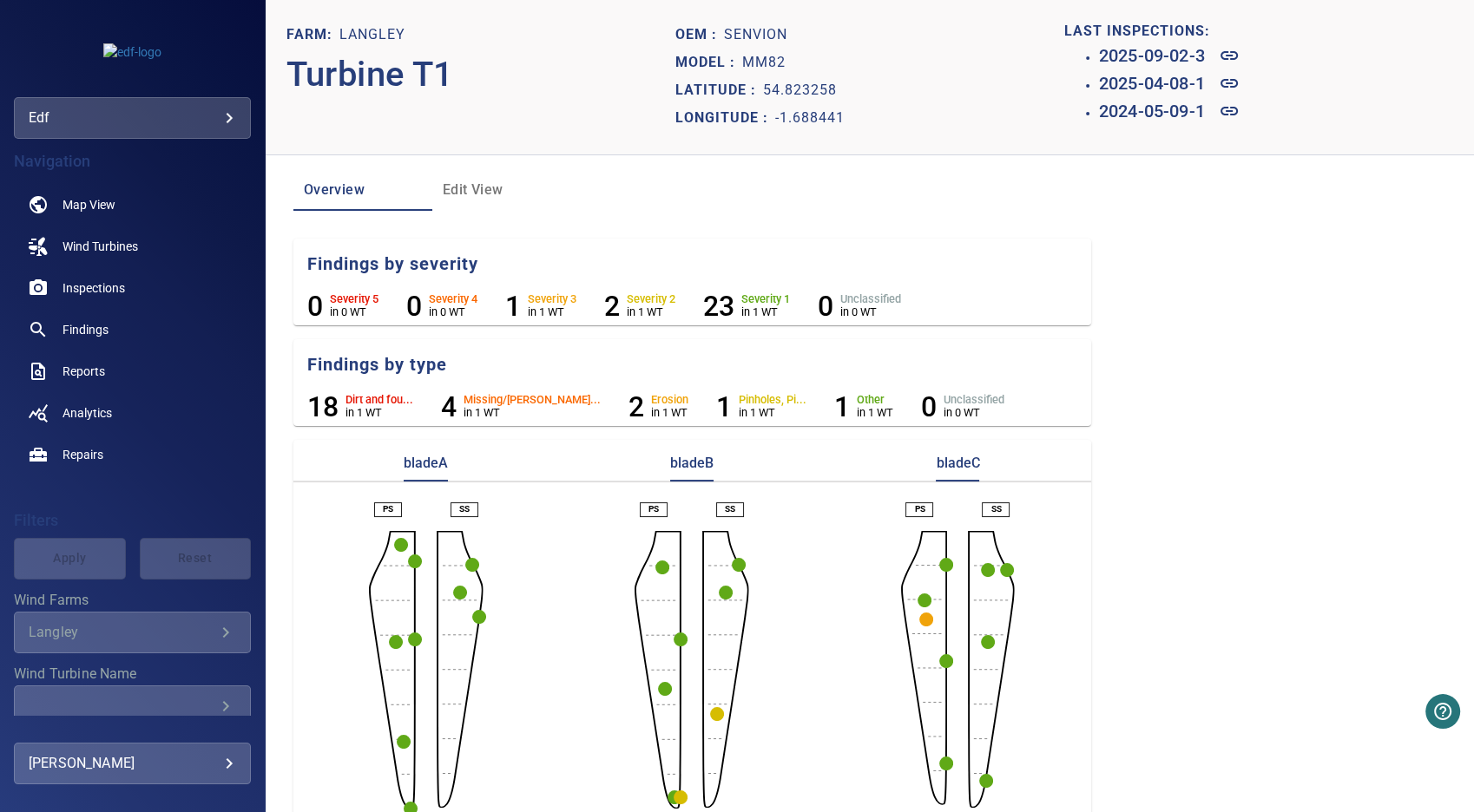
click at [918, 599] on circle "button" at bounding box center [924, 599] width 14 height 14
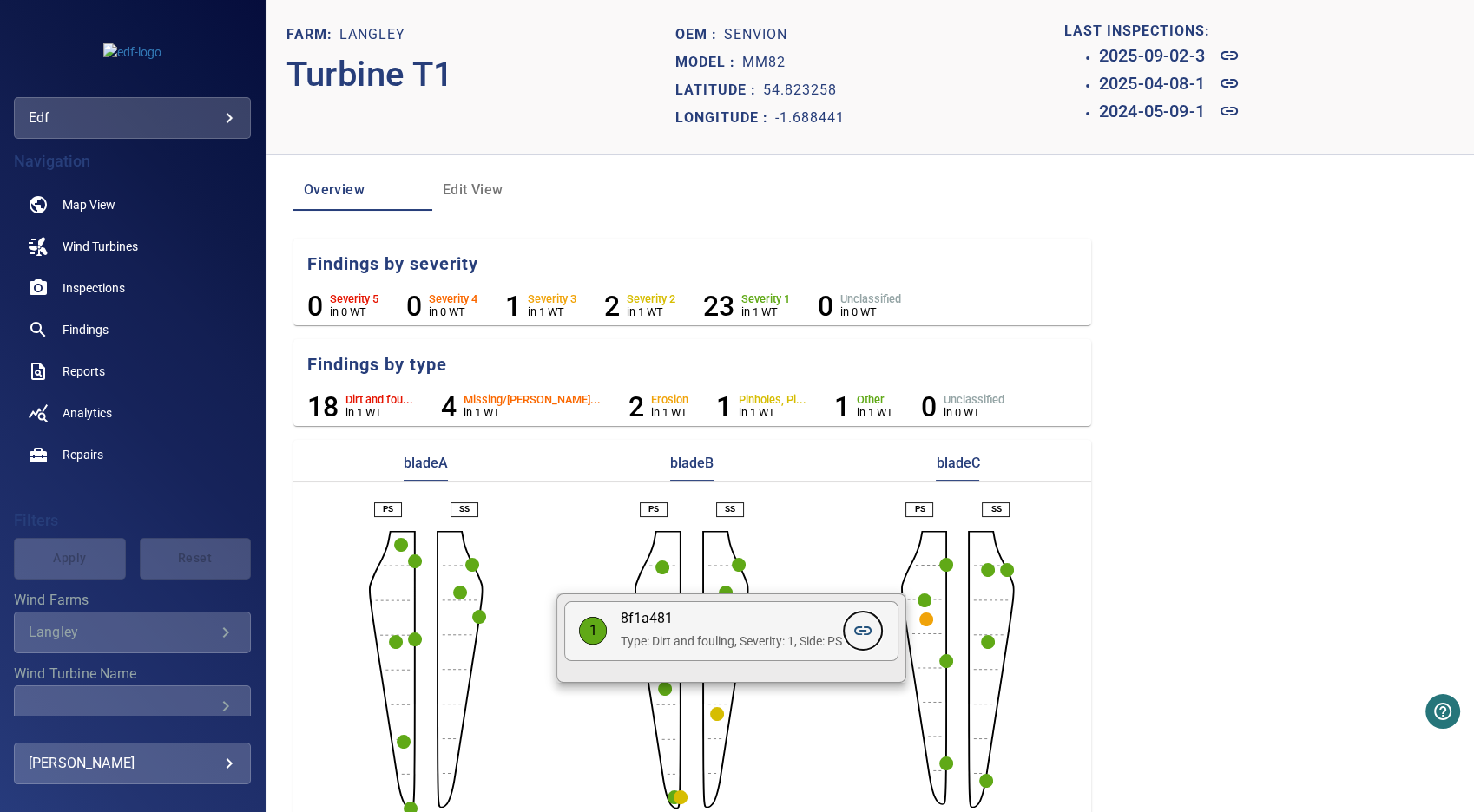
click at [870, 624] on icon at bounding box center [862, 630] width 21 height 21
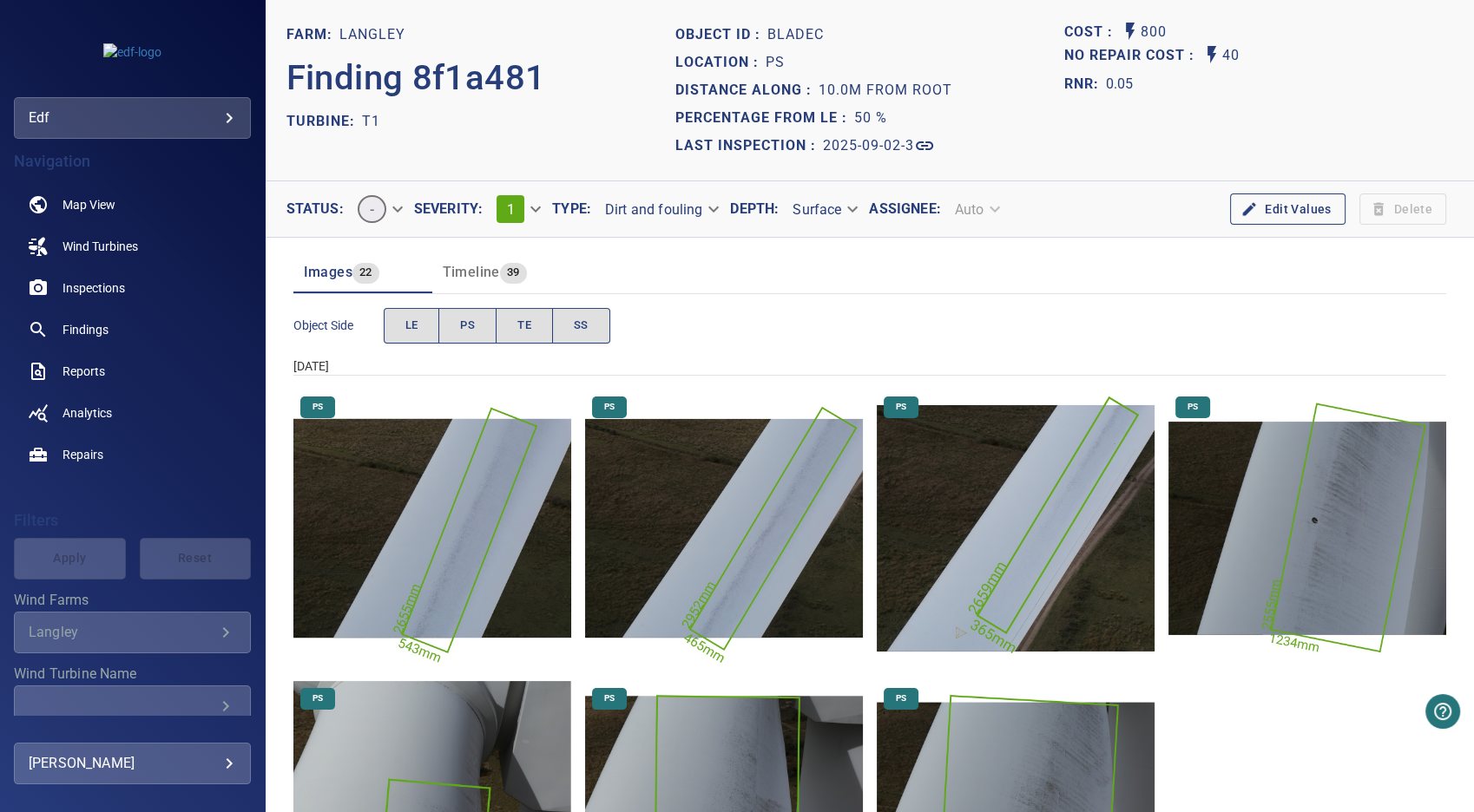
click at [742, 558] on img "Langley/T1/2025-09-02-3/2025-09-02-2/image26wp29.jpg" at bounding box center [724, 529] width 278 height 278
click at [1322, 520] on img "Langley/T1/2025-09-02-3/2025-09-02-2/image32wp35.jpg" at bounding box center [1308, 529] width 278 height 278
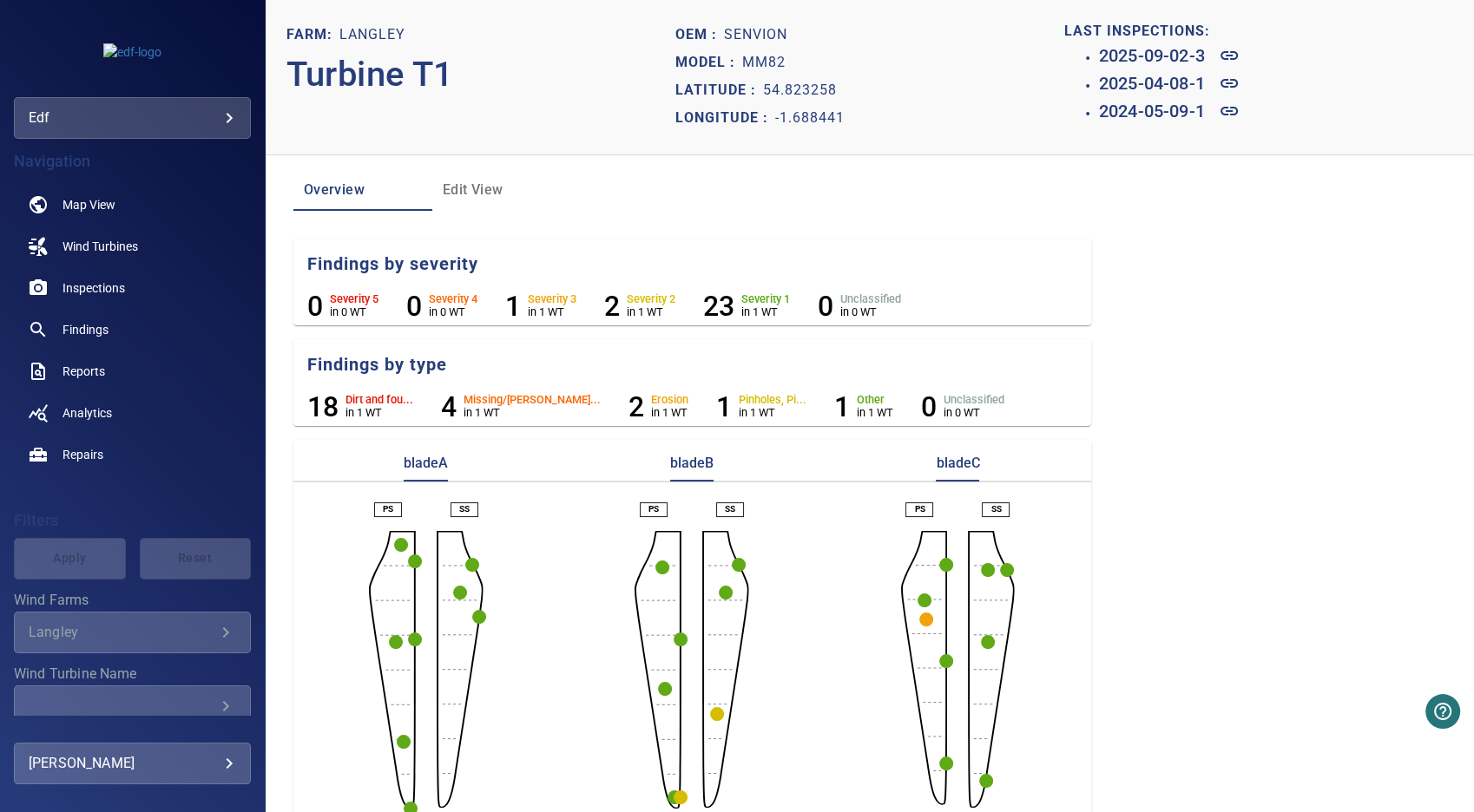
click at [920, 619] on circle "button" at bounding box center [926, 619] width 14 height 14
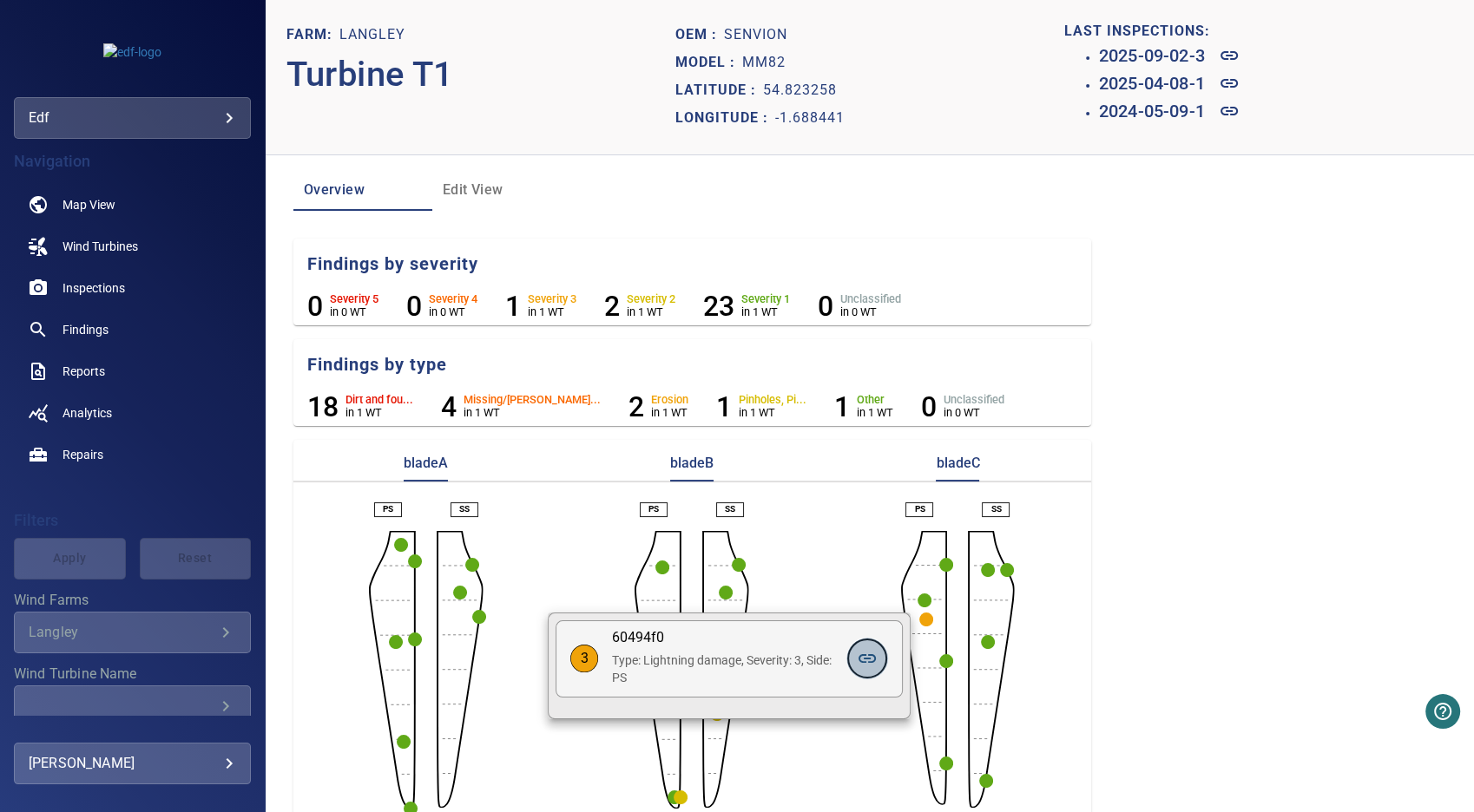
click at [867, 662] on icon at bounding box center [867, 659] width 21 height 21
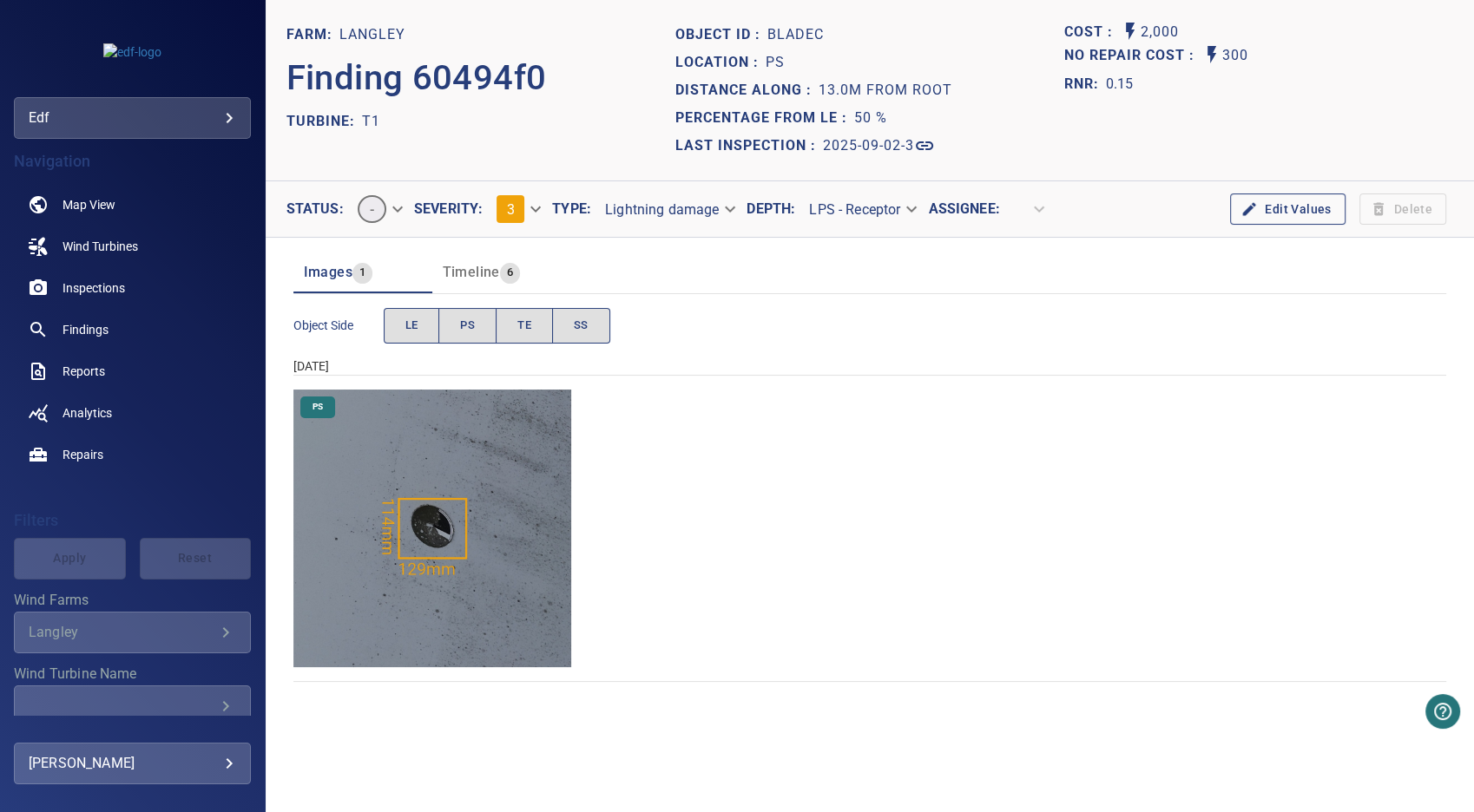
click at [432, 533] on img "Langley/T1/2025-09-02-3/2025-09-02-2/image32wp35.jpg" at bounding box center [433, 529] width 278 height 278
click at [473, 274] on span "Timeline" at bounding box center [471, 272] width 57 height 16
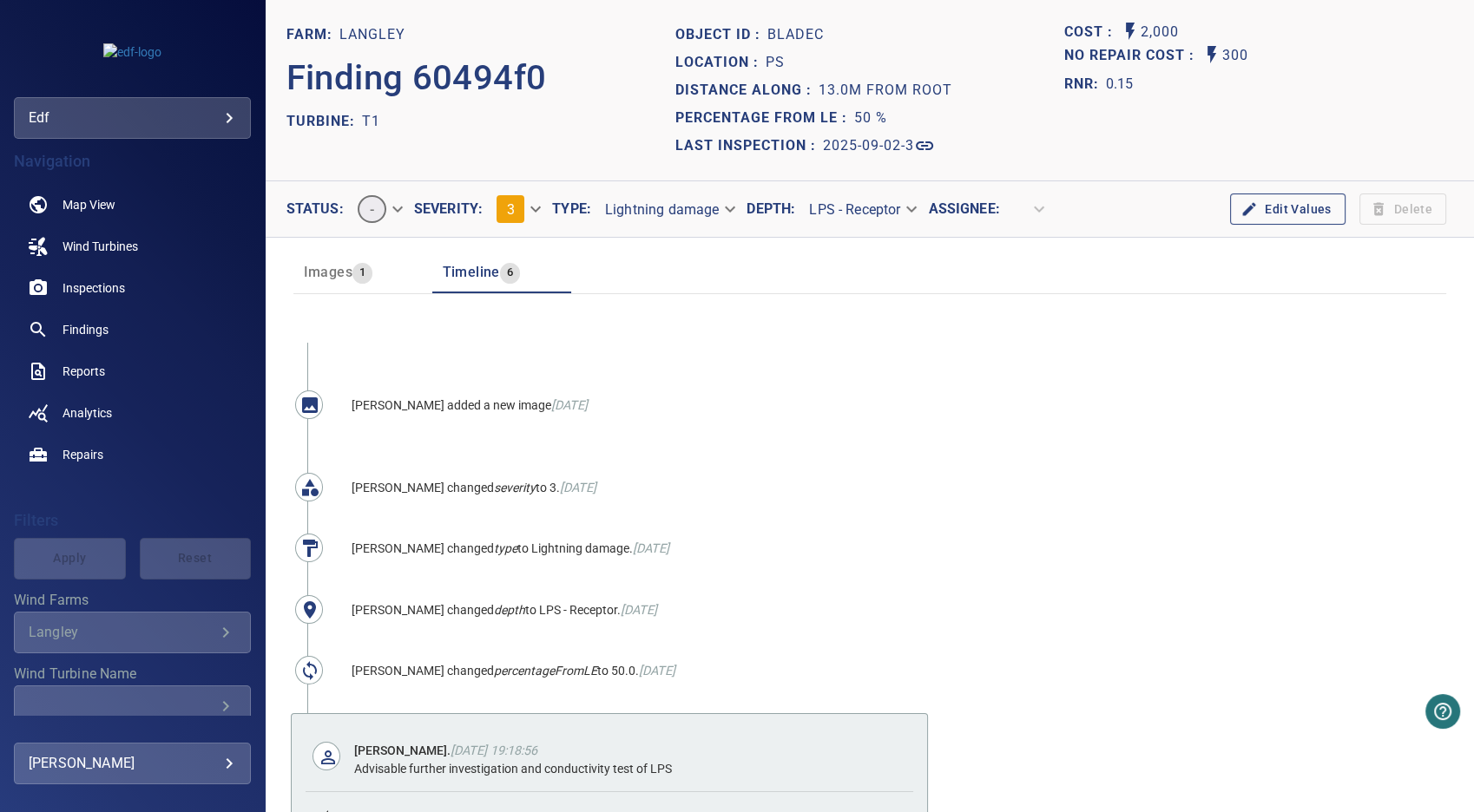
scroll to position [251, 0]
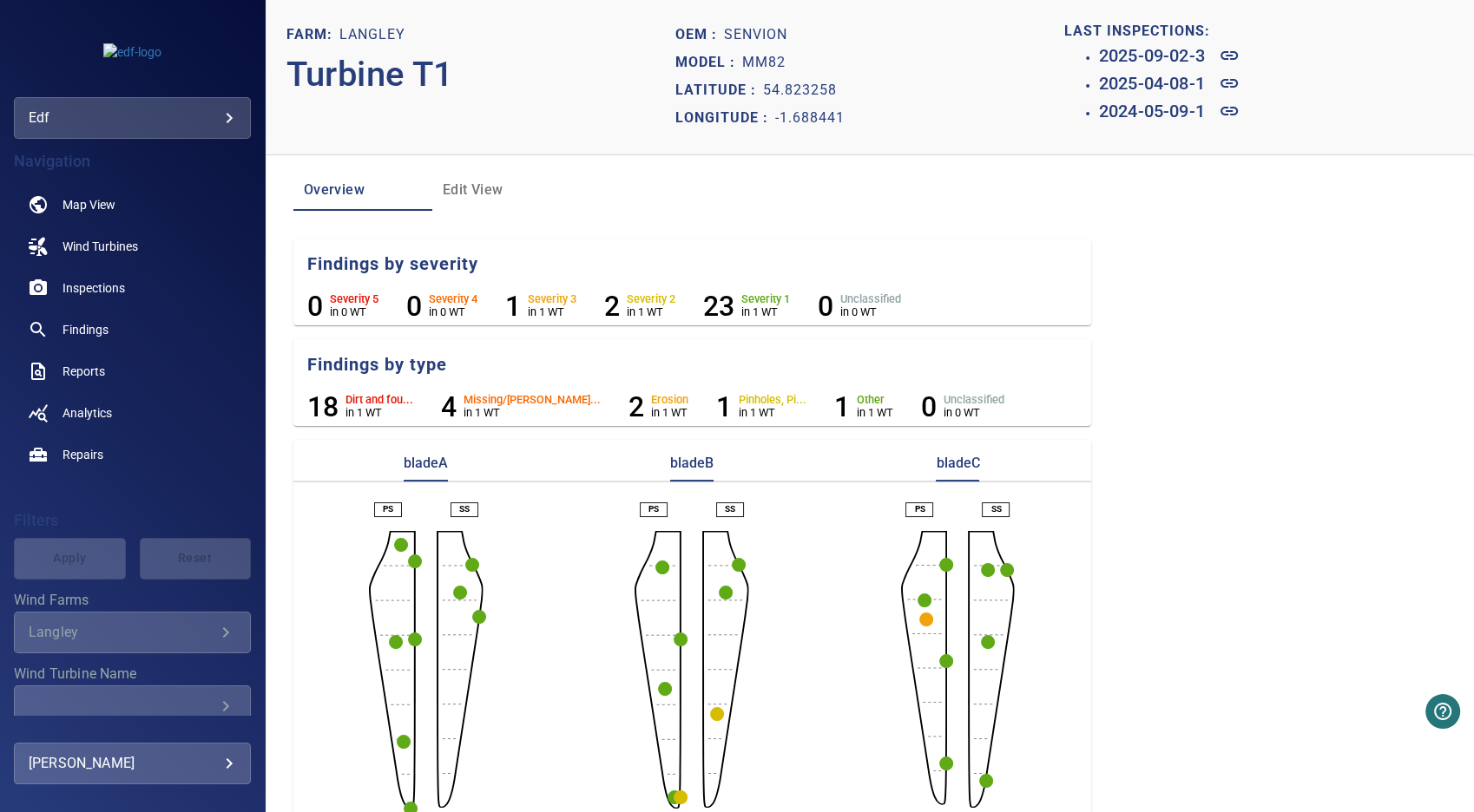
click at [922, 618] on circle "button" at bounding box center [926, 619] width 14 height 14
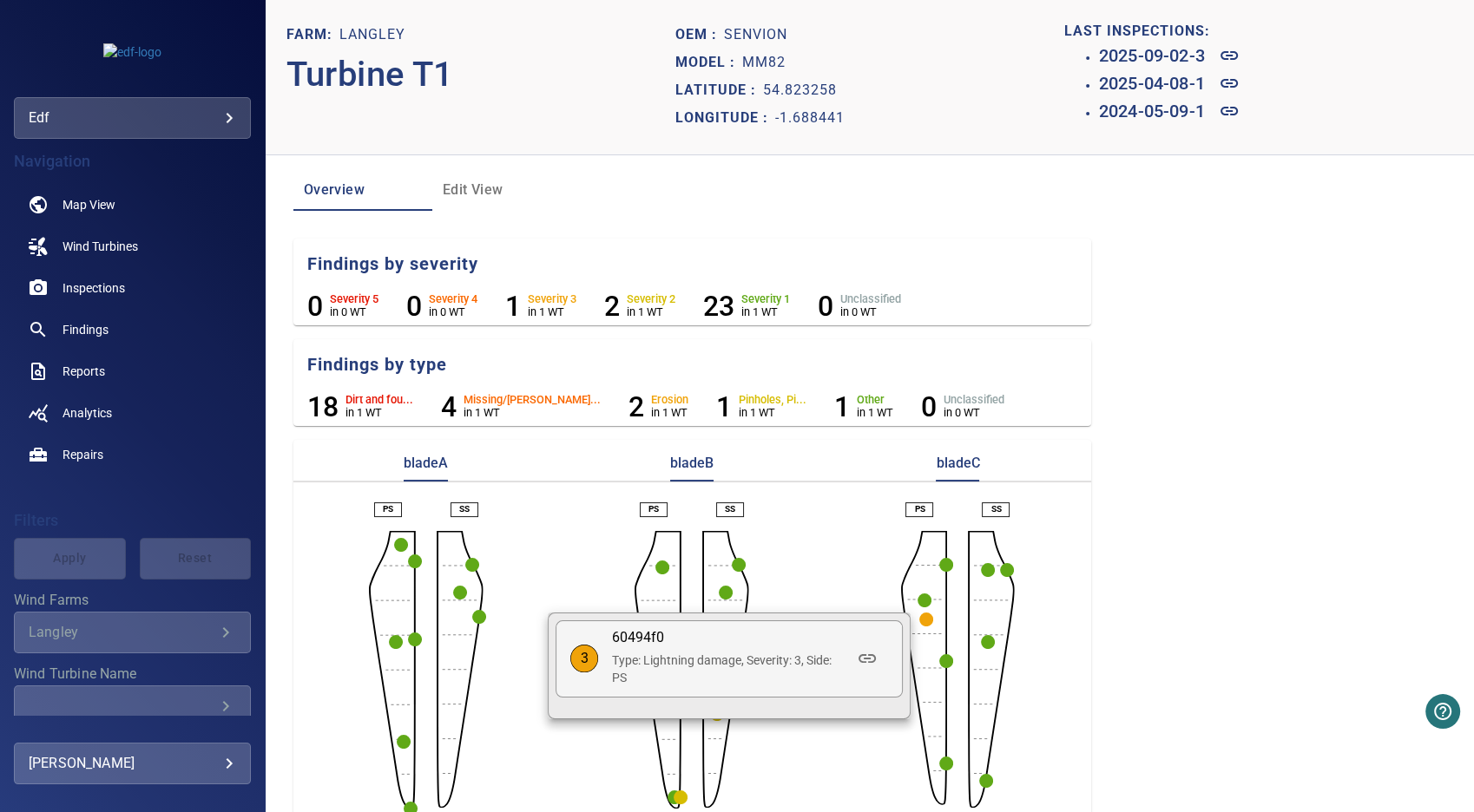
click at [938, 663] on div at bounding box center [737, 406] width 1474 height 812
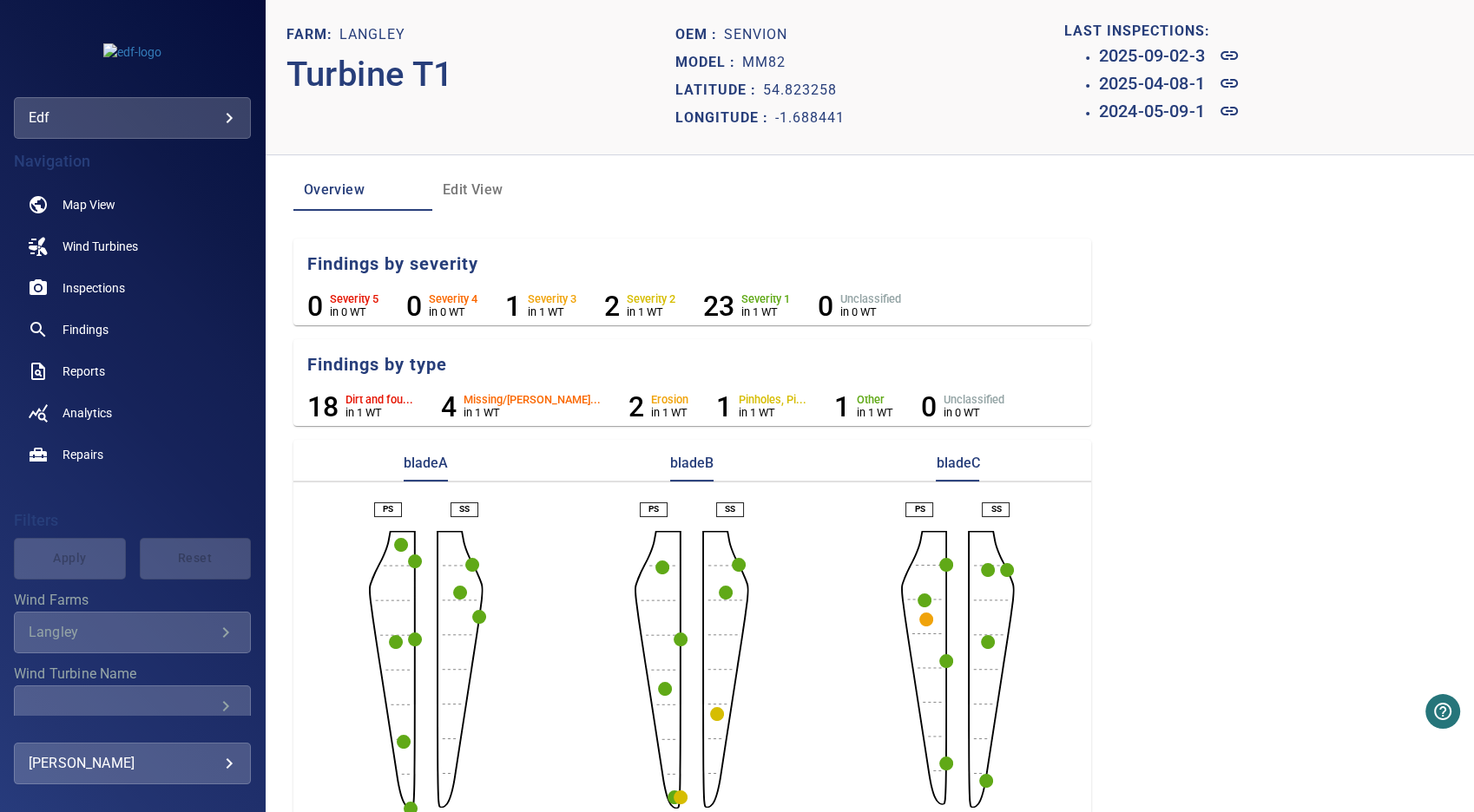
click at [940, 663] on circle "button" at bounding box center [946, 660] width 14 height 14
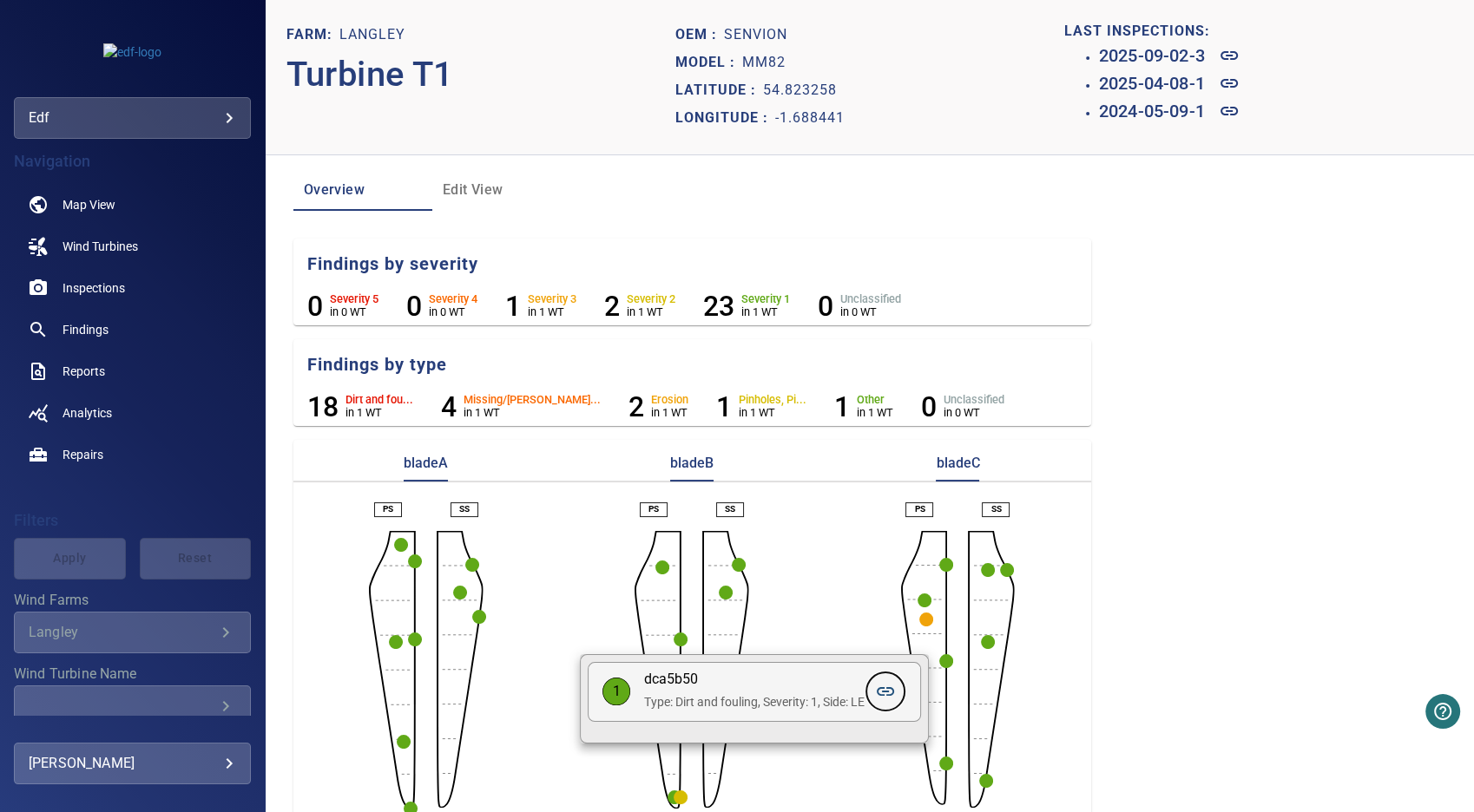
click at [886, 690] on icon at bounding box center [885, 691] width 17 height 9
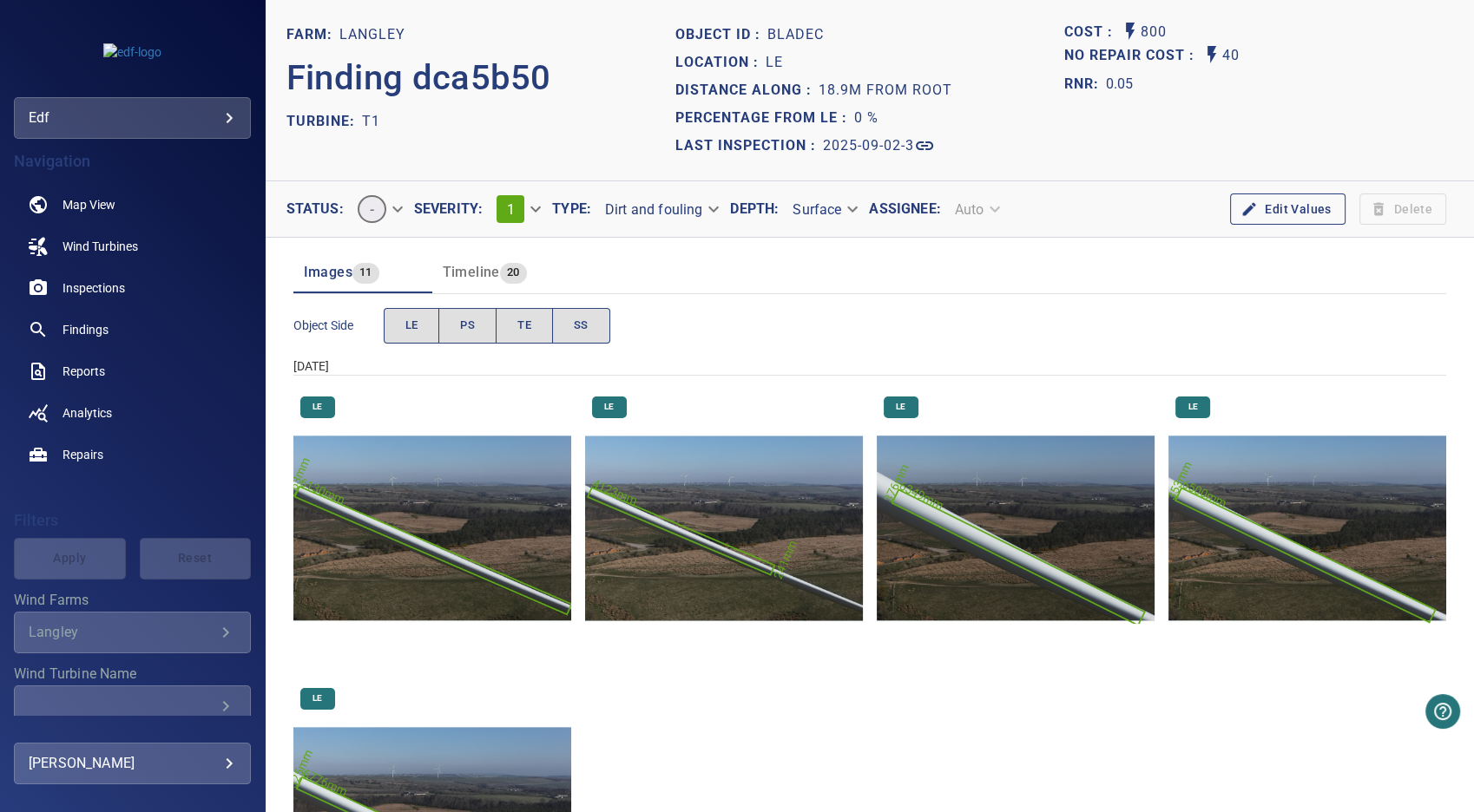
click at [442, 559] on img "Langley/T1/2025-04-08-1/2025-04-08-1/image9wp11.jpg" at bounding box center [433, 529] width 278 height 278
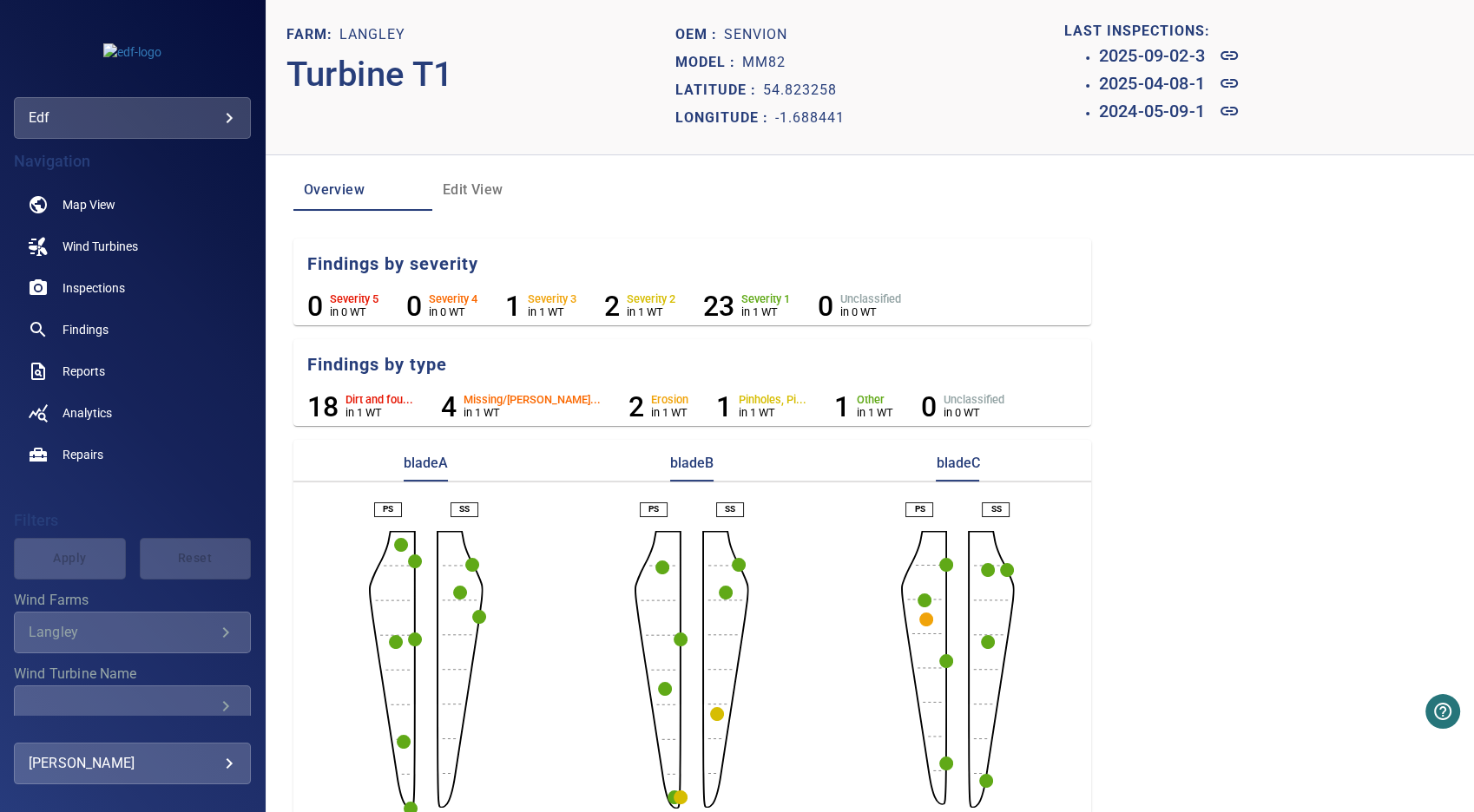
click at [940, 765] on circle "button" at bounding box center [946, 763] width 14 height 14
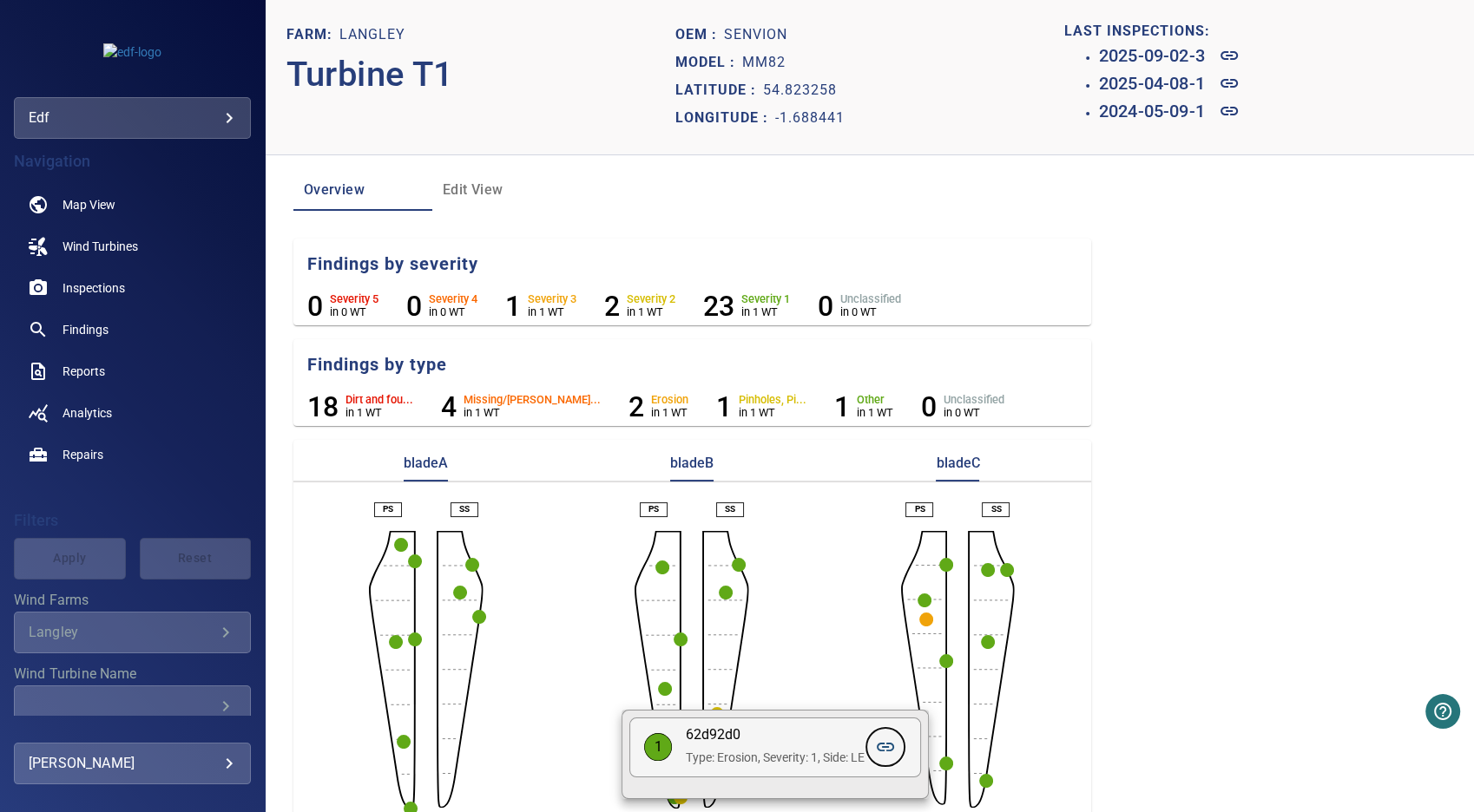
click at [892, 745] on icon at bounding box center [885, 747] width 21 height 21
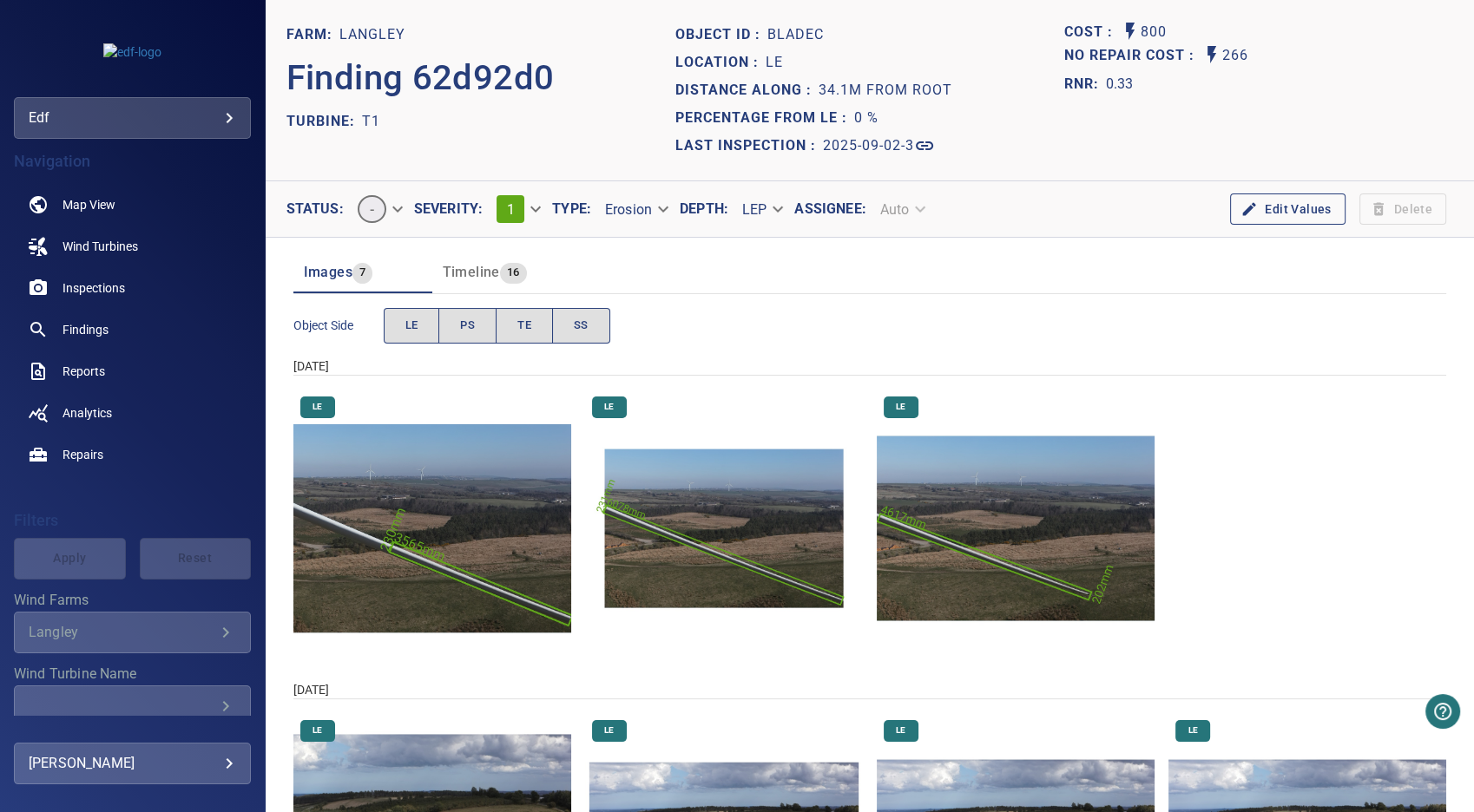
click at [460, 572] on img "Langley/T1/2025-04-08-1/2025-04-08-1/image11wp13.jpg" at bounding box center [433, 529] width 278 height 278
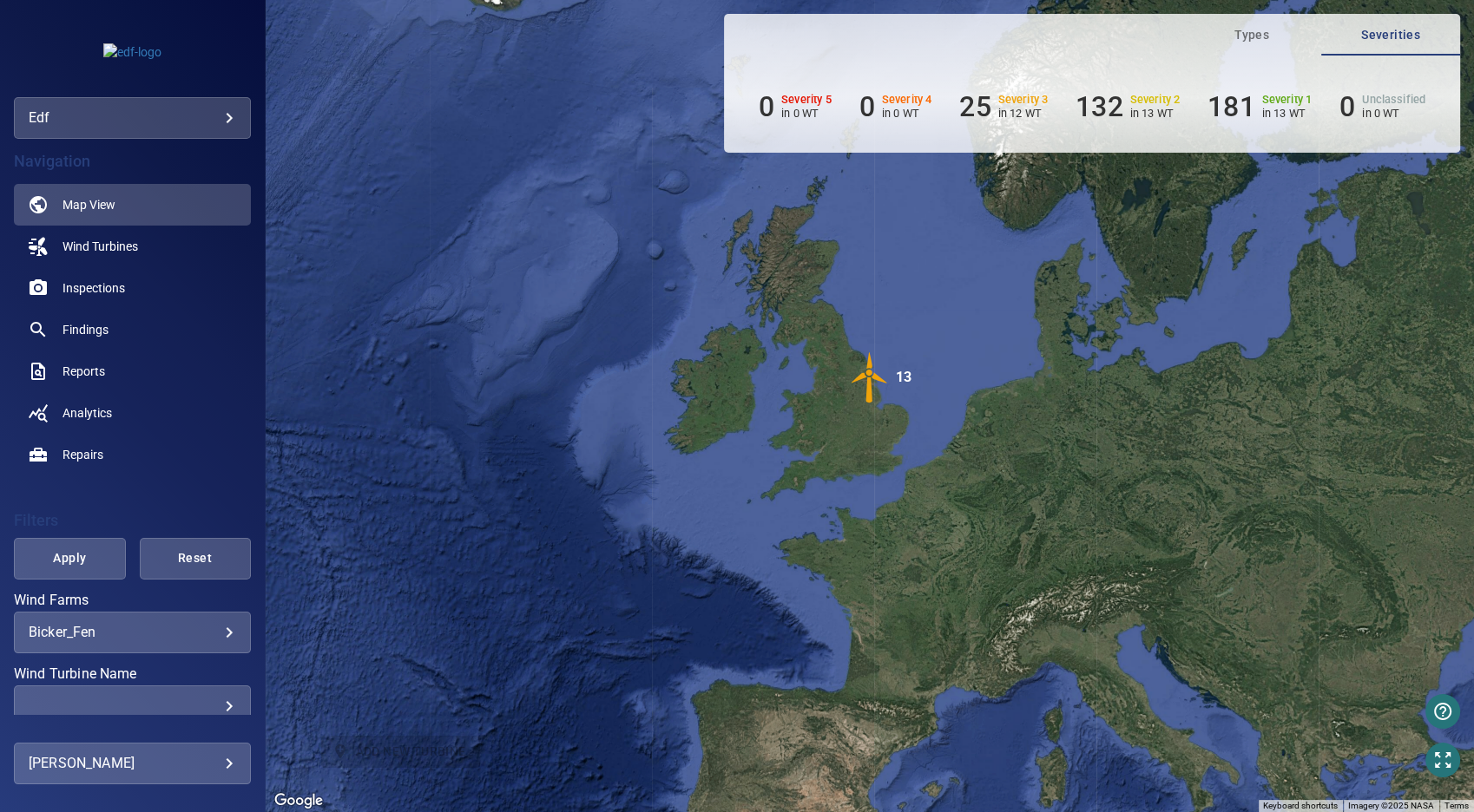
click at [214, 641] on div "**********" at bounding box center [132, 632] width 237 height 42
click at [209, 628] on body "**********" at bounding box center [737, 406] width 1474 height 812
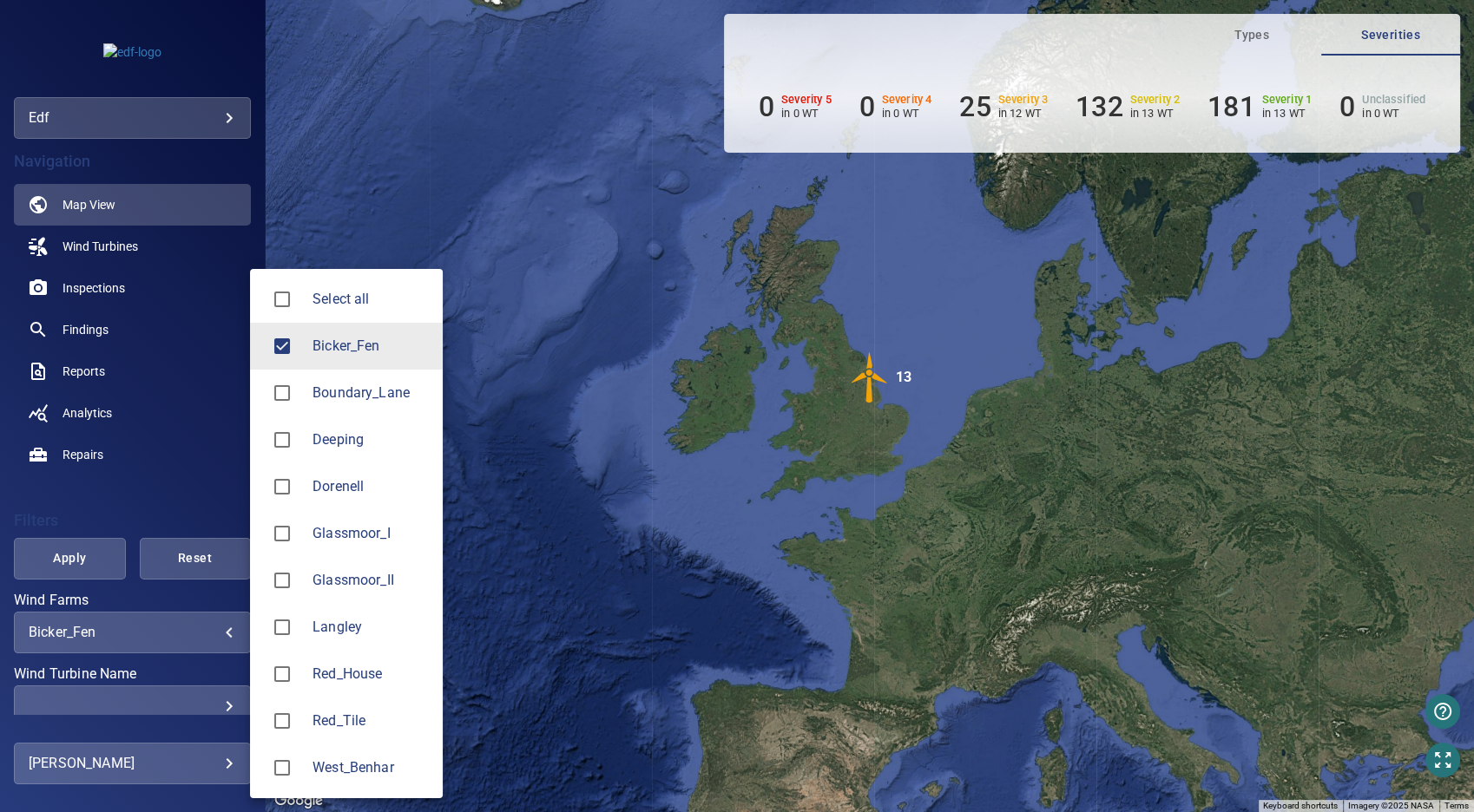
click at [370, 343] on span "Bicker_Fen" at bounding box center [371, 346] width 116 height 21
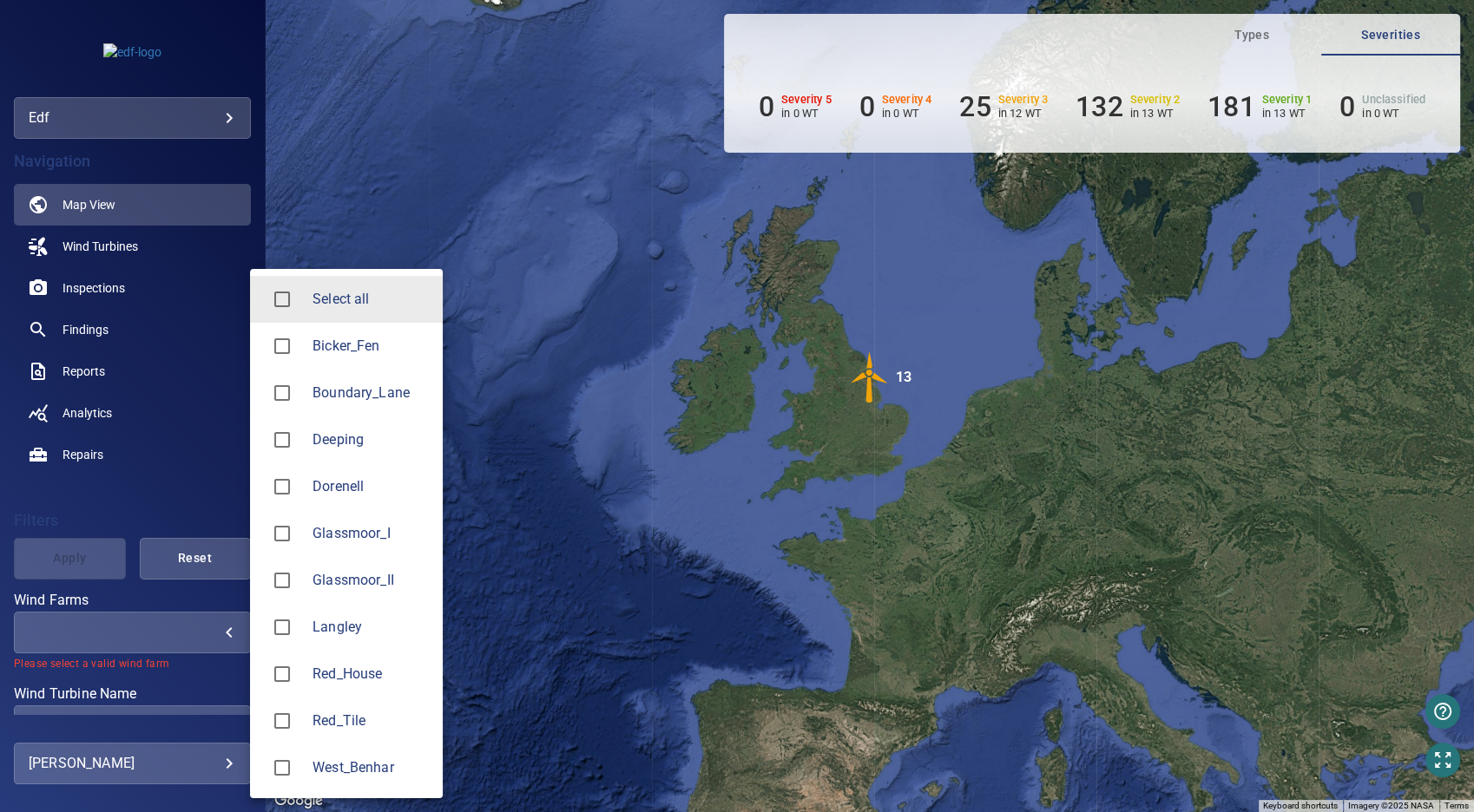
click at [371, 625] on span "Langley" at bounding box center [371, 627] width 116 height 21
type input "*******"
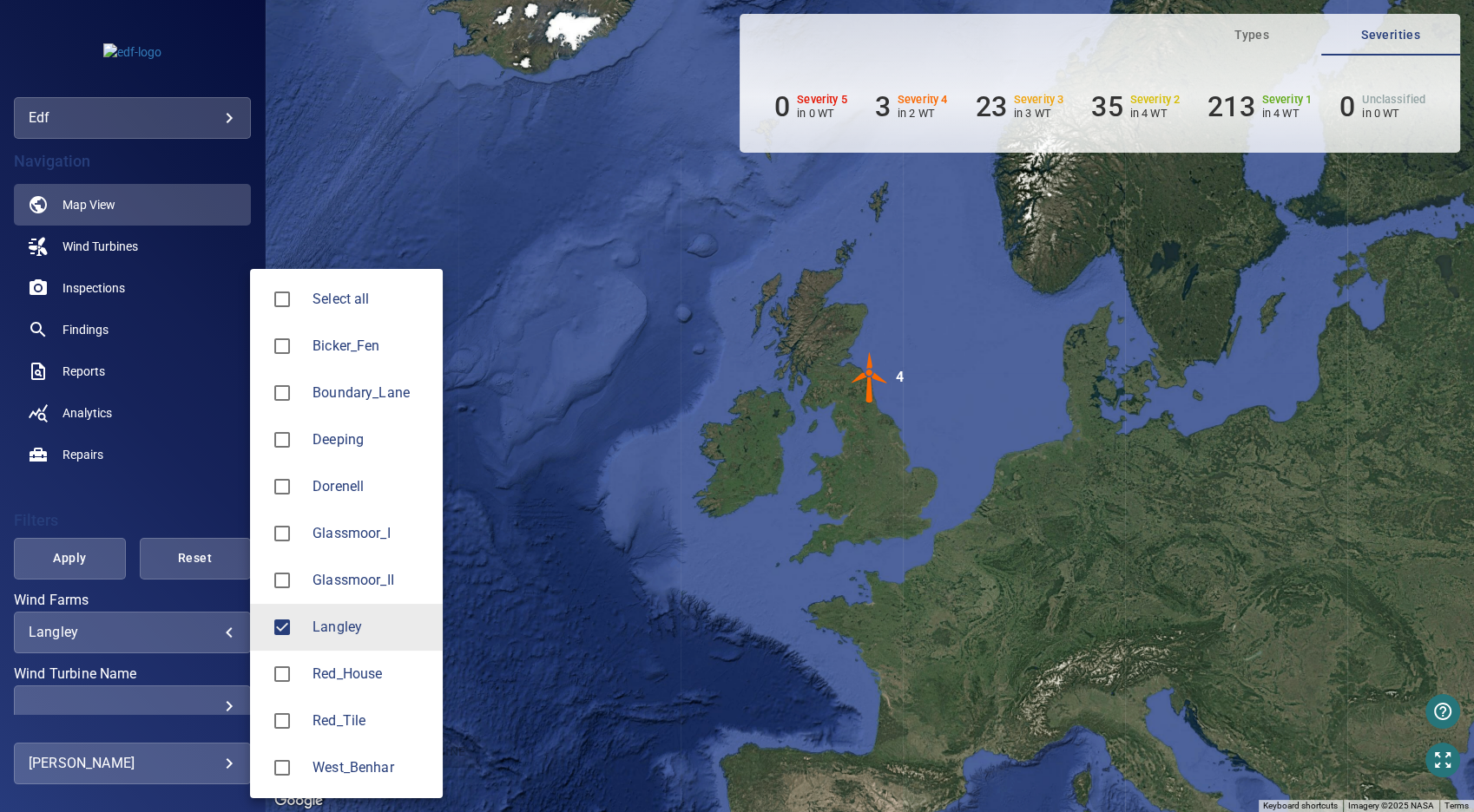
click at [95, 556] on div at bounding box center [737, 406] width 1474 height 812
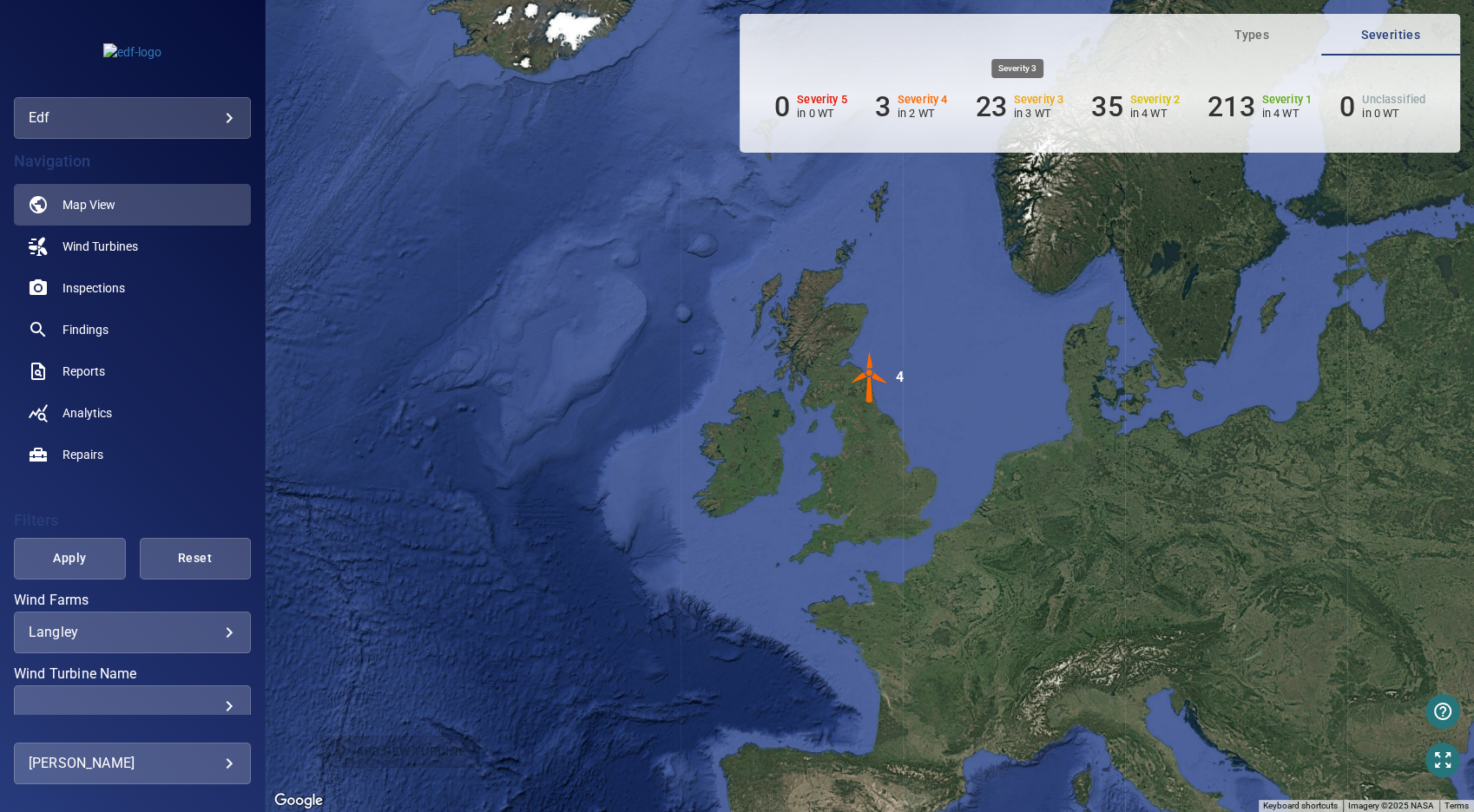
click at [985, 104] on h6 "23" at bounding box center [991, 106] width 31 height 33
click at [998, 106] on h6 "23" at bounding box center [991, 106] width 31 height 33
click at [87, 331] on span "Findings" at bounding box center [85, 329] width 46 height 17
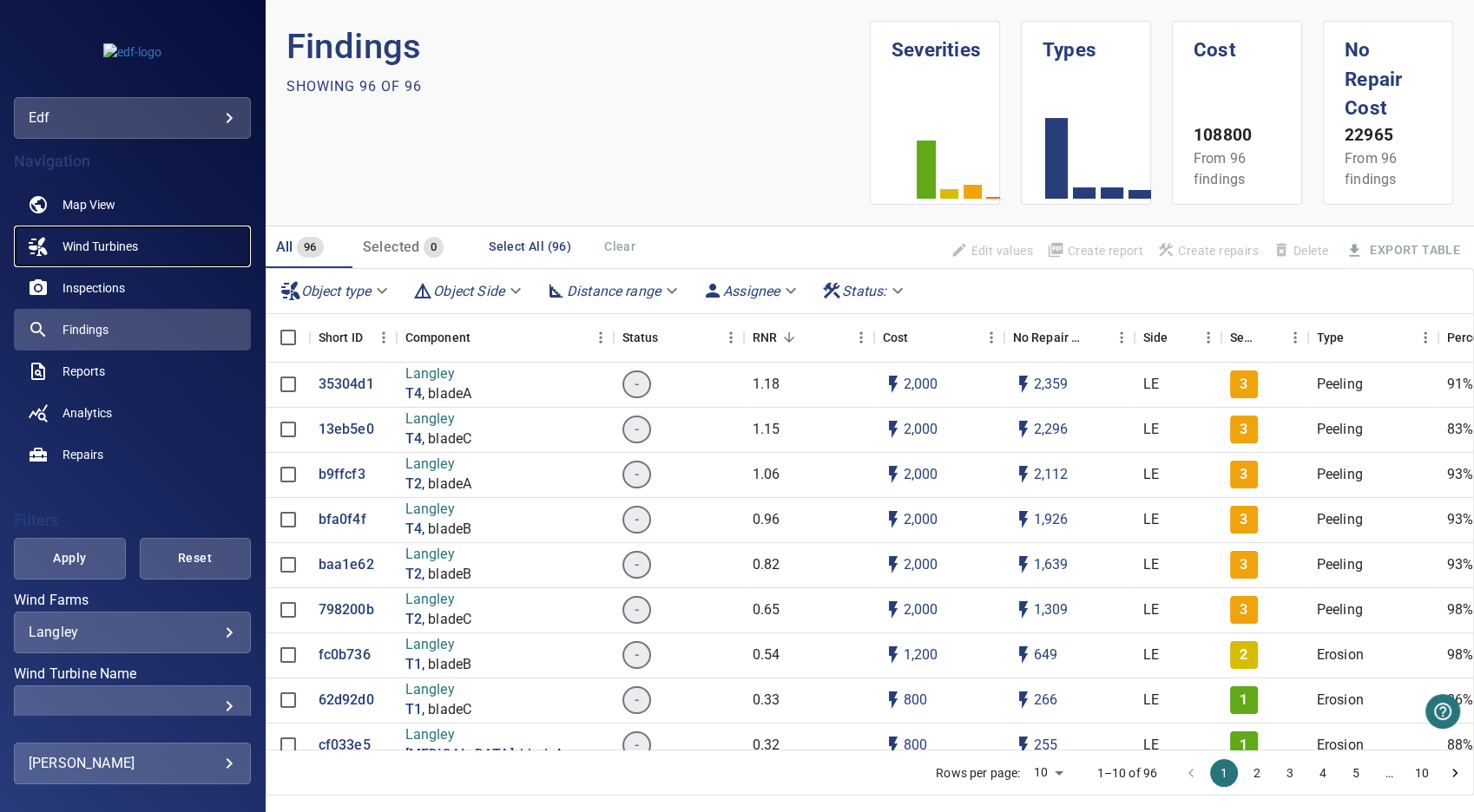
click at [117, 250] on span "Wind Turbines" at bounding box center [100, 246] width 75 height 17
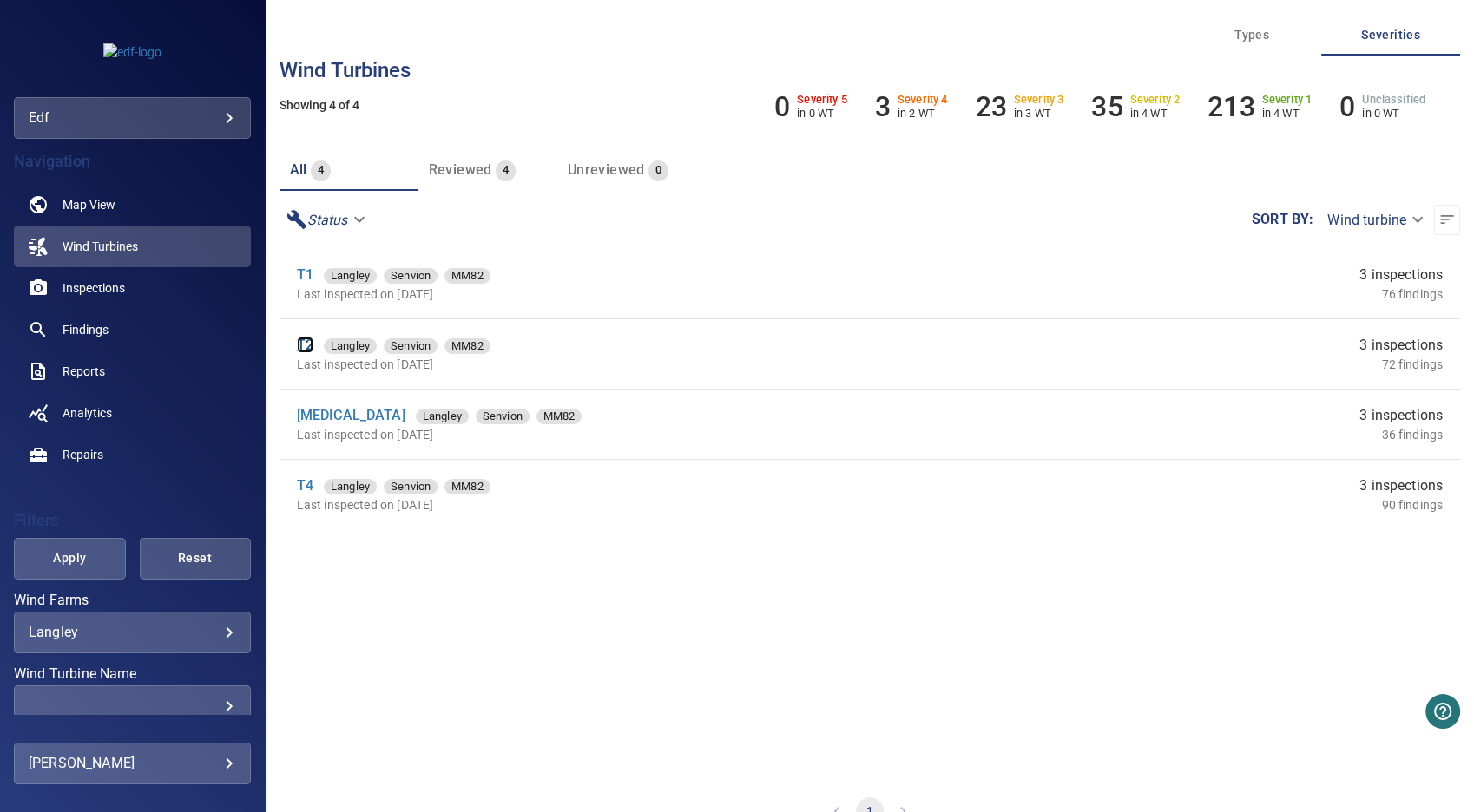
click at [304, 342] on link "T2" at bounding box center [305, 345] width 16 height 16
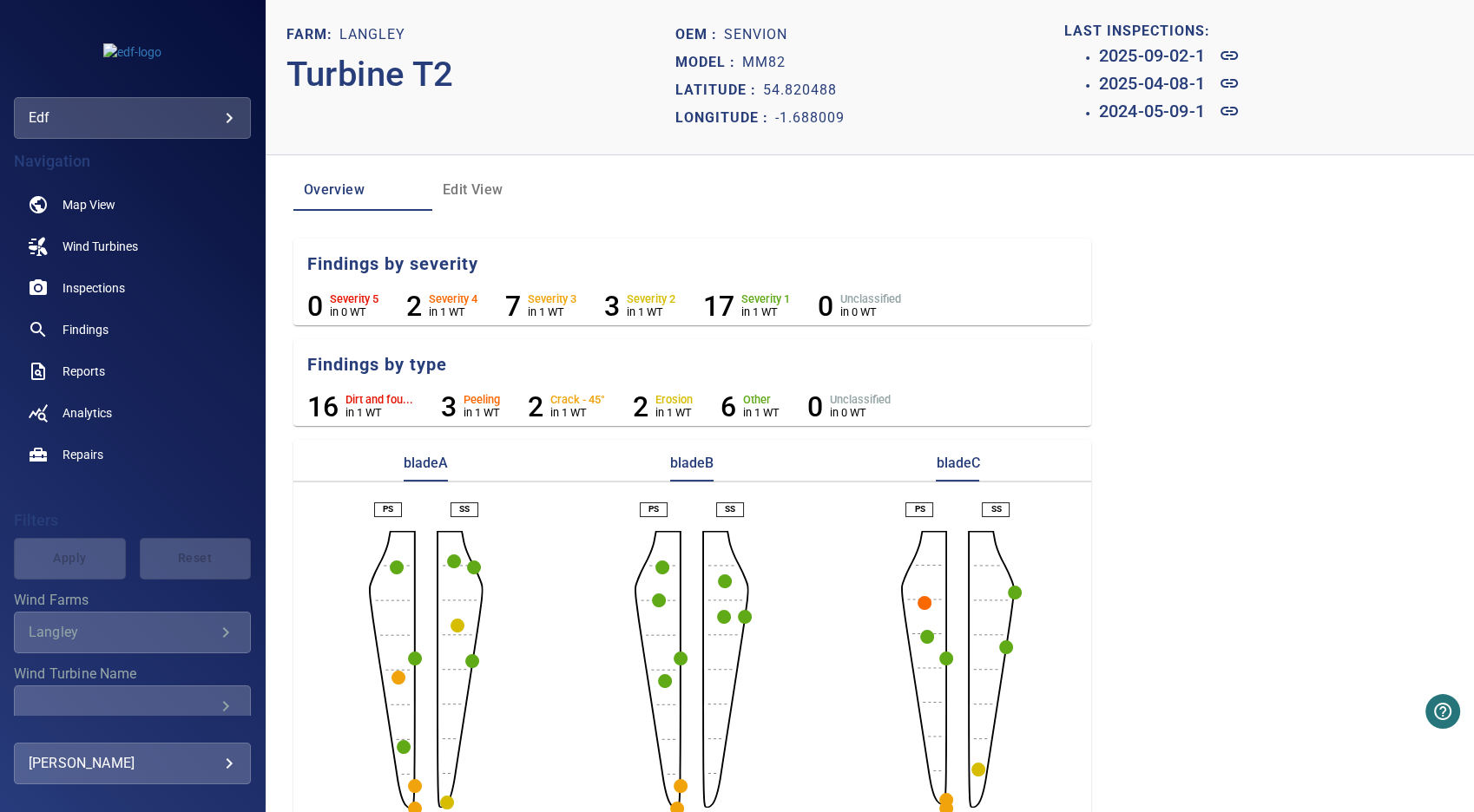
scroll to position [24, 0]
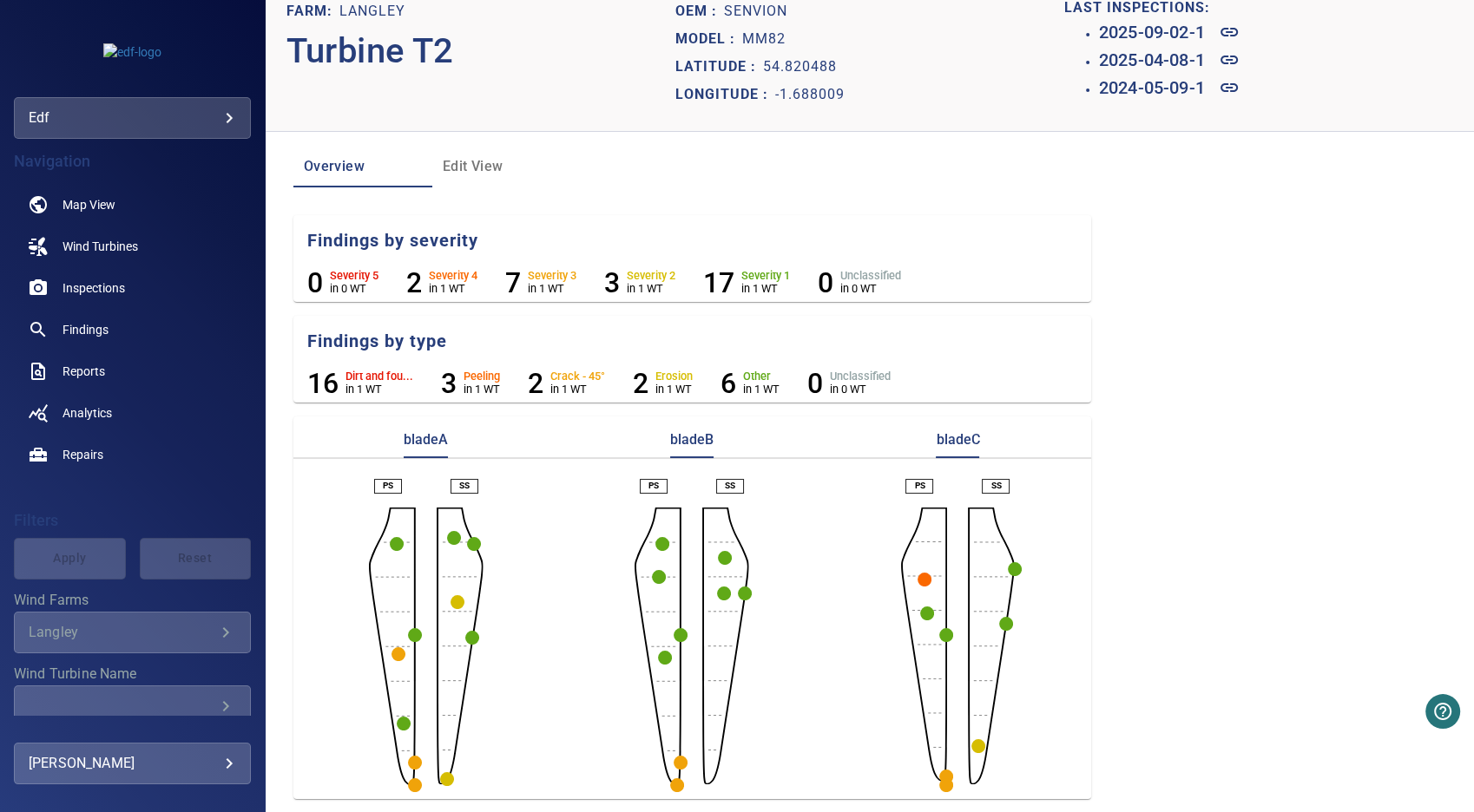
click at [410, 781] on circle "button" at bounding box center [414, 785] width 14 height 14
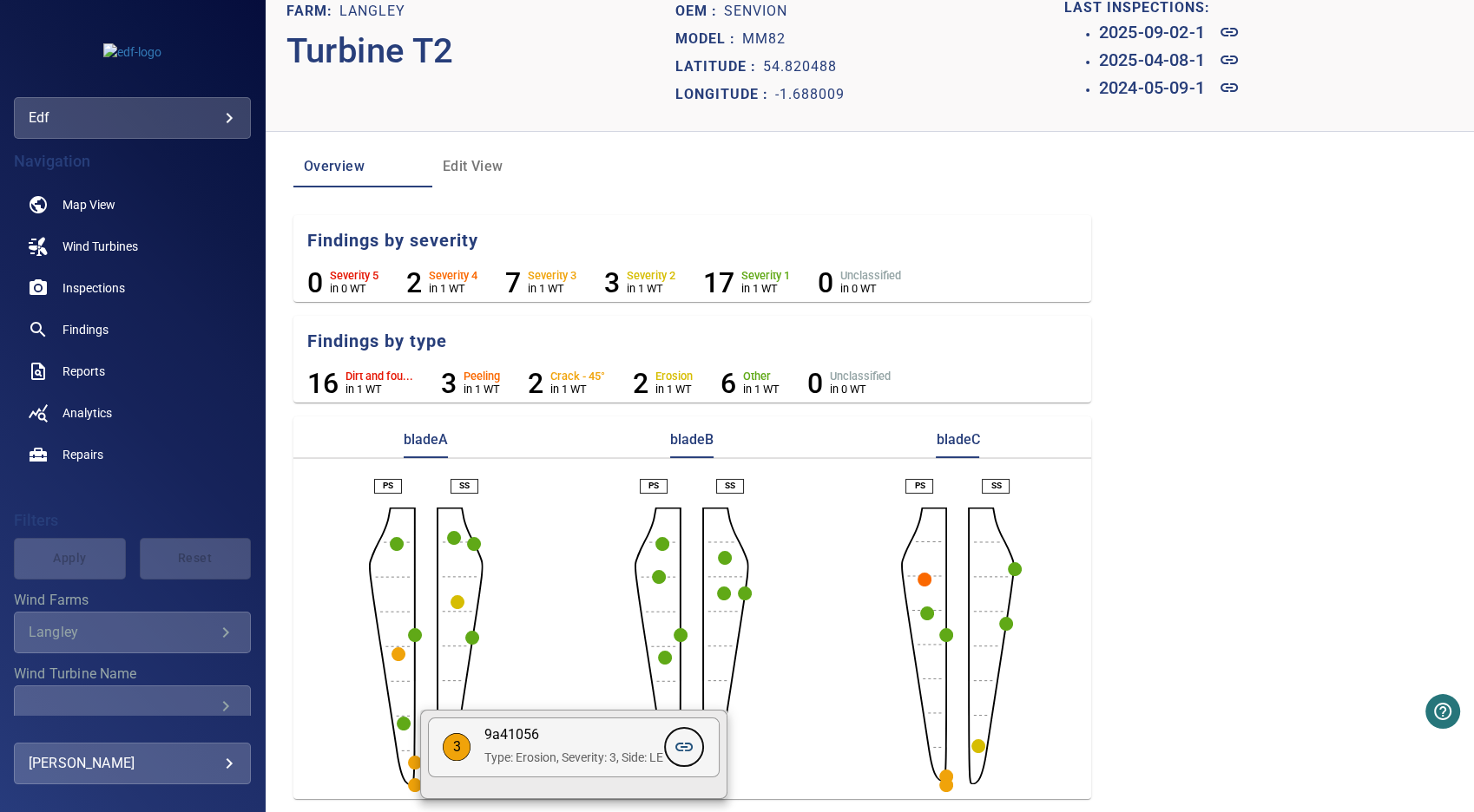
click at [687, 745] on icon at bounding box center [683, 747] width 21 height 21
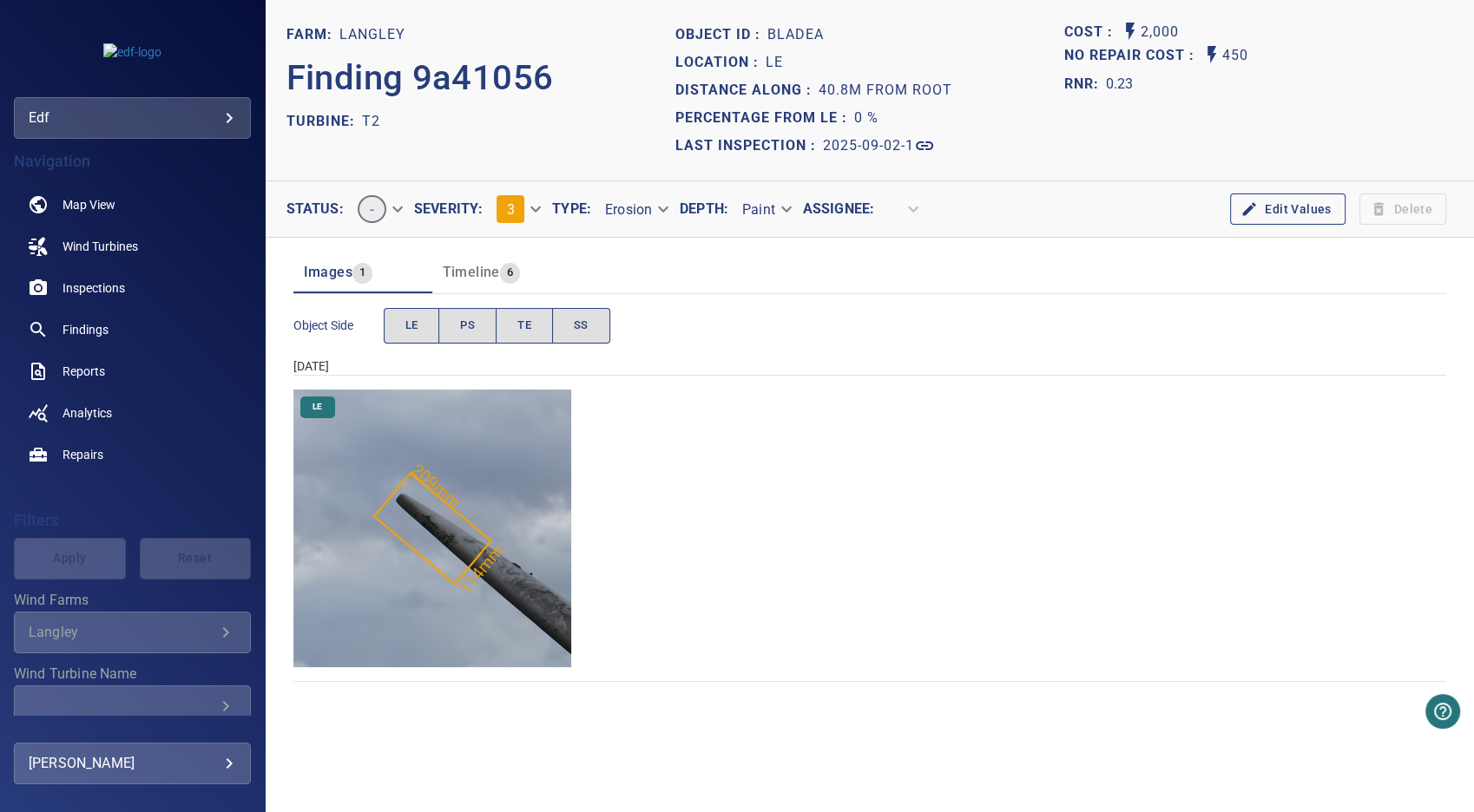
click at [443, 536] on img "Langley/T2/2025-09-02-1/2025-09-02-1/image169wp181.jpg" at bounding box center [433, 529] width 278 height 278
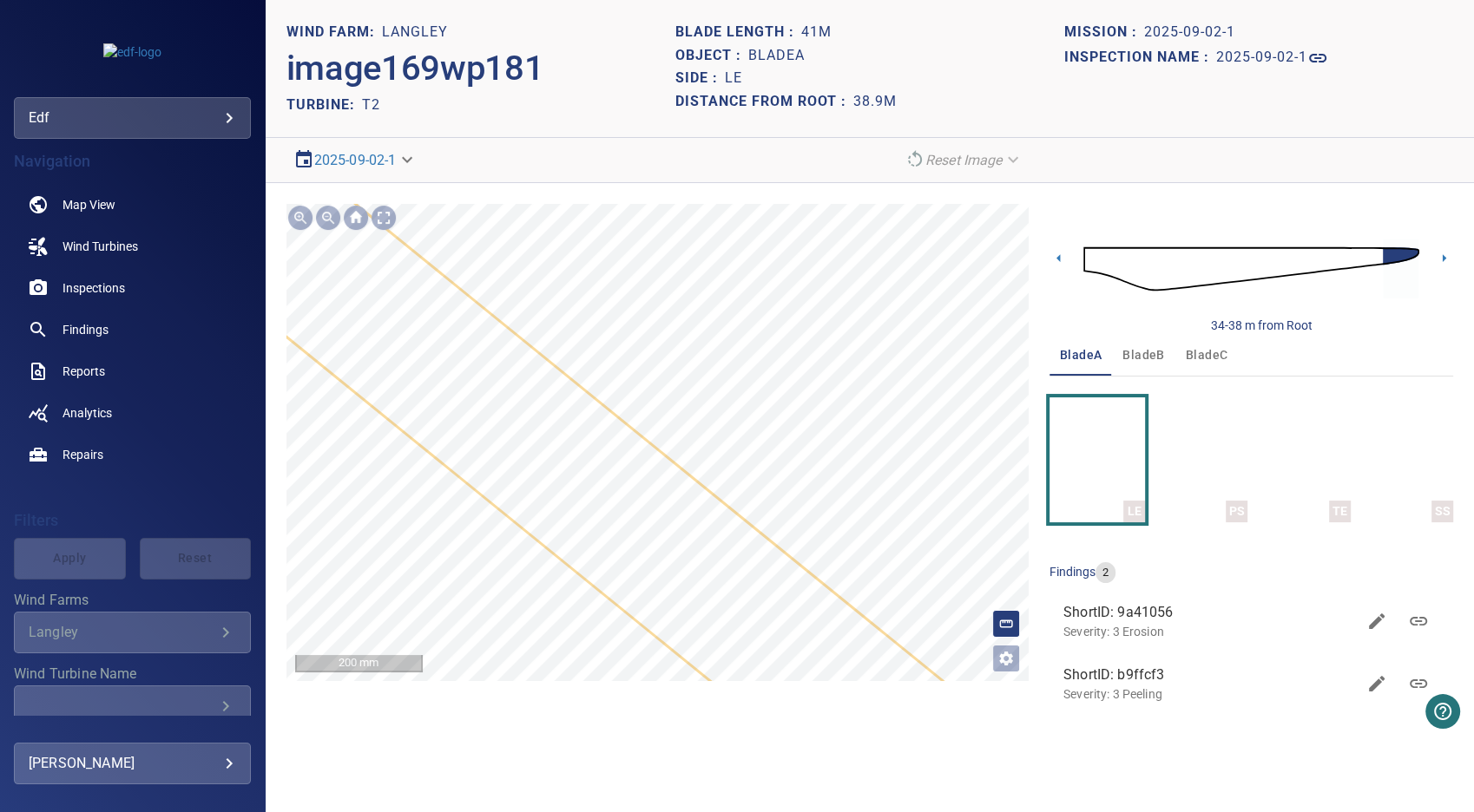
click at [765, 648] on icon at bounding box center [687, 568] width 1204 height 1016
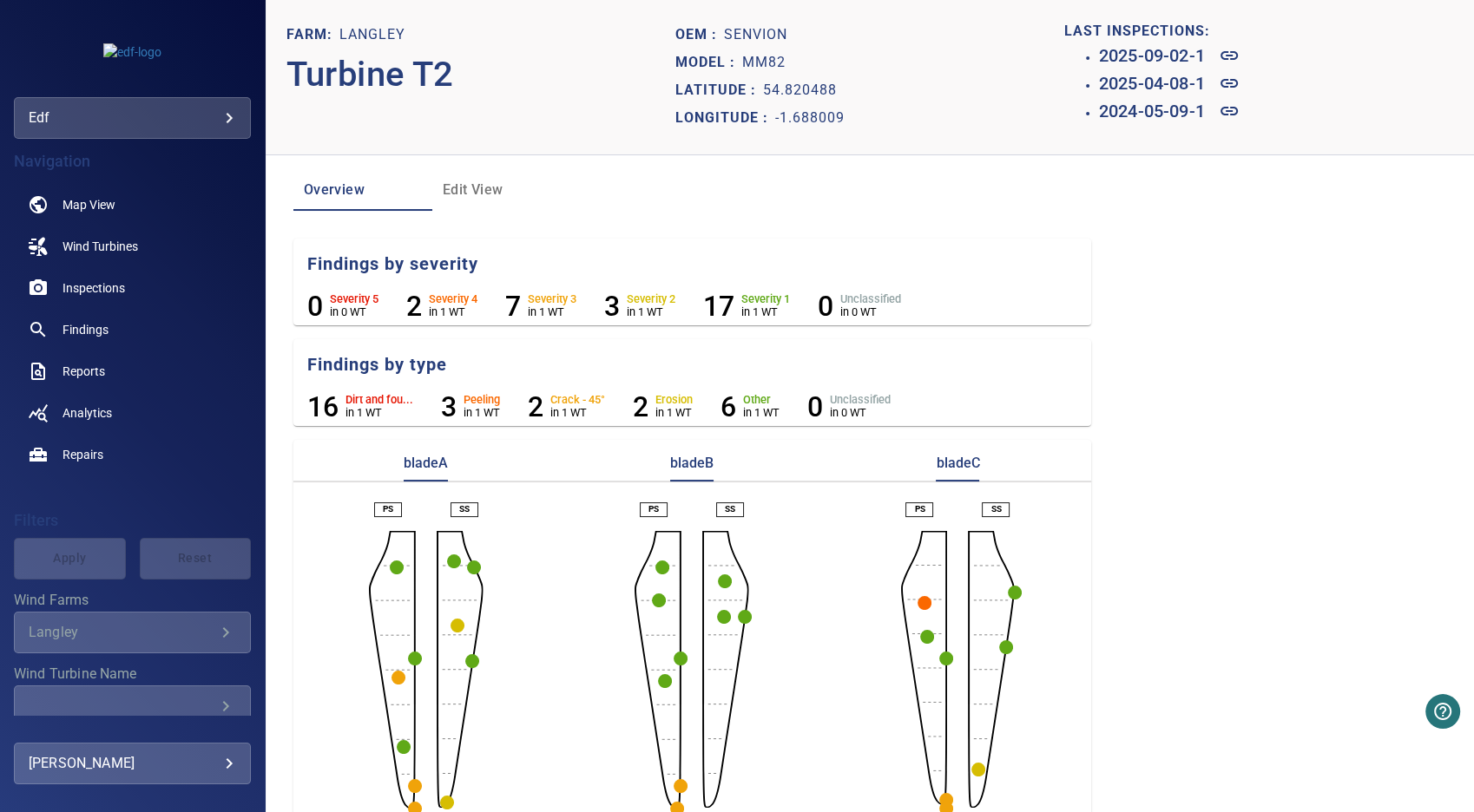
scroll to position [193, 0]
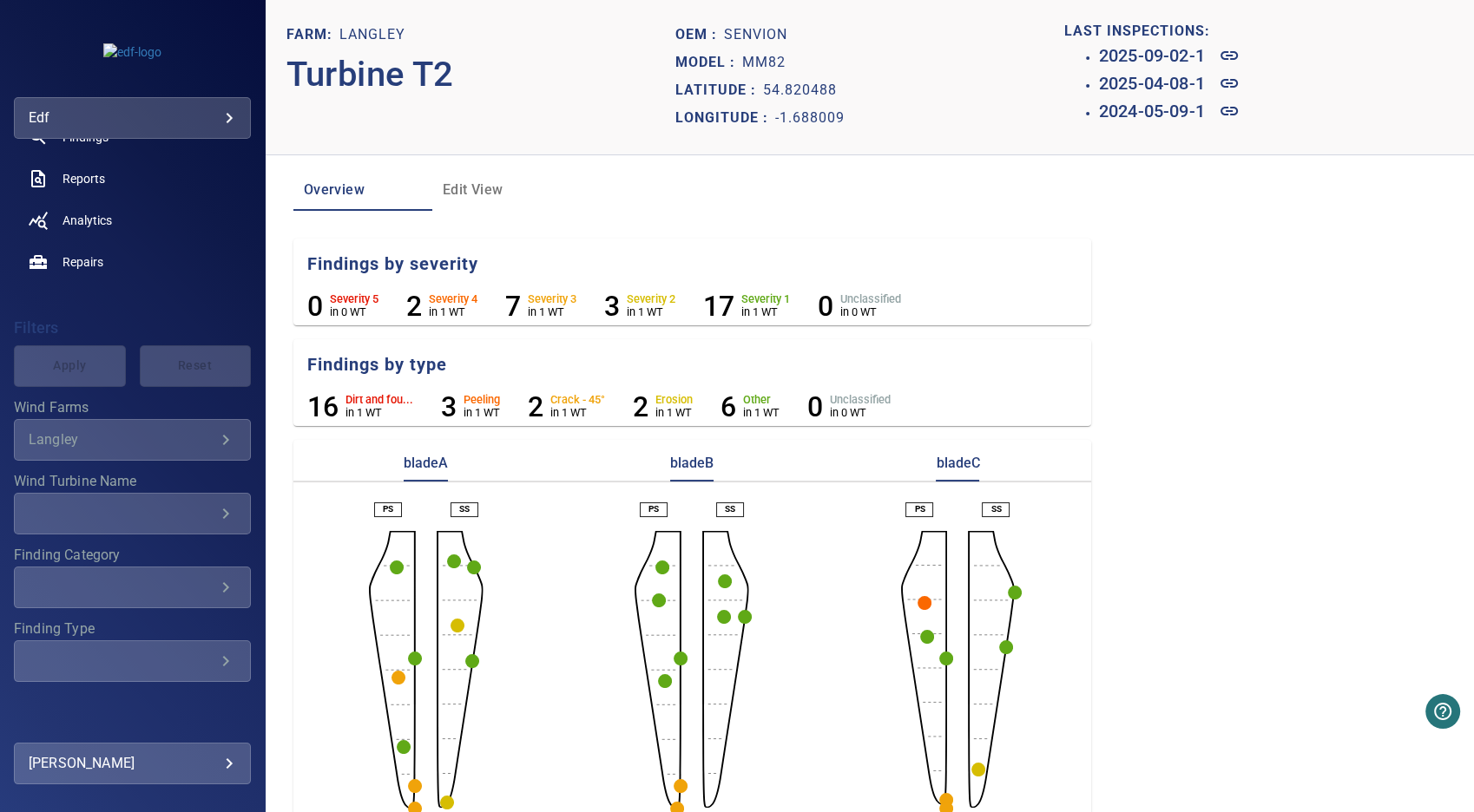
click at [396, 563] on circle "button" at bounding box center [396, 567] width 14 height 14
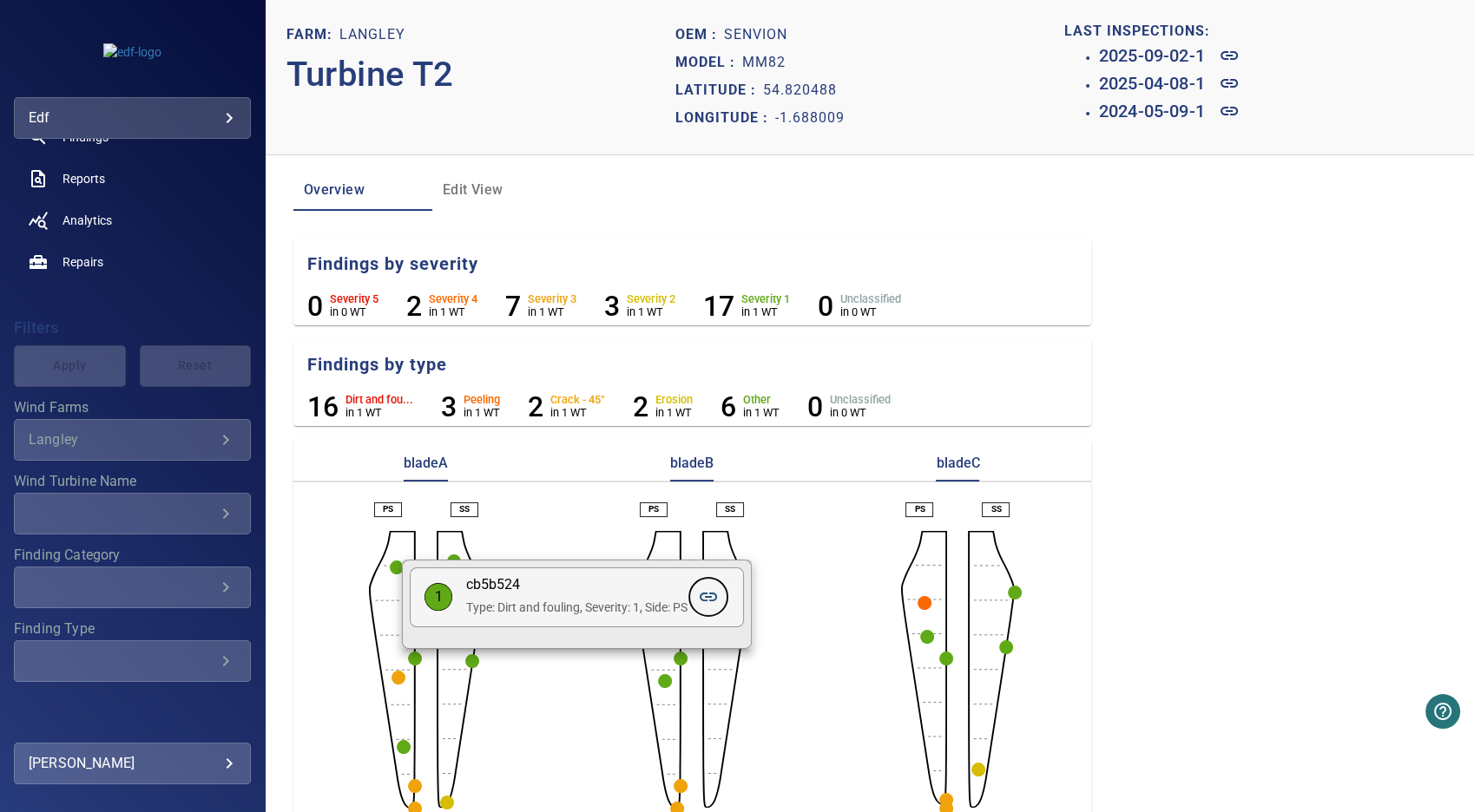
click at [710, 606] on icon at bounding box center [708, 597] width 21 height 21
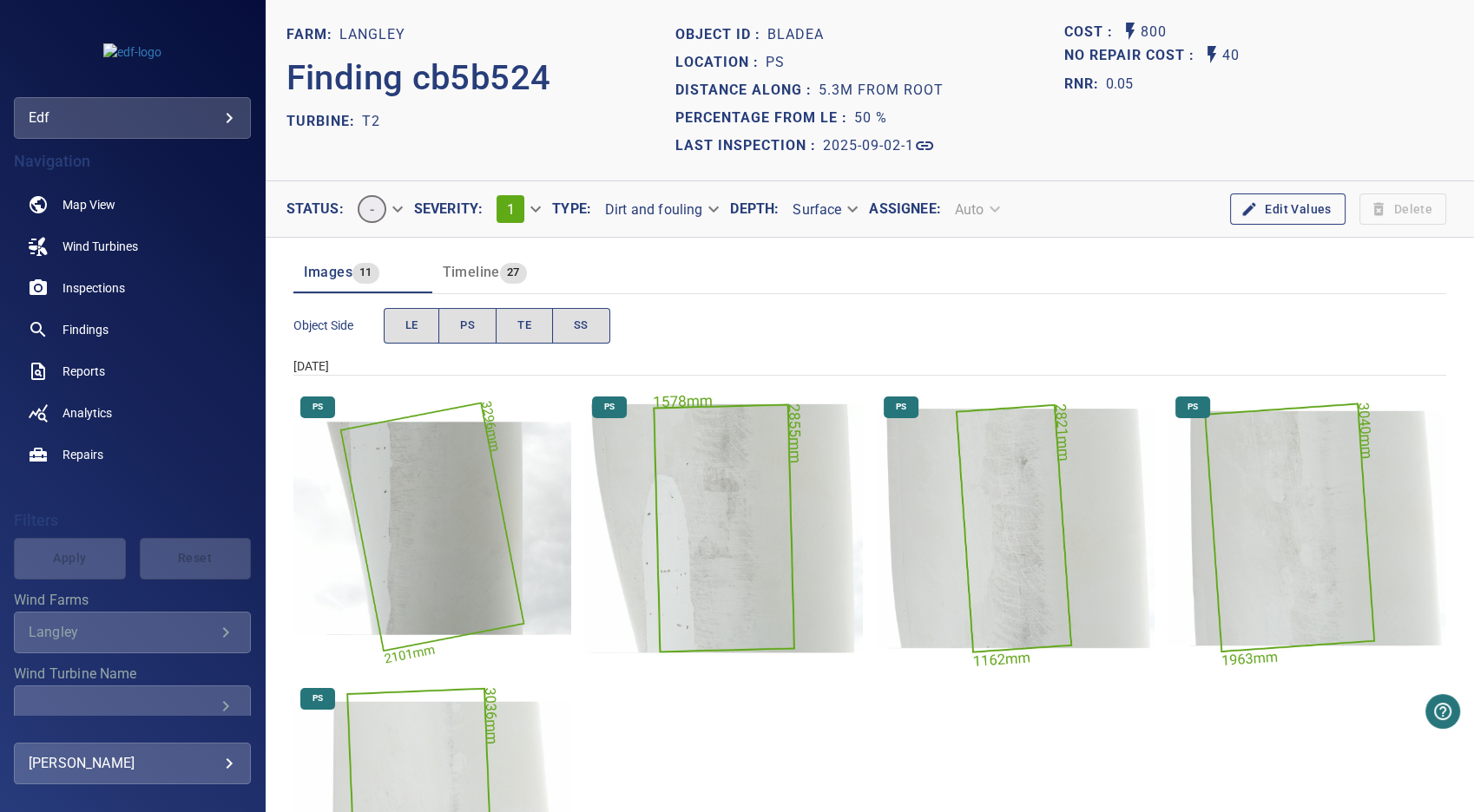
click at [706, 485] on img "Langley/T2/2025-09-02-1/2025-09-02-1/image187wp199.jpg" at bounding box center [724, 529] width 278 height 278
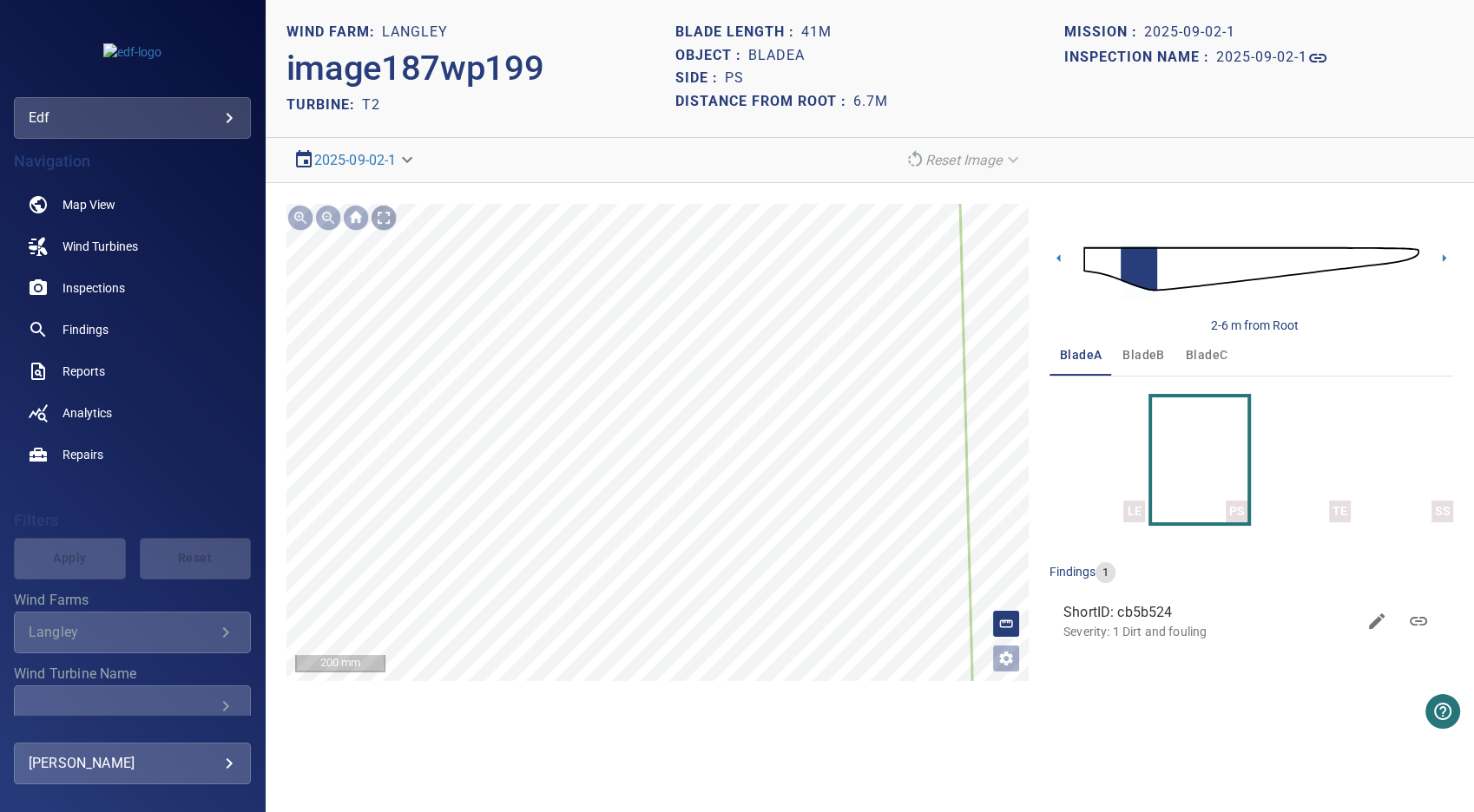
click at [385, 213] on div at bounding box center [383, 217] width 28 height 28
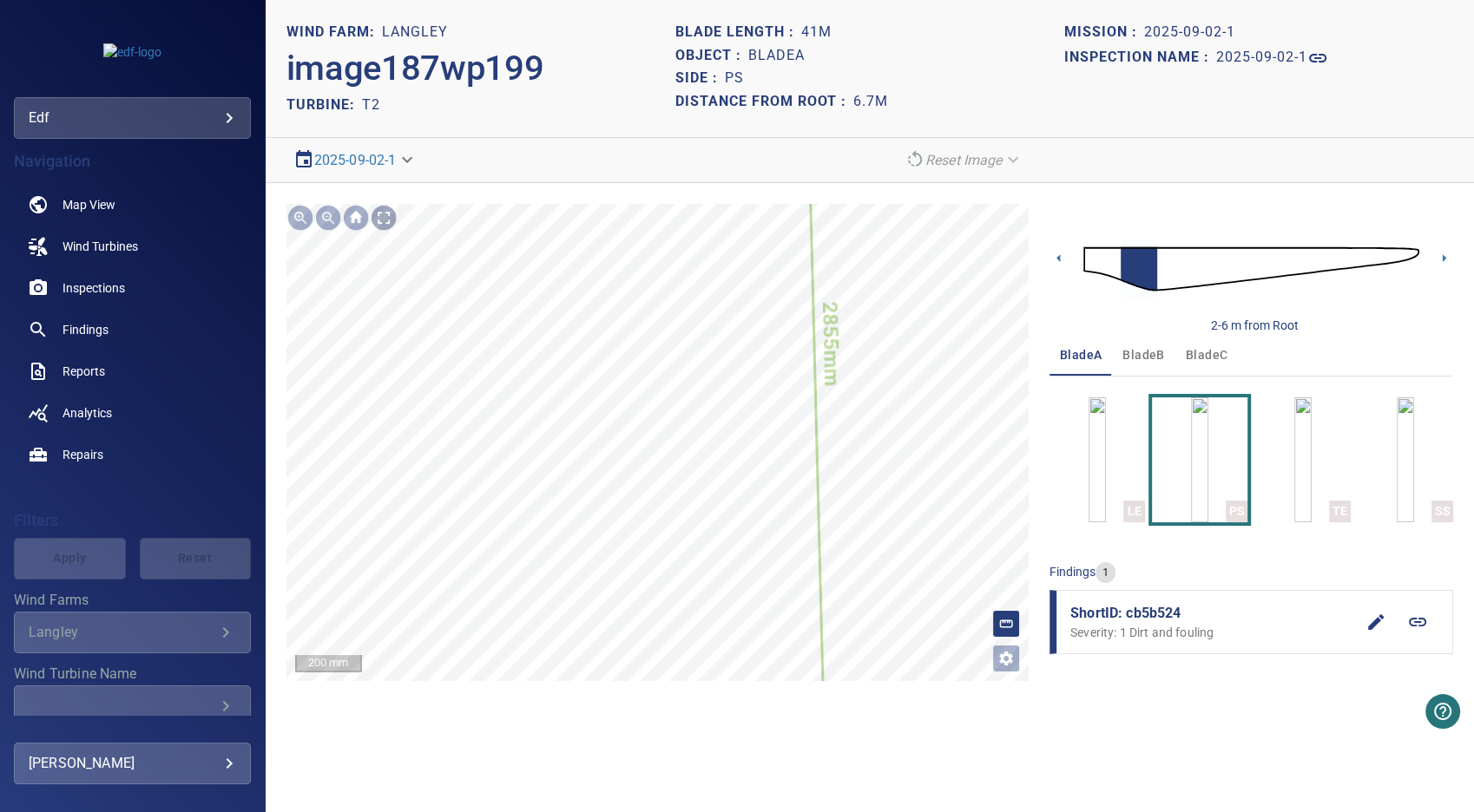
click at [378, 212] on div at bounding box center [383, 217] width 28 height 28
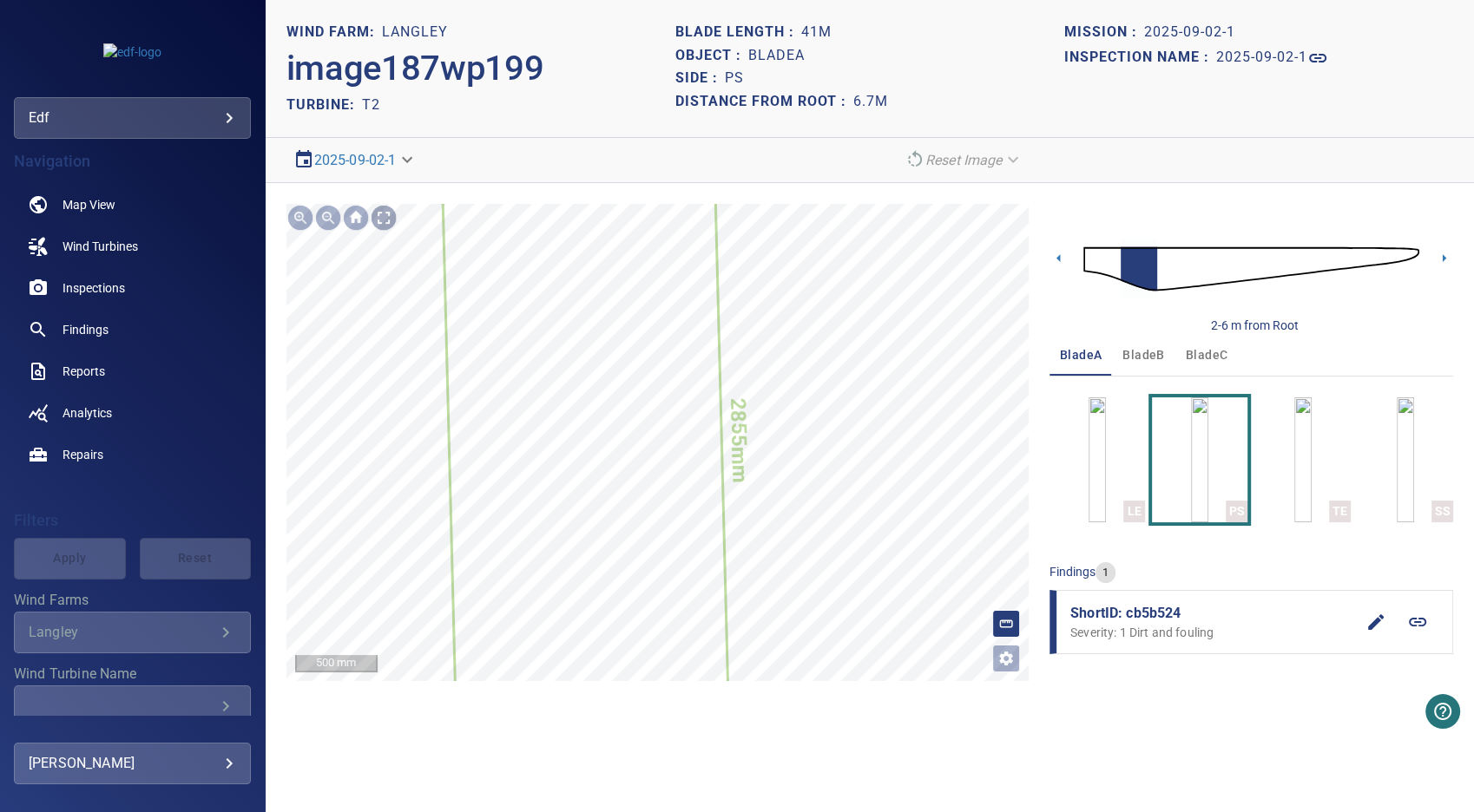
click at [383, 214] on div at bounding box center [383, 217] width 28 height 28
click at [1315, 57] on icon at bounding box center [1317, 58] width 17 height 9
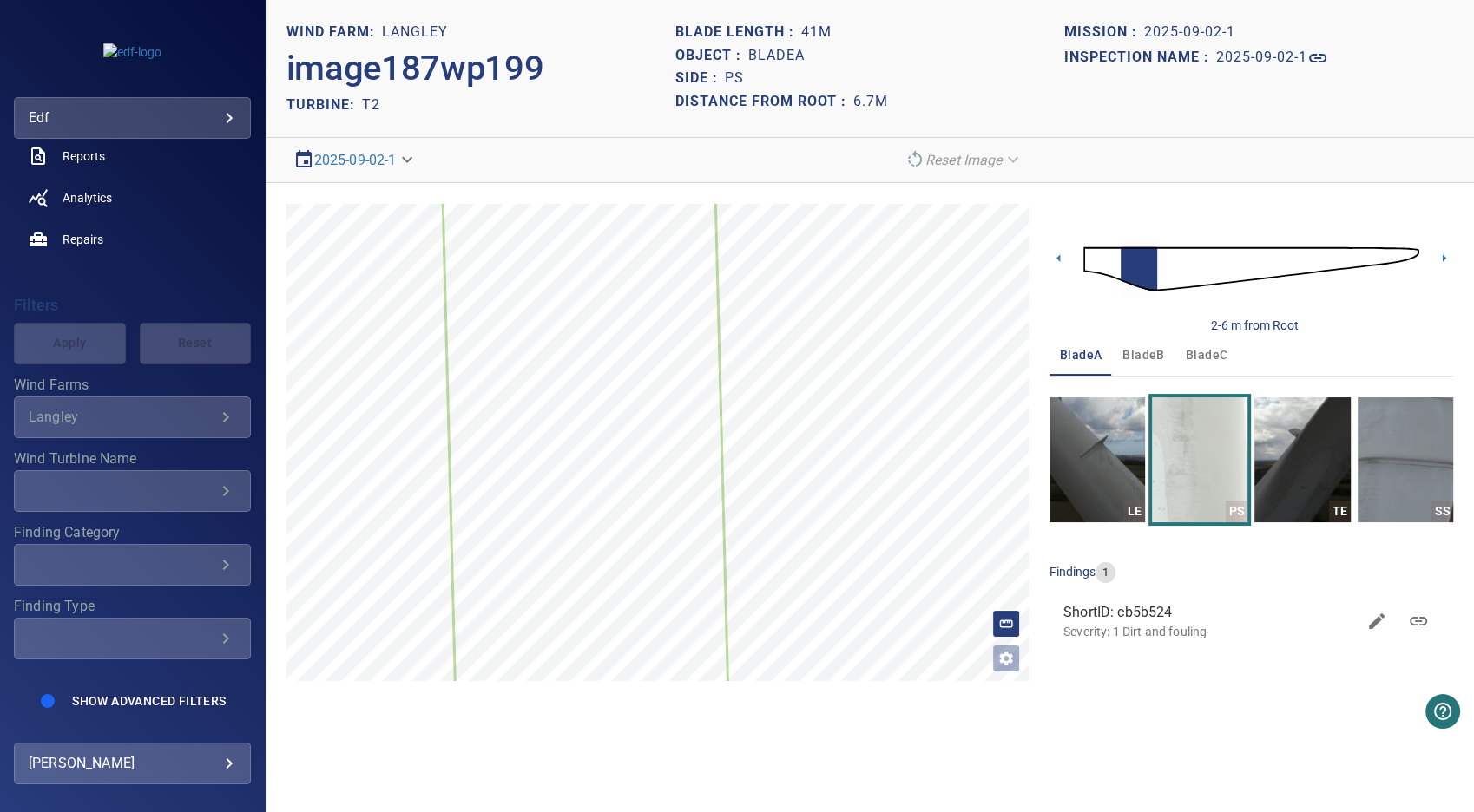
scroll to position [230, 0]
click at [145, 695] on span "Show Advanced Filters" at bounding box center [148, 700] width 154 height 14
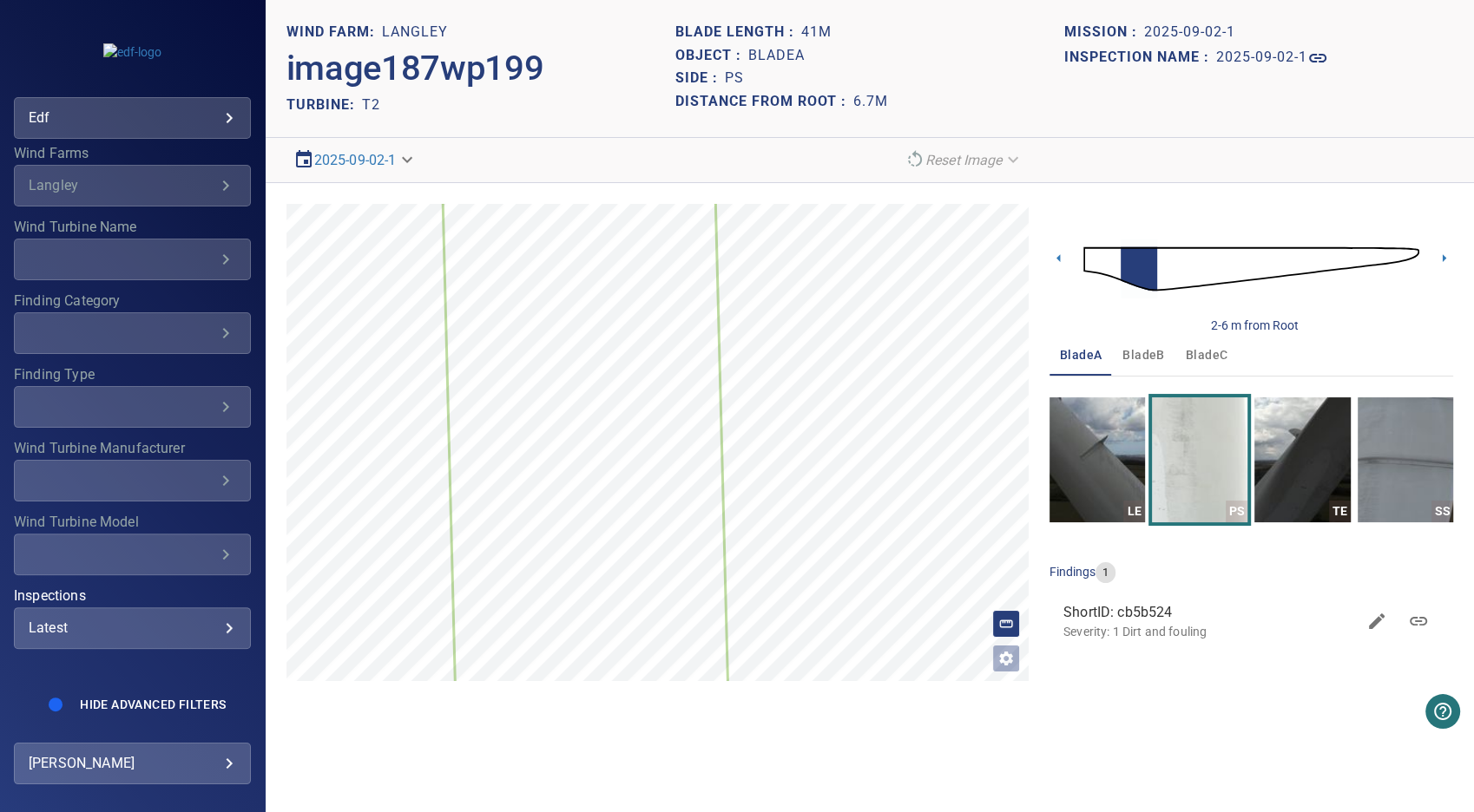
scroll to position [451, 0]
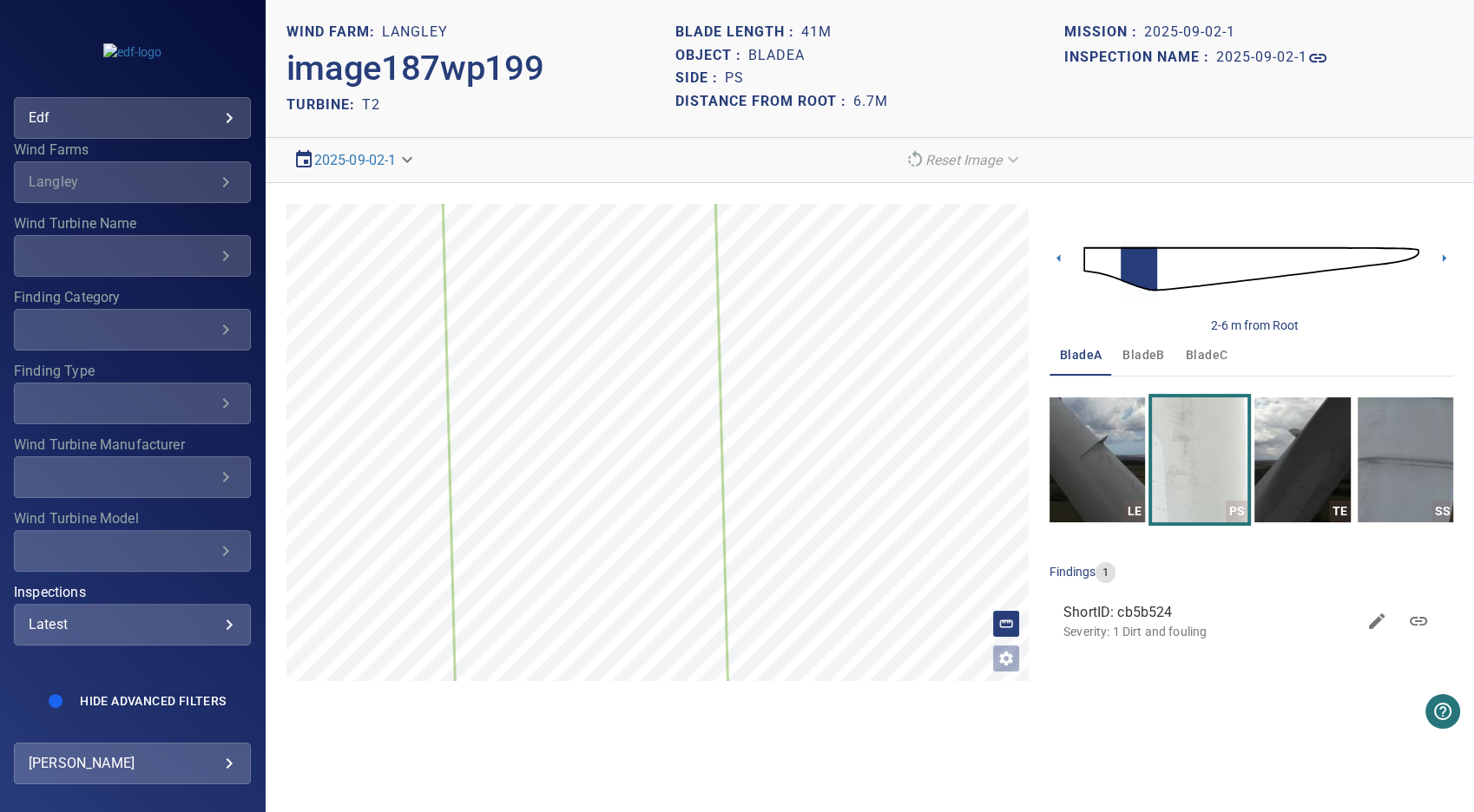
click at [216, 620] on div "Latest" at bounding box center [133, 624] width 207 height 16
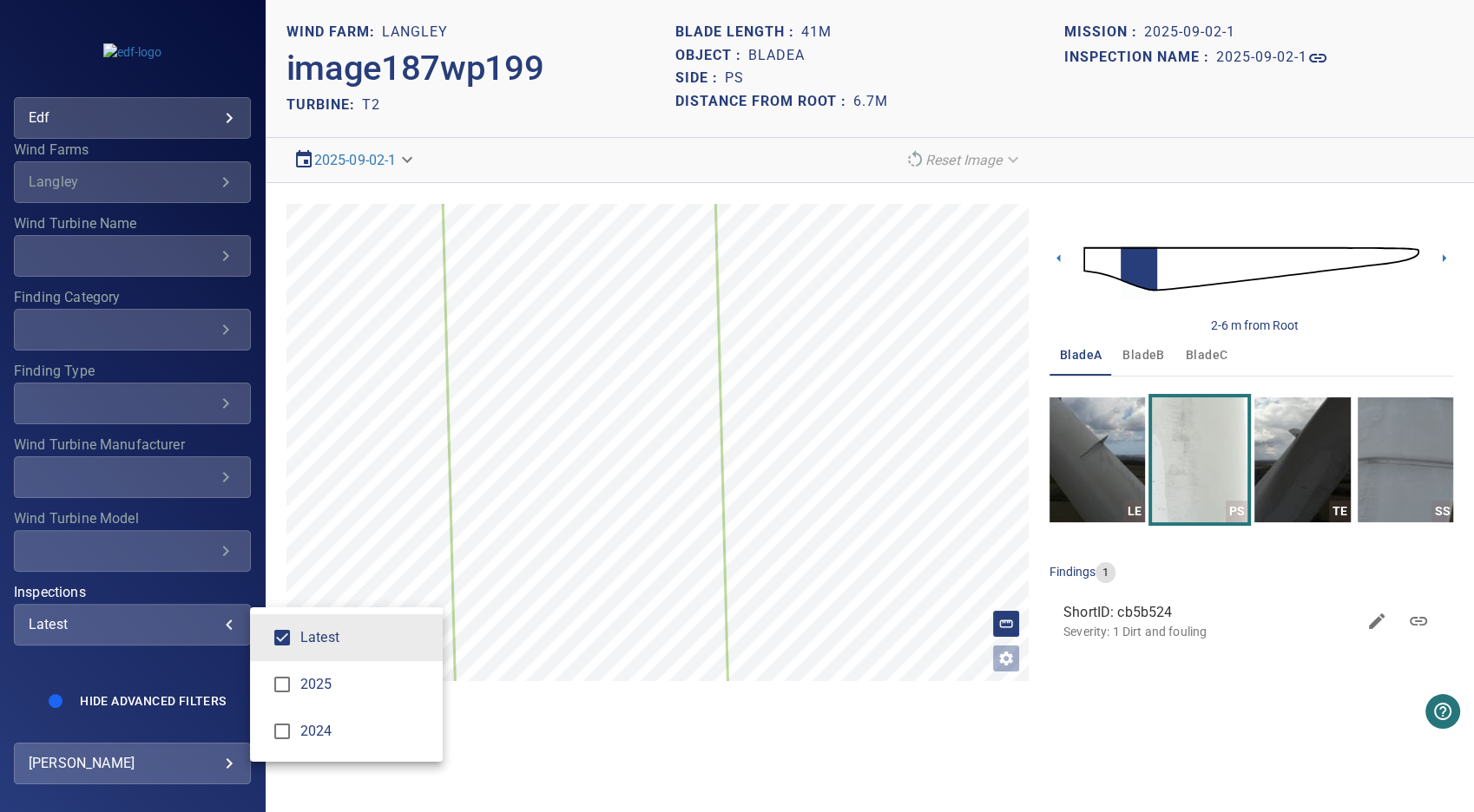
click at [324, 689] on span "2025" at bounding box center [364, 684] width 128 height 21
click at [189, 692] on div "Inspections" at bounding box center [737, 406] width 1474 height 812
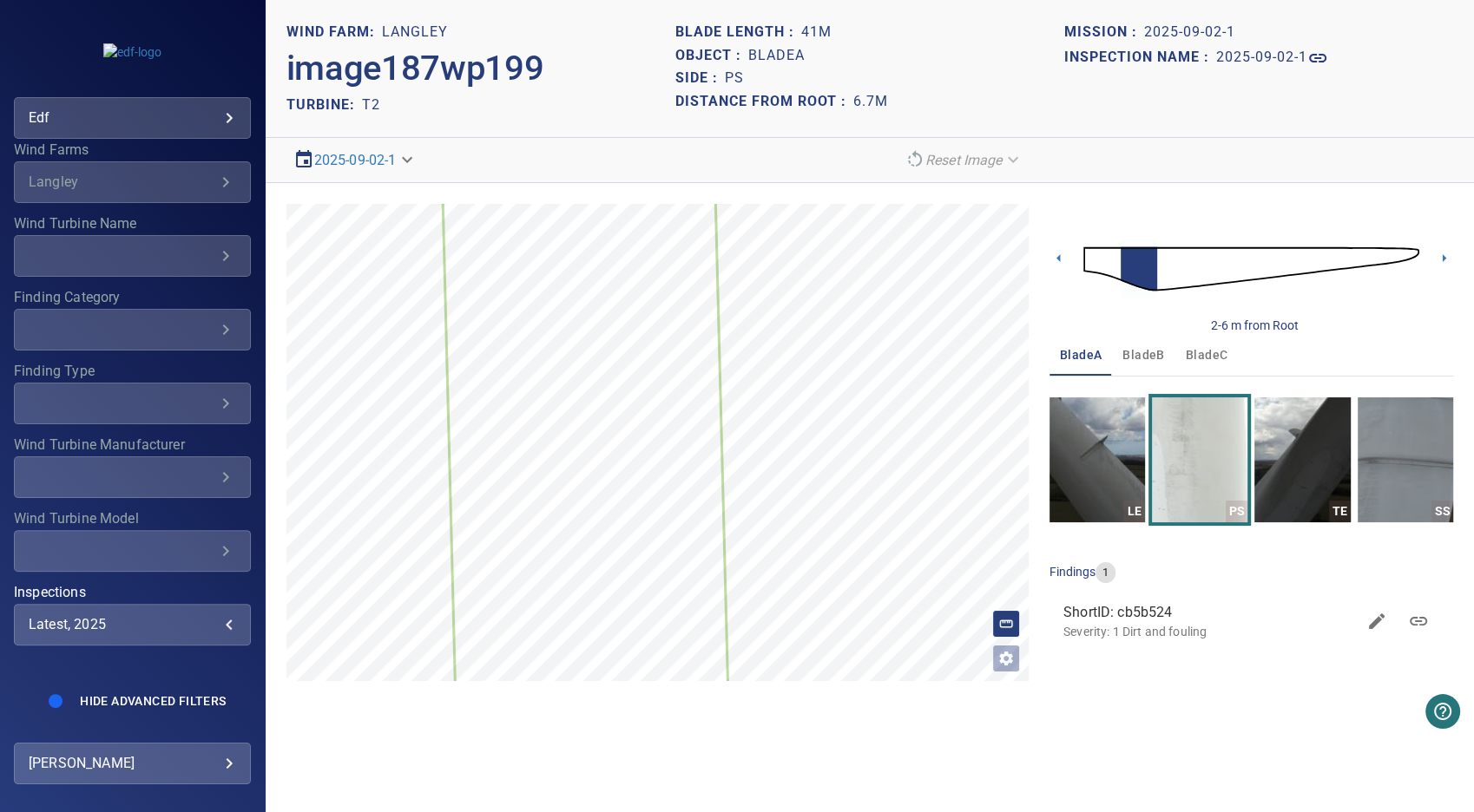
click at [209, 639] on div "**********" at bounding box center [132, 625] width 237 height 42
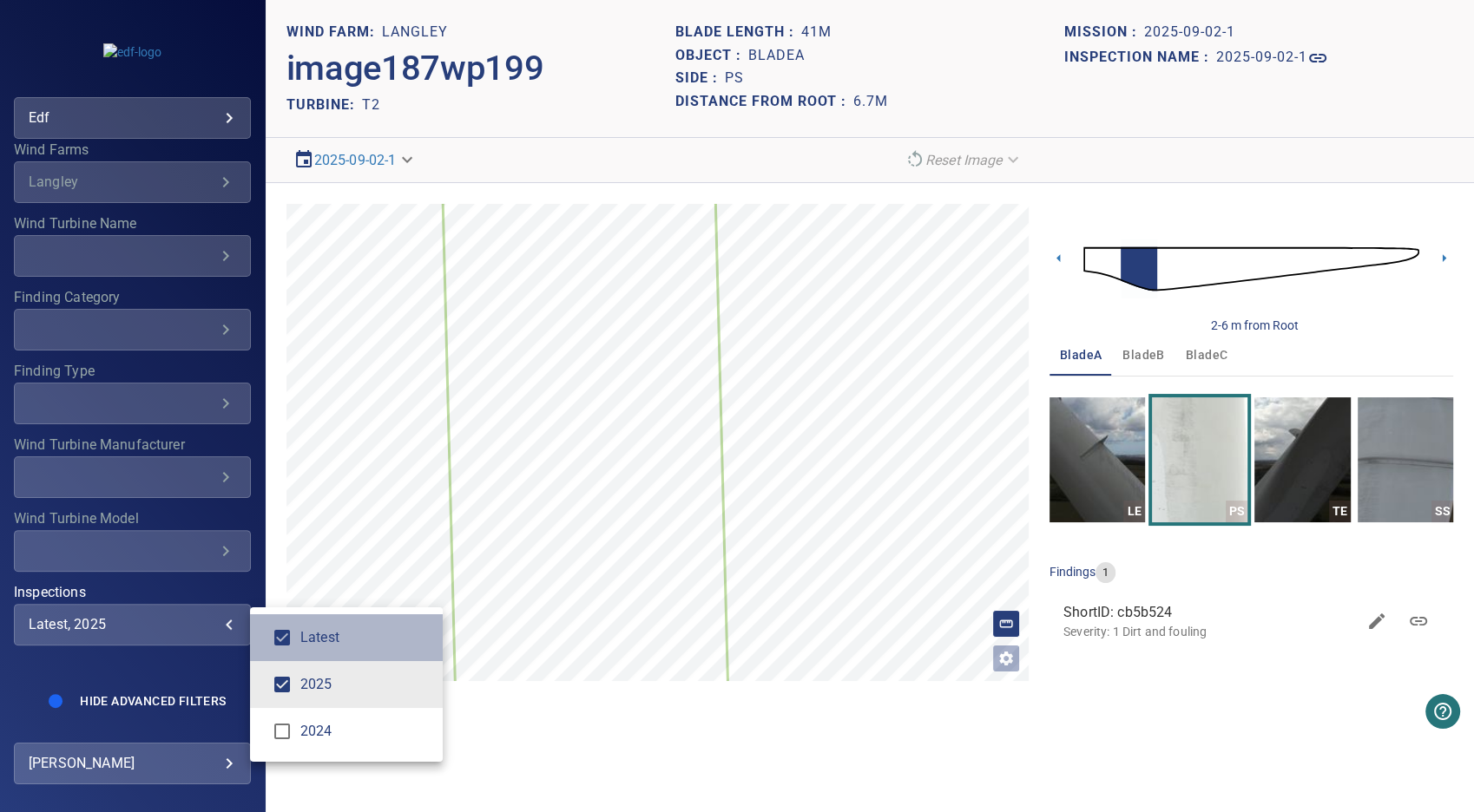
click at [308, 641] on span "Latest" at bounding box center [364, 638] width 128 height 21
click at [194, 671] on div "Inspections" at bounding box center [737, 406] width 1474 height 812
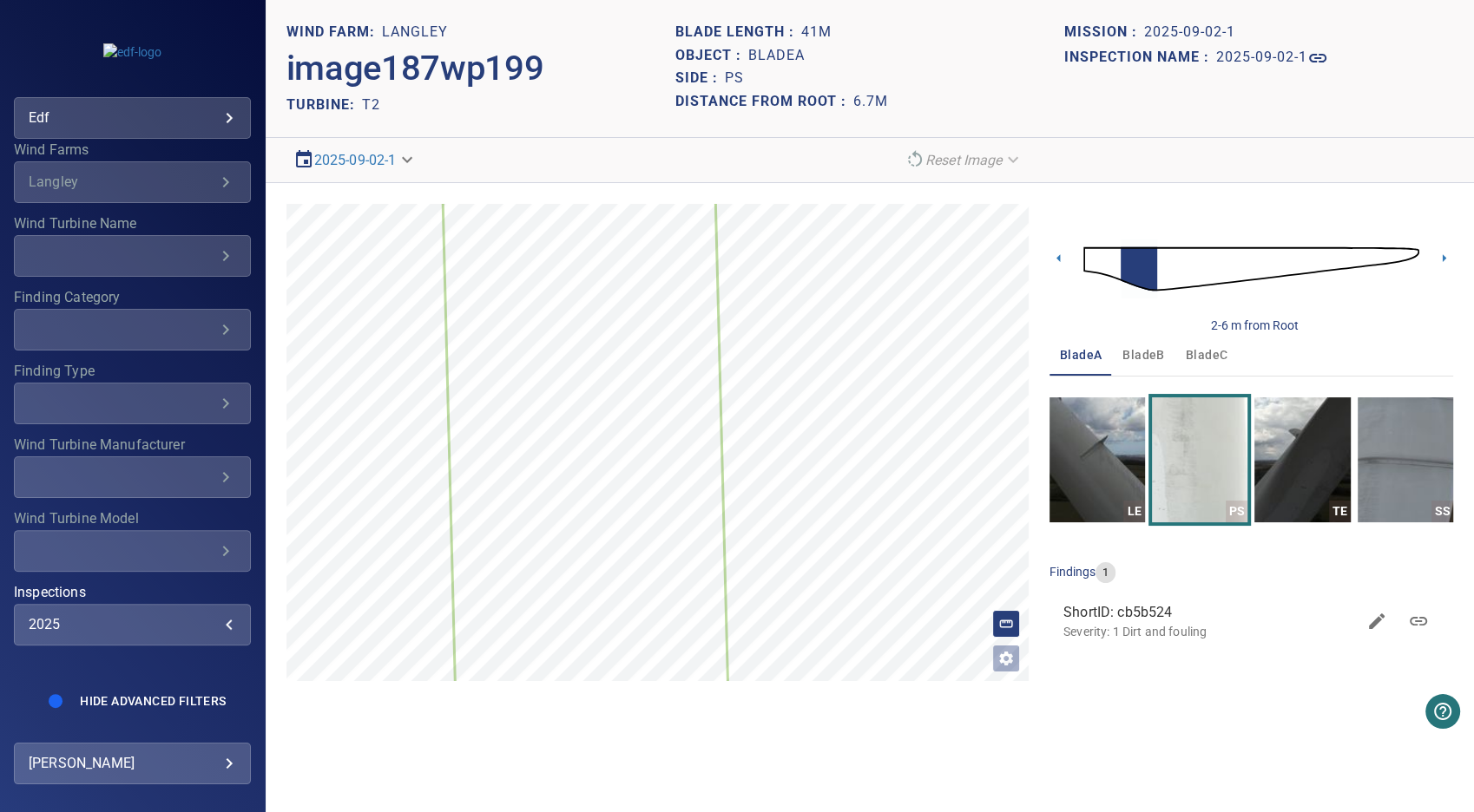
click at [214, 629] on div "2025" at bounding box center [133, 624] width 207 height 16
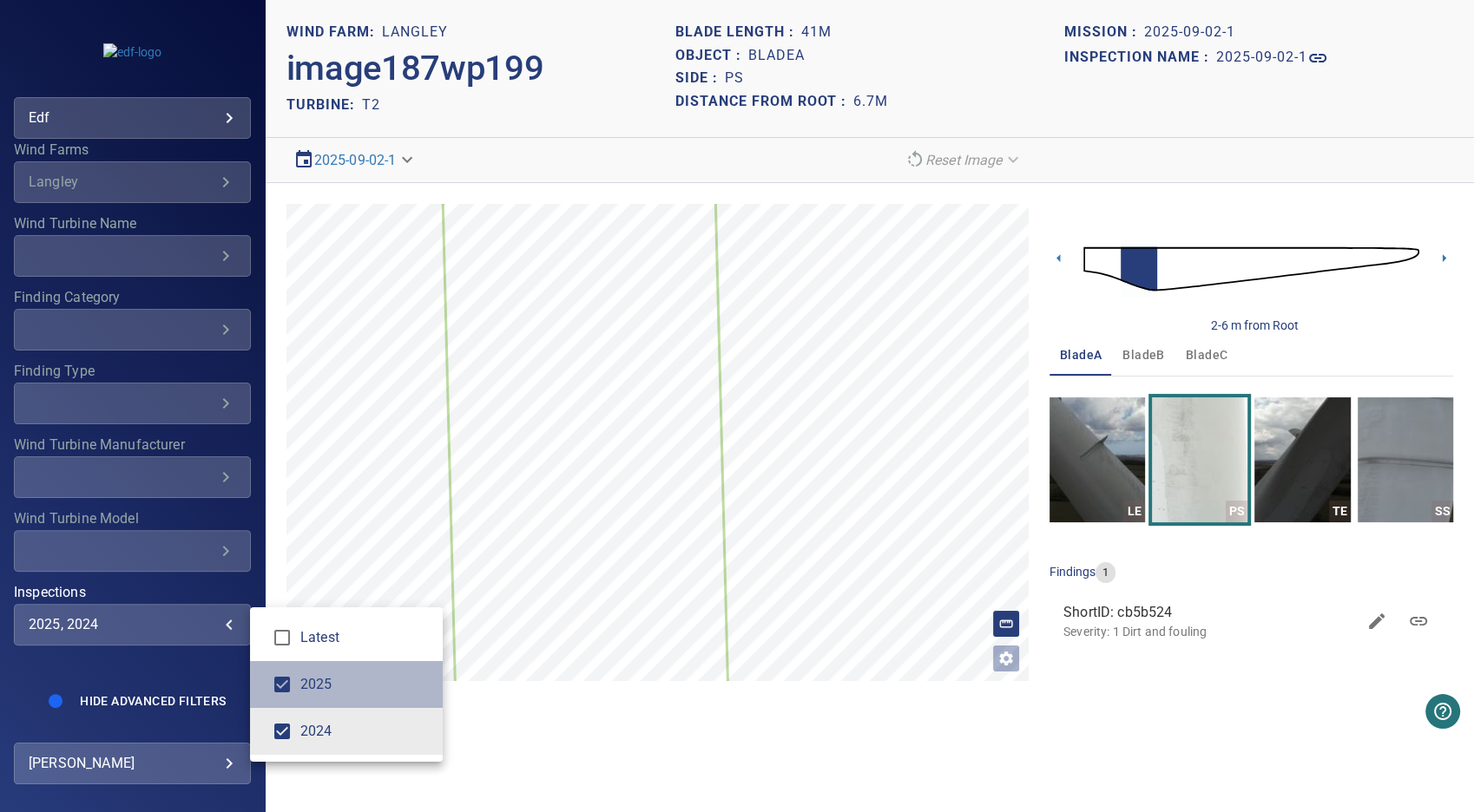
click at [307, 678] on span "2025" at bounding box center [364, 684] width 128 height 21
type input "****"
click at [211, 675] on div "Inspections" at bounding box center [737, 406] width 1474 height 812
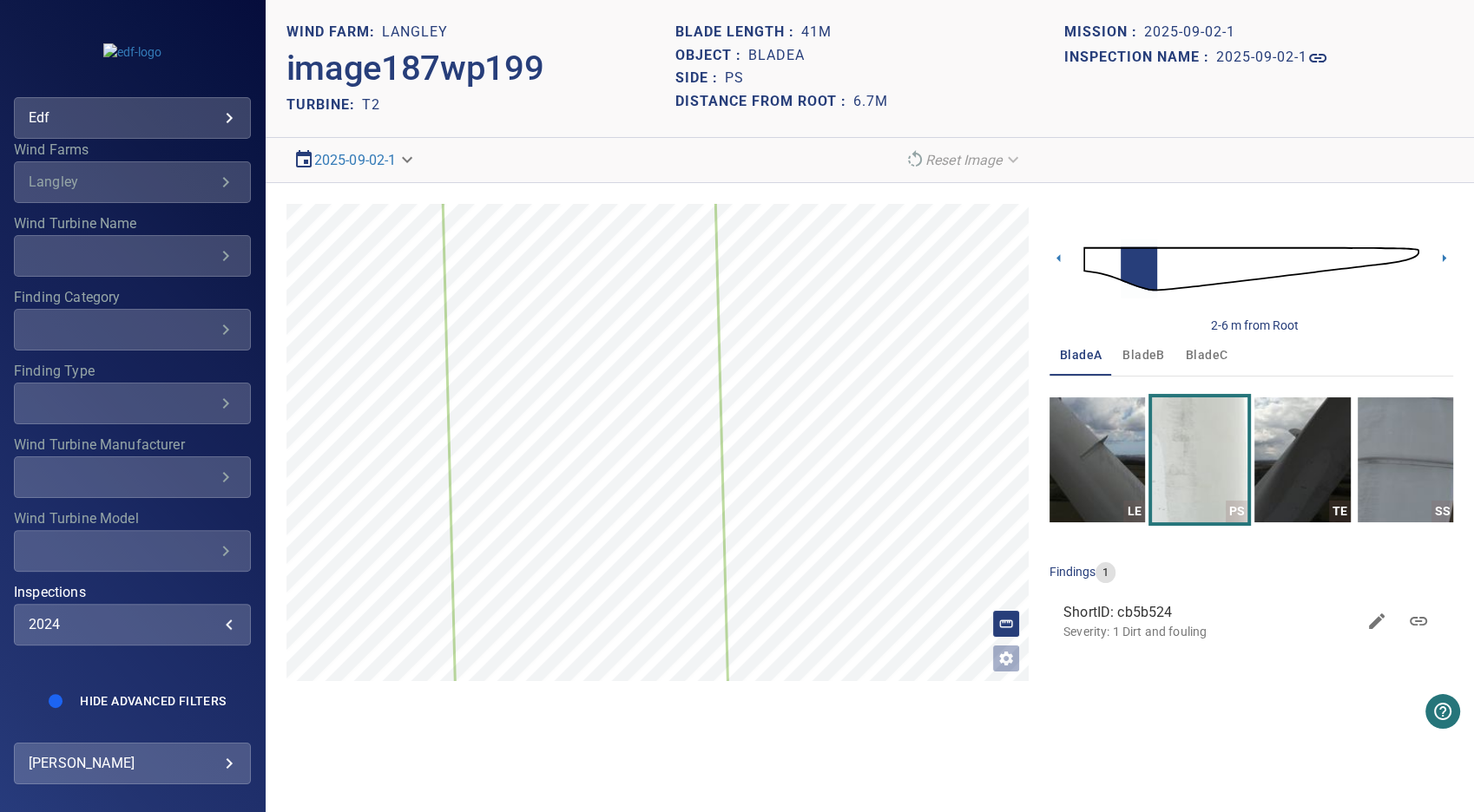
click at [183, 542] on div "​" at bounding box center [122, 550] width 186 height 16
click at [198, 687] on button "Hide Advanced Filters" at bounding box center [152, 700] width 166 height 28
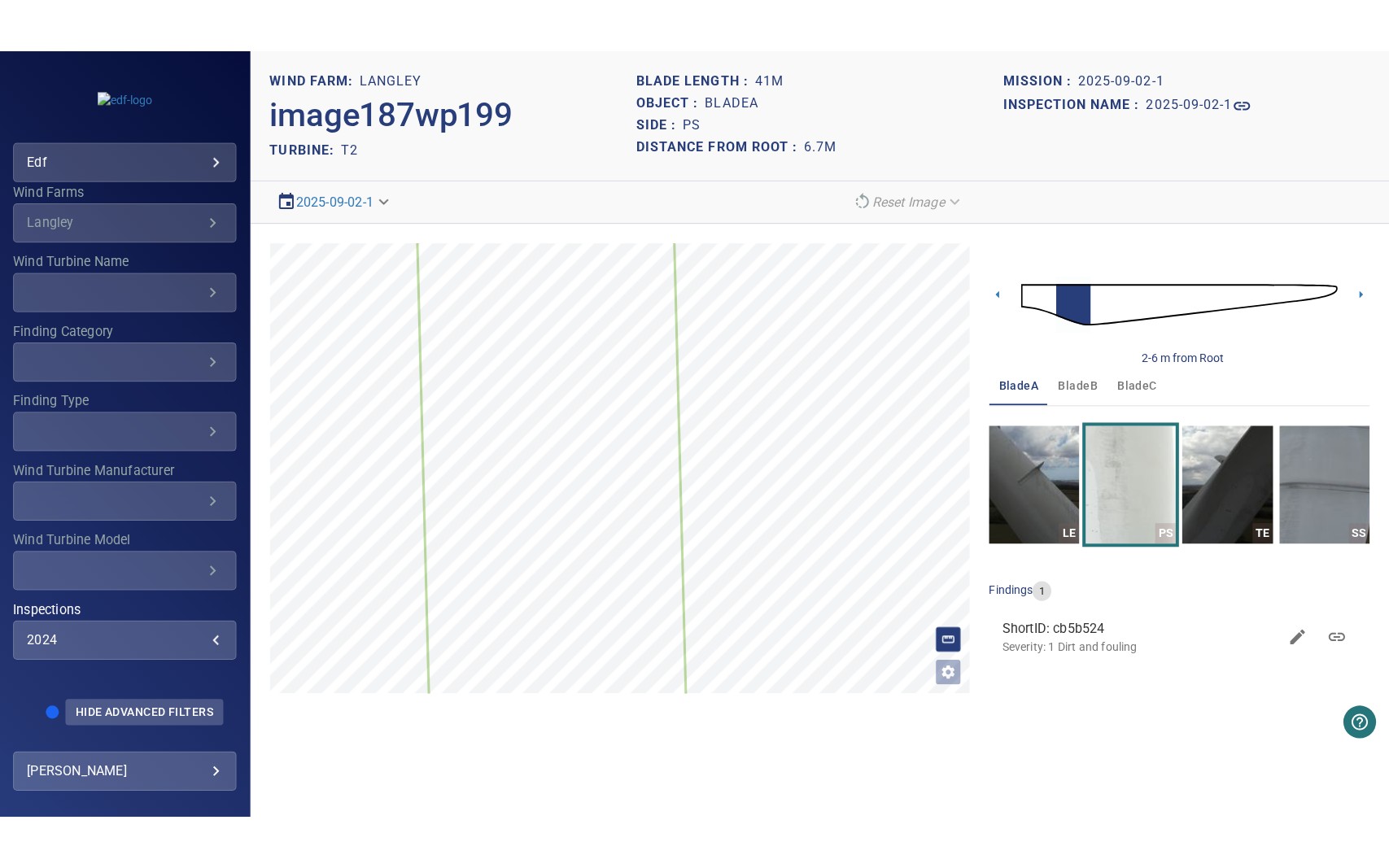
scroll to position [216, 0]
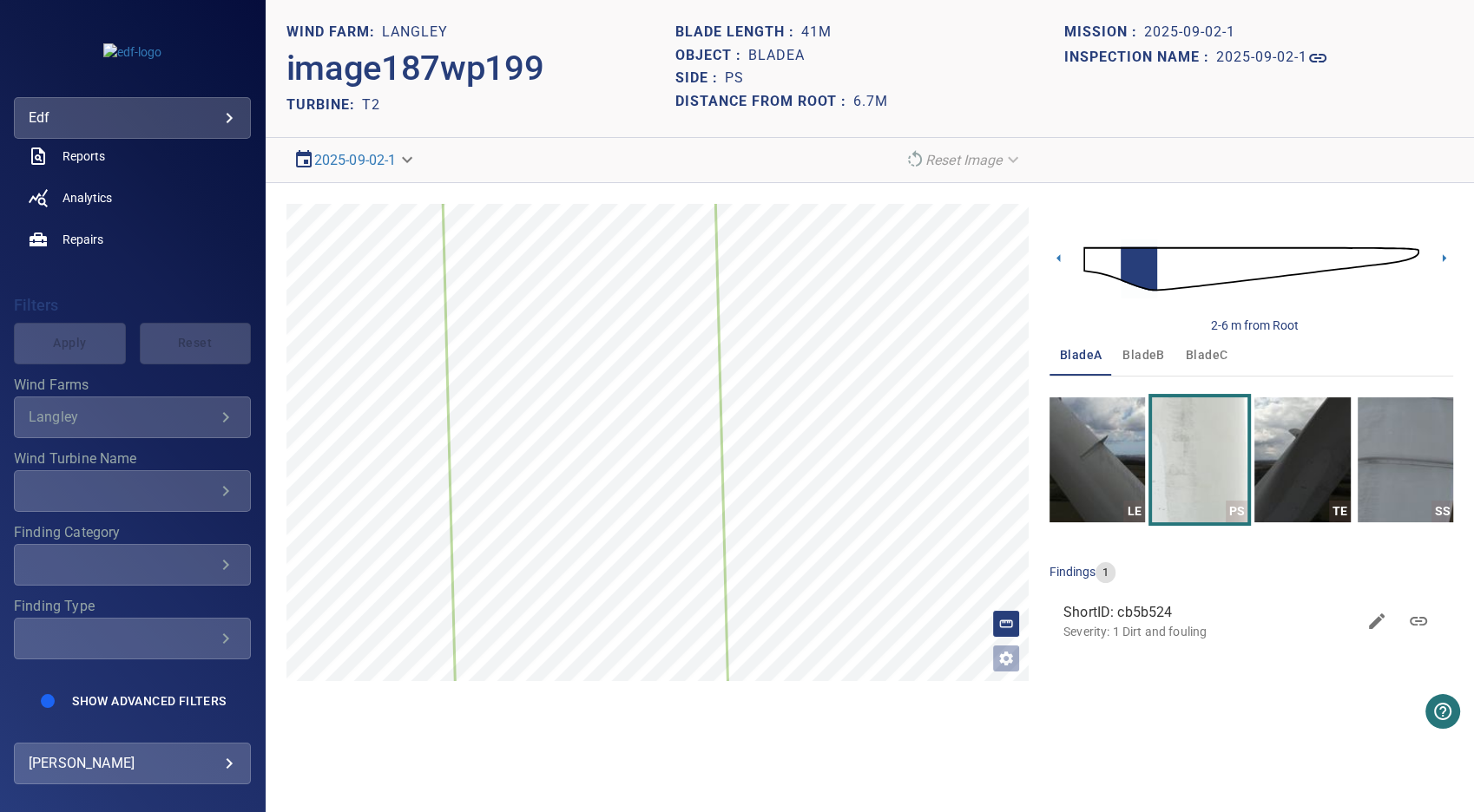
click at [186, 409] on div "Langley" at bounding box center [122, 417] width 186 height 16
click at [995, 657] on button "Open image filters and tagging options" at bounding box center [1006, 659] width 28 height 28
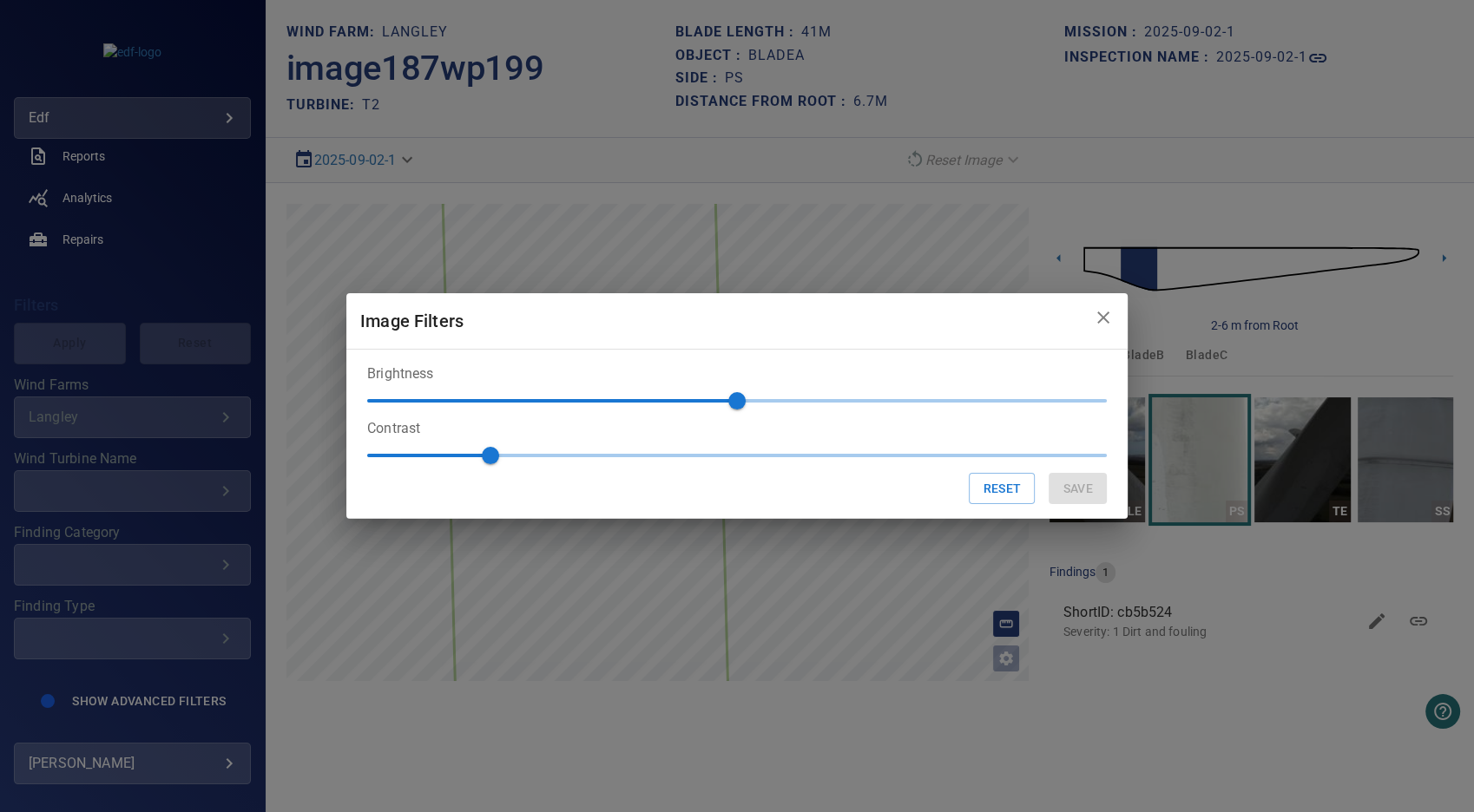
click at [1066, 718] on div "Image Filters Brightness 0 Contrast 1 Reset Save" at bounding box center [737, 406] width 1474 height 812
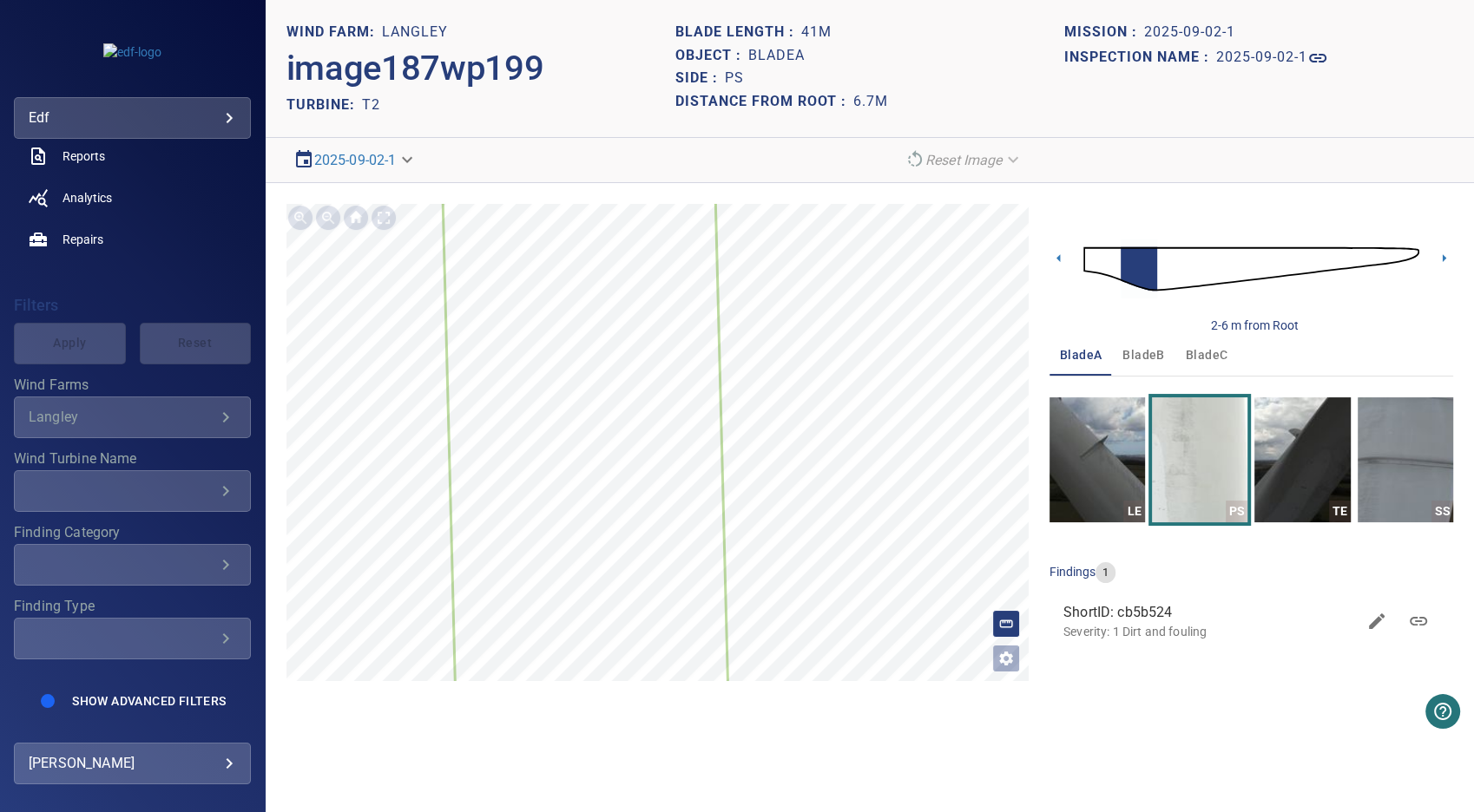
click at [403, 163] on body "**********" at bounding box center [737, 406] width 1474 height 812
click at [355, 183] on link "2024-05-09-1" at bounding box center [341, 191] width 83 height 21
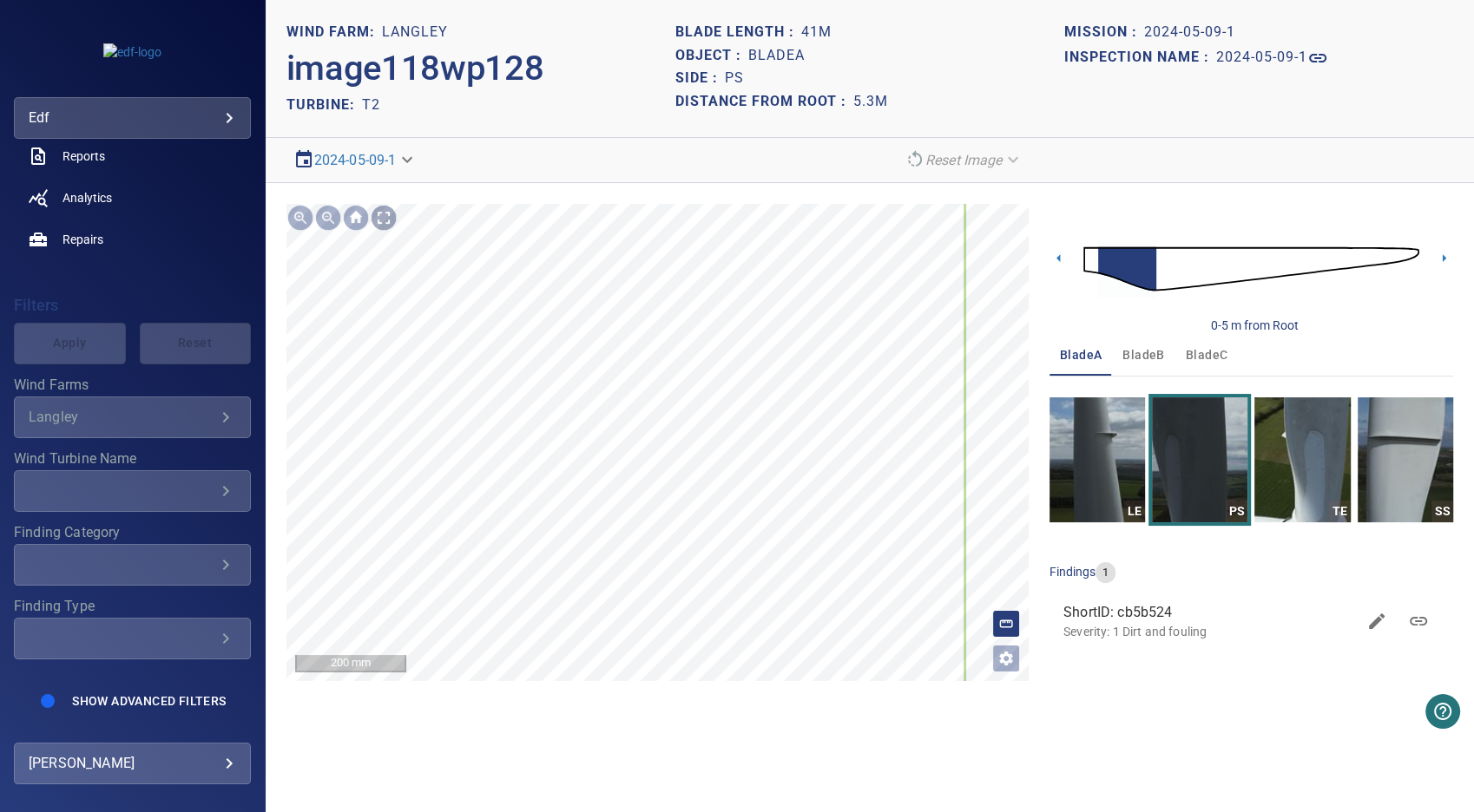
click at [381, 216] on div at bounding box center [383, 217] width 28 height 28
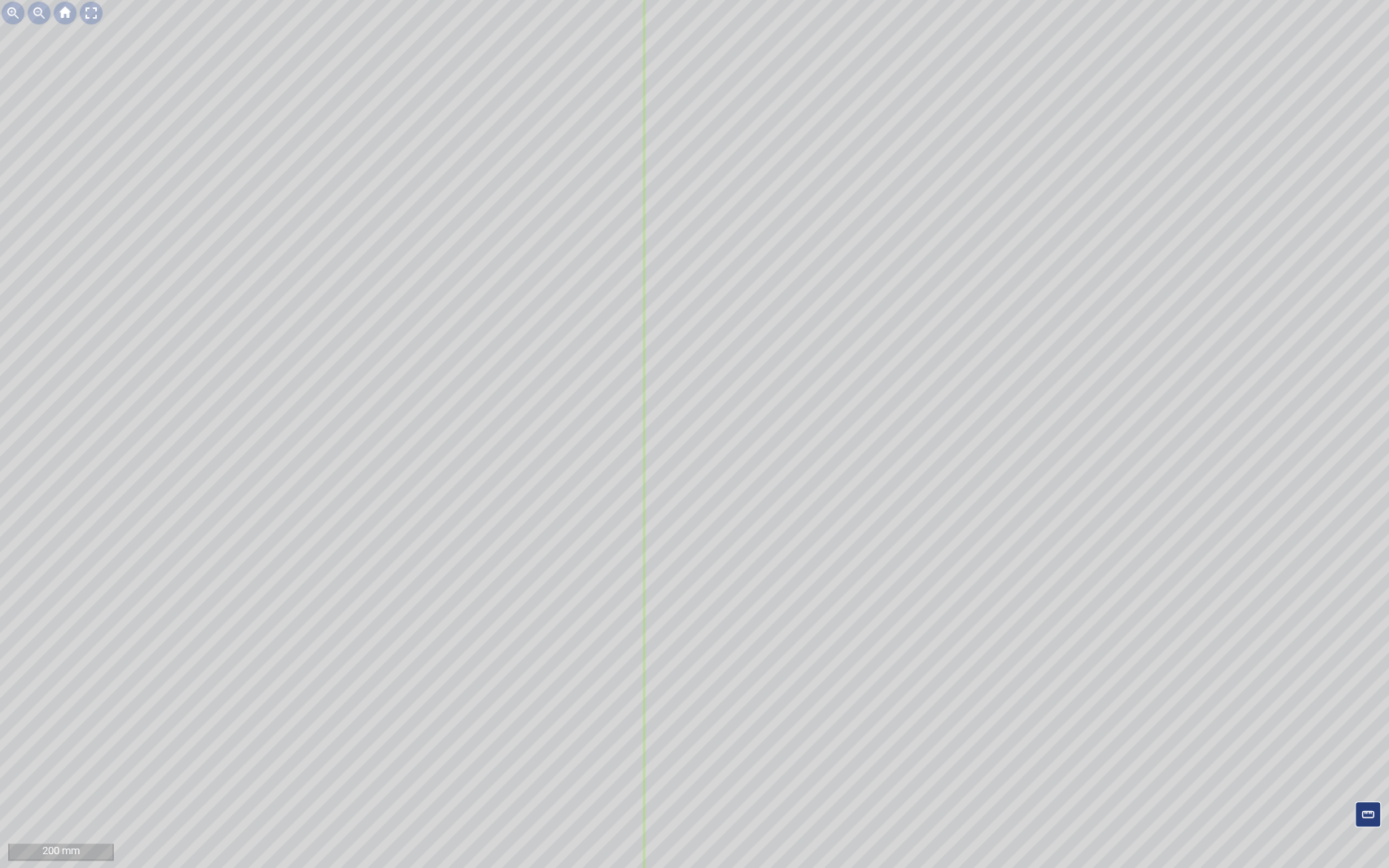
click at [703, 393] on div "Langley/T2/cb5b5240-1081-11ef-83b0-63228fbc599b Severity 1 Dirt and fouling" at bounding box center [694, 434] width 1389 height 868
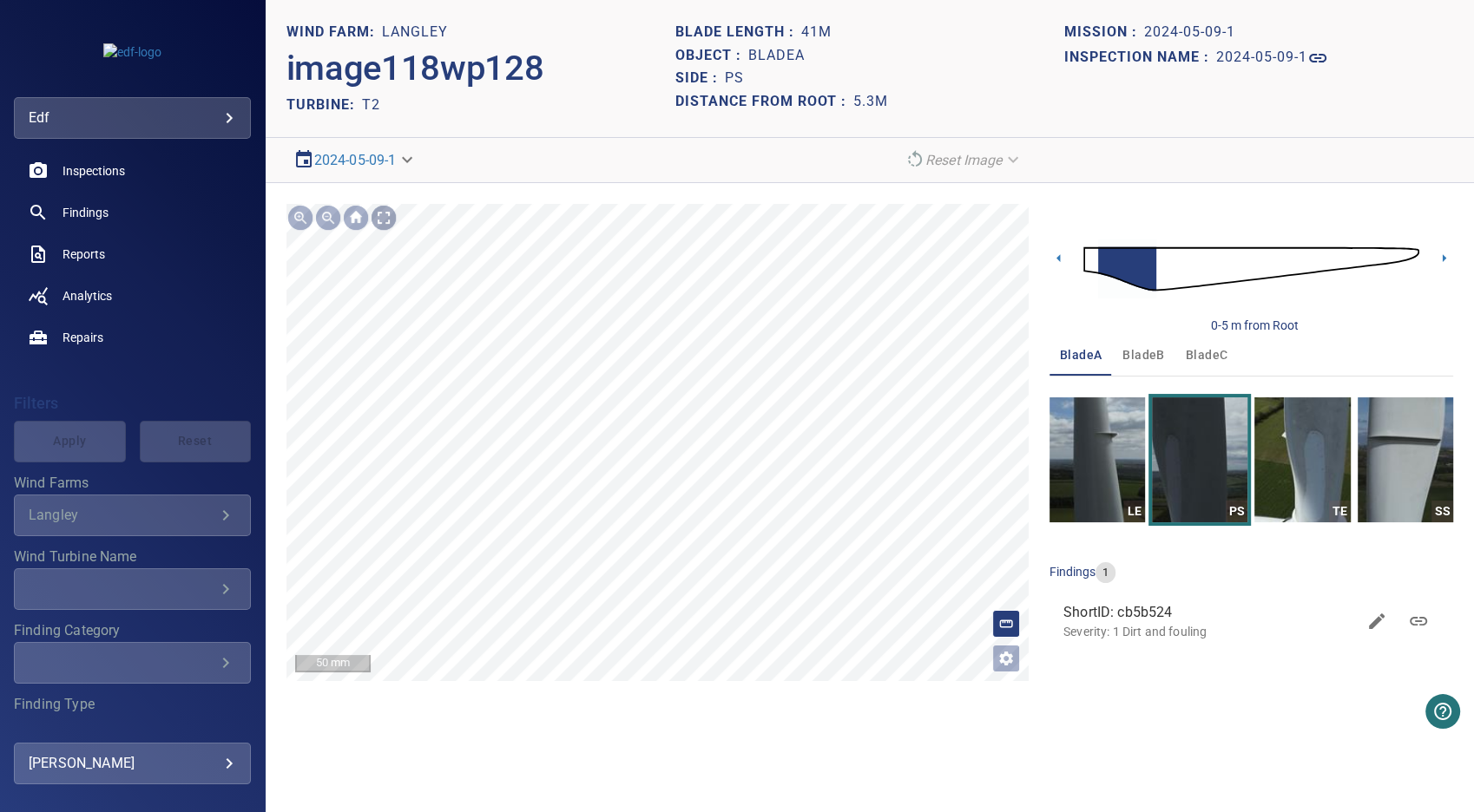
click at [385, 215] on div at bounding box center [383, 217] width 28 height 28
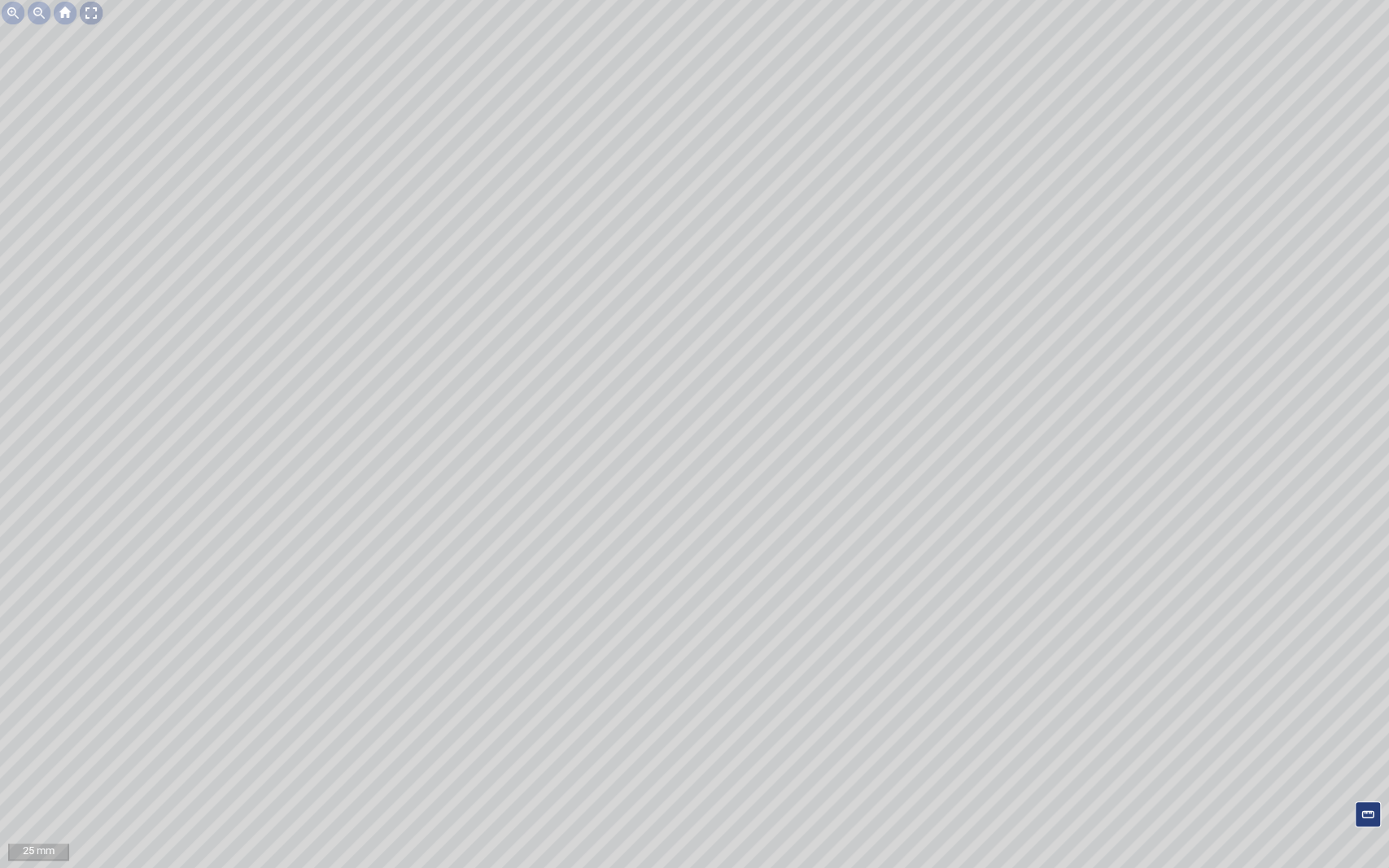
click at [89, 13] on div at bounding box center [91, 13] width 26 height 26
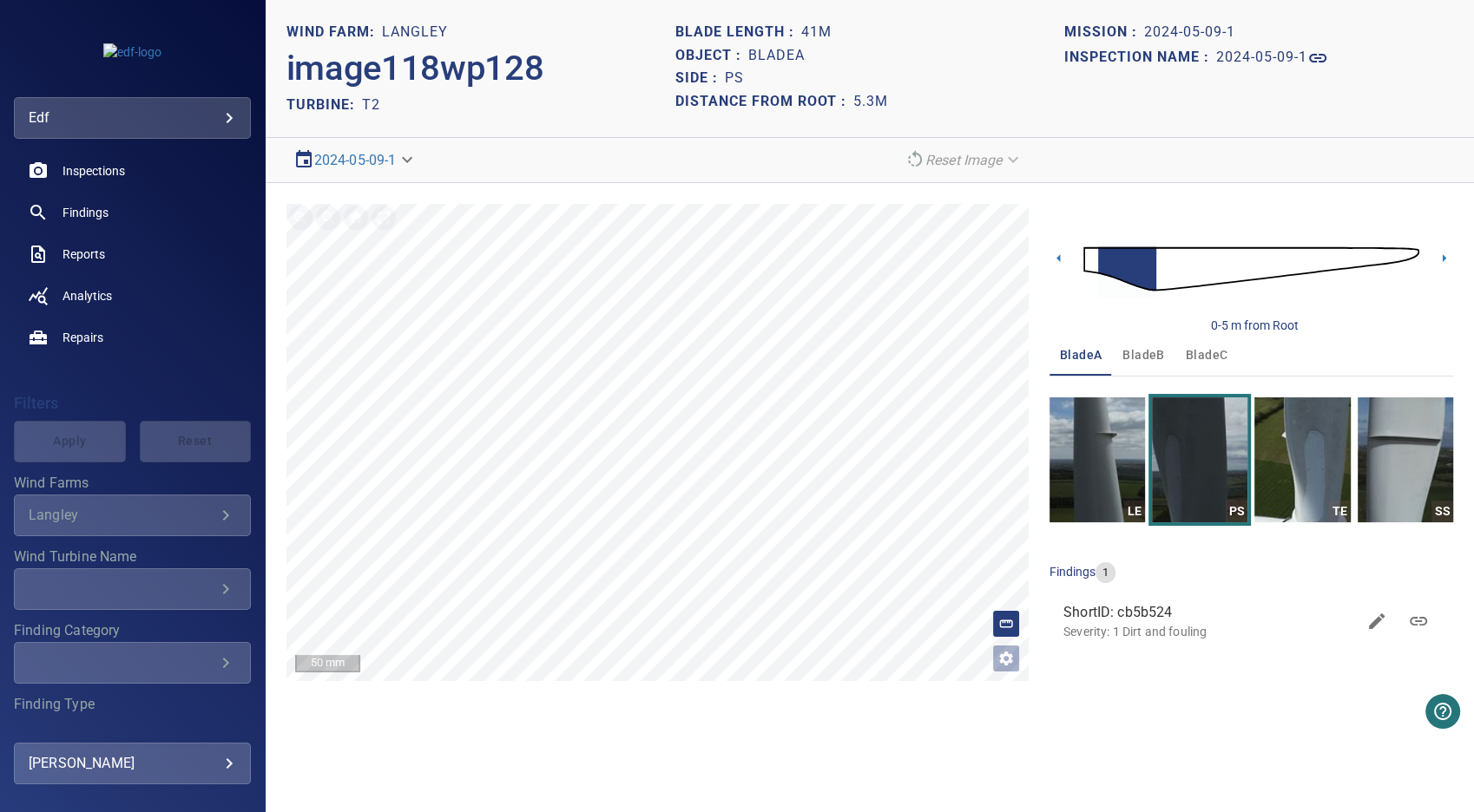
click at [398, 157] on body "**********" at bounding box center [737, 406] width 1474 height 812
click at [371, 153] on link "2024-05-09-1" at bounding box center [341, 159] width 83 height 21
click at [421, 161] on body "**********" at bounding box center [737, 406] width 1474 height 812
click at [365, 225] on link "2025-09-02-1" at bounding box center [341, 222] width 83 height 21
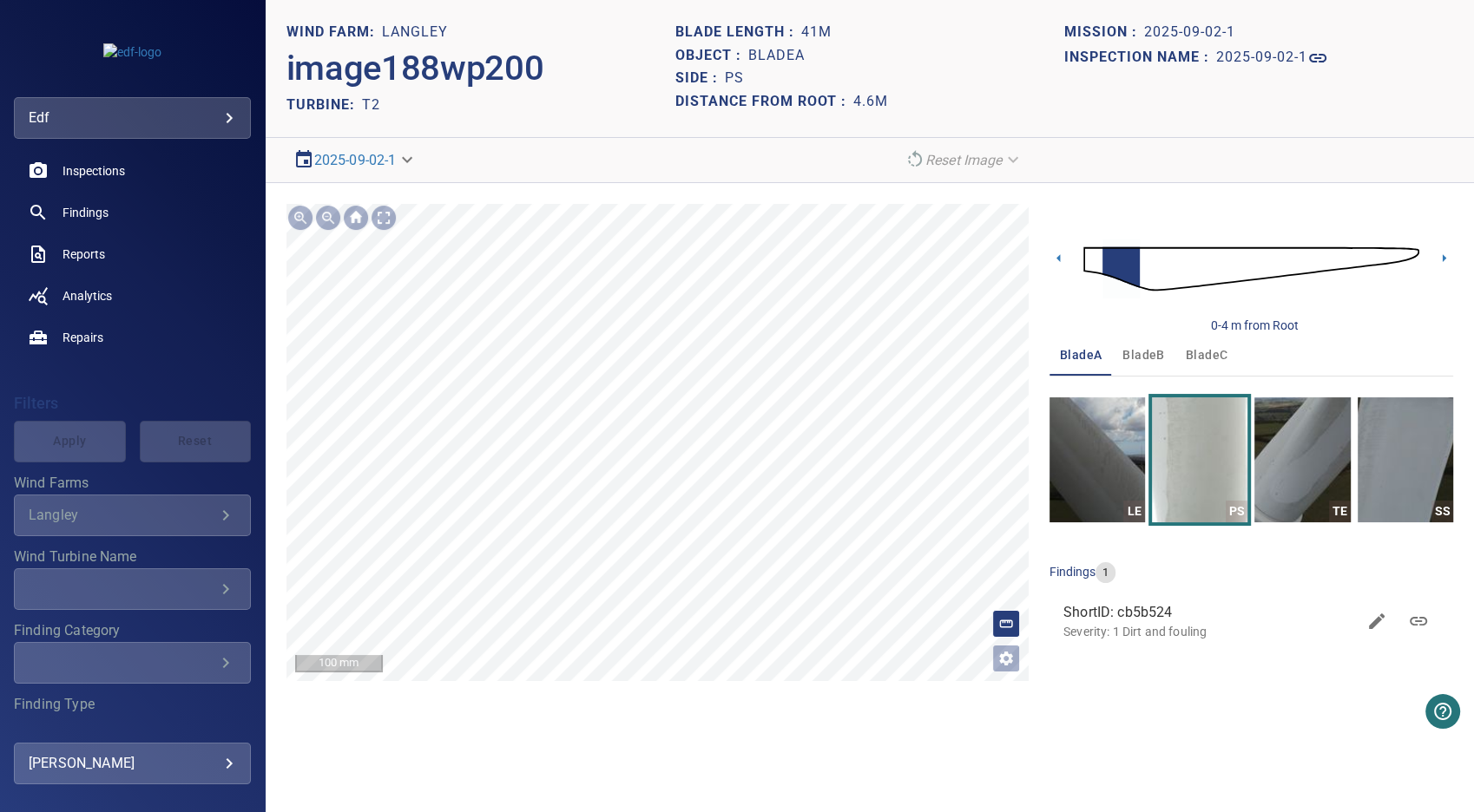
click at [779, 392] on icon at bounding box center [935, 330] width 2307 height 3117
click at [379, 213] on div at bounding box center [383, 217] width 28 height 28
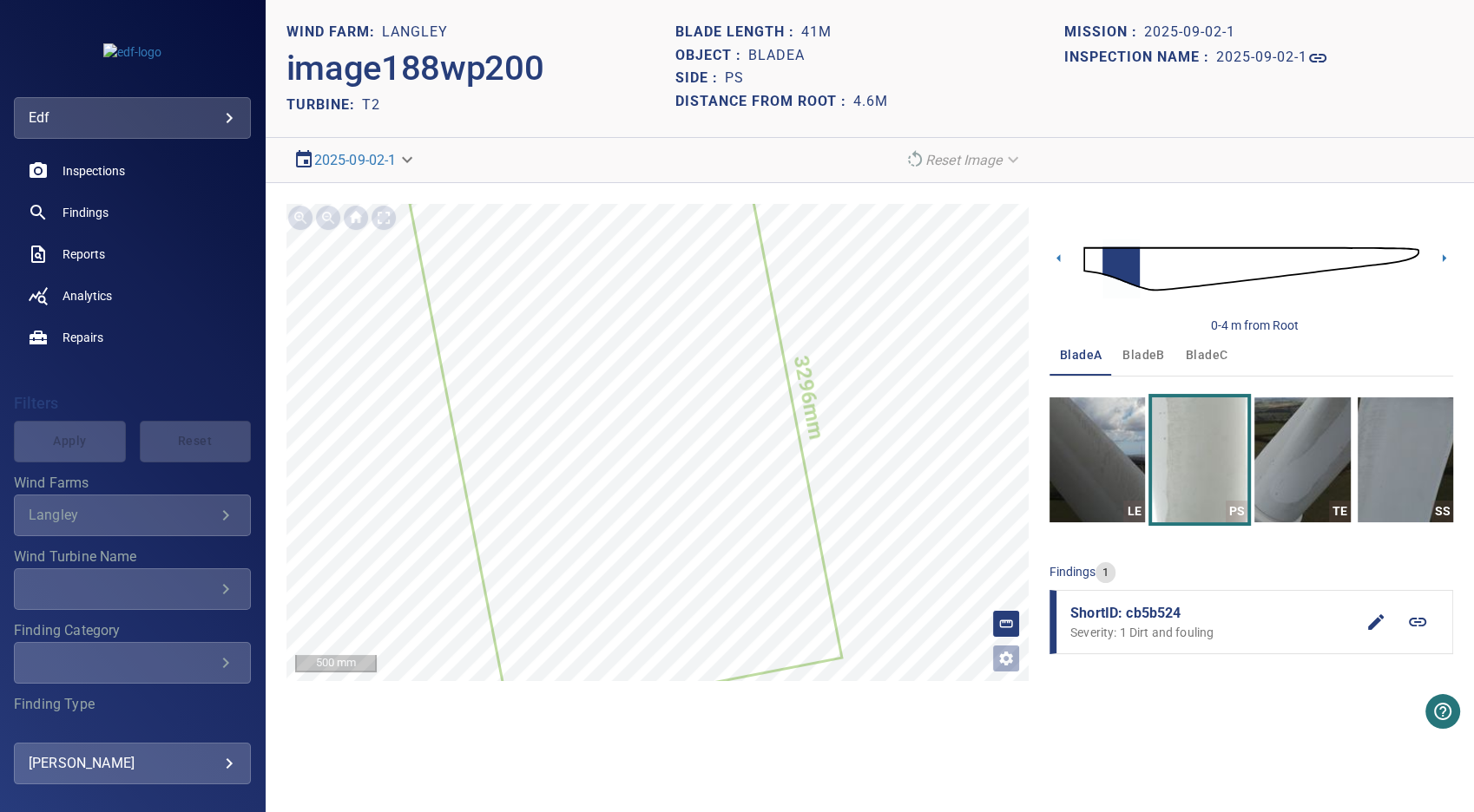
click at [417, 156] on body "**********" at bounding box center [737, 406] width 1474 height 812
click at [373, 221] on link "2025-04-08-1" at bounding box center [341, 222] width 83 height 21
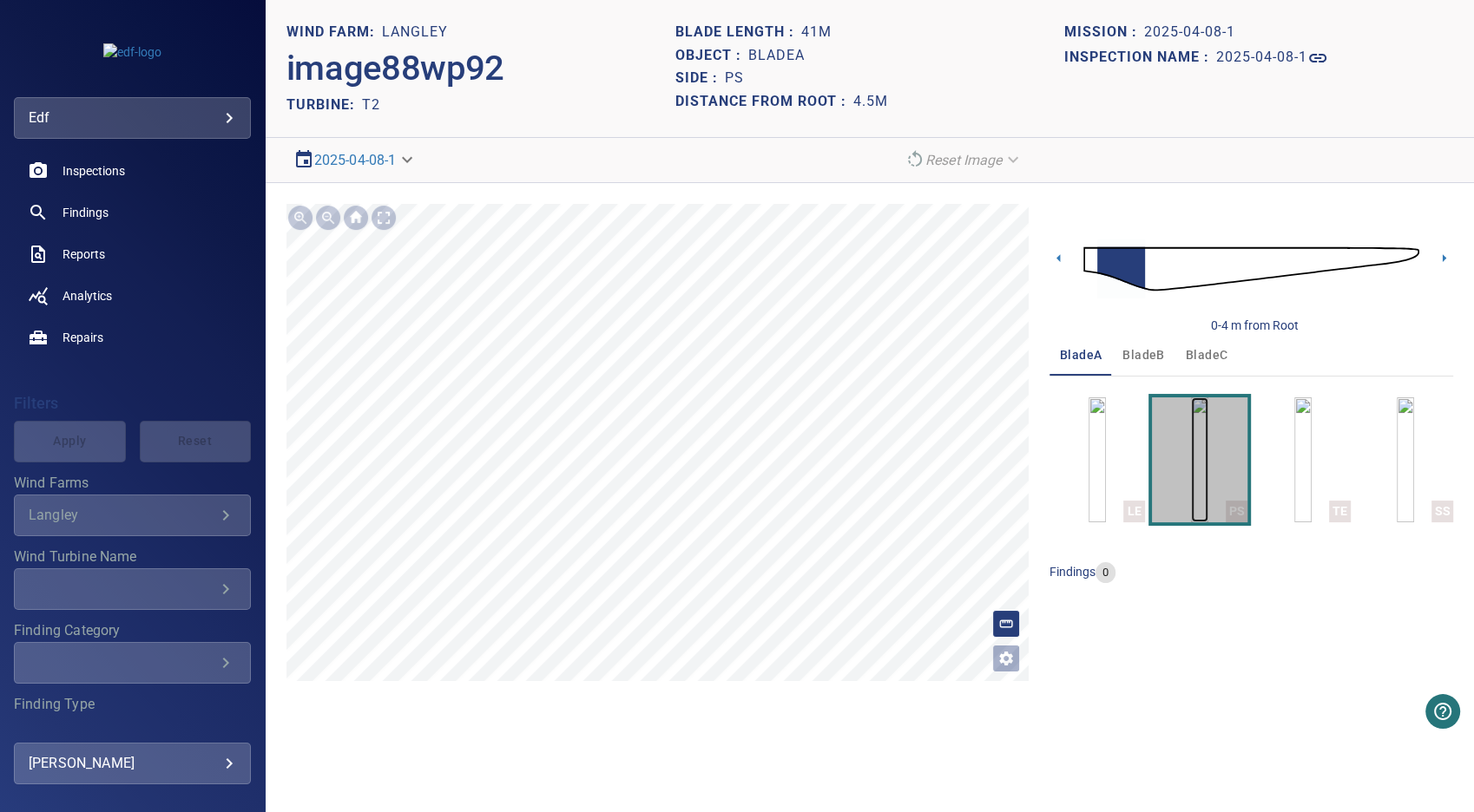
click at [1191, 473] on img "button" at bounding box center [1200, 460] width 17 height 125
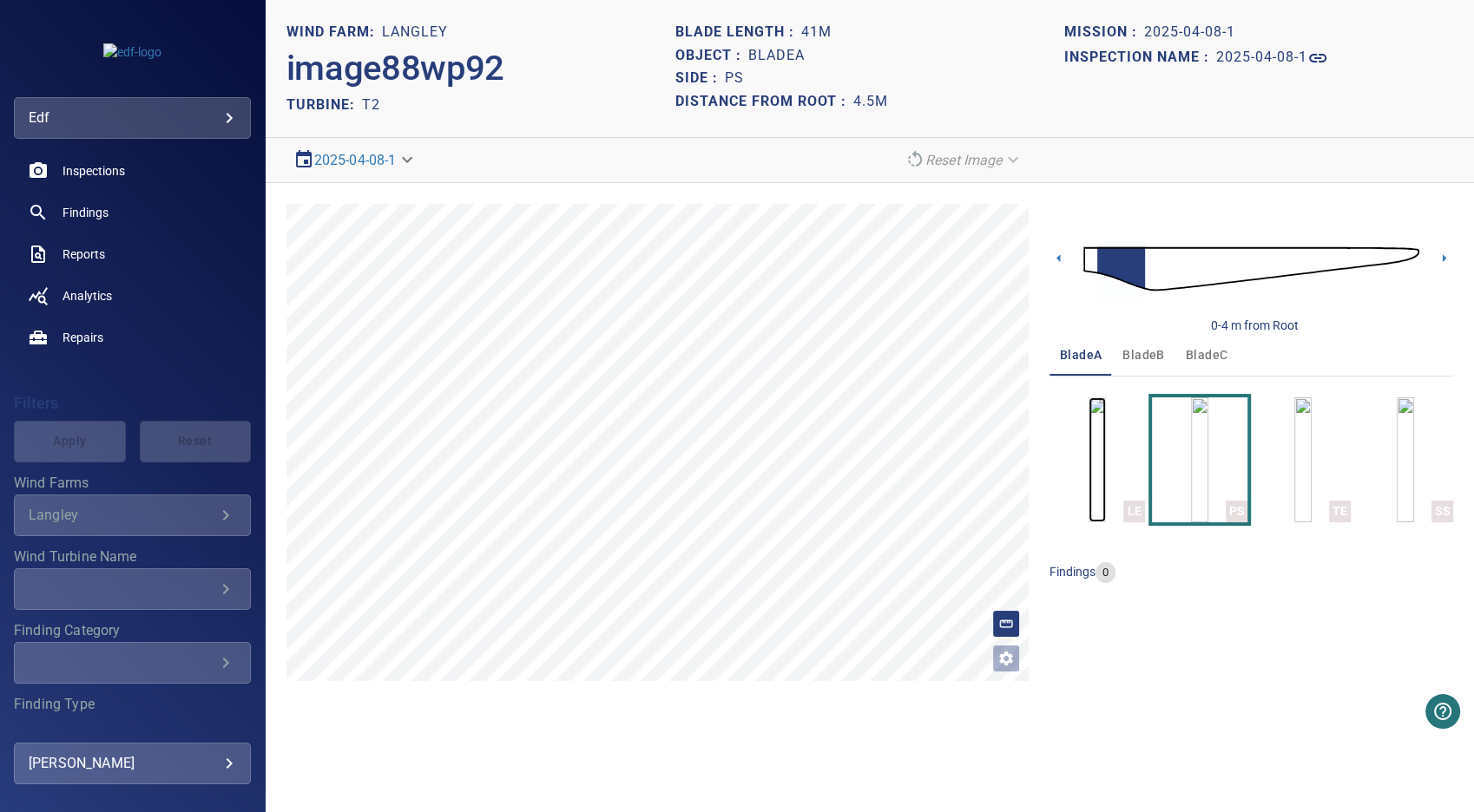
click at [1104, 456] on img "button" at bounding box center [1097, 460] width 17 height 125
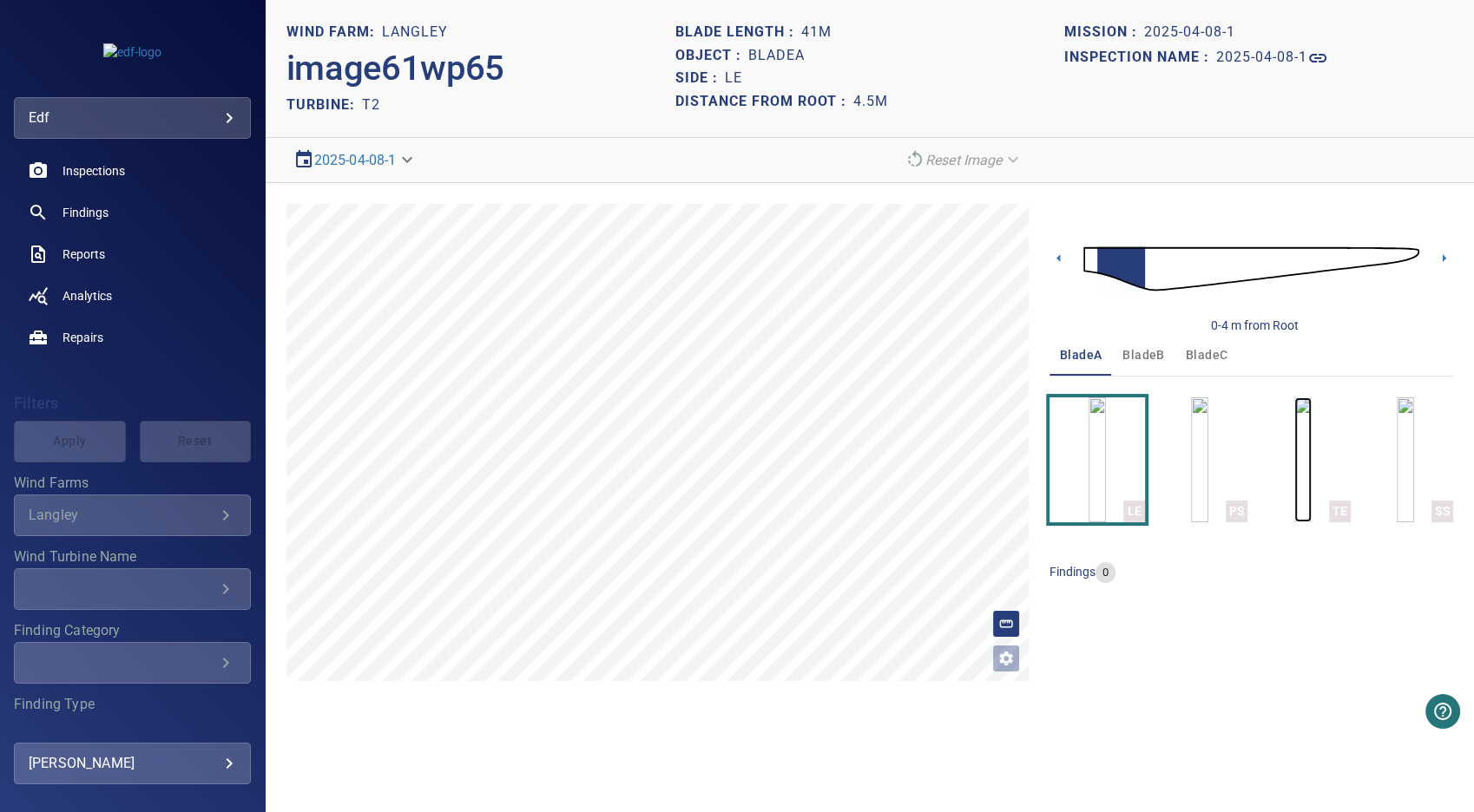
click at [1311, 480] on img "button" at bounding box center [1302, 460] width 17 height 125
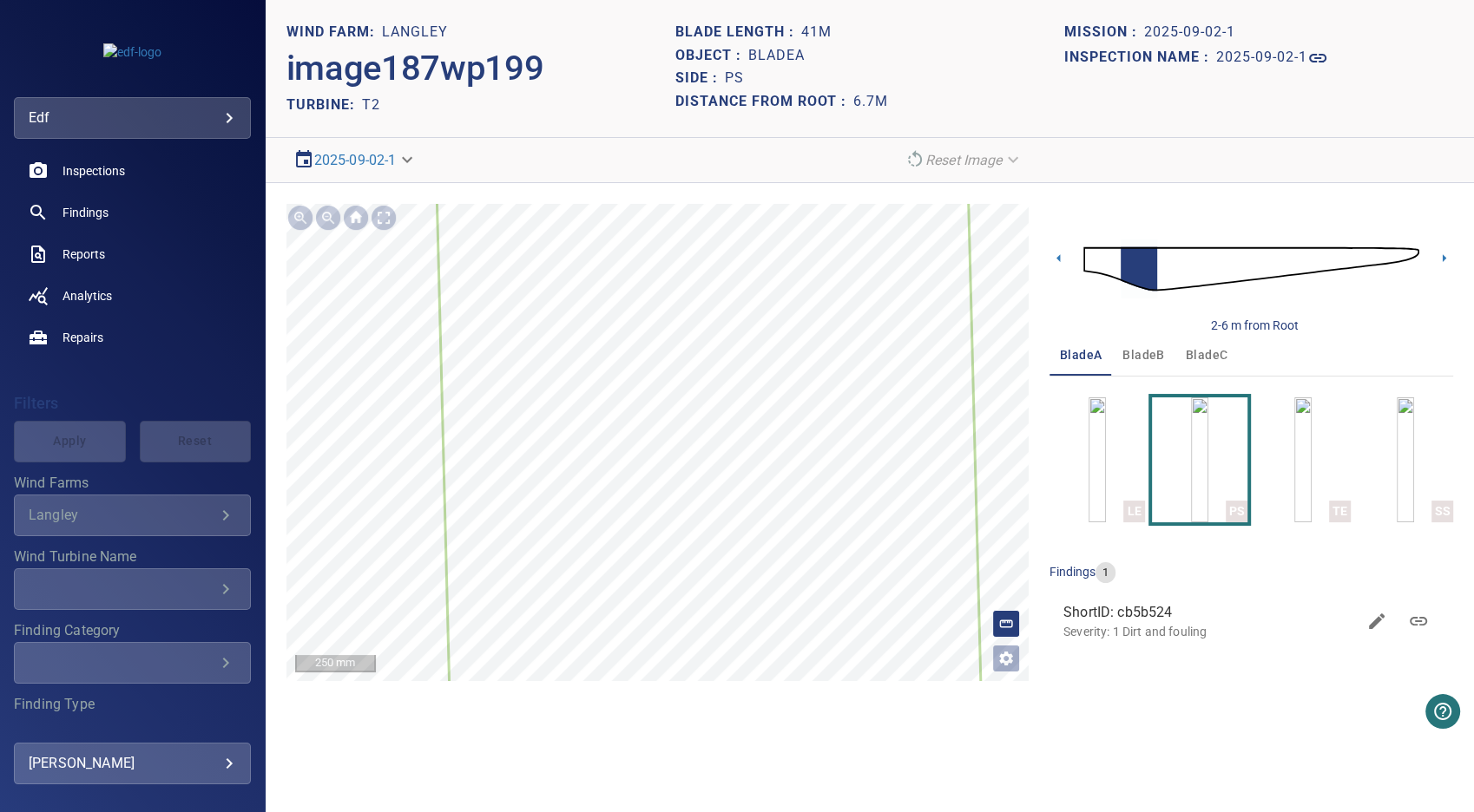
click at [399, 157] on body "**********" at bounding box center [737, 406] width 1474 height 812
click at [373, 218] on link "2025-04-08-1" at bounding box center [341, 222] width 83 height 21
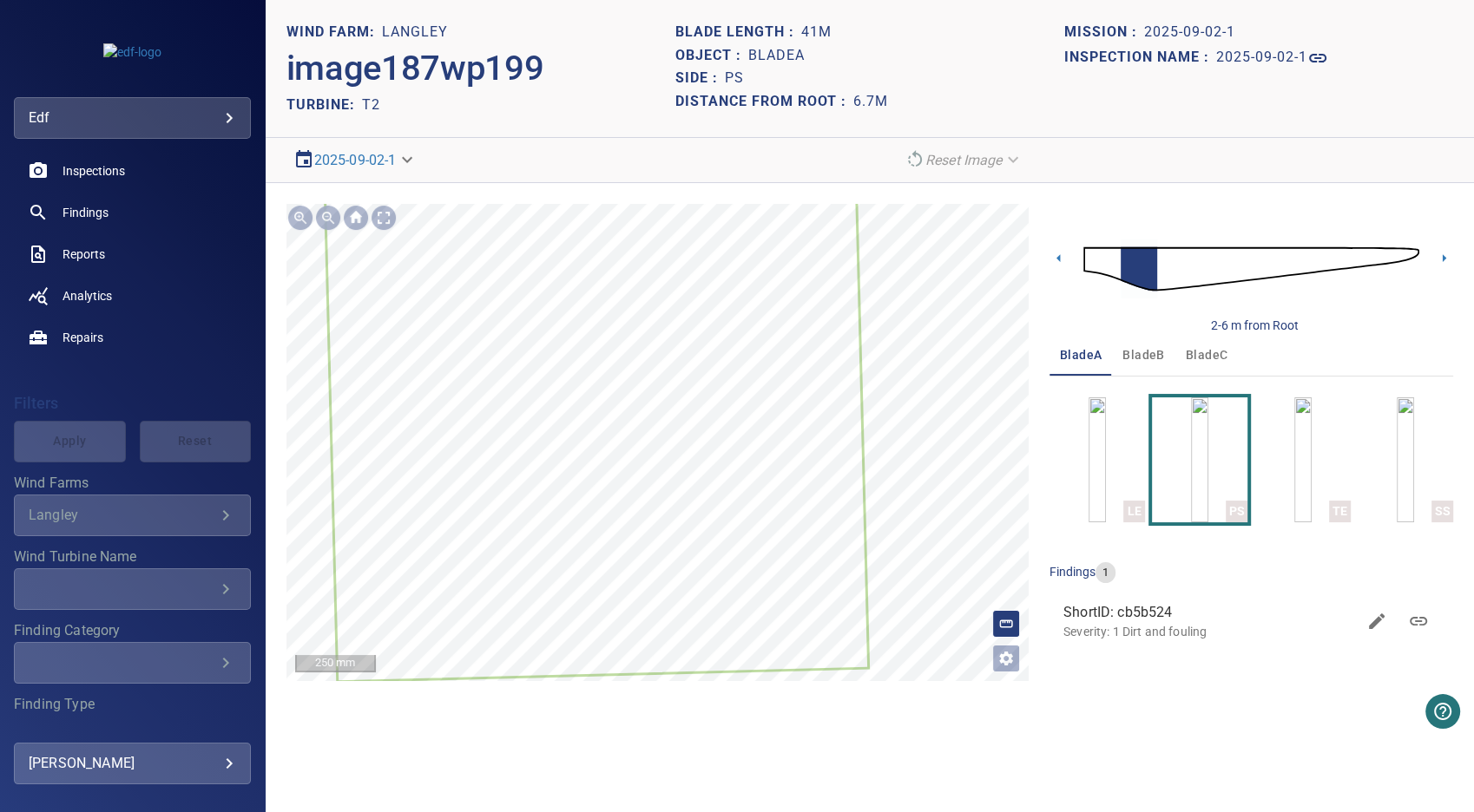
click at [410, 156] on body "**********" at bounding box center [737, 406] width 1474 height 812
click at [383, 193] on link "2024-05-09-1" at bounding box center [341, 191] width 83 height 21
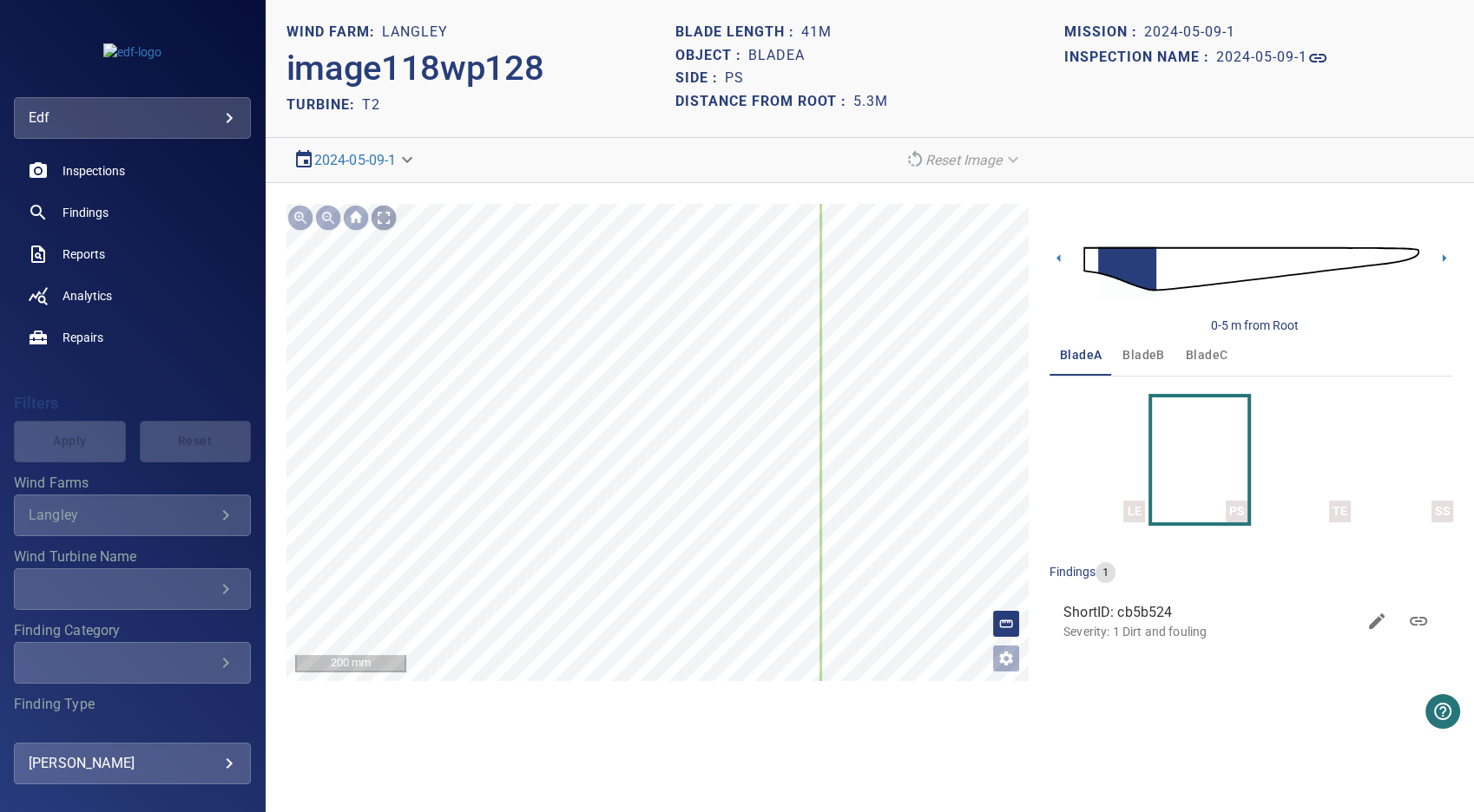
click at [386, 212] on div at bounding box center [383, 217] width 28 height 28
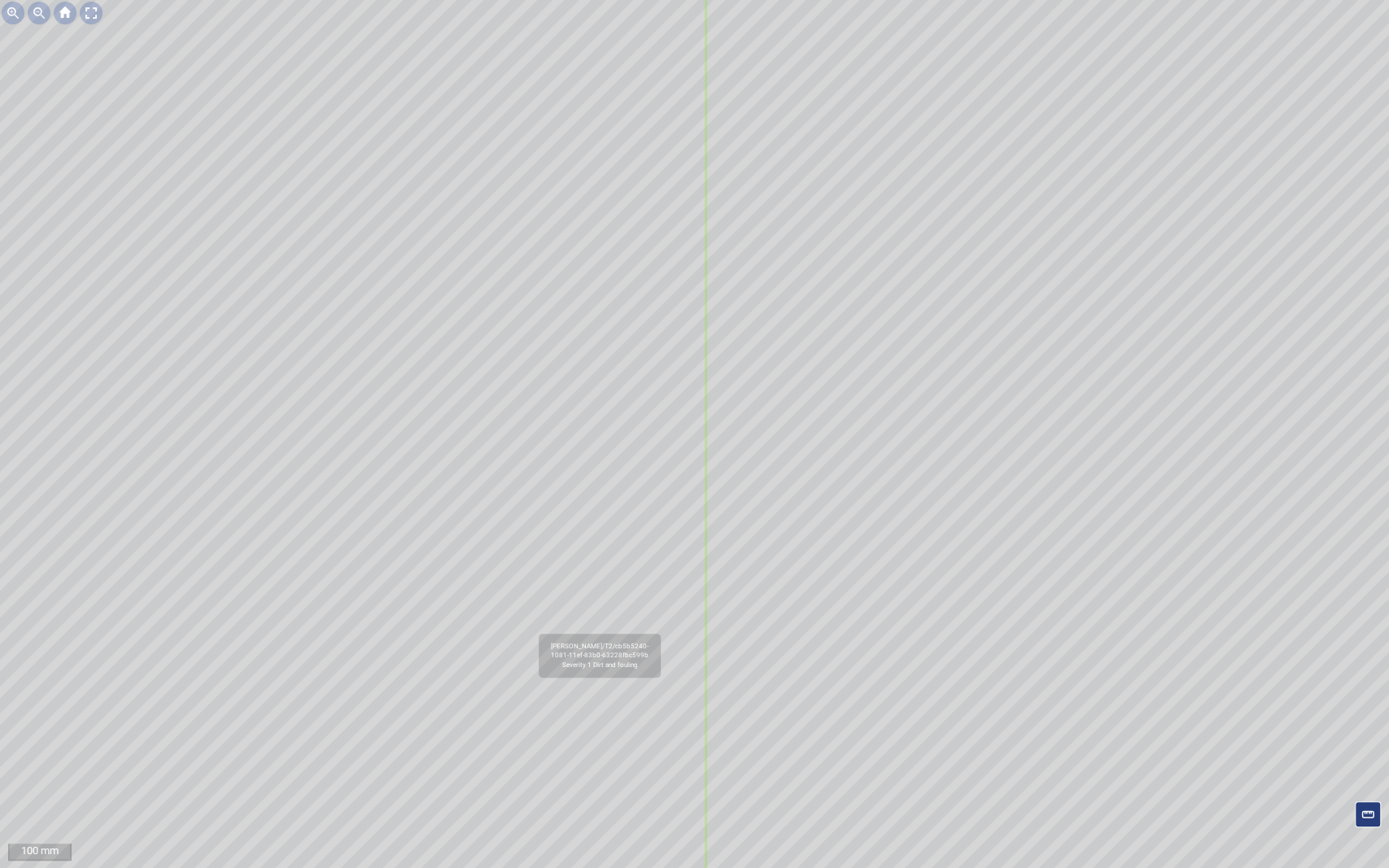
click at [95, 13] on div at bounding box center [91, 13] width 26 height 26
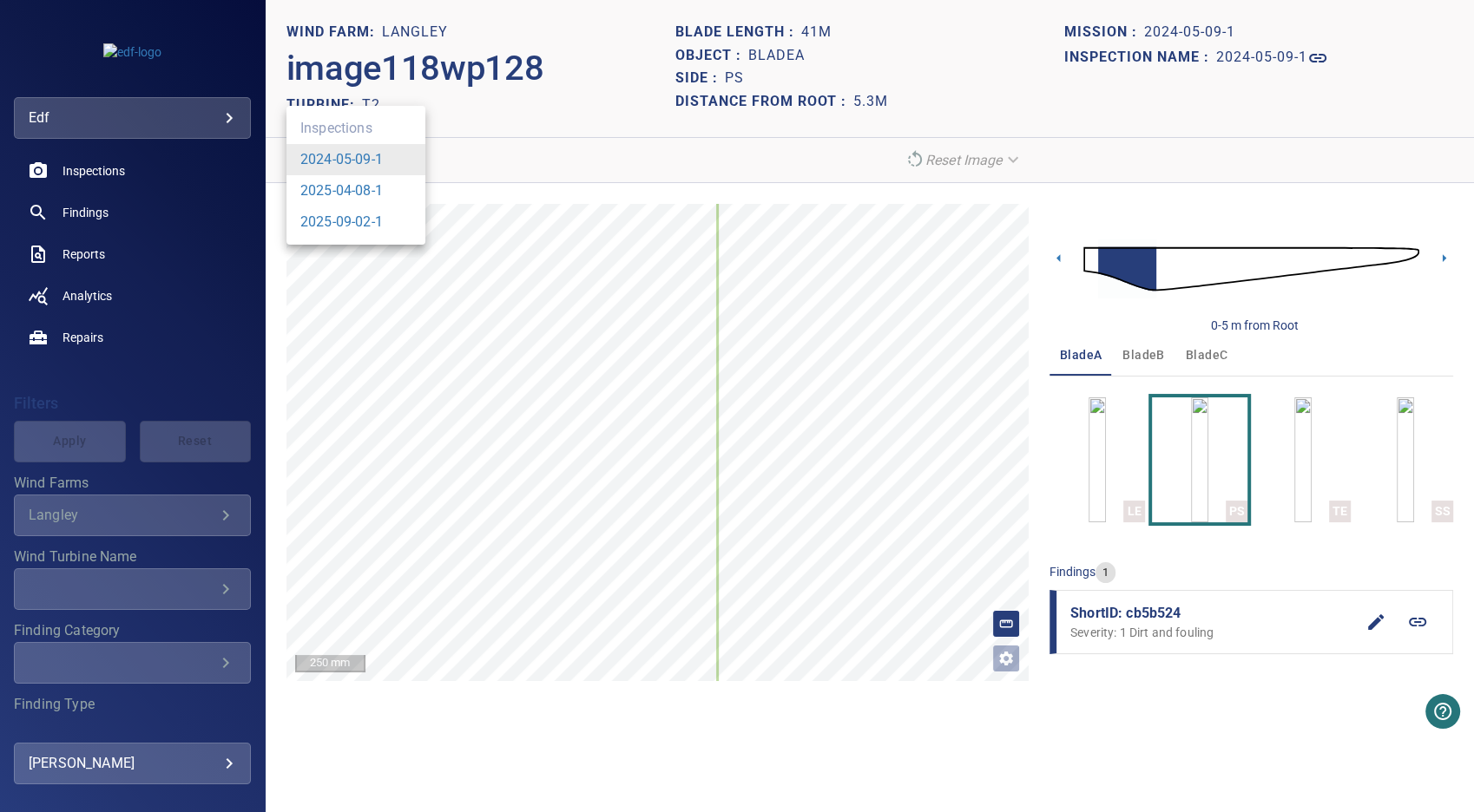
click at [404, 161] on body "**********" at bounding box center [737, 406] width 1474 height 812
click at [365, 185] on link "2025-04-08-1" at bounding box center [341, 191] width 83 height 21
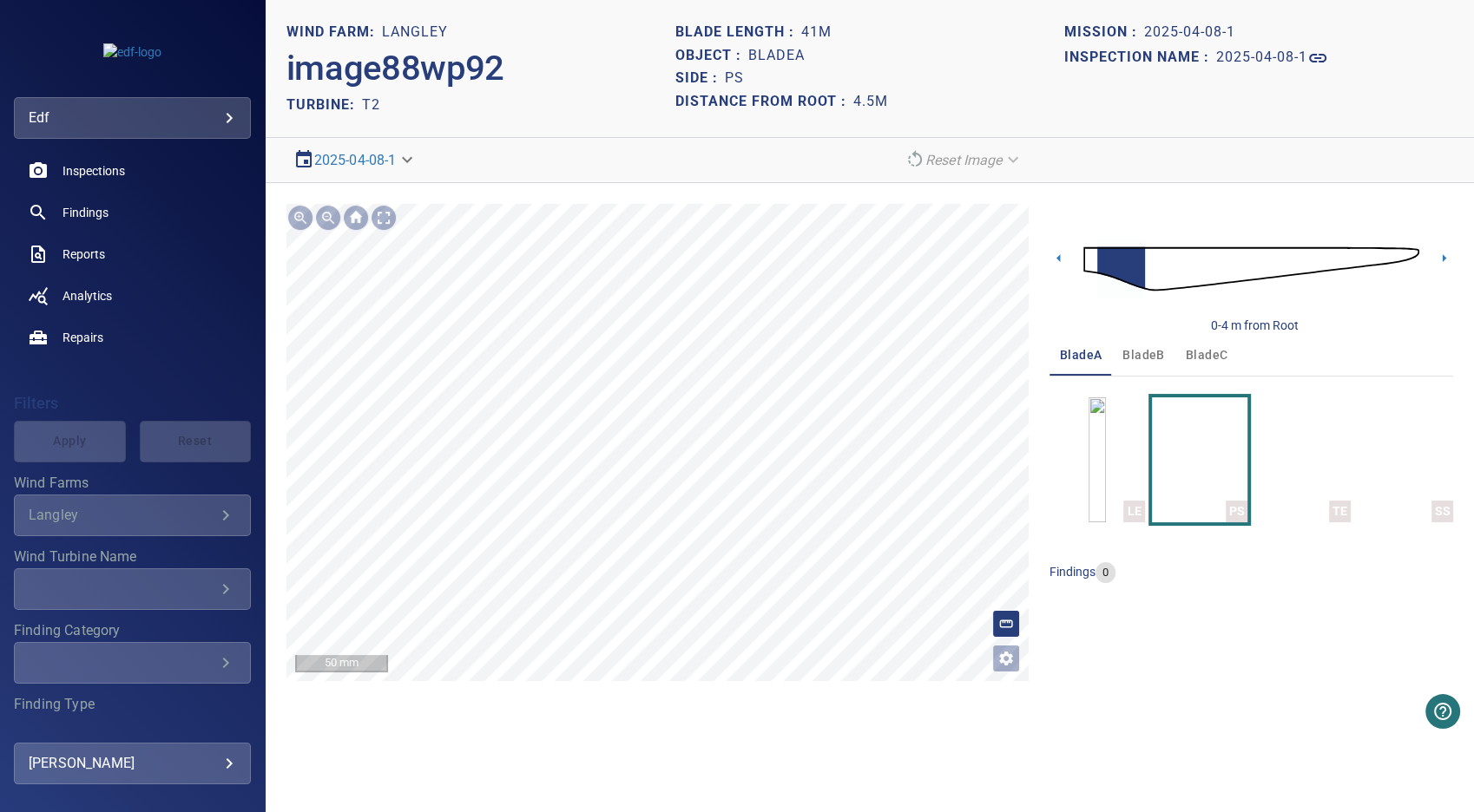
click at [1129, 184] on div "**********" at bounding box center [870, 442] width 1209 height 519
click at [1062, 181] on section "**********" at bounding box center [870, 406] width 1209 height 812
click at [401, 156] on body "**********" at bounding box center [737, 406] width 1474 height 812
click at [375, 219] on link "2025-09-02-1" at bounding box center [341, 222] width 83 height 21
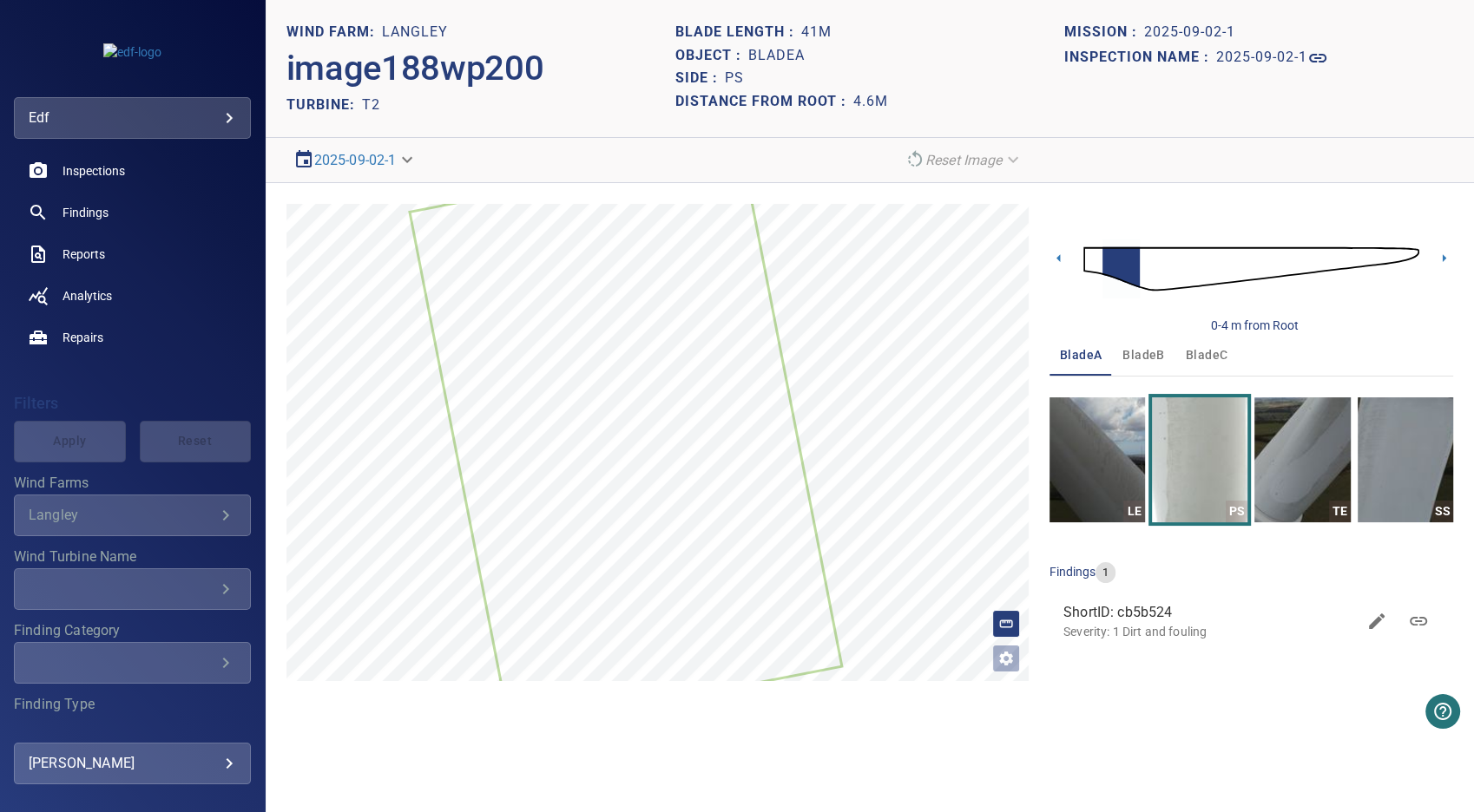
click at [725, 551] on icon at bounding box center [626, 439] width 429 height 579
click at [1091, 255] on img at bounding box center [1251, 269] width 336 height 82
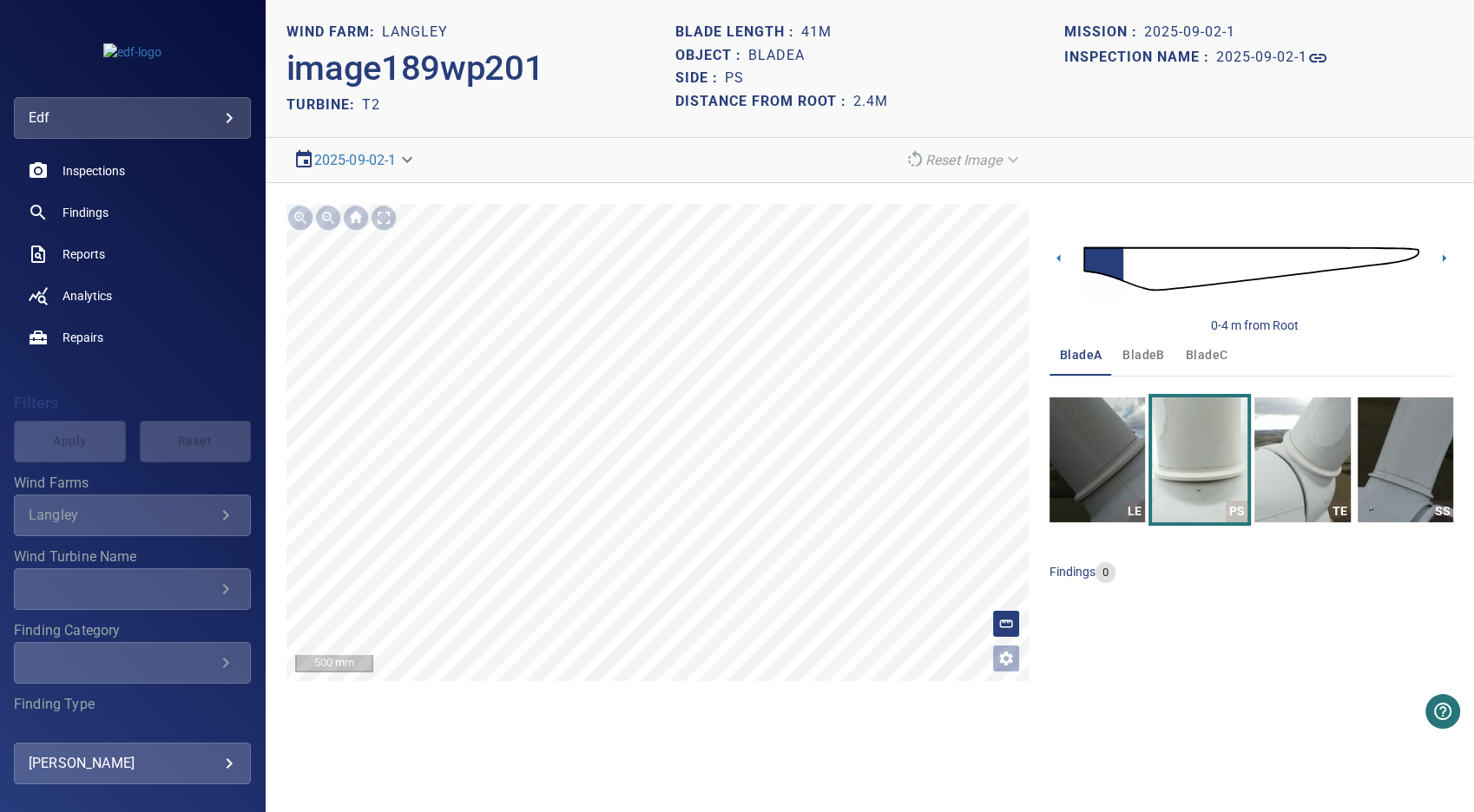
click at [1130, 266] on img at bounding box center [1251, 269] width 336 height 82
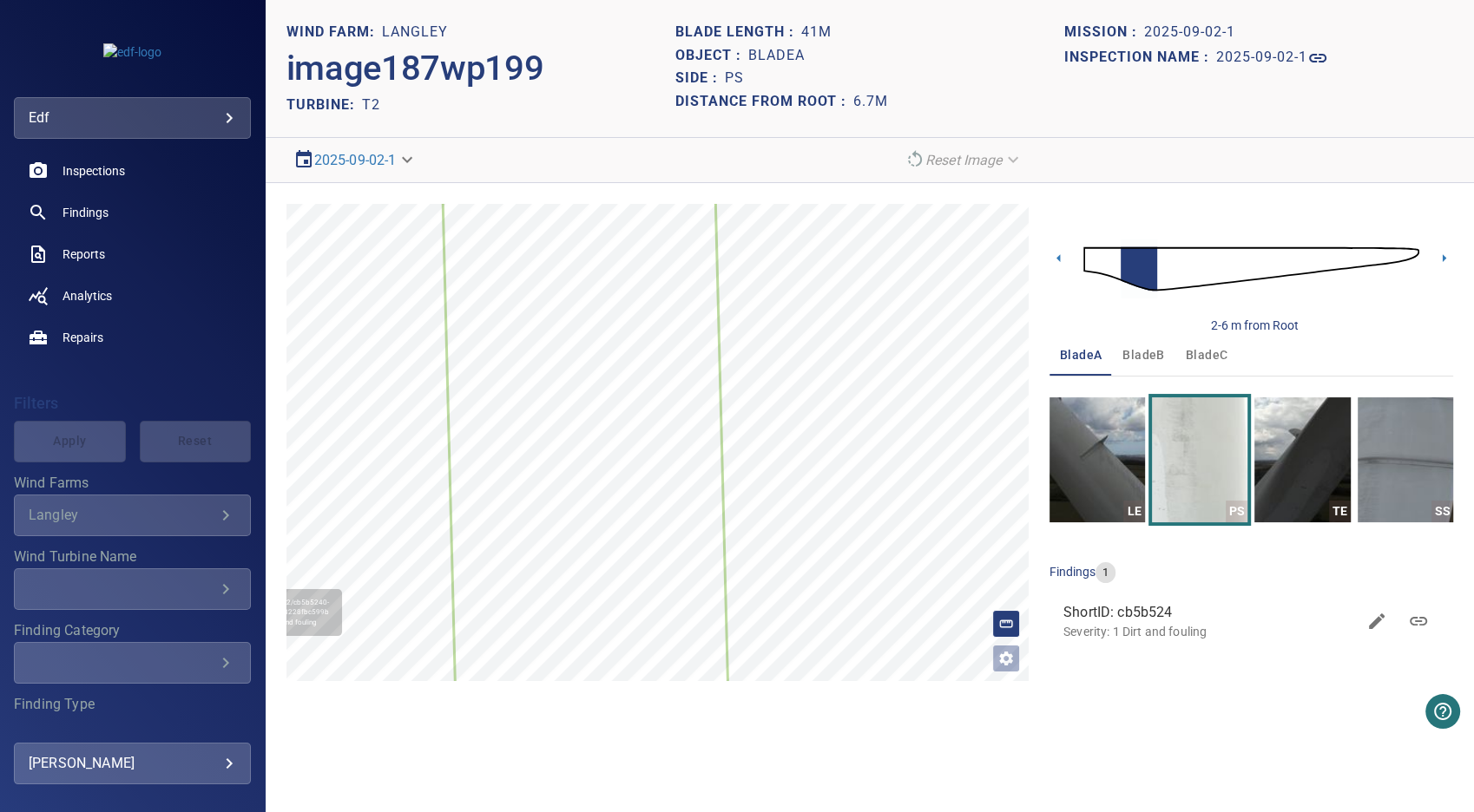
click at [583, 540] on icon at bounding box center [585, 441] width 282 height 494
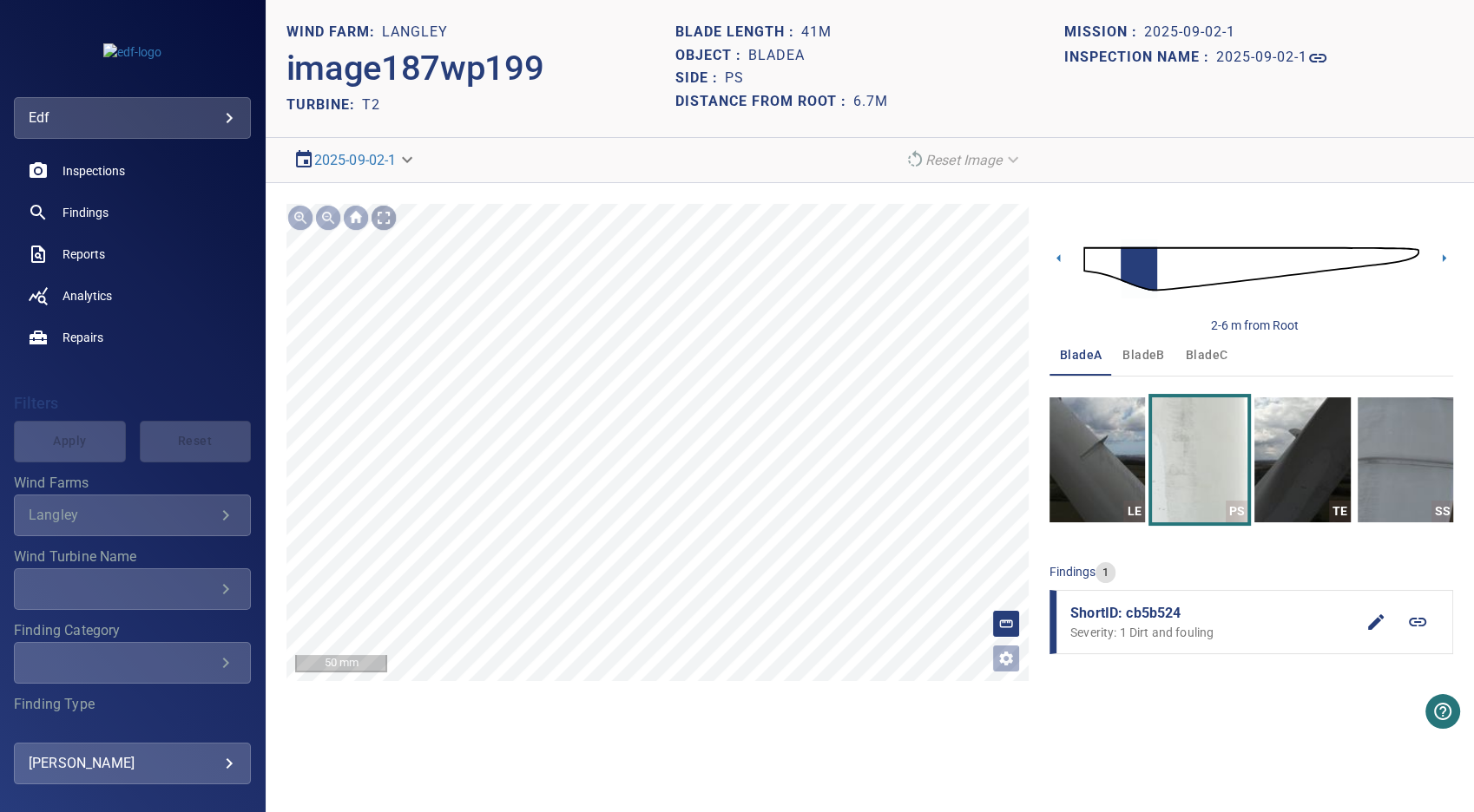
click at [382, 212] on div at bounding box center [383, 217] width 28 height 28
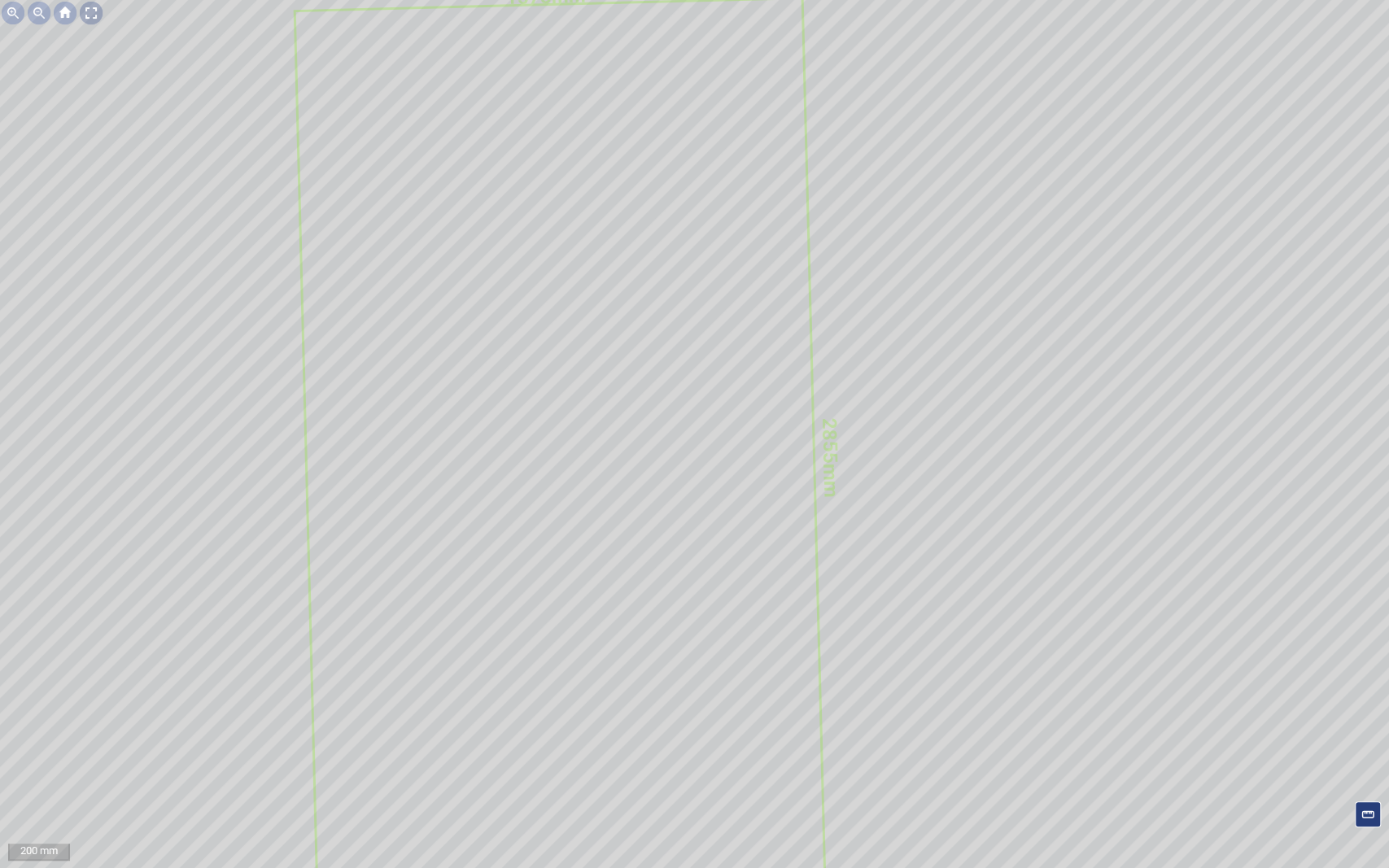
click at [90, 12] on div at bounding box center [91, 13] width 26 height 26
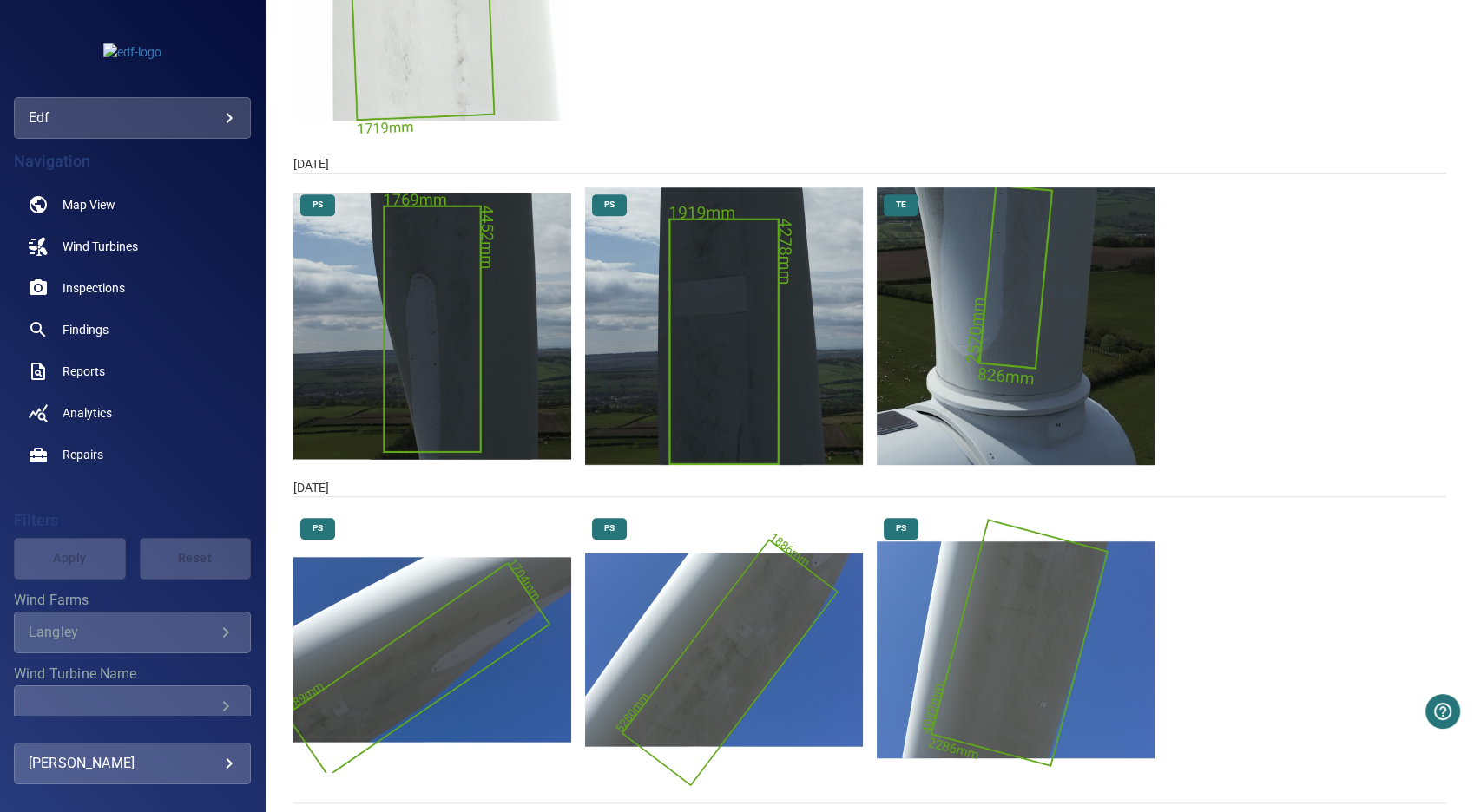
scroll to position [821, 0]
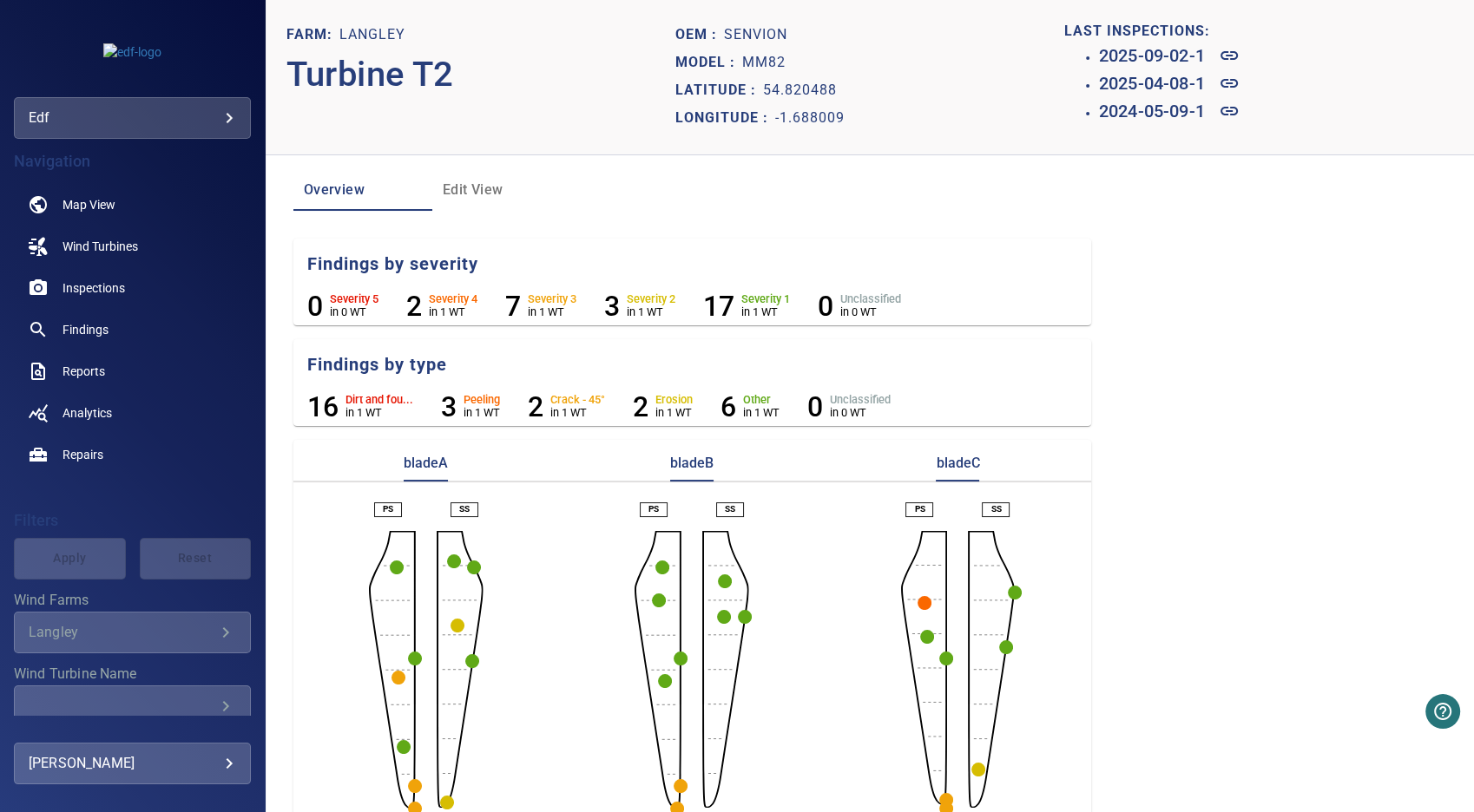
click at [393, 677] on circle "button" at bounding box center [398, 677] width 14 height 14
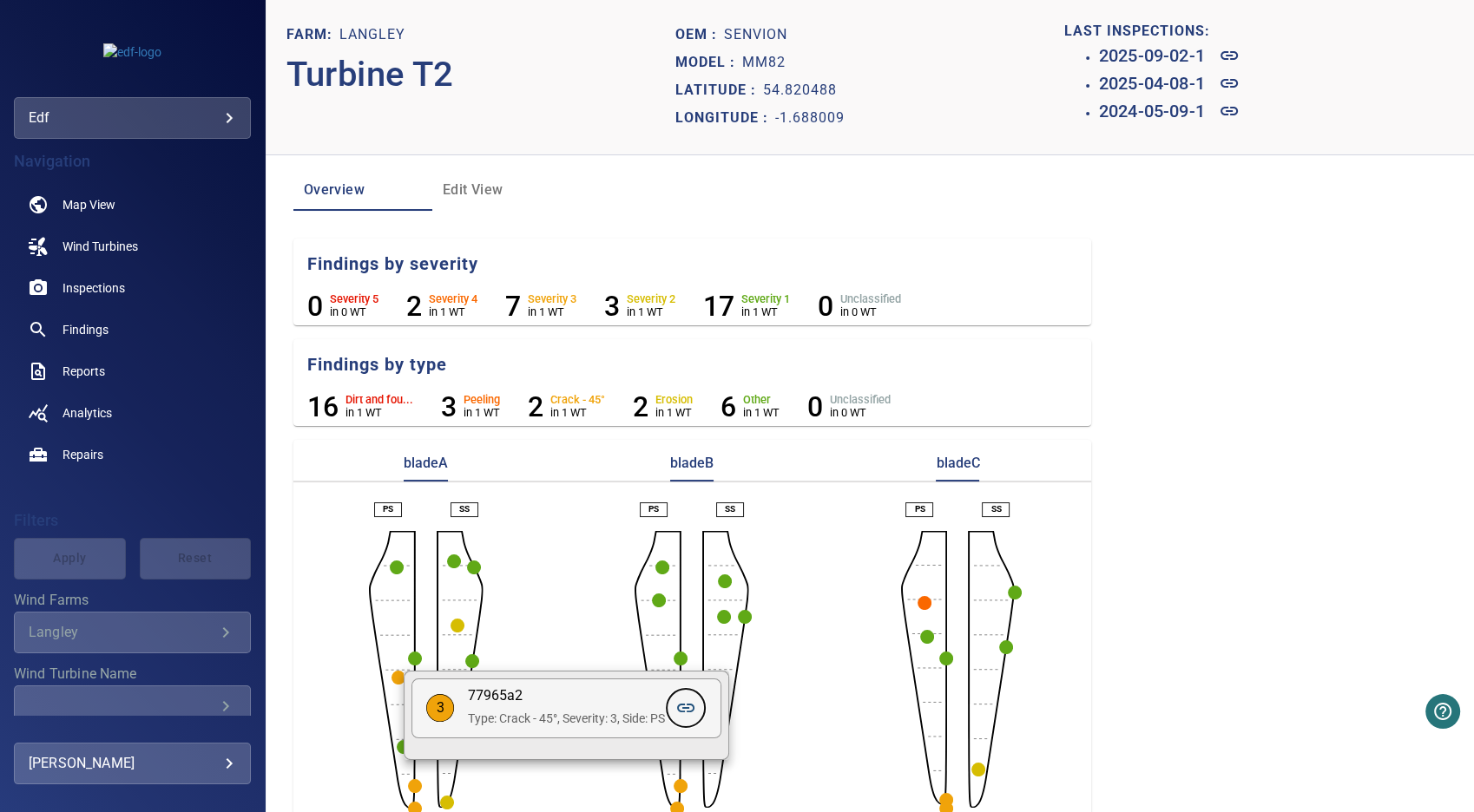
click at [691, 706] on icon at bounding box center [685, 708] width 21 height 21
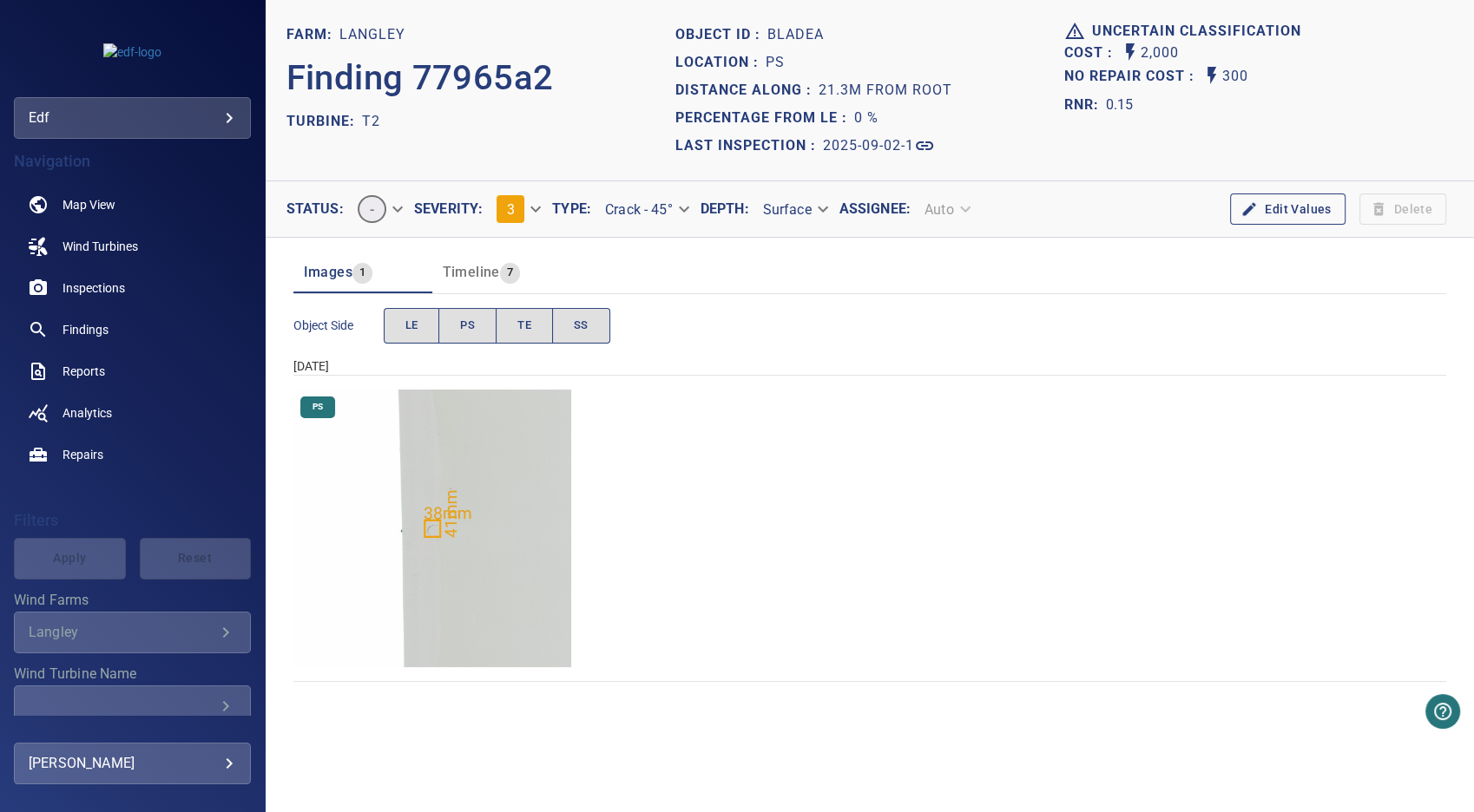
click at [437, 527] on img "Langley/T2/2025-09-02-1/2025-09-02-1/image180wp192.jpg" at bounding box center [433, 529] width 278 height 278
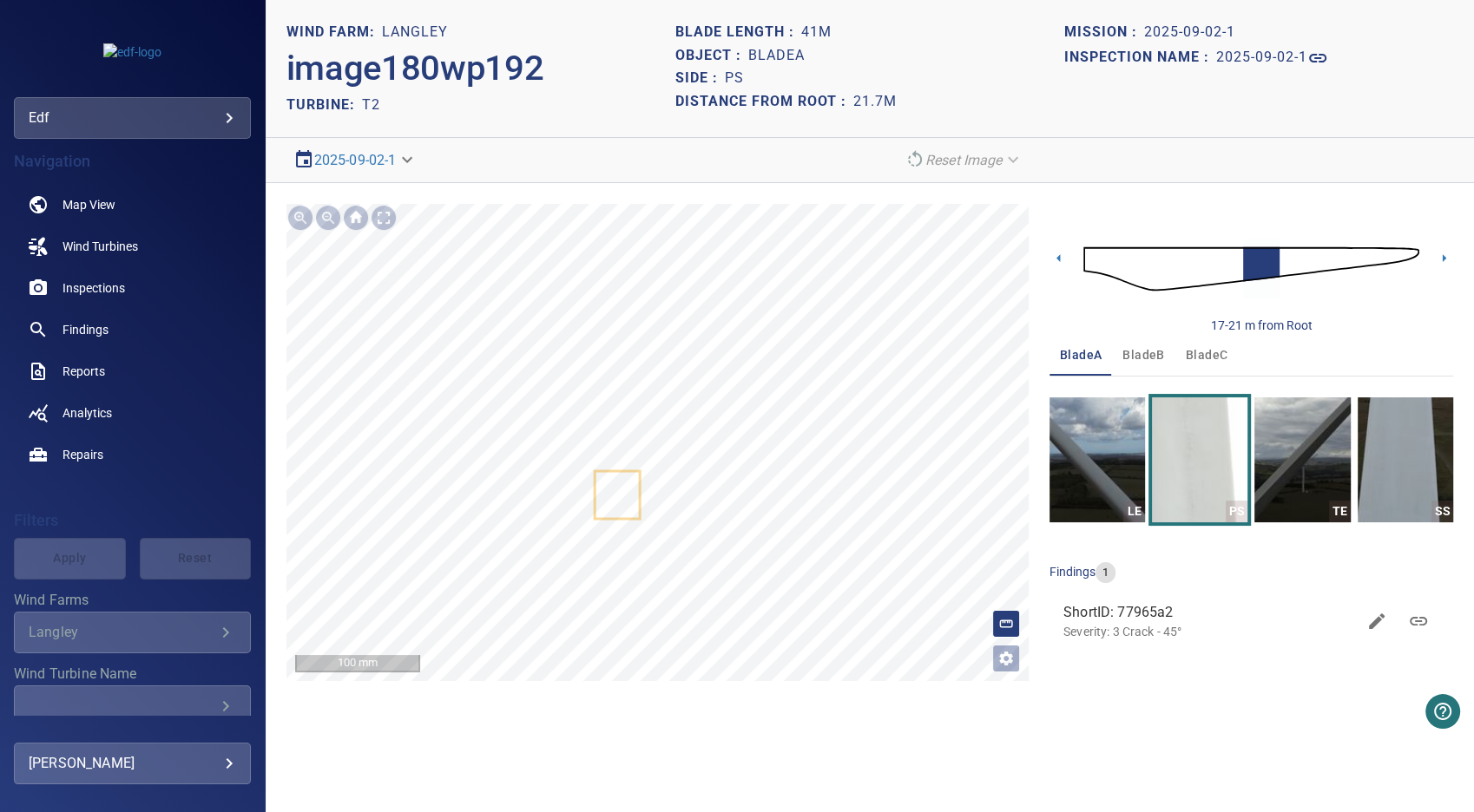
click at [413, 162] on body "**********" at bounding box center [737, 406] width 1474 height 812
click at [378, 213] on link "2025-04-08-1" at bounding box center [341, 222] width 83 height 21
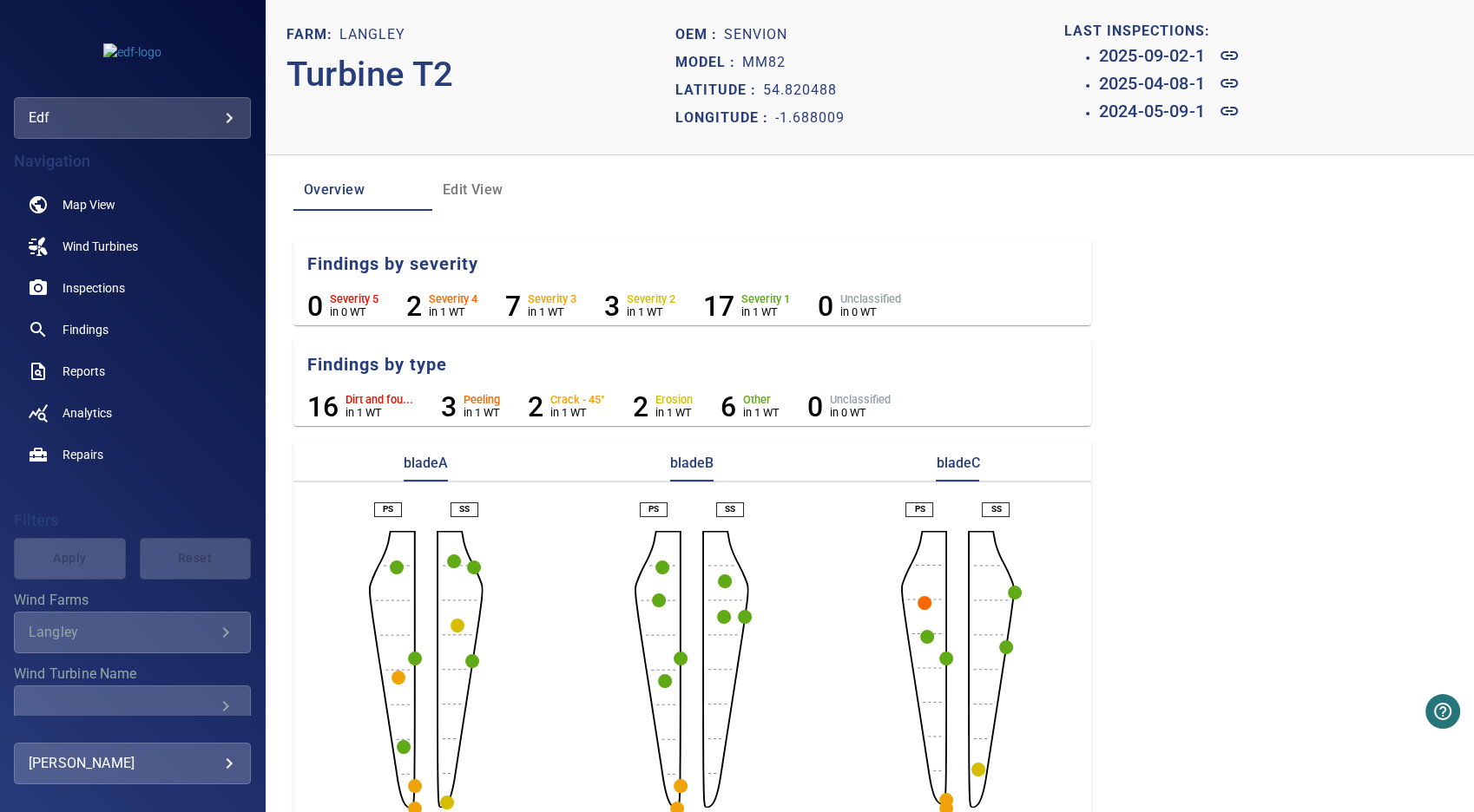
click at [443, 802] on circle "button" at bounding box center [446, 802] width 14 height 14
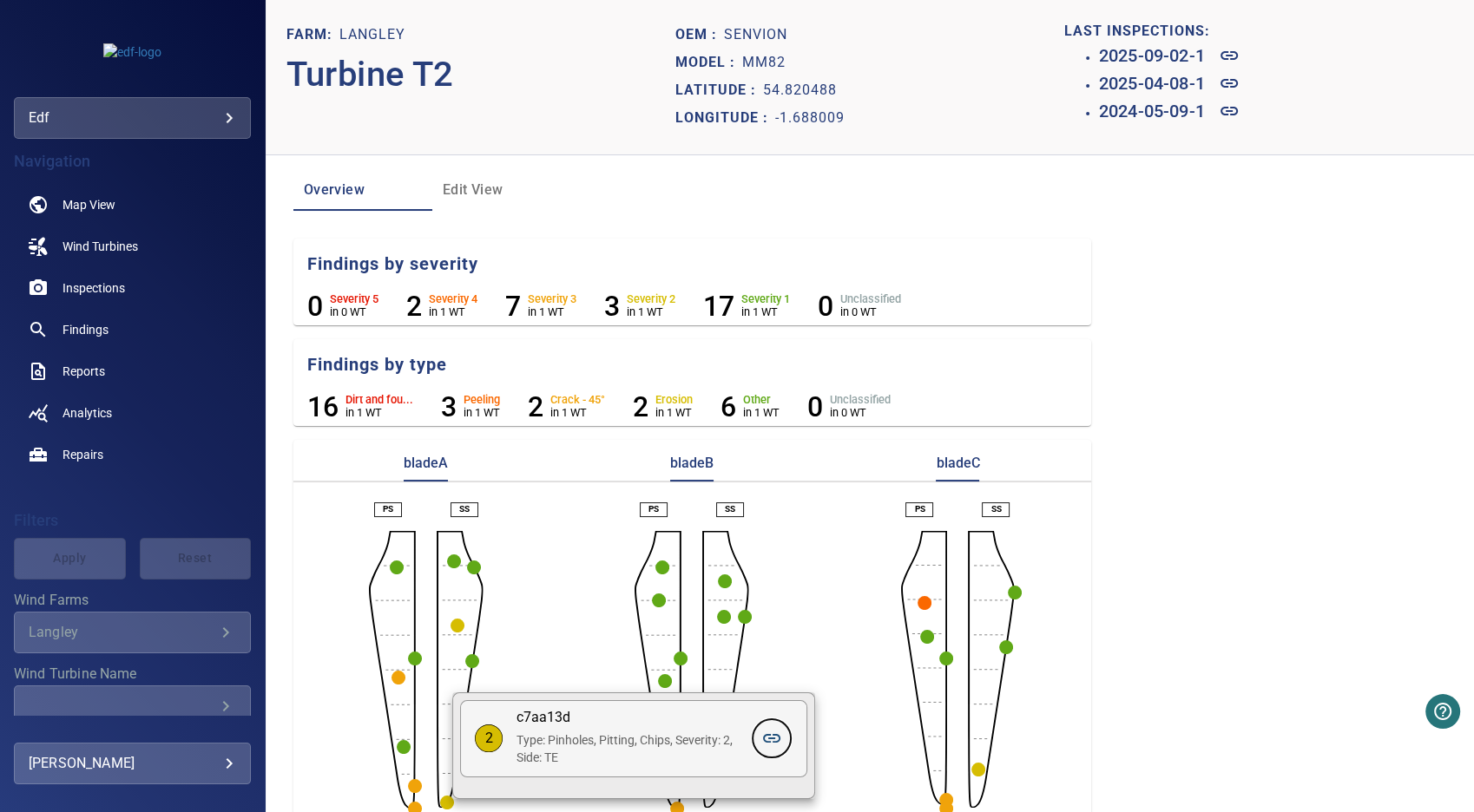
click at [767, 740] on icon at bounding box center [772, 738] width 21 height 21
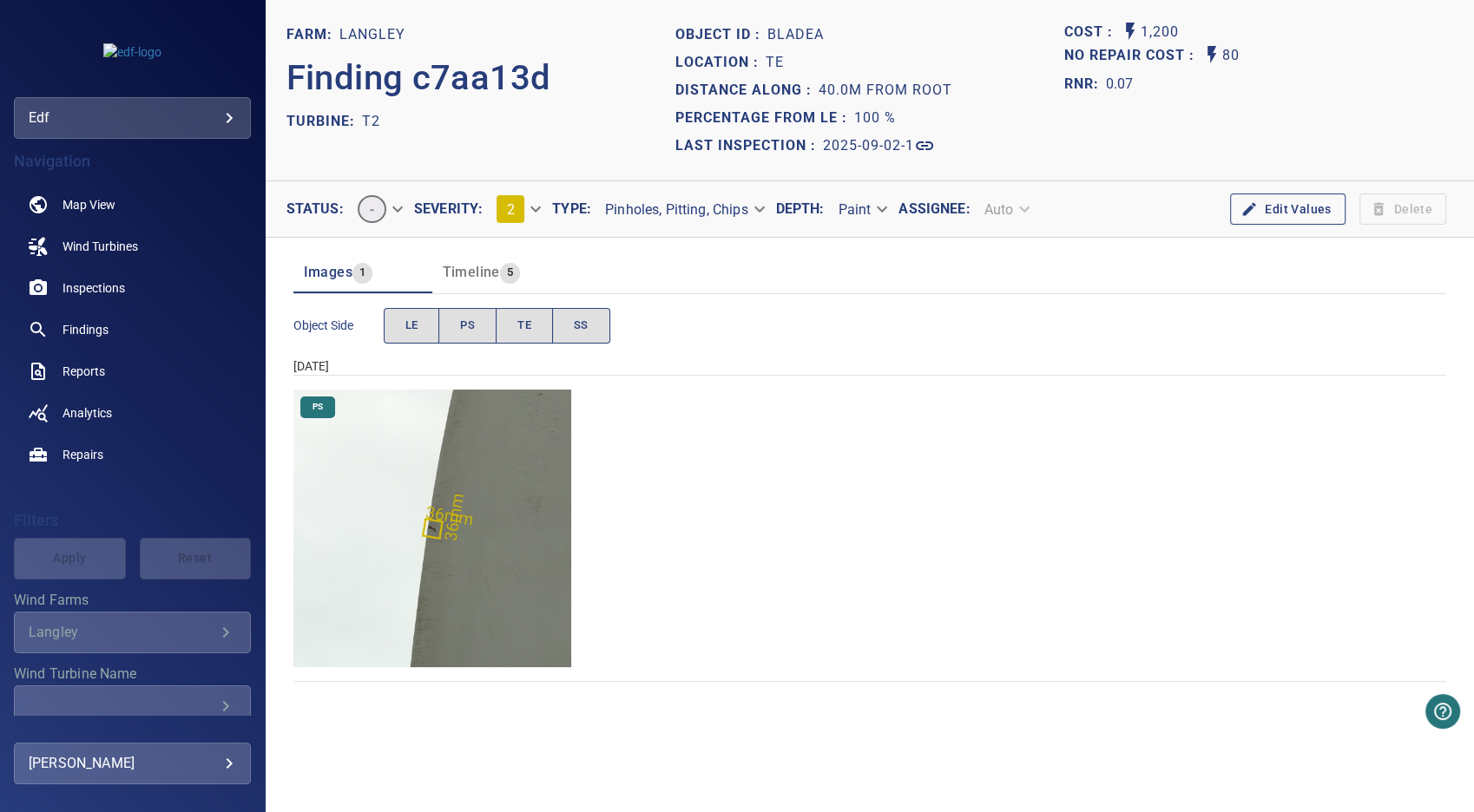
click at [431, 523] on img "Langley/T2/2025-09-02-1/2025-09-02-1/image171wp183.jpg" at bounding box center [433, 529] width 278 height 278
click at [470, 270] on span "Timeline" at bounding box center [471, 272] width 57 height 16
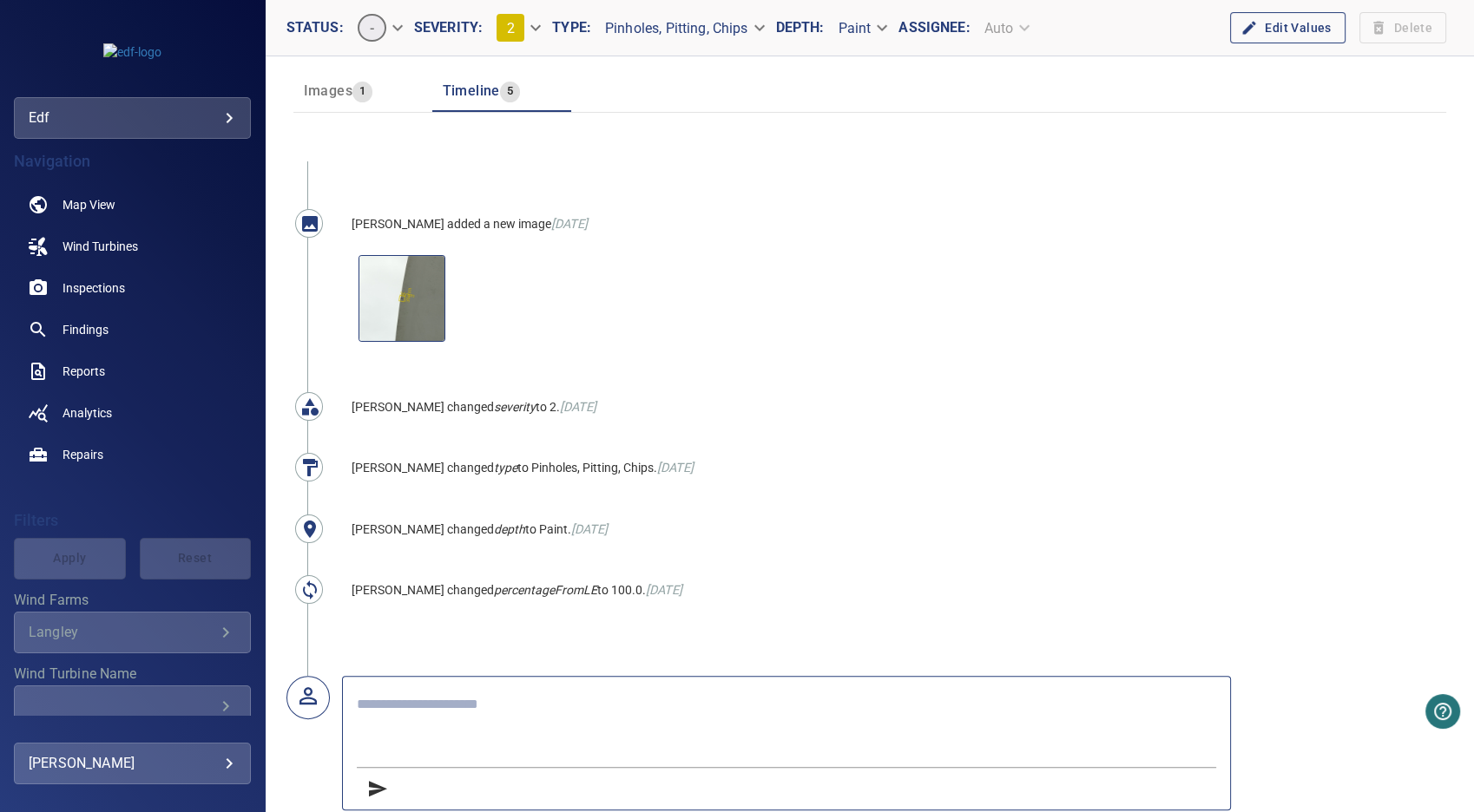
scroll to position [196, 0]
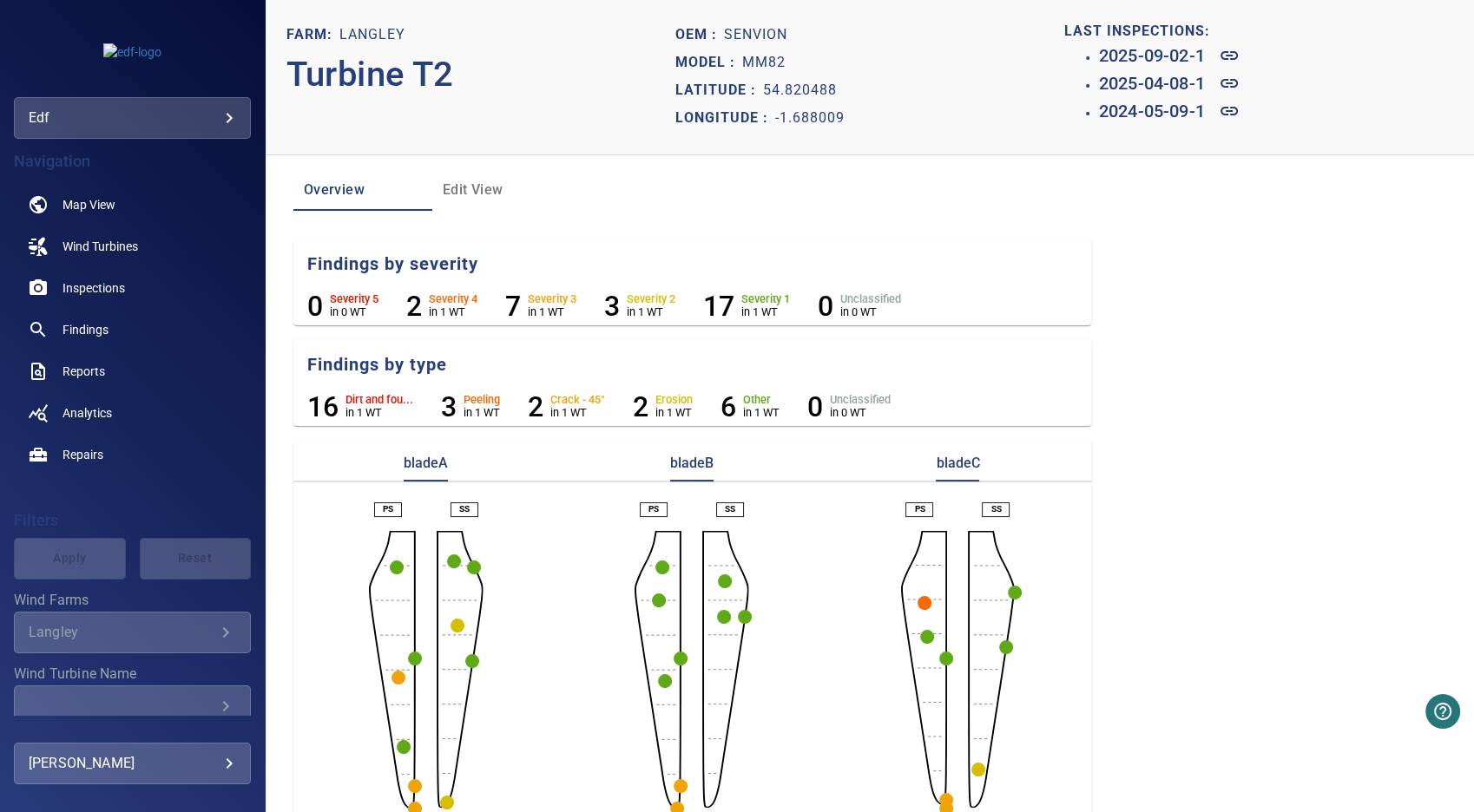
click at [397, 566] on circle "button" at bounding box center [396, 567] width 14 height 14
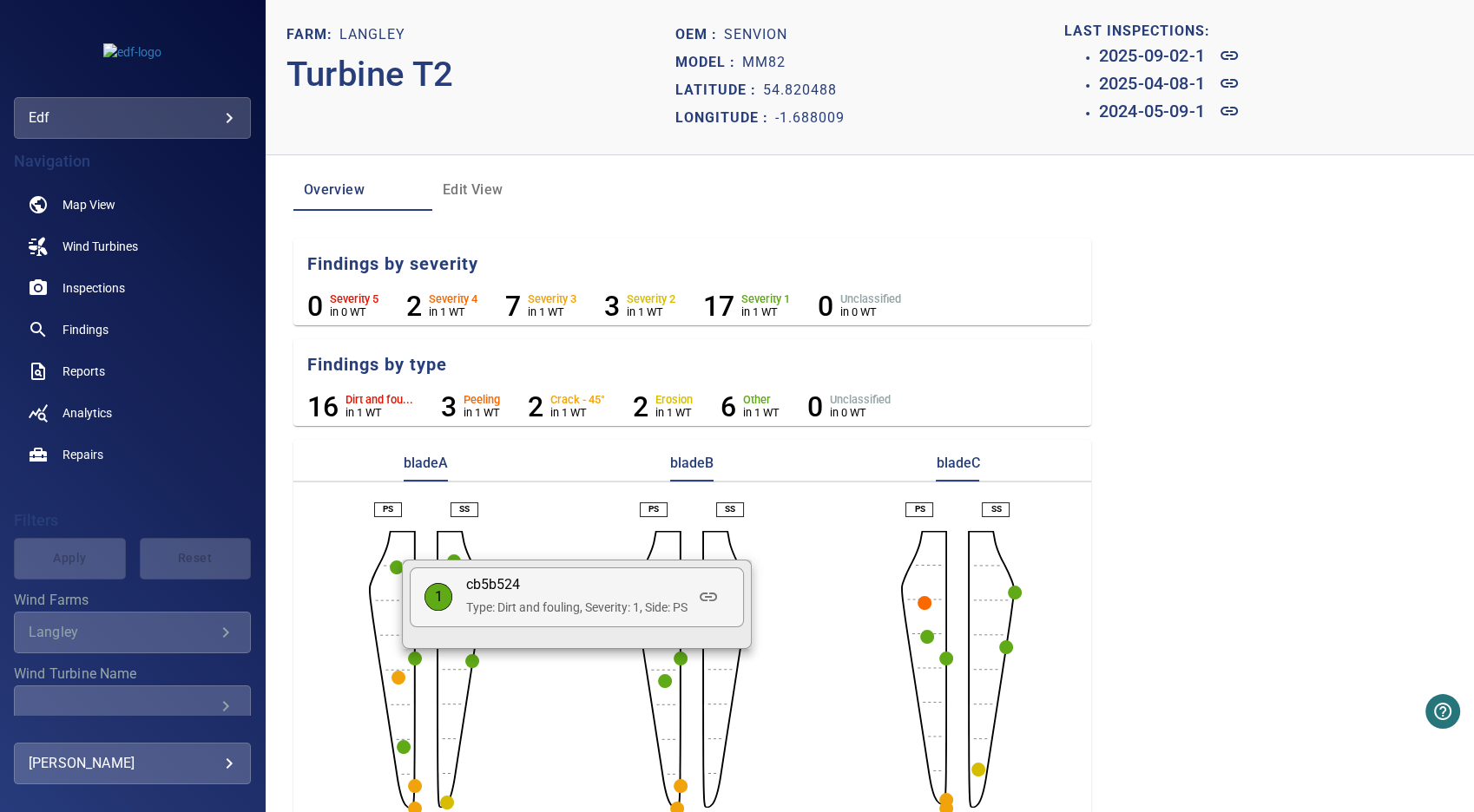
click at [498, 602] on p "Type: Dirt and fouling, Severity: 1, Side: PS" at bounding box center [577, 607] width 222 height 17
click at [716, 600] on icon at bounding box center [708, 597] width 17 height 9
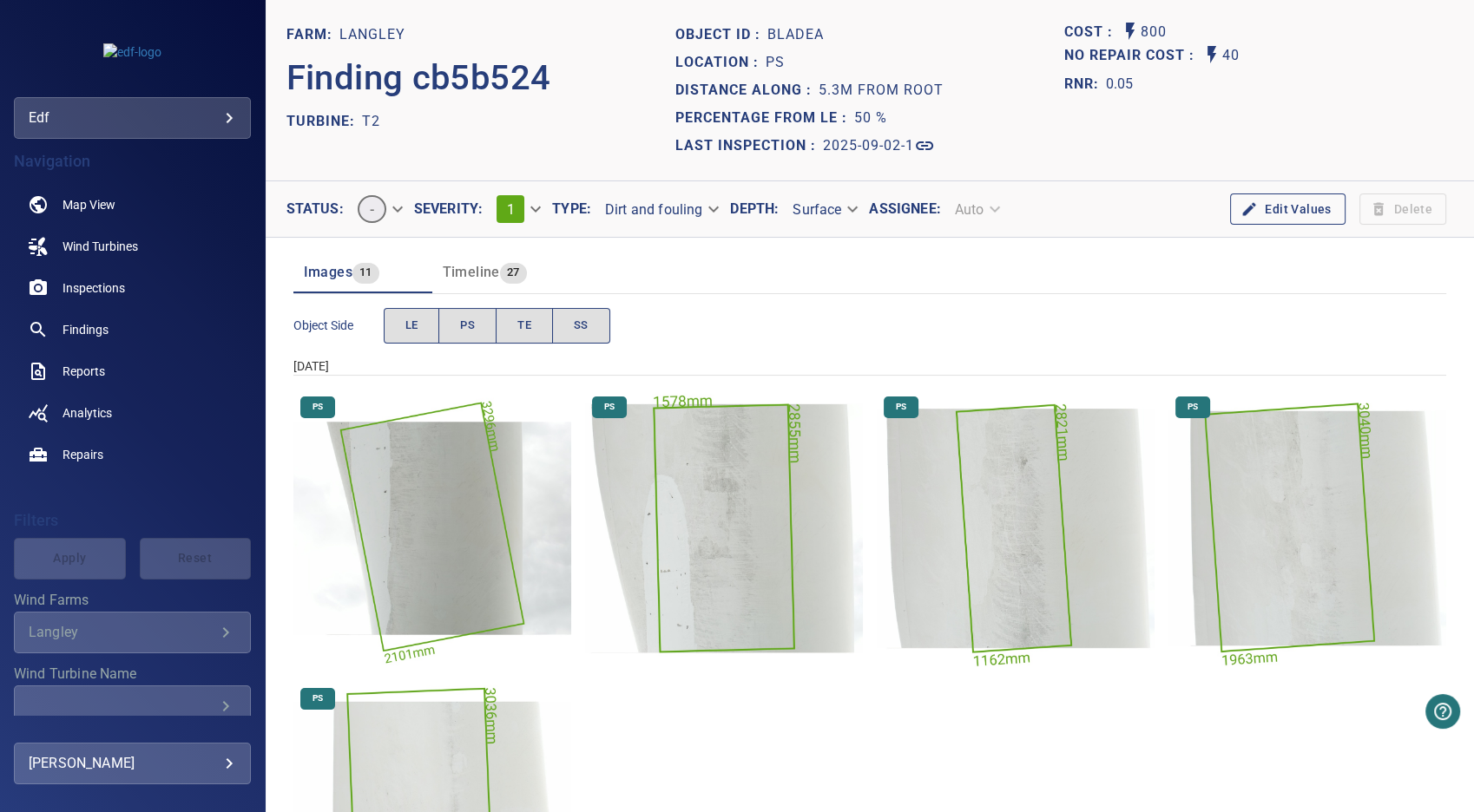
click at [736, 557] on img "Langley/T2/2025-09-02-1/2025-09-02-1/image187wp199.jpg" at bounding box center [724, 529] width 278 height 278
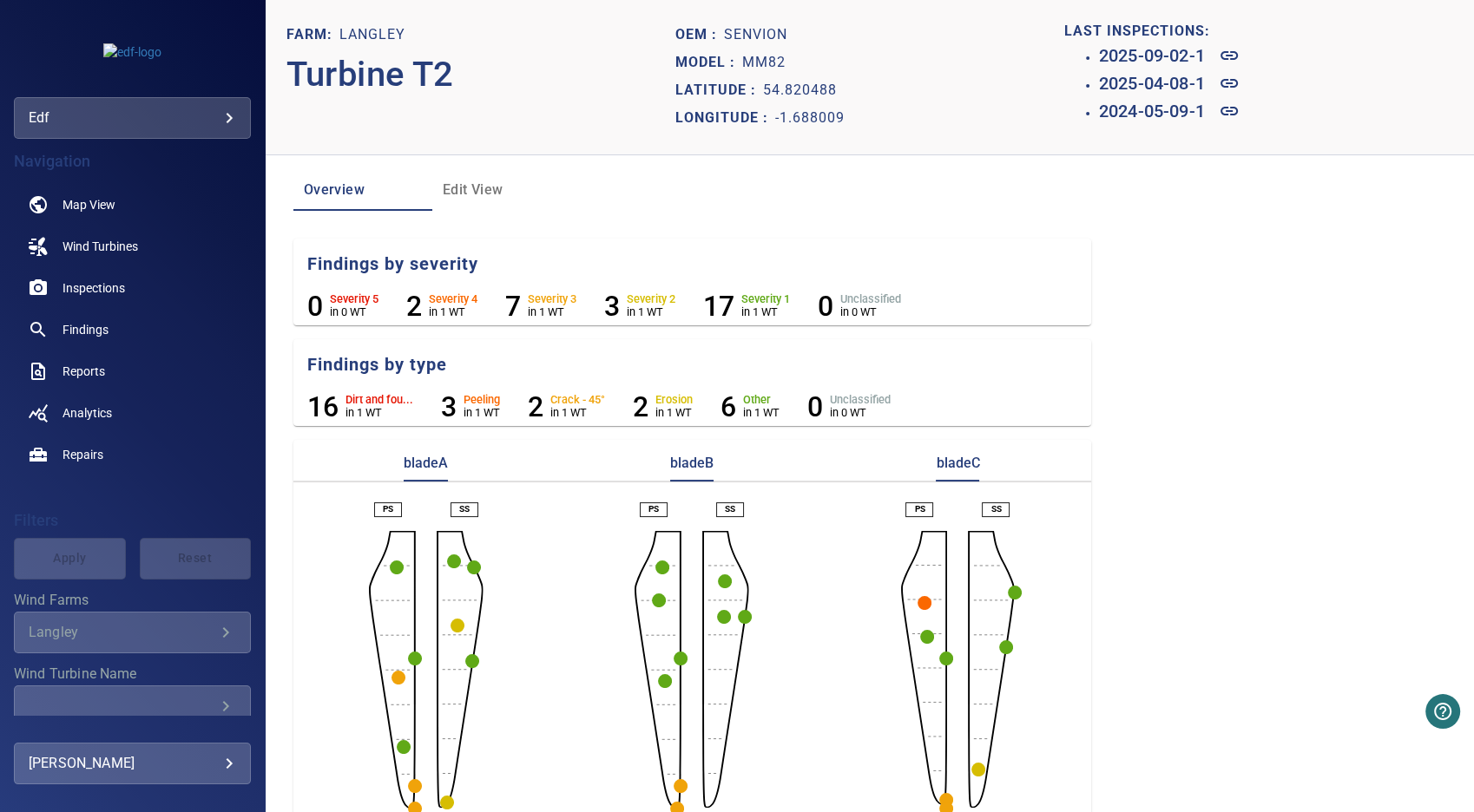
click at [469, 659] on circle "button" at bounding box center [472, 660] width 14 height 14
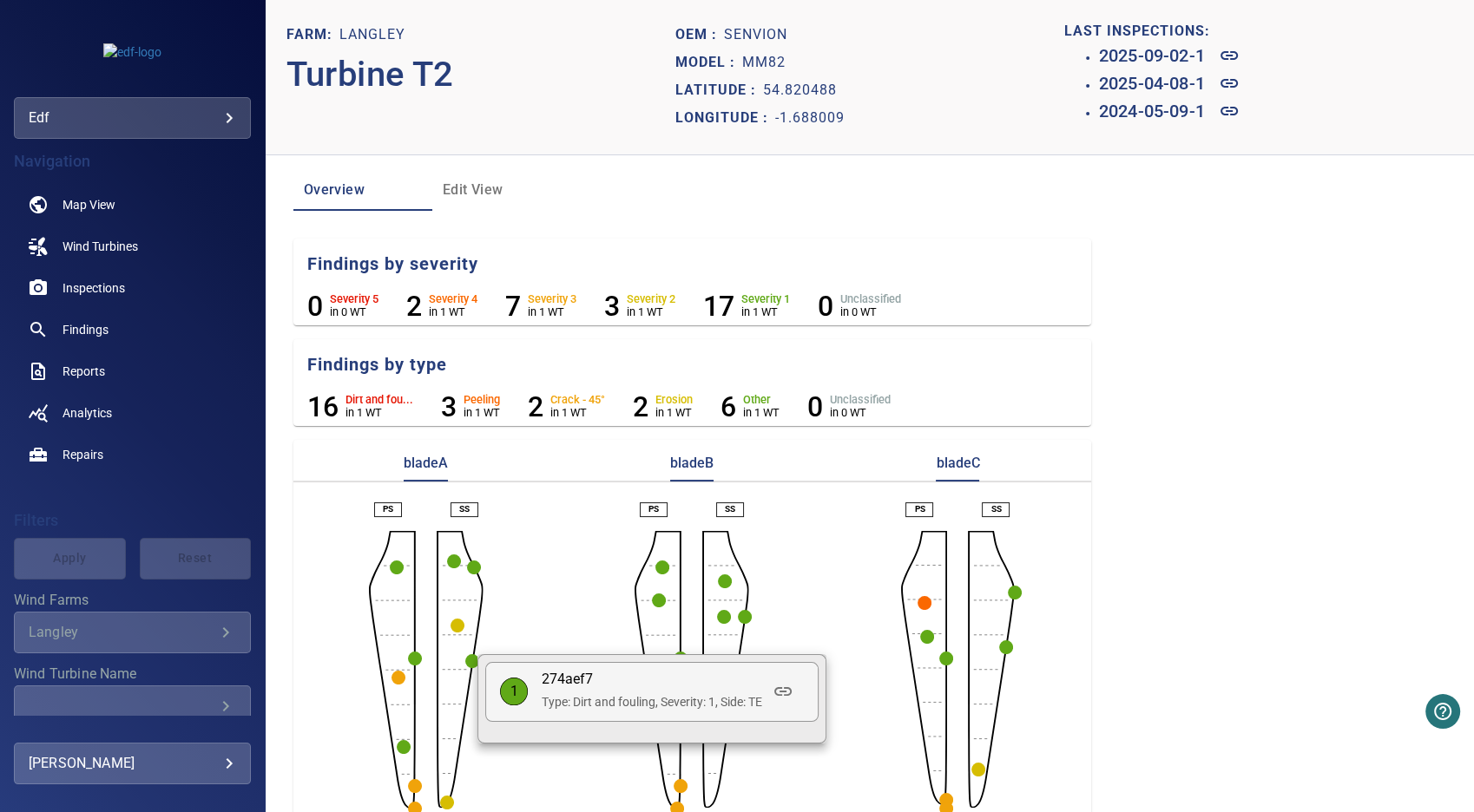
click at [783, 588] on div at bounding box center [737, 406] width 1474 height 812
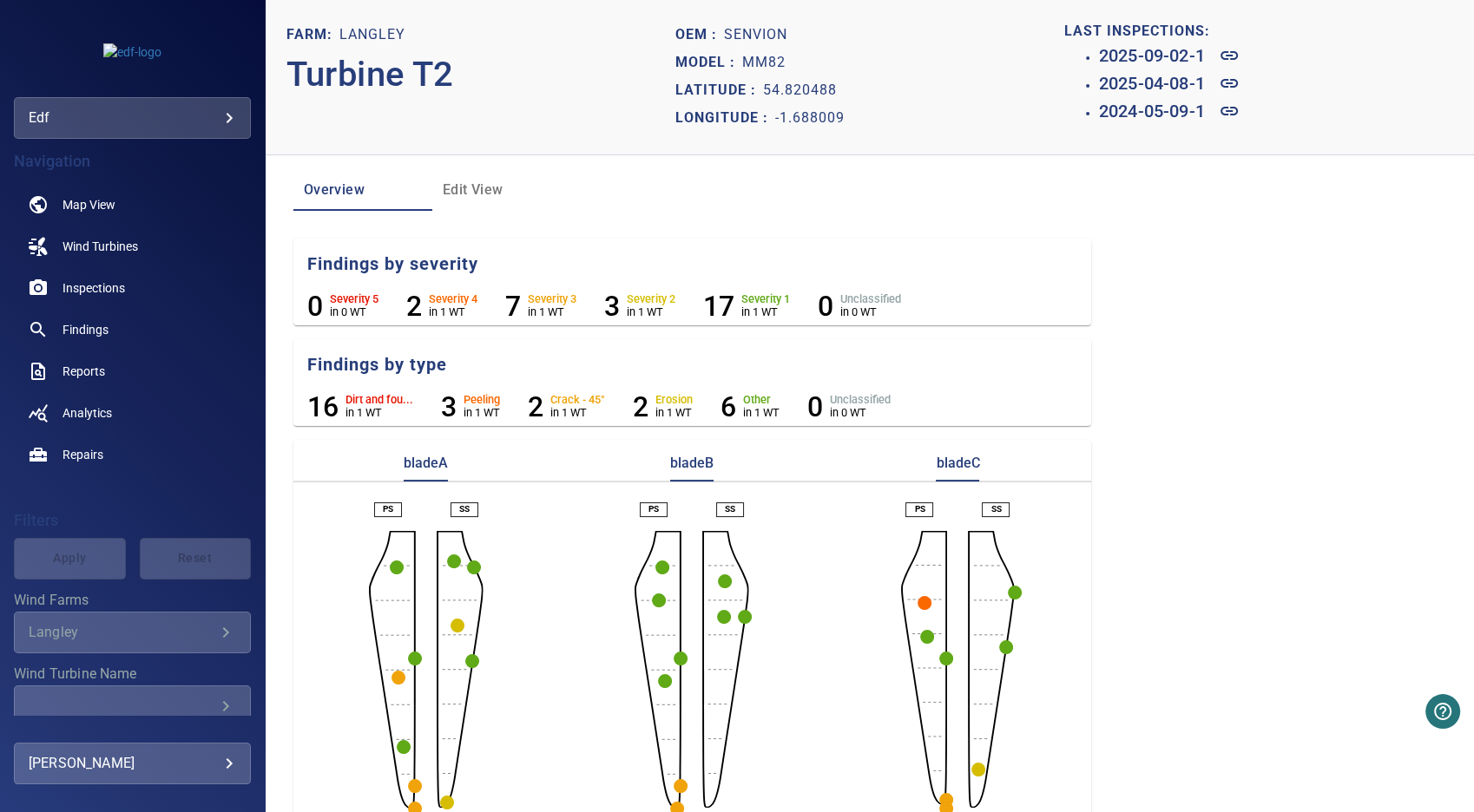
click at [652, 593] on circle "button" at bounding box center [658, 599] width 14 height 14
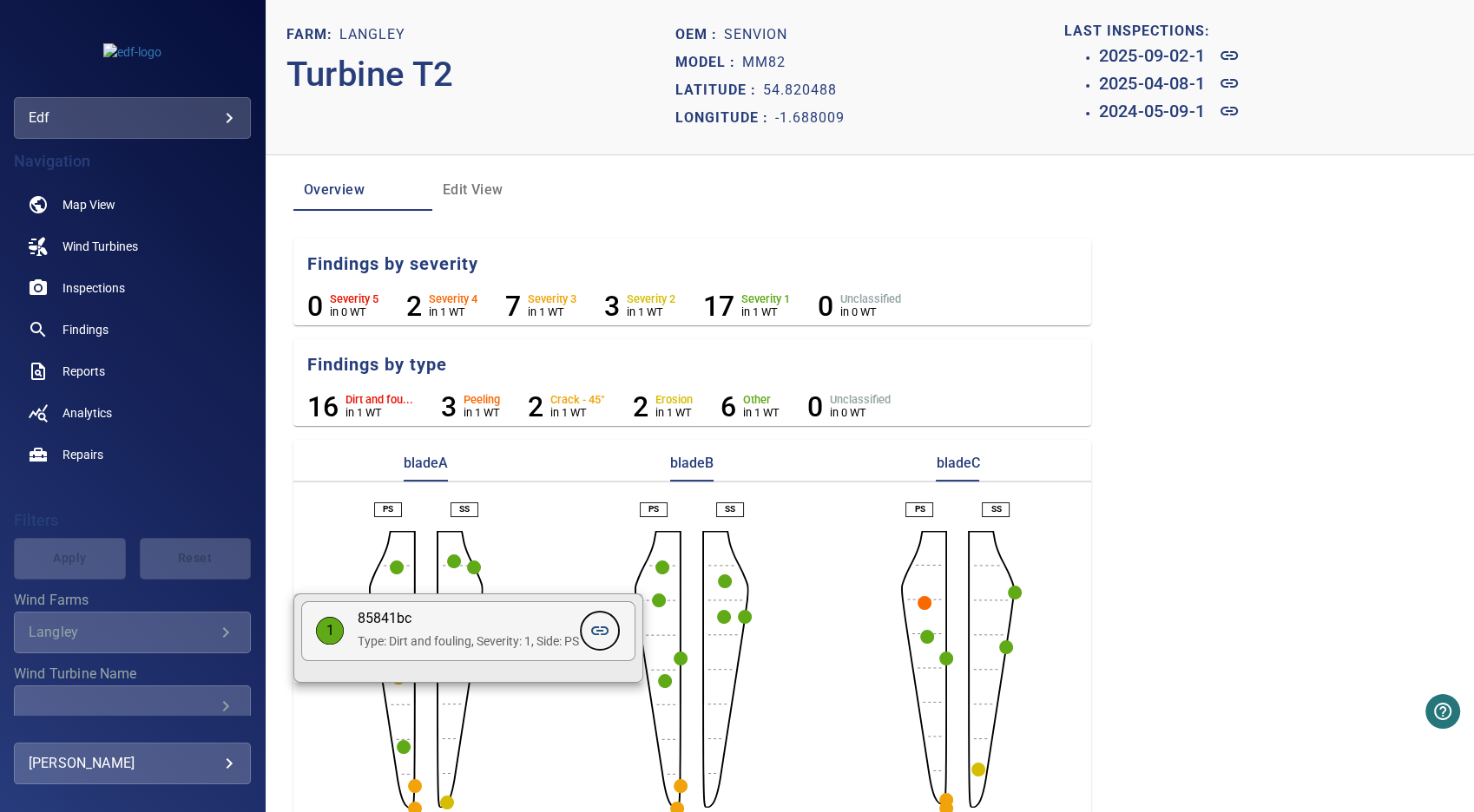
click at [607, 629] on icon at bounding box center [600, 630] width 21 height 21
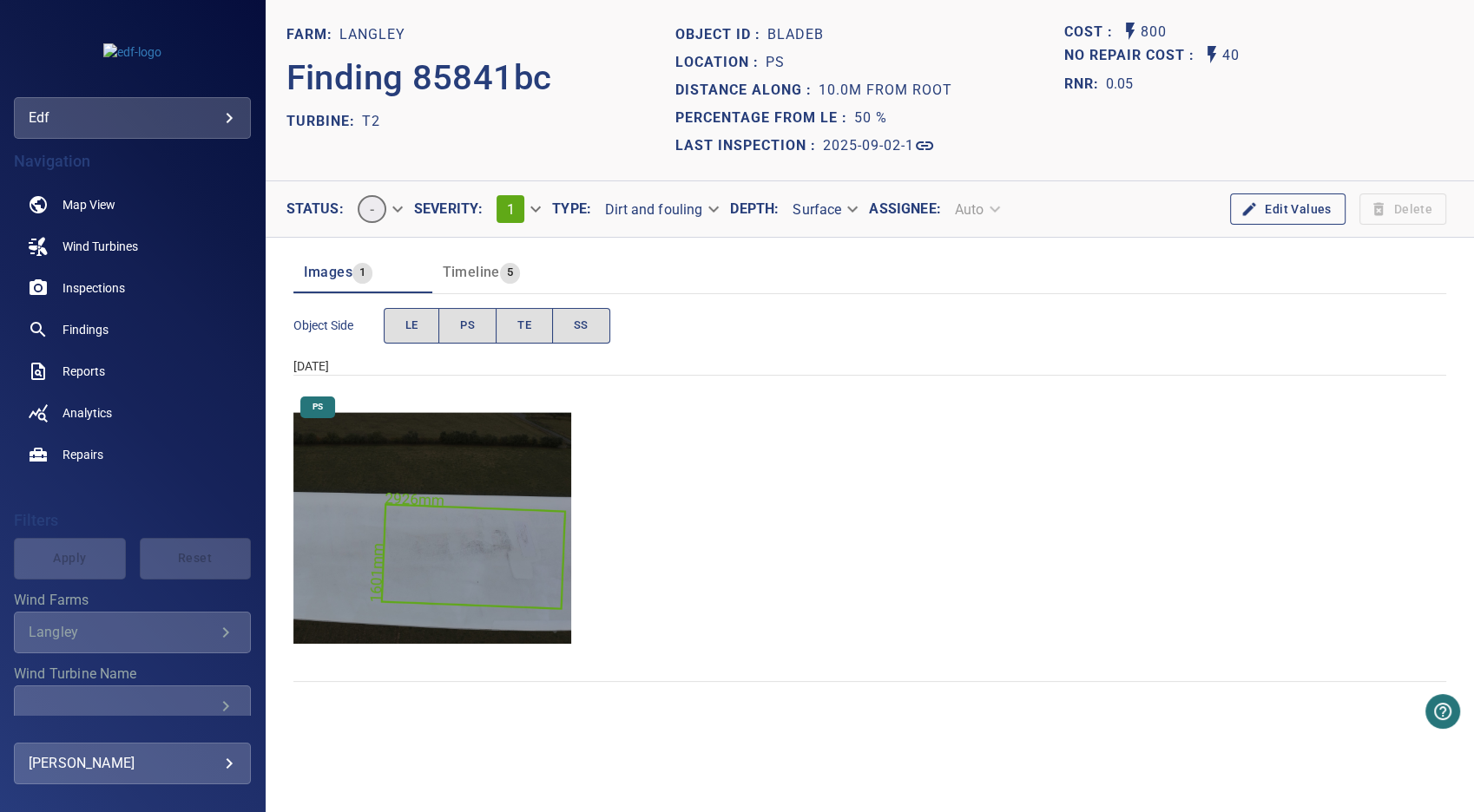
click at [507, 562] on img "Langley/T2/2025-09-02-1/2025-09-02-1/image33wp37.jpg" at bounding box center [433, 529] width 278 height 278
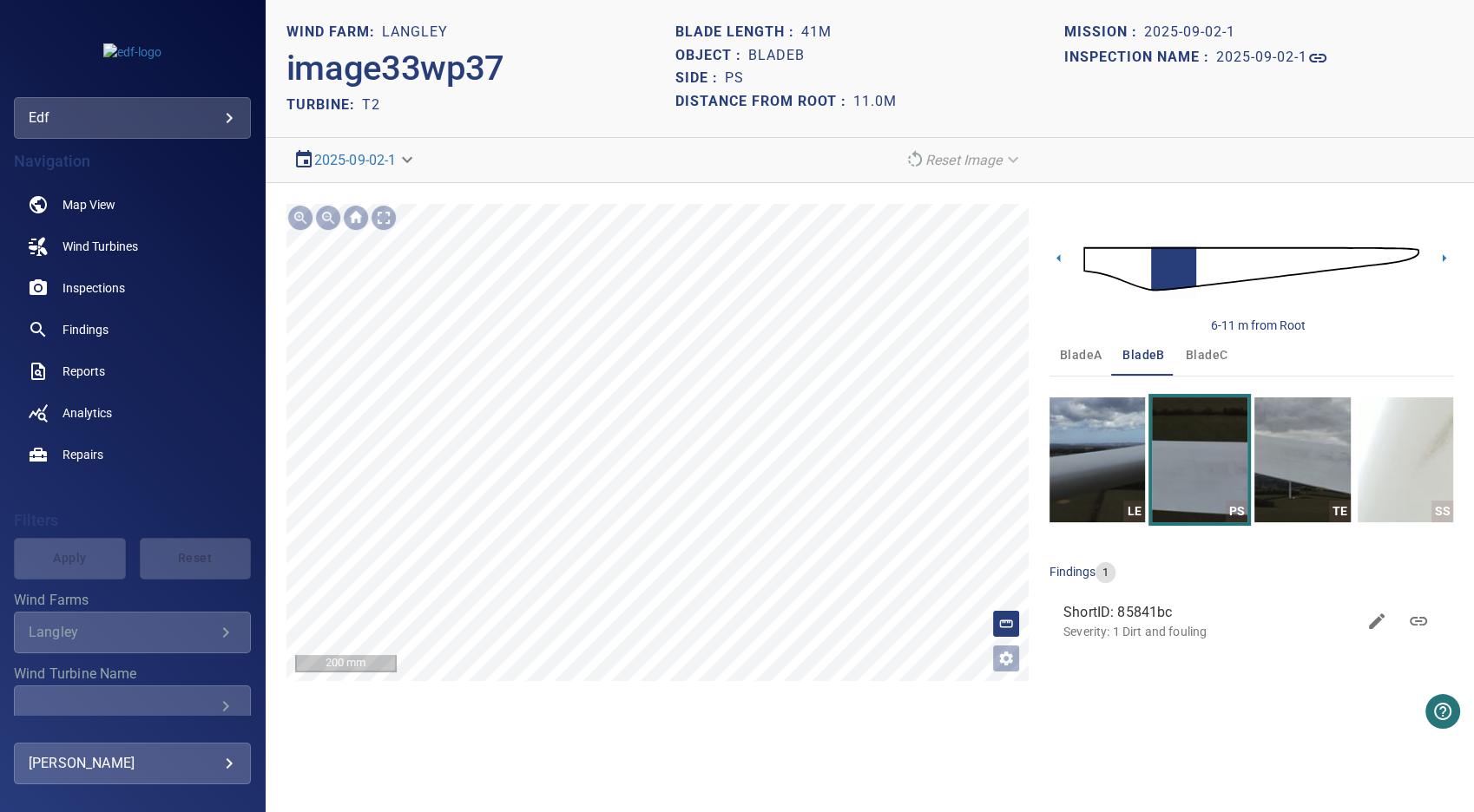
click at [523, 509] on icon at bounding box center [588, 481] width 1520 height 873
click at [383, 220] on div at bounding box center [383, 217] width 28 height 28
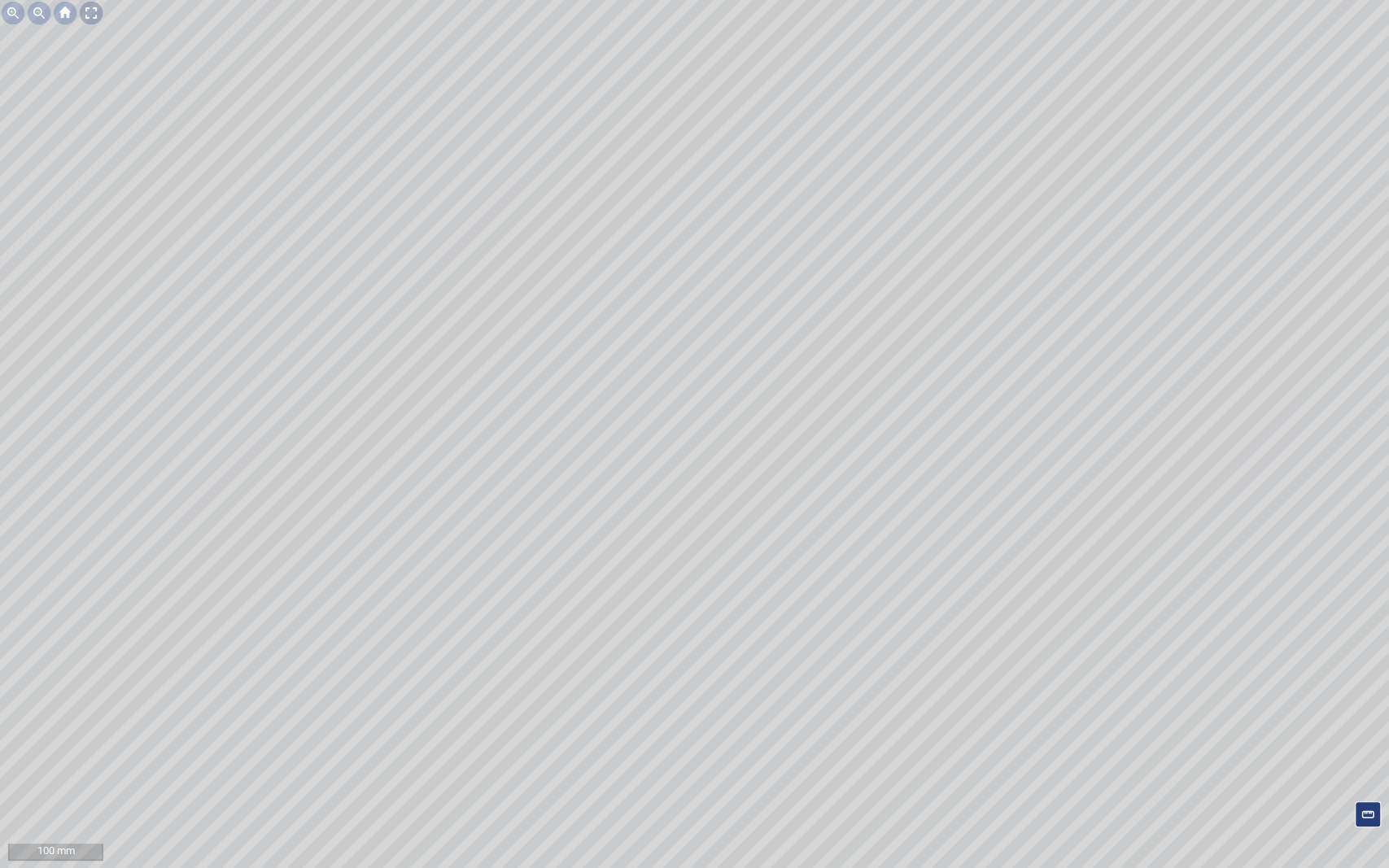
click at [98, 7] on div at bounding box center [91, 13] width 26 height 26
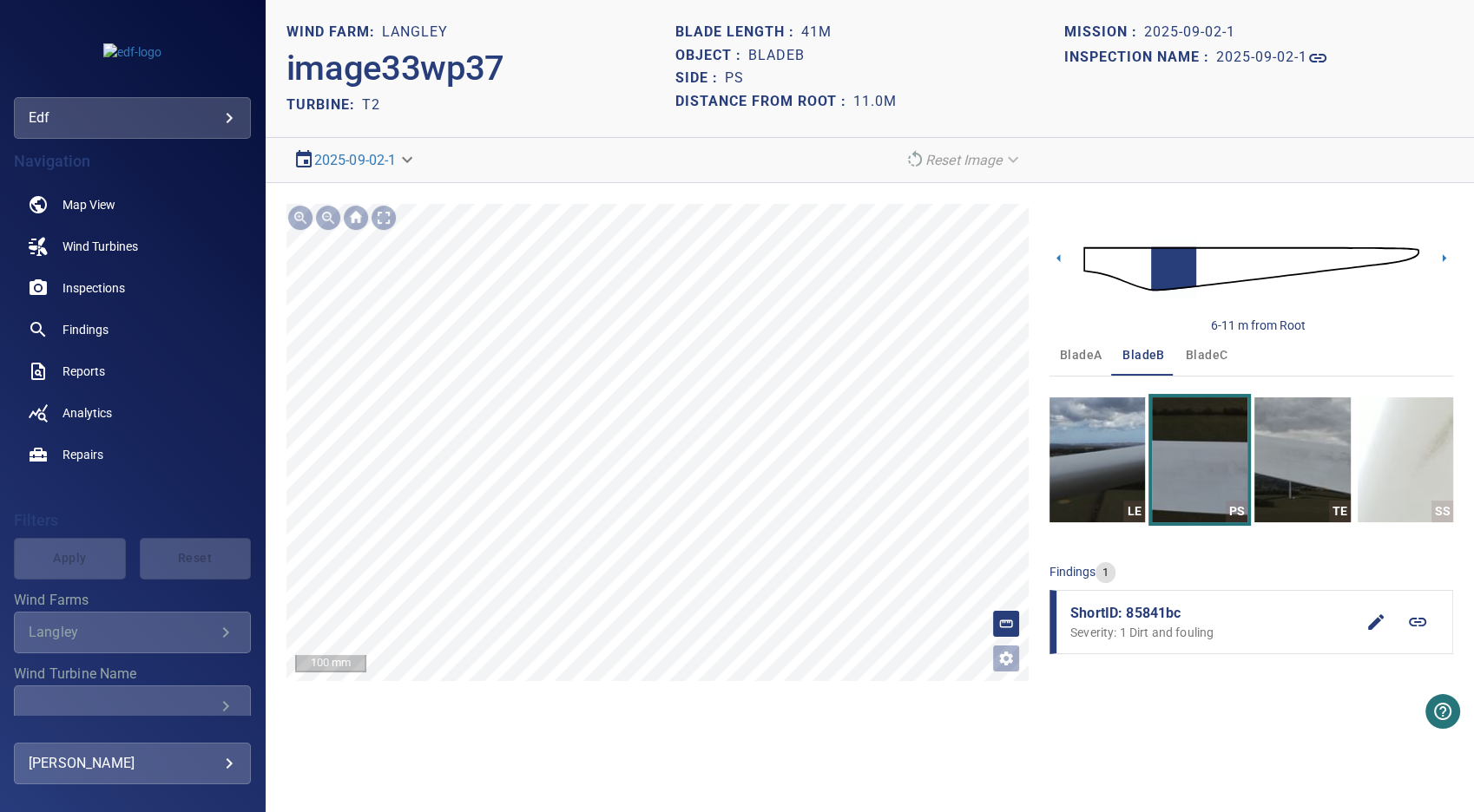
click at [999, 163] on em "Reset Image" at bounding box center [963, 160] width 77 height 16
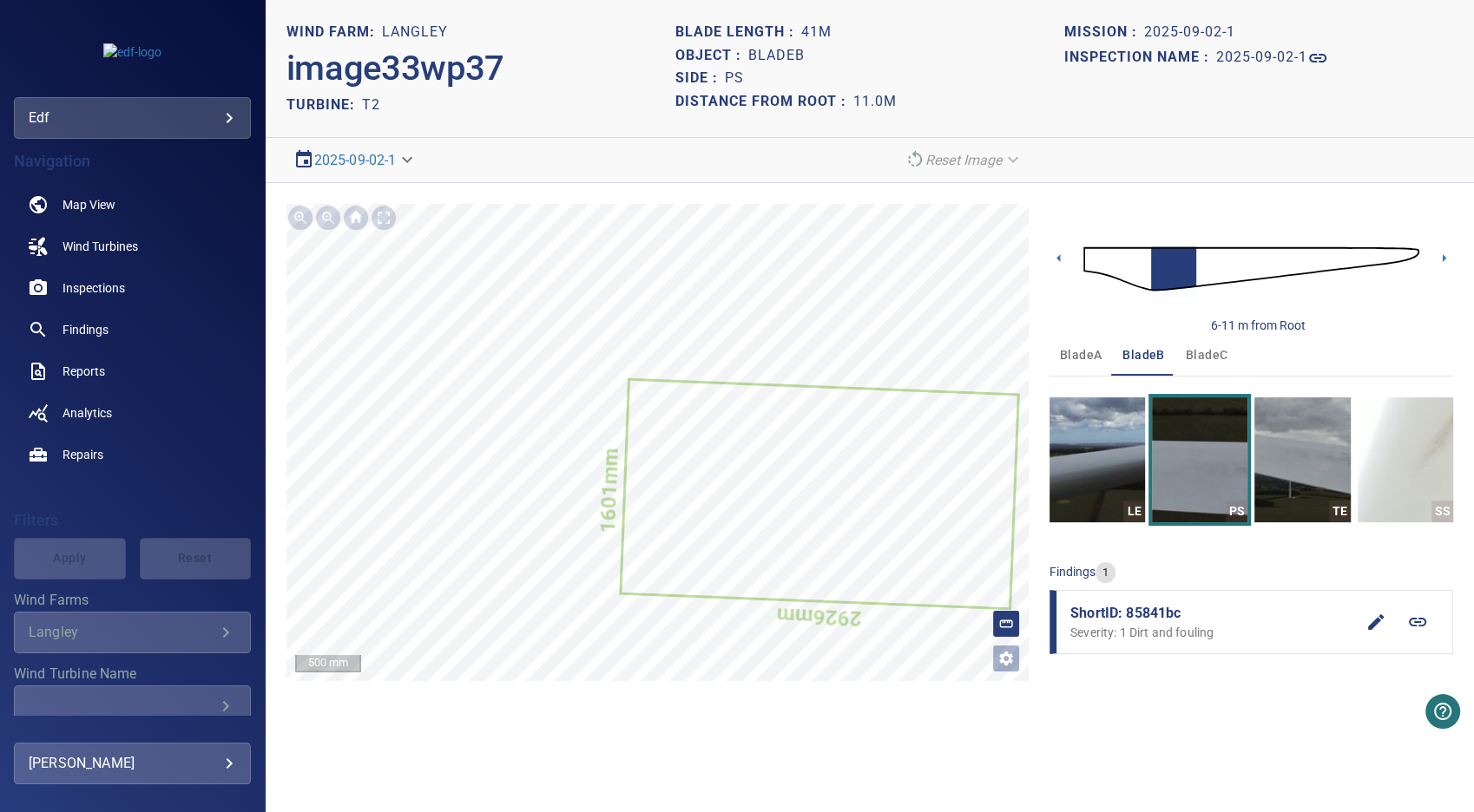
click at [415, 161] on body "**********" at bounding box center [737, 406] width 1474 height 812
click at [376, 219] on link "2025-04-08-1" at bounding box center [341, 222] width 83 height 21
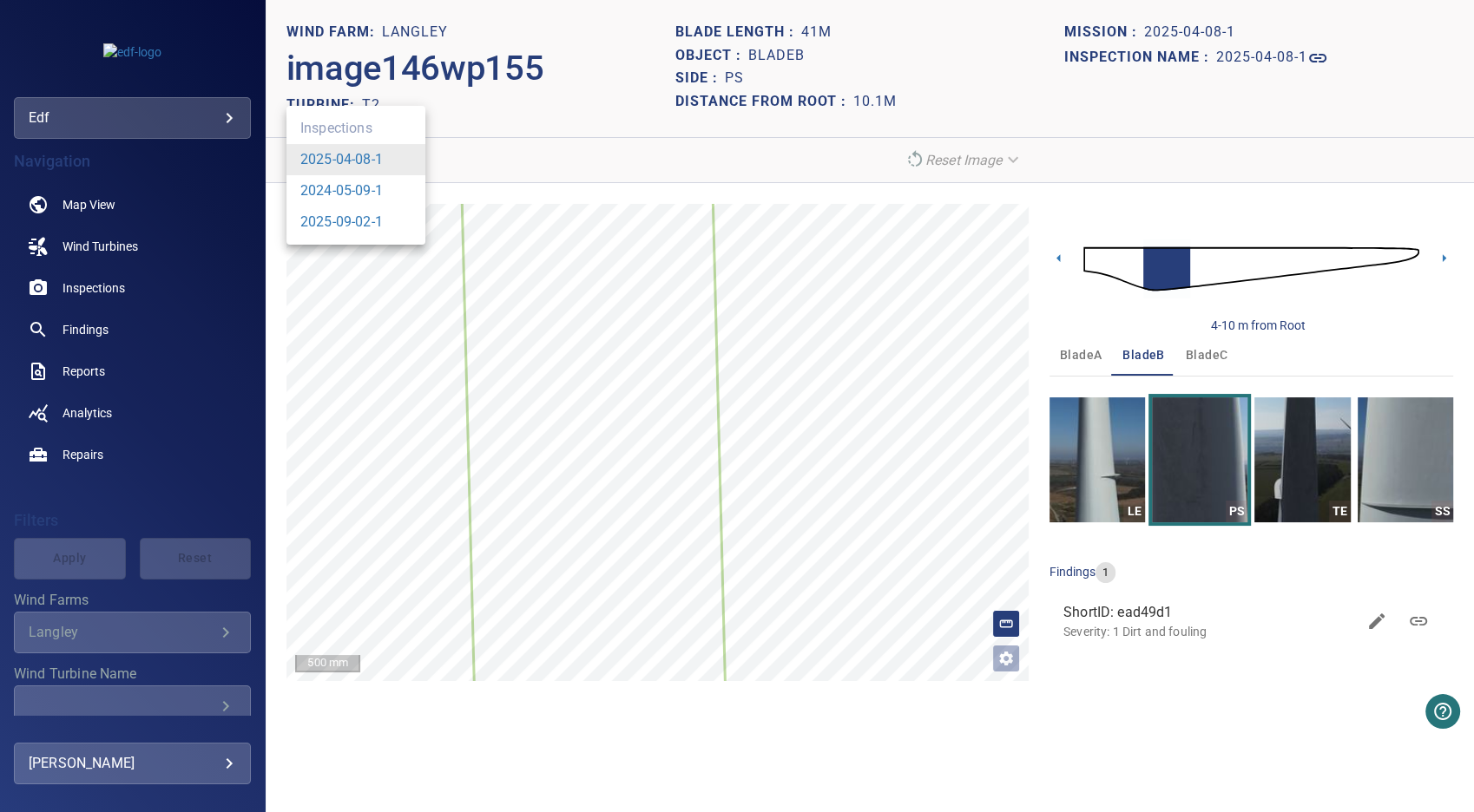
click at [411, 159] on body "**********" at bounding box center [737, 406] width 1474 height 812
click at [376, 187] on link "2024-05-09-1" at bounding box center [341, 191] width 83 height 21
